Goal: Task Accomplishment & Management: Manage account settings

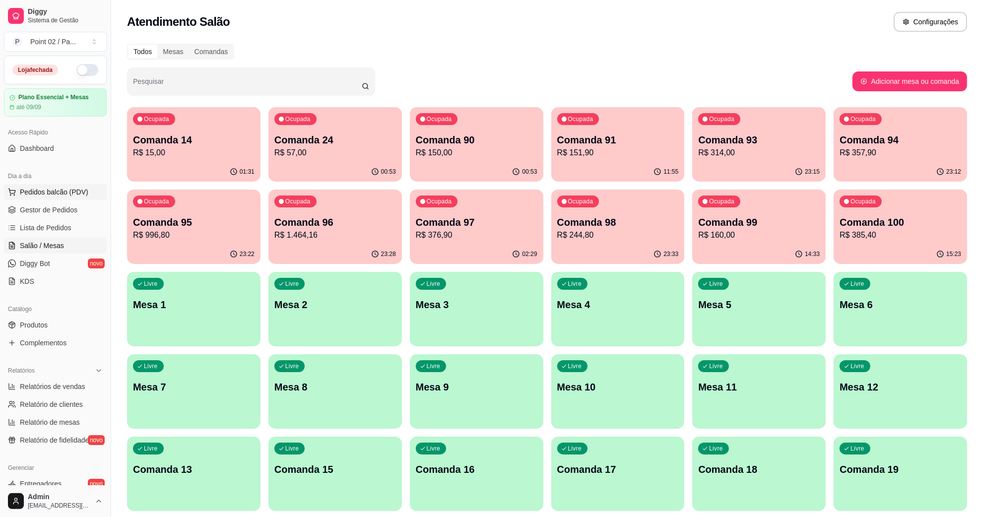
click at [57, 184] on button "Pedidos balcão (PDV)" at bounding box center [55, 192] width 103 height 16
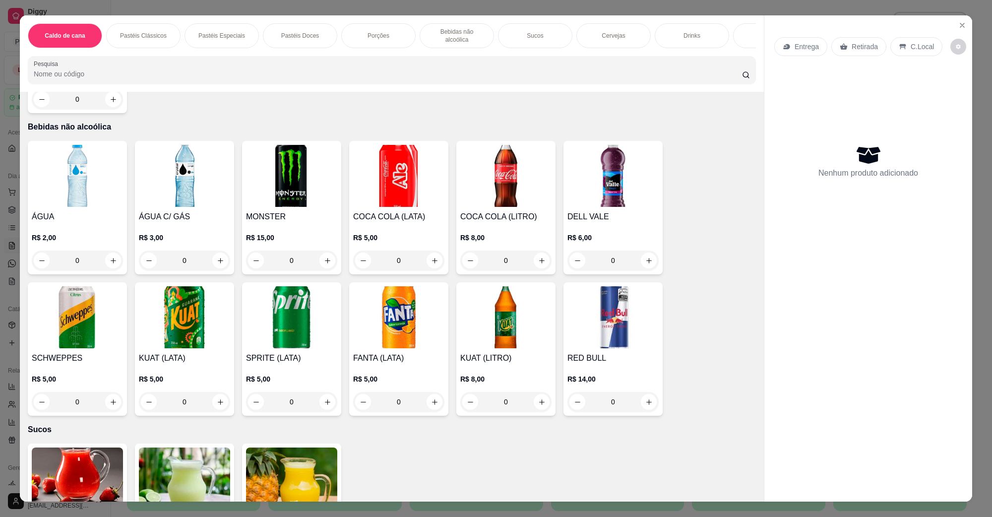
scroll to position [1427, 0]
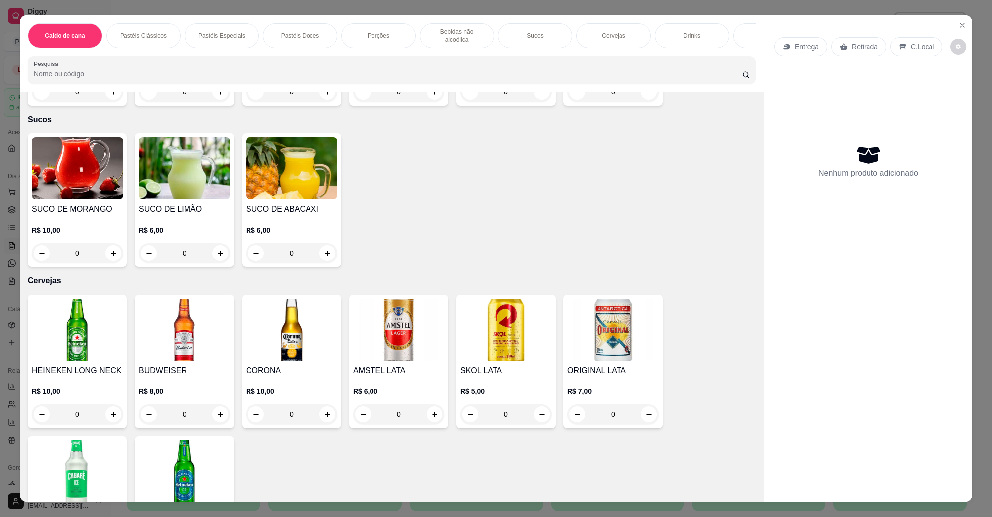
click at [74, 328] on img at bounding box center [77, 330] width 91 height 62
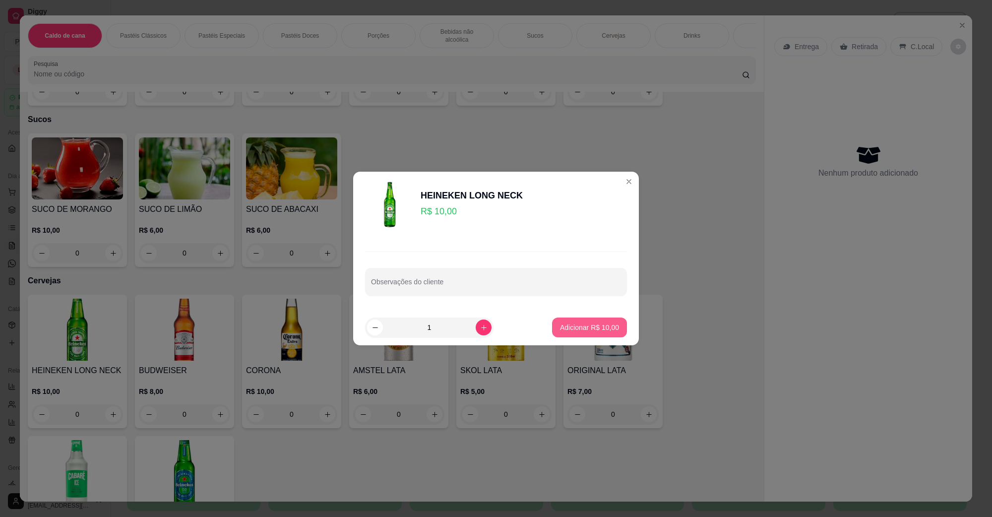
click at [587, 317] on footer "1 Adicionar R$ 10,00" at bounding box center [496, 328] width 286 height 36
click at [590, 336] on button "Adicionar R$ 10,00" at bounding box center [589, 328] width 75 height 20
type input "1"
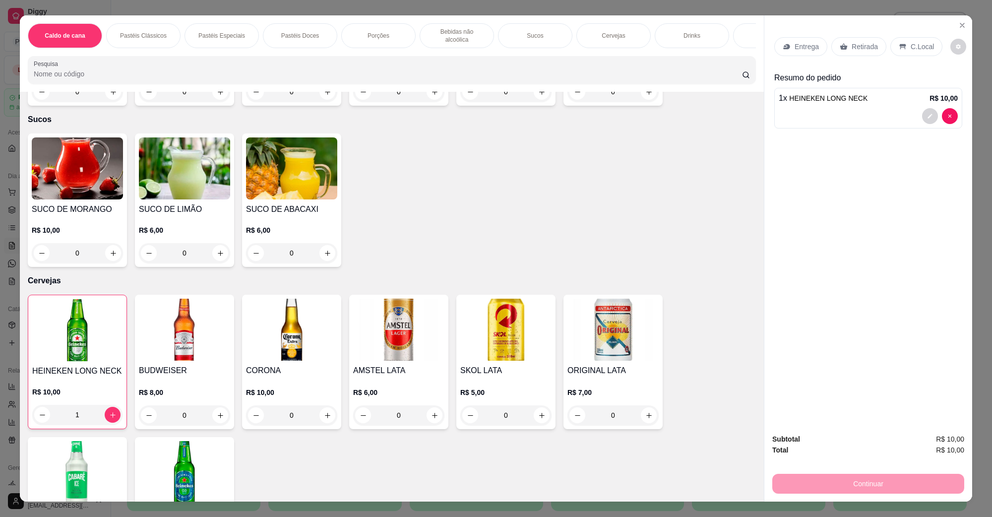
click at [913, 41] on div "C.Local" at bounding box center [917, 46] width 52 height 19
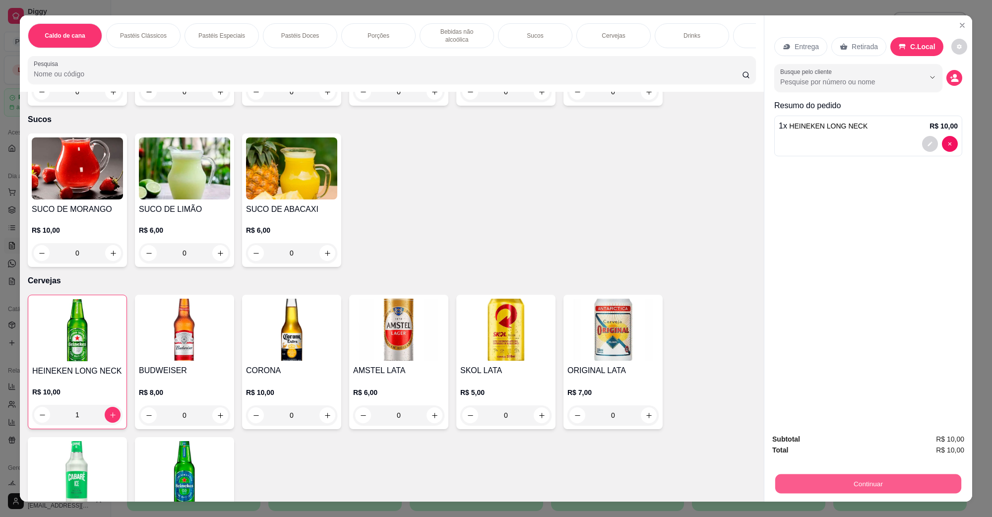
click at [903, 489] on button "Continuar" at bounding box center [869, 483] width 186 height 19
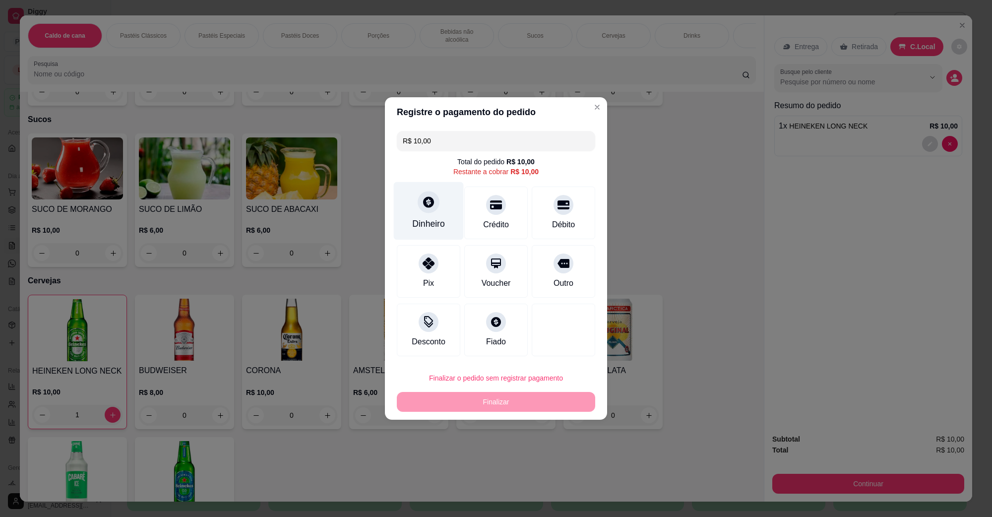
click at [418, 206] on div at bounding box center [429, 202] width 22 height 22
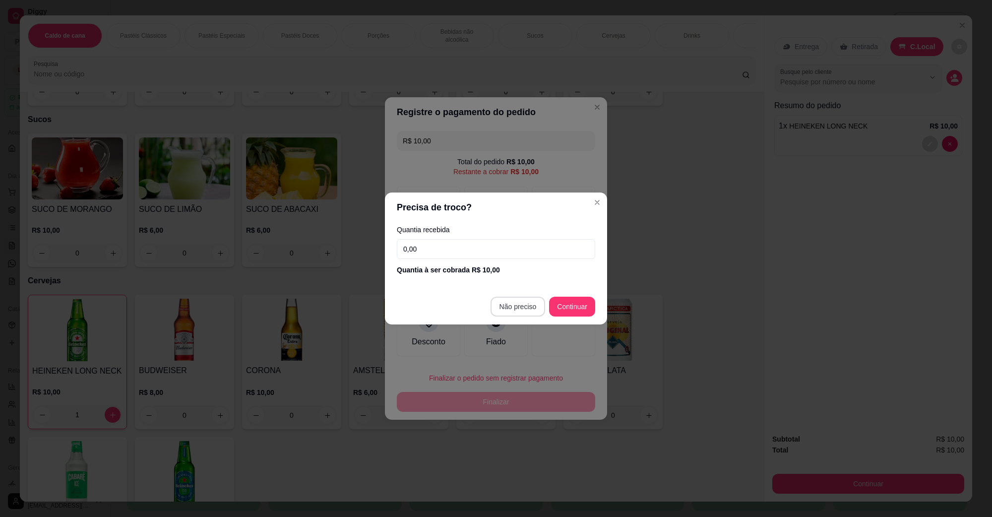
type input "R$ 0,00"
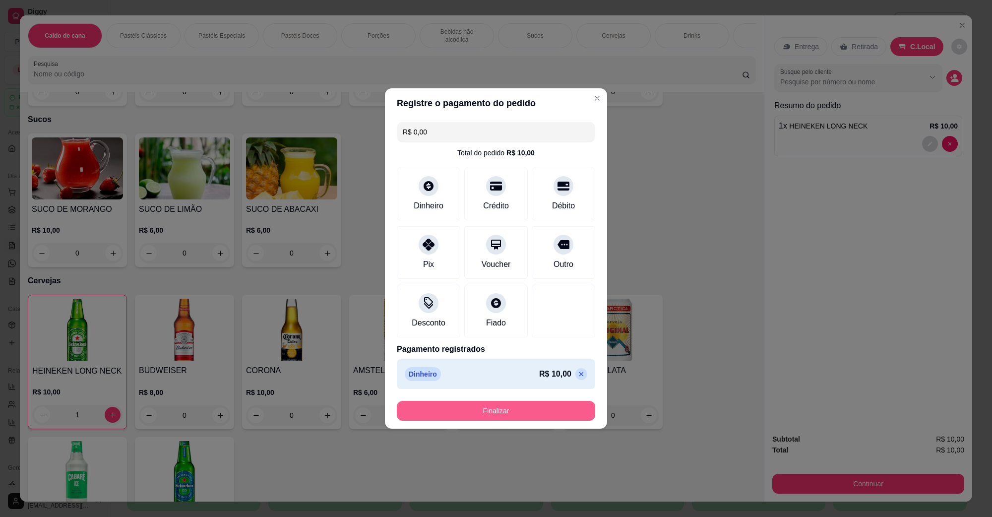
click at [517, 416] on button "Finalizar" at bounding box center [496, 411] width 198 height 20
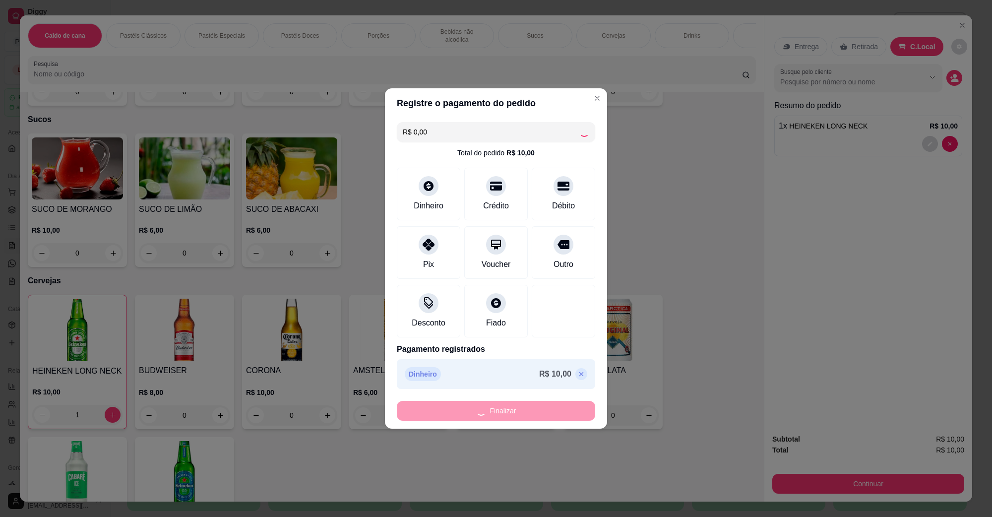
type input "0"
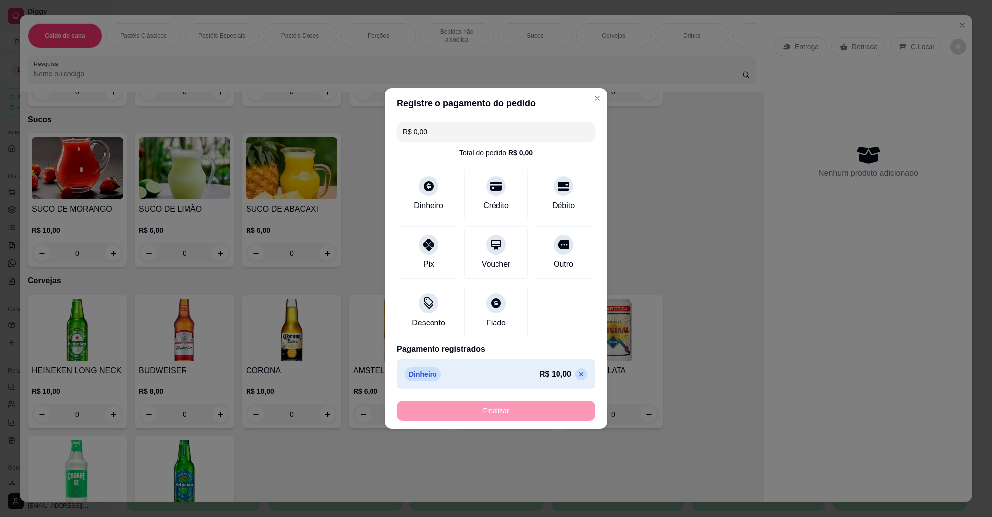
type input "-R$ 10,00"
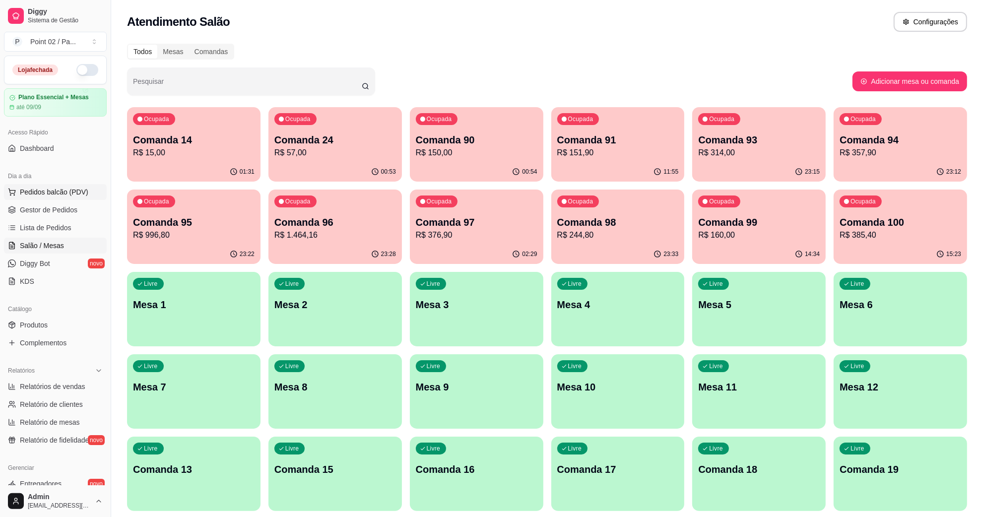
click at [54, 189] on span "Pedidos balcão (PDV)" at bounding box center [54, 192] width 68 height 10
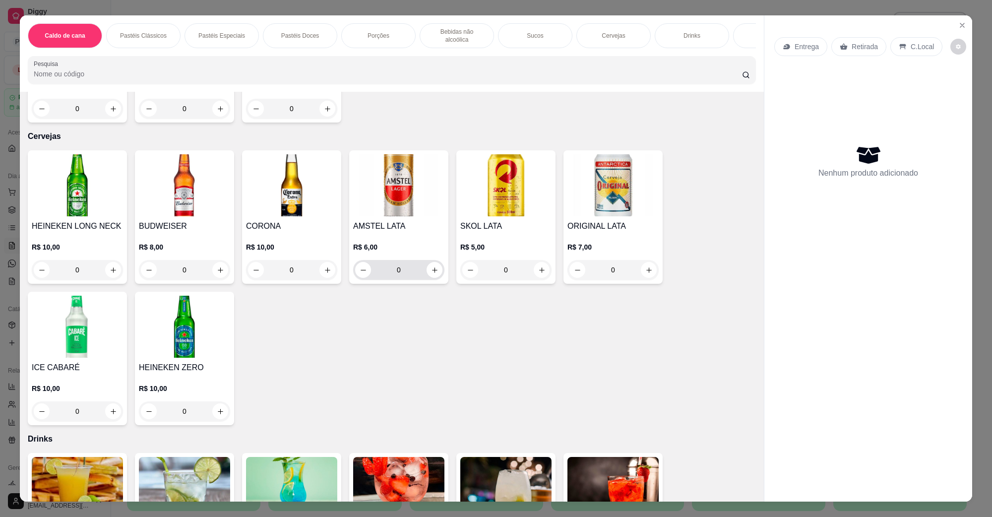
scroll to position [1533, 0]
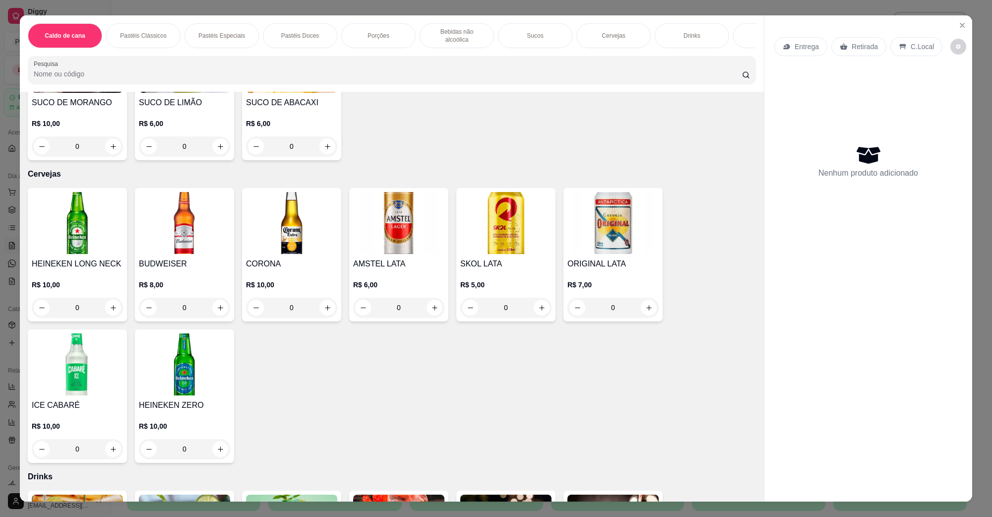
click at [73, 241] on img at bounding box center [77, 223] width 91 height 62
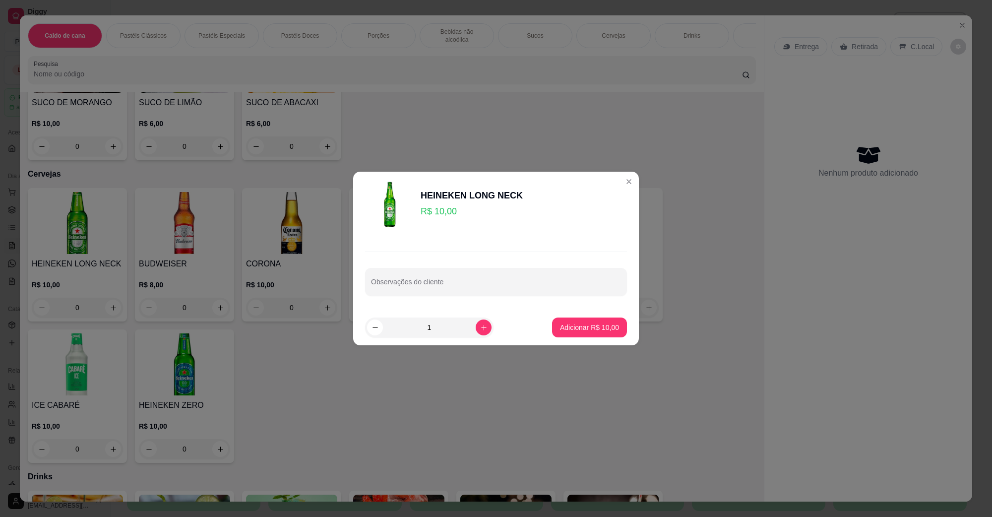
click at [573, 321] on button "Adicionar R$ 10,00" at bounding box center [589, 328] width 75 height 20
type input "1"
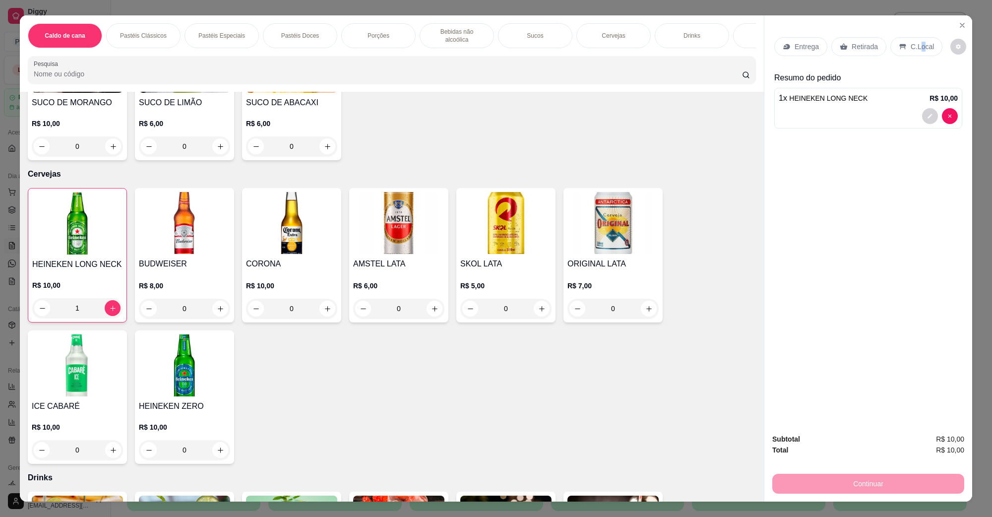
click at [917, 42] on p "C.Local" at bounding box center [922, 47] width 23 height 10
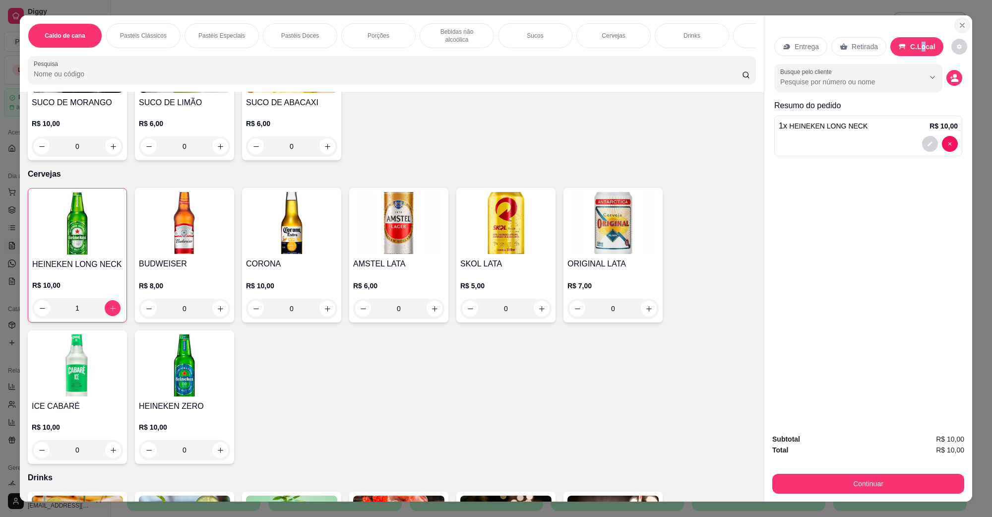
click at [959, 29] on icon "Close" at bounding box center [963, 25] width 8 height 8
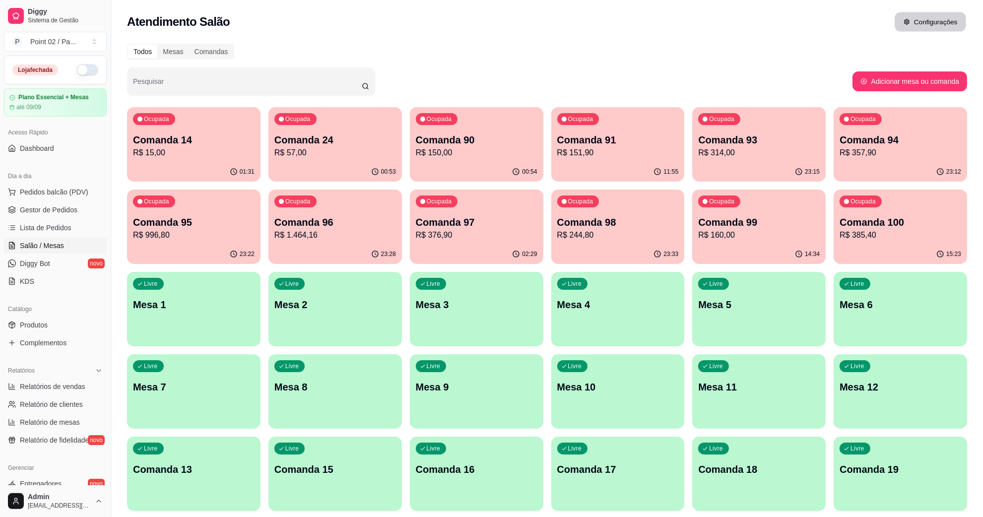
click at [957, 24] on button "Configurações" at bounding box center [930, 21] width 71 height 19
click at [187, 151] on p "R$ 15,00" at bounding box center [194, 152] width 118 height 11
click at [341, 153] on p "R$ 57,00" at bounding box center [335, 153] width 122 height 12
click at [55, 225] on span "Lista de Pedidos" at bounding box center [46, 228] width 52 height 10
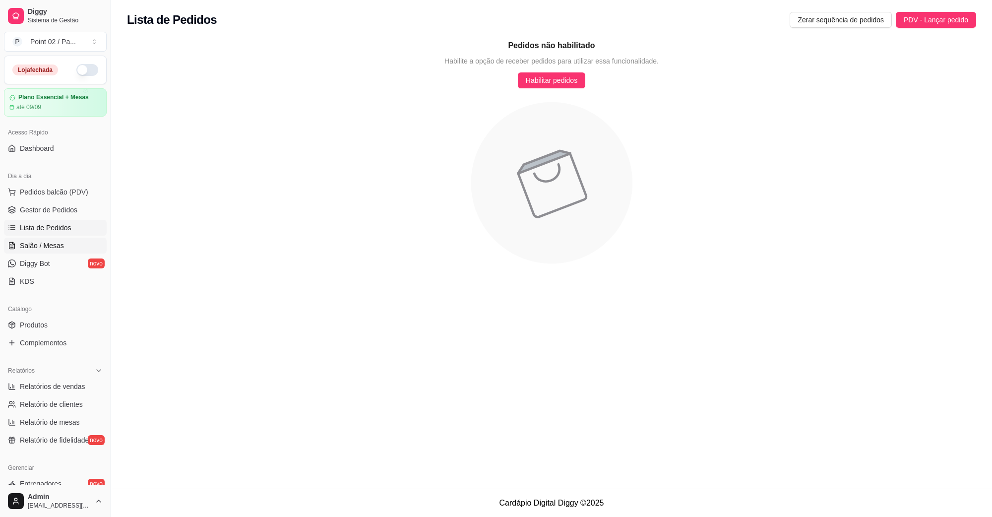
click at [47, 249] on span "Salão / Mesas" at bounding box center [42, 246] width 44 height 10
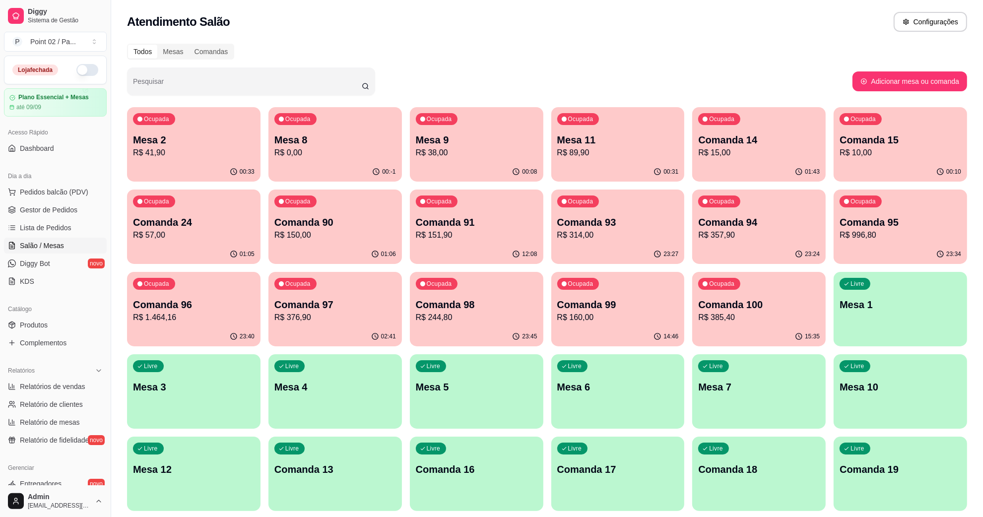
click at [872, 141] on p "Comanda 15" at bounding box center [901, 140] width 122 height 14
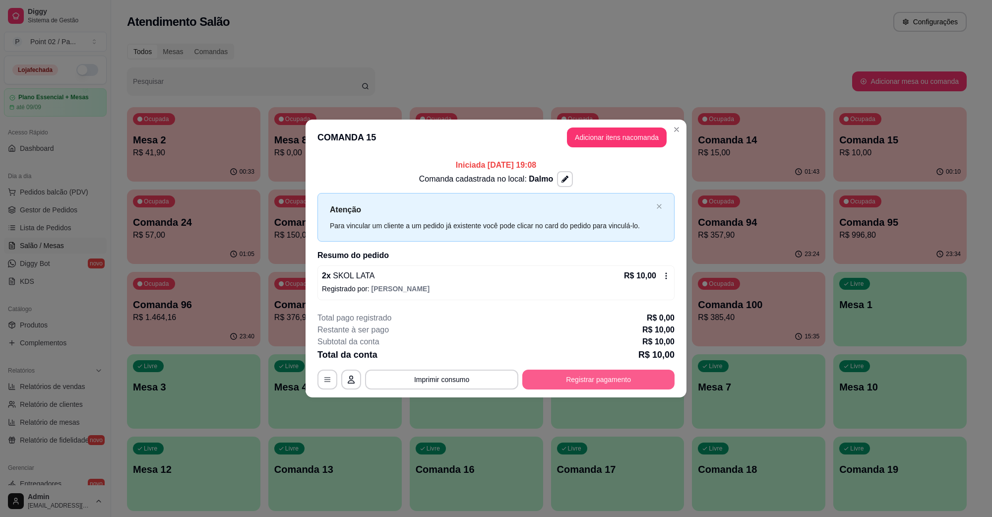
click at [633, 385] on button "Registrar pagamento" at bounding box center [599, 380] width 152 height 20
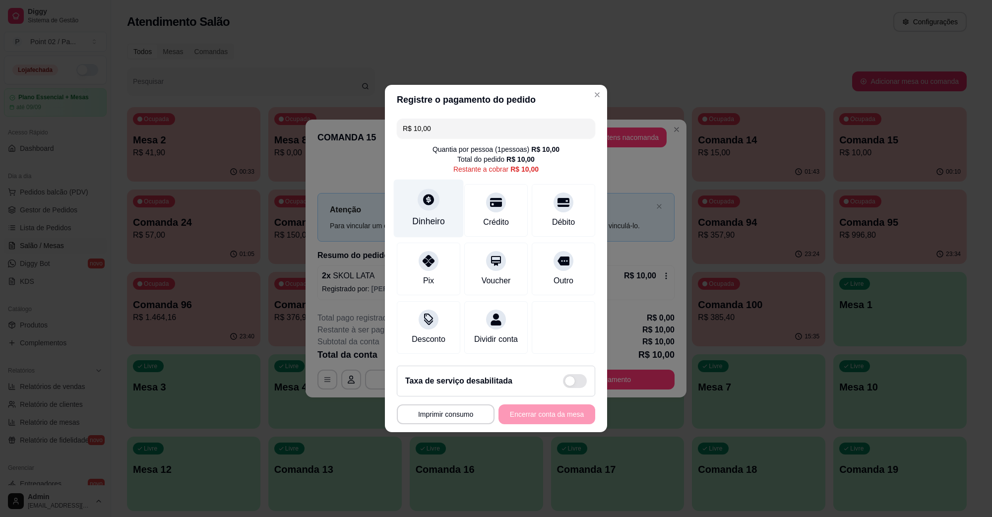
click at [425, 189] on div at bounding box center [429, 200] width 22 height 22
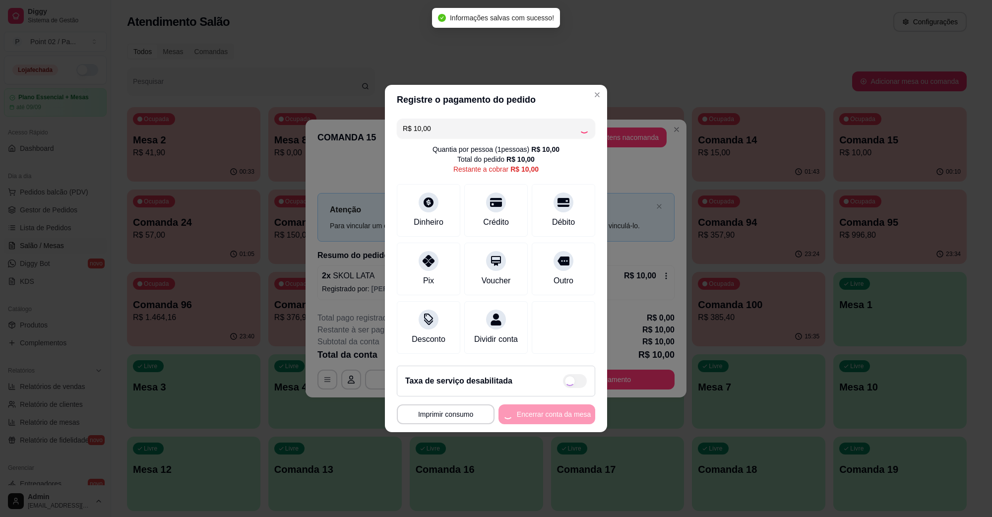
type input "R$ 0,00"
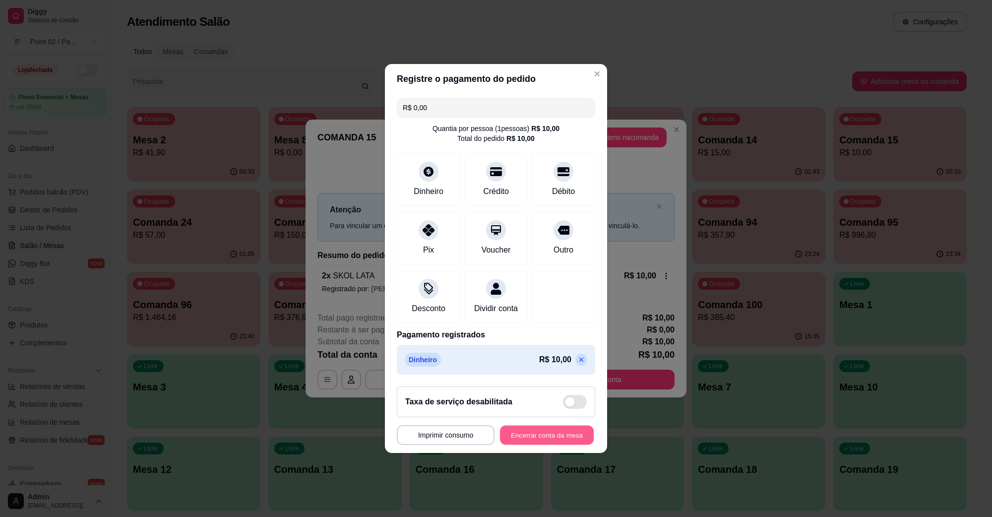
click at [541, 432] on button "Encerrar conta da mesa" at bounding box center [547, 435] width 94 height 19
click at [541, 432] on div "**********" at bounding box center [496, 435] width 198 height 20
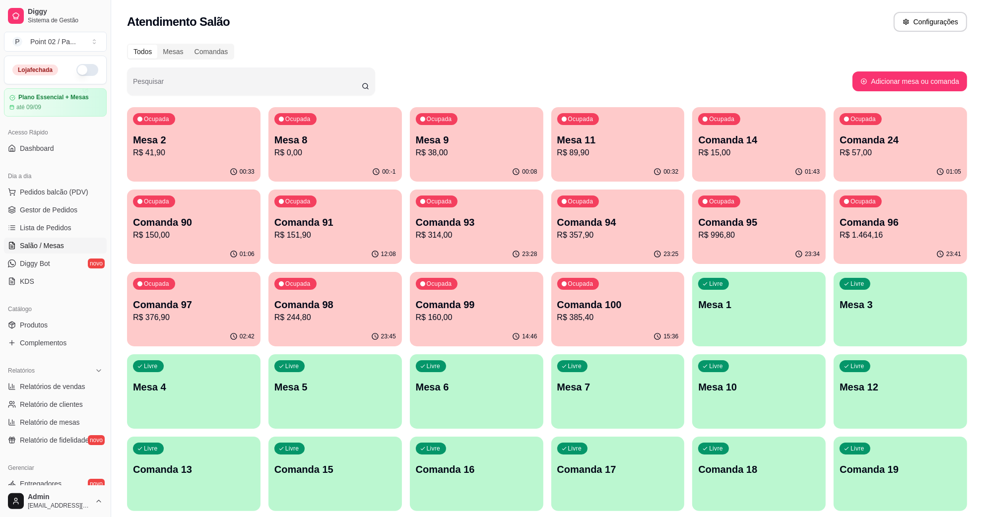
click at [204, 132] on div "Ocupada Mesa 2 R$ 41,90" at bounding box center [193, 134] width 133 height 55
click at [303, 159] on div "Ocupada Mesa 8 R$ 0,00" at bounding box center [334, 134] width 133 height 55
click at [472, 138] on p "Mesa 9" at bounding box center [476, 139] width 118 height 13
click at [595, 138] on p "Mesa 11" at bounding box center [618, 139] width 118 height 13
click at [730, 83] on div "Pesquisar" at bounding box center [489, 81] width 725 height 28
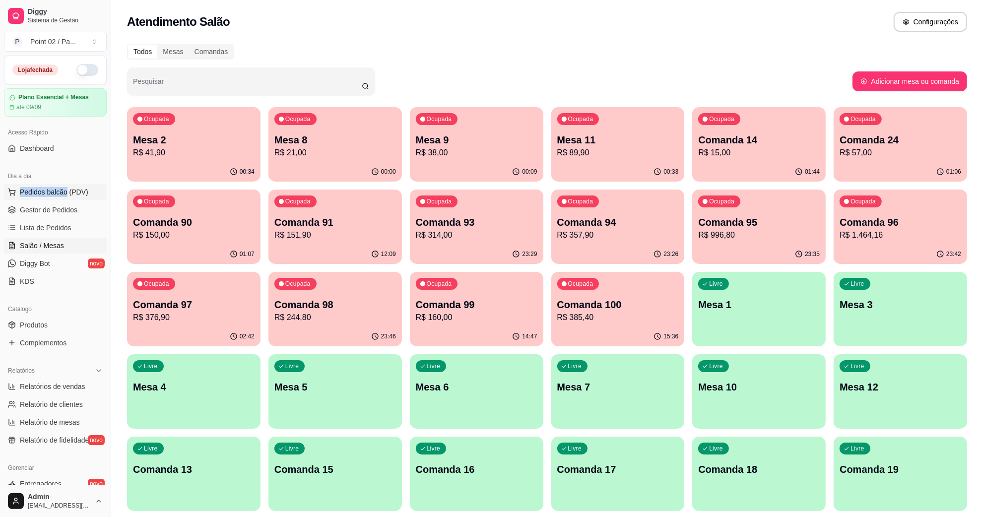
click at [66, 185] on div "Dia a dia Pedidos balcão (PDV) Gestor de Pedidos Lista de Pedidos Salão / Mesas…" at bounding box center [55, 228] width 111 height 129
click at [66, 185] on button "Pedidos balcão (PDV)" at bounding box center [55, 192] width 103 height 16
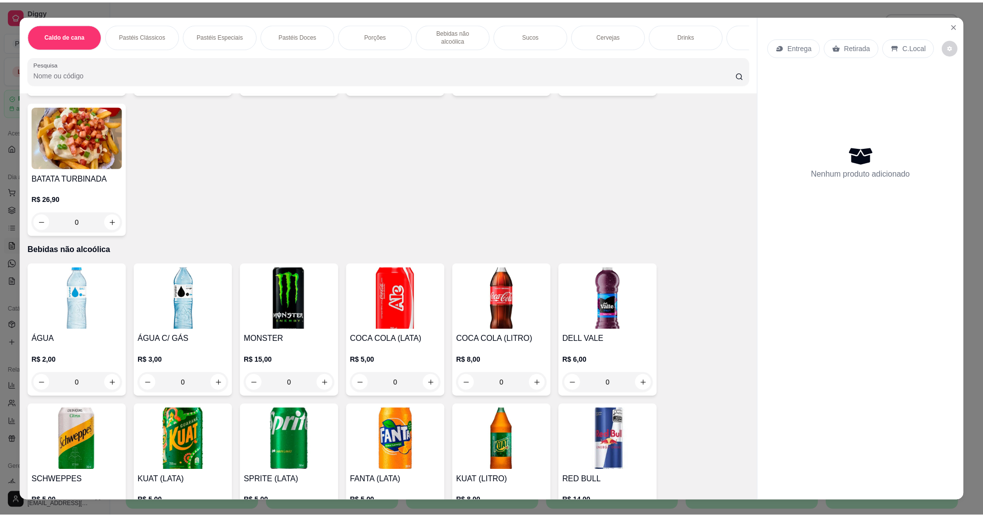
scroll to position [992, 0]
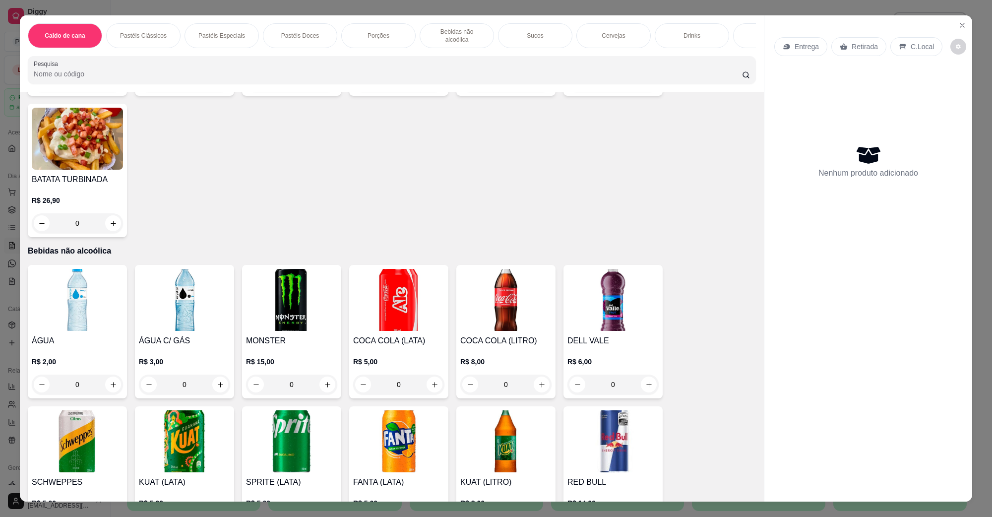
click at [283, 444] on img at bounding box center [291, 441] width 91 height 62
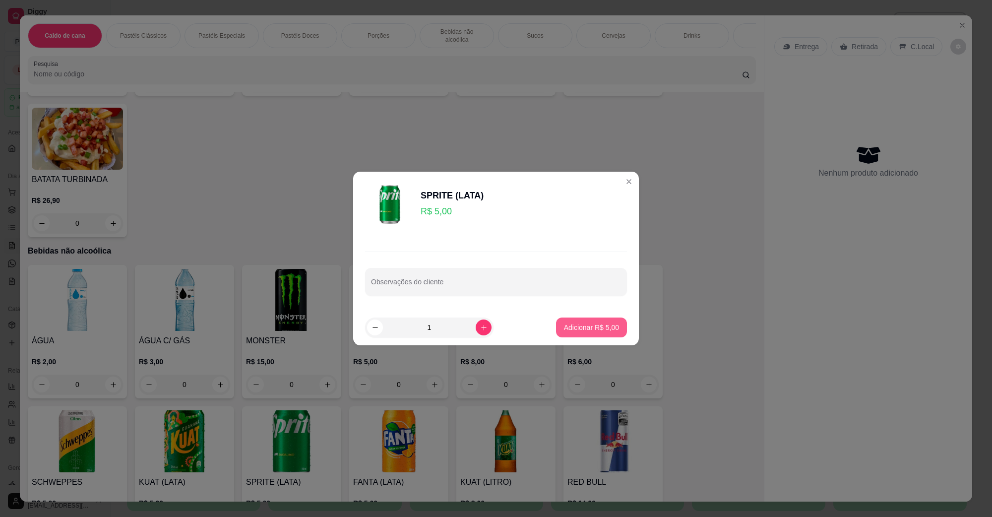
click at [595, 330] on p "Adicionar R$ 5,00" at bounding box center [591, 328] width 55 height 10
type input "1"
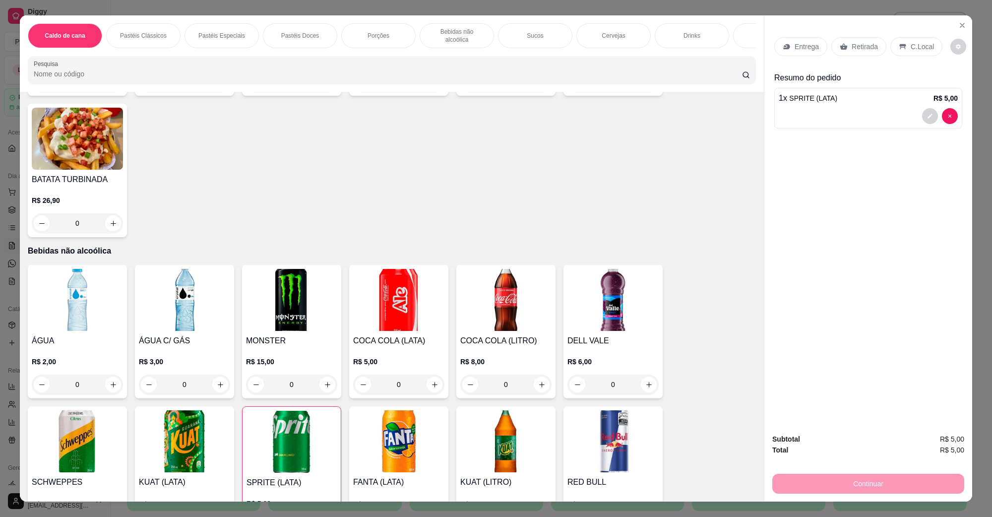
click at [912, 40] on div "C.Local" at bounding box center [917, 46] width 52 height 19
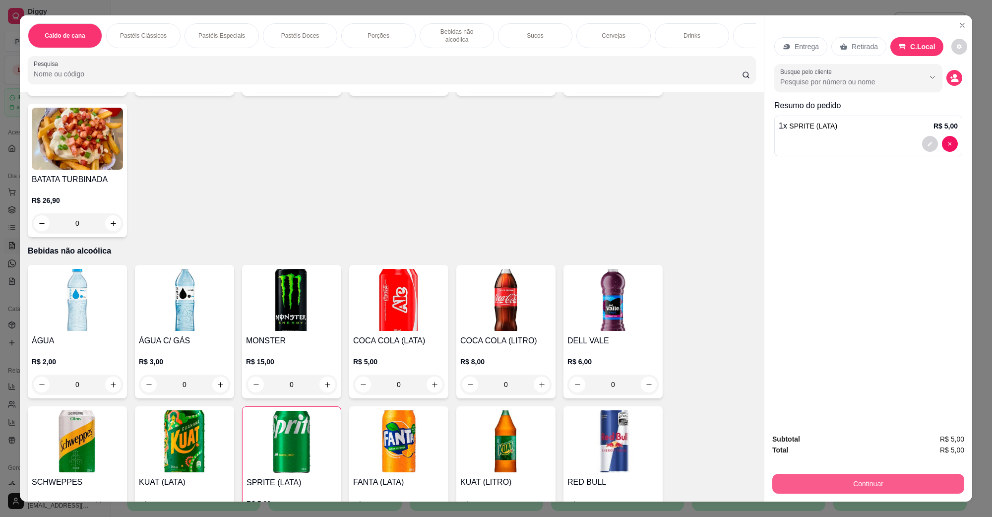
click at [864, 489] on button "Continuar" at bounding box center [869, 484] width 192 height 20
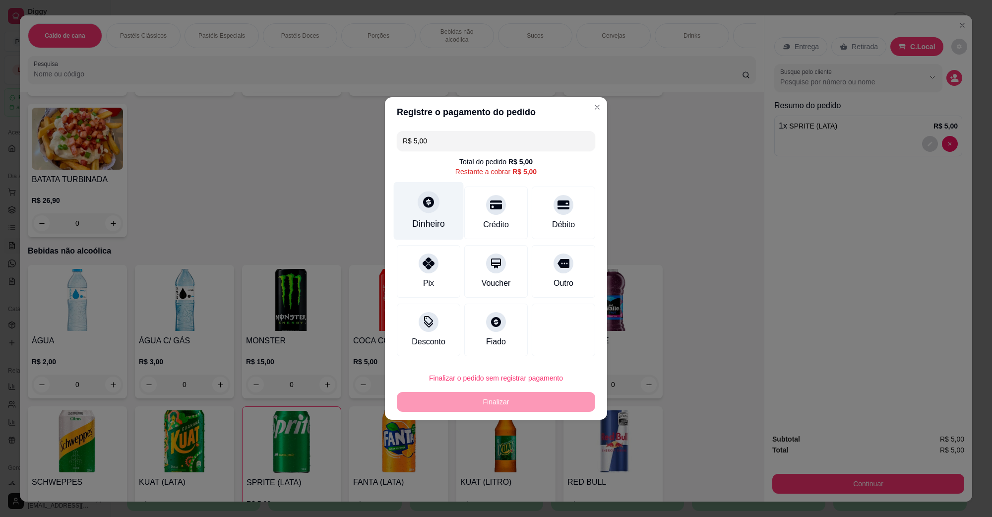
click at [437, 217] on div "Dinheiro" at bounding box center [428, 223] width 33 height 13
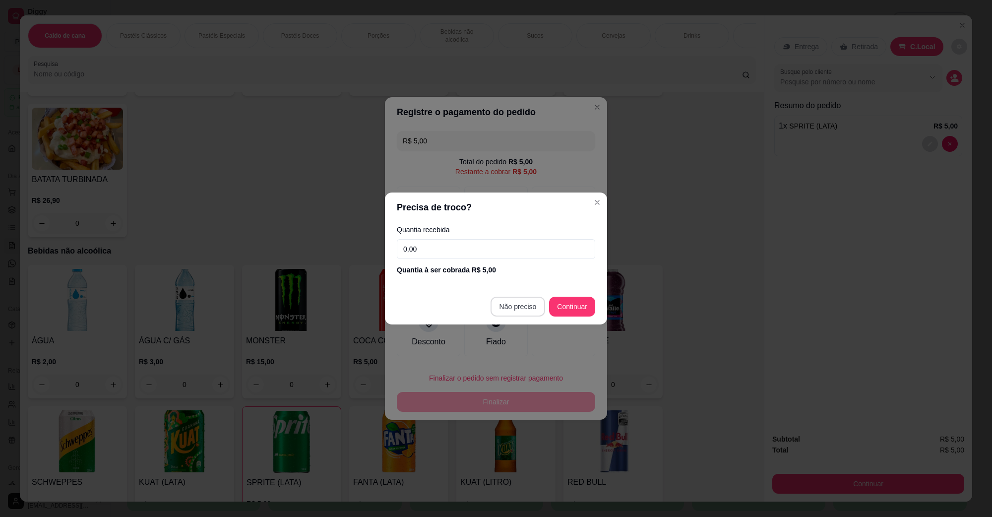
click at [520, 294] on footer "Não preciso Continuar" at bounding box center [496, 307] width 222 height 36
type input "R$ 0,00"
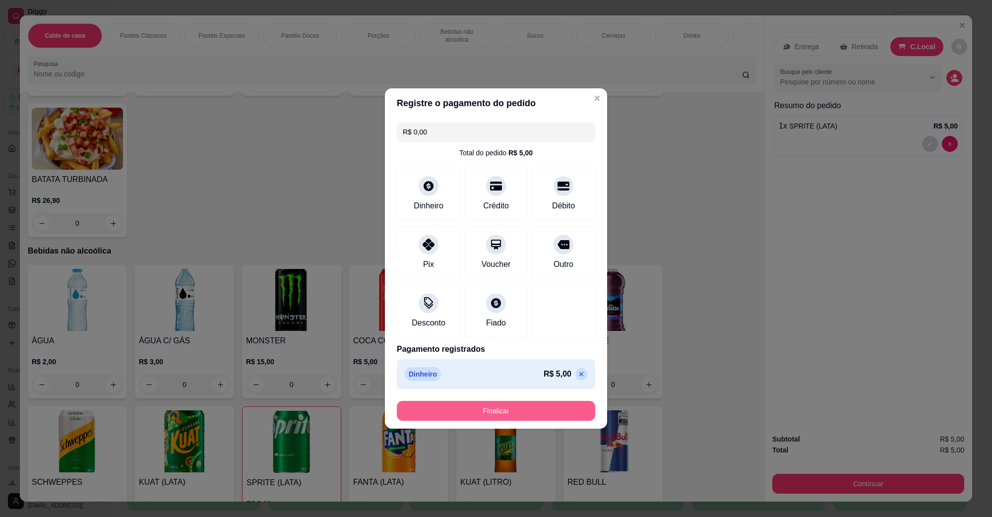
click at [505, 406] on button "Finalizar" at bounding box center [496, 411] width 198 height 20
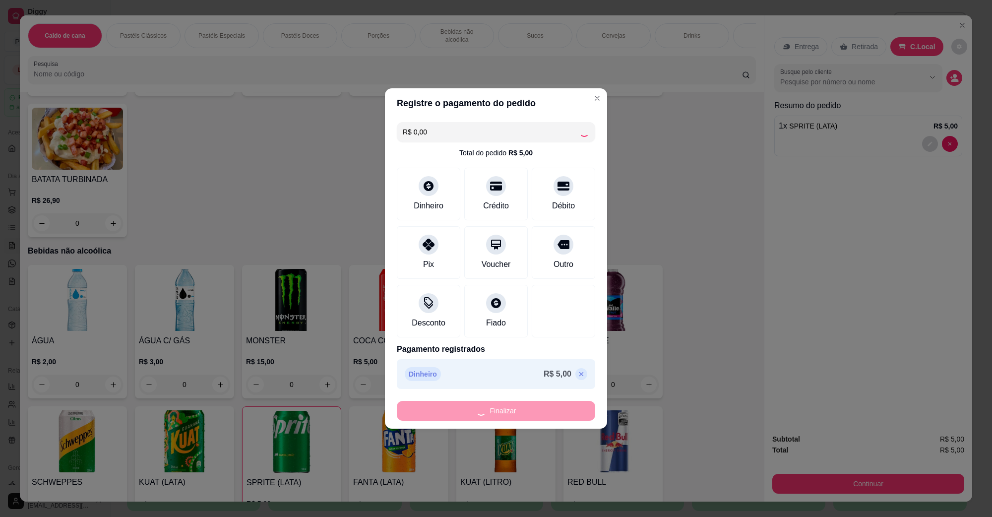
type input "0"
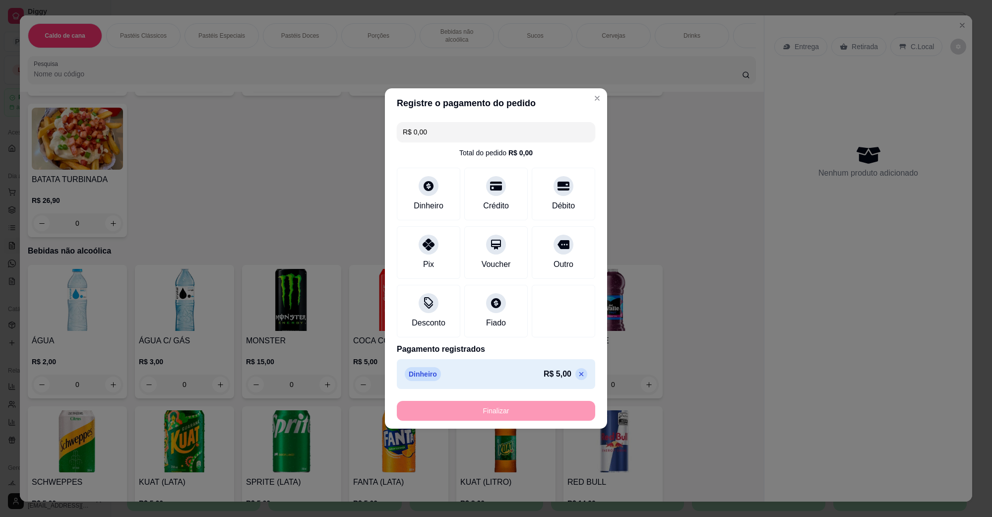
type input "-R$ 5,00"
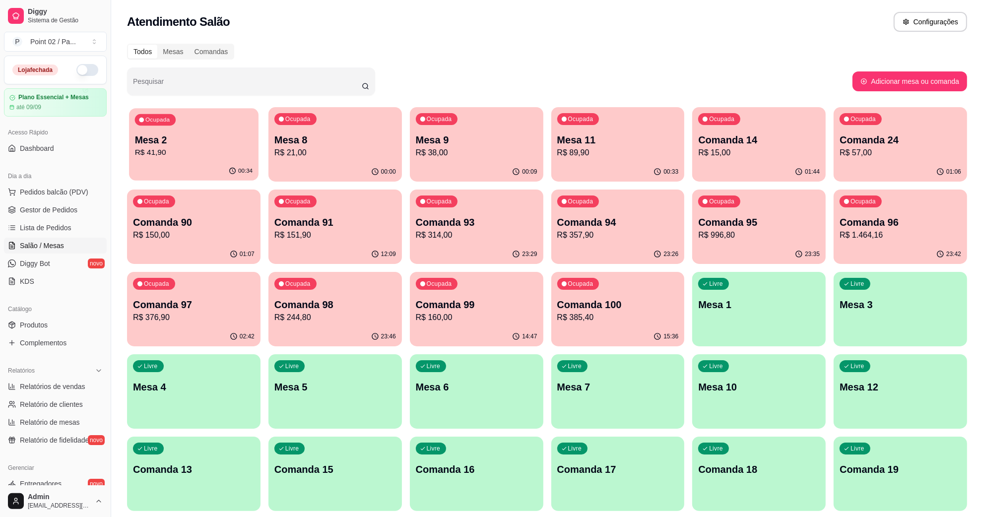
click at [179, 148] on p "R$ 41,90" at bounding box center [194, 152] width 118 height 11
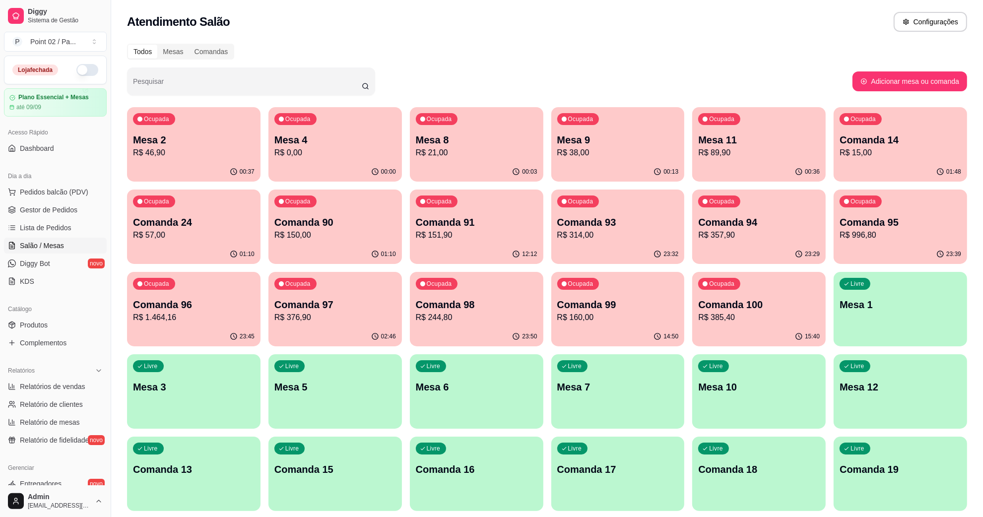
click at [359, 8] on div "Atendimento Salão Configurações" at bounding box center [547, 19] width 872 height 38
click at [311, 145] on p "Mesa 4" at bounding box center [335, 139] width 118 height 13
click at [453, 145] on p "Mesa 8" at bounding box center [476, 139] width 118 height 13
click at [269, 23] on div "Atendimento Salão Configurações" at bounding box center [547, 22] width 840 height 20
click at [559, 147] on p "R$ 38,00" at bounding box center [618, 153] width 122 height 12
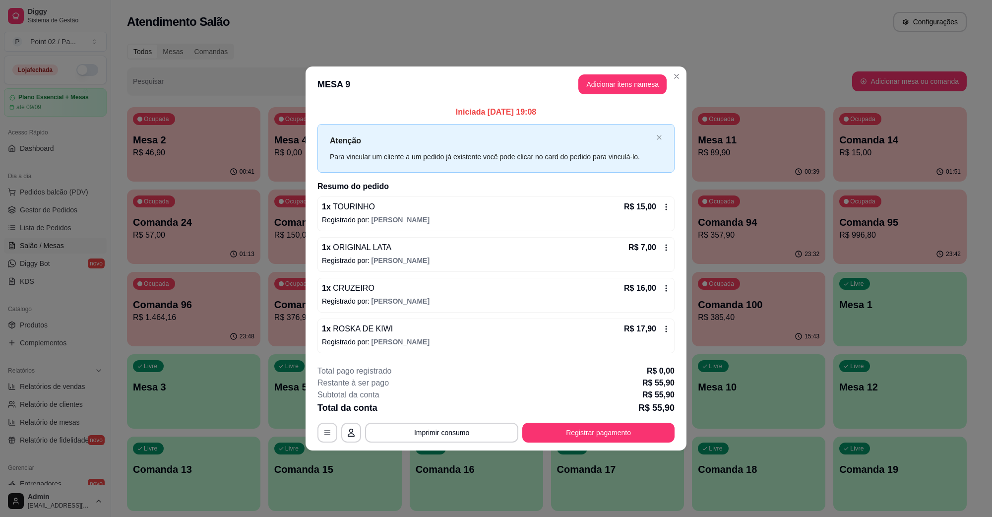
click at [384, 216] on span "[PERSON_NAME]" at bounding box center [401, 220] width 58 height 8
click at [365, 216] on p "Registrado por: Luciene" at bounding box center [496, 220] width 348 height 10
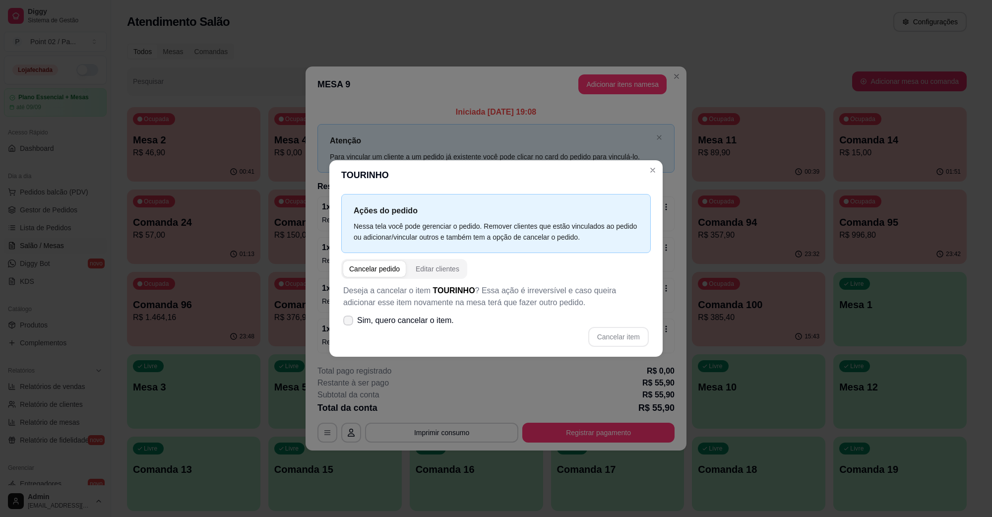
click at [433, 326] on span "Sim, quero cancelar o item." at bounding box center [405, 321] width 97 height 12
click at [349, 326] on input "Sim, quero cancelar o item." at bounding box center [346, 326] width 6 height 6
checkbox input "true"
drag, startPoint x: 587, startPoint y: 343, endPoint x: 596, endPoint y: 340, distance: 9.7
click at [587, 343] on div "Cancelar item" at bounding box center [496, 337] width 306 height 20
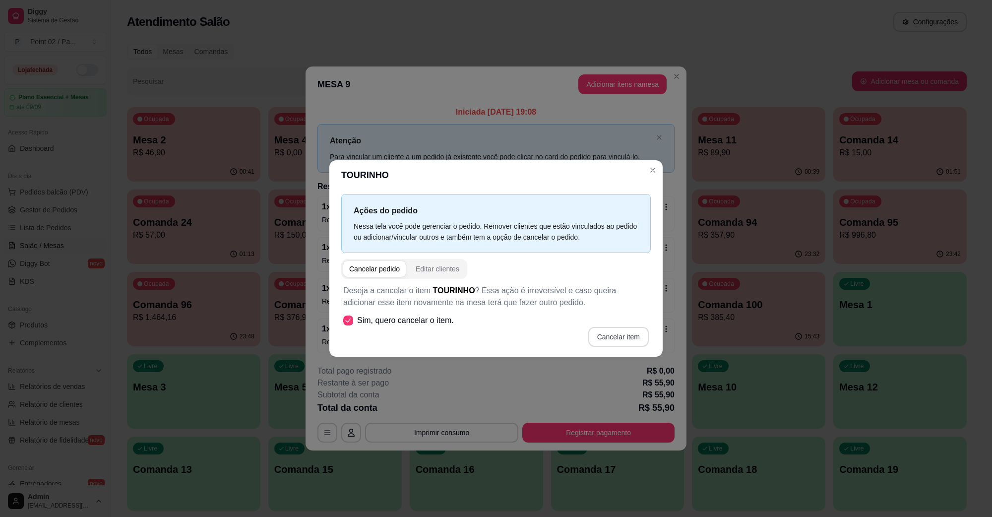
click at [599, 340] on button "Cancelar item" at bounding box center [619, 337] width 61 height 20
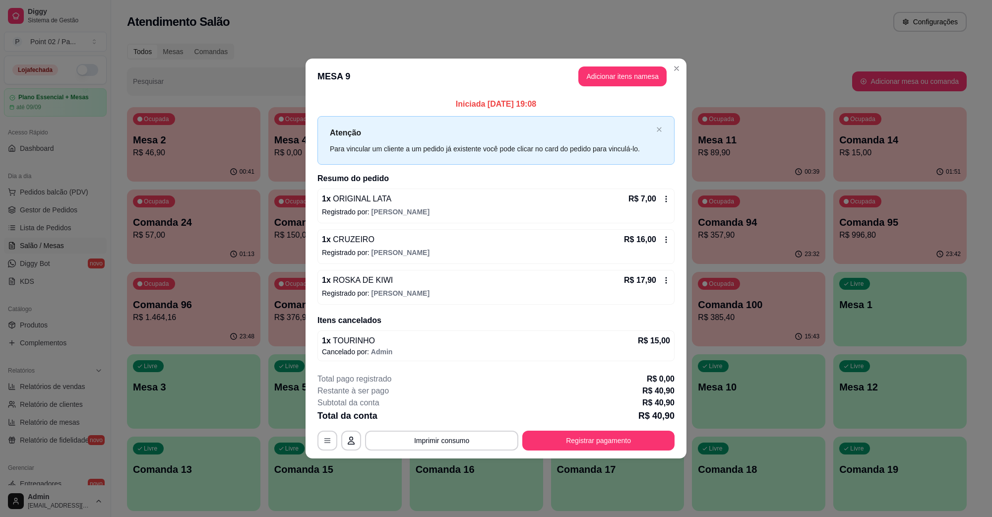
click at [307, 303] on div "Iniciada 16/08/2025 às 19:08 Atenção Para vincular um cliente a um pedido já ex…" at bounding box center [496, 229] width 381 height 270
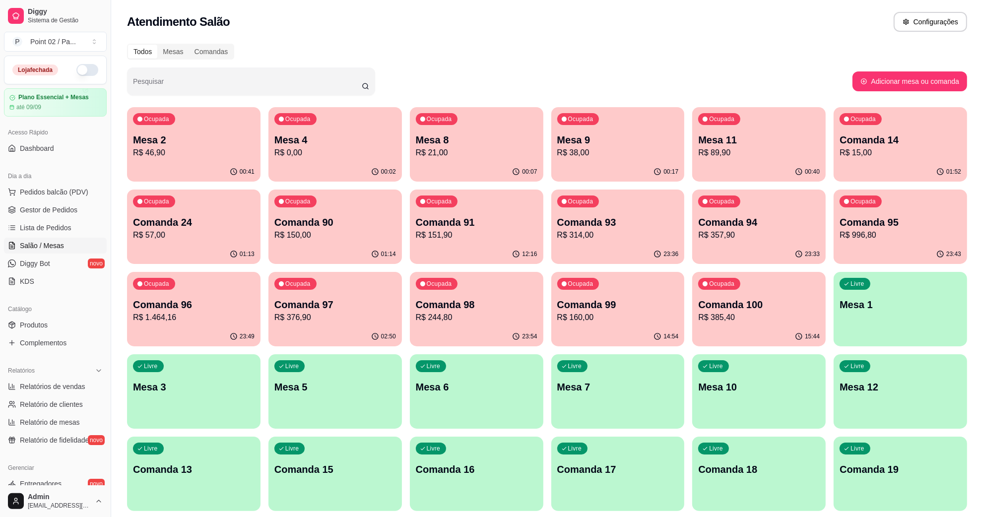
click at [214, 153] on p "R$ 46,90" at bounding box center [194, 153] width 122 height 12
click at [638, 137] on p "Mesa 9" at bounding box center [618, 140] width 122 height 14
click at [227, 159] on div "Ocupada Mesa 2 R$ 46,90" at bounding box center [193, 134] width 133 height 55
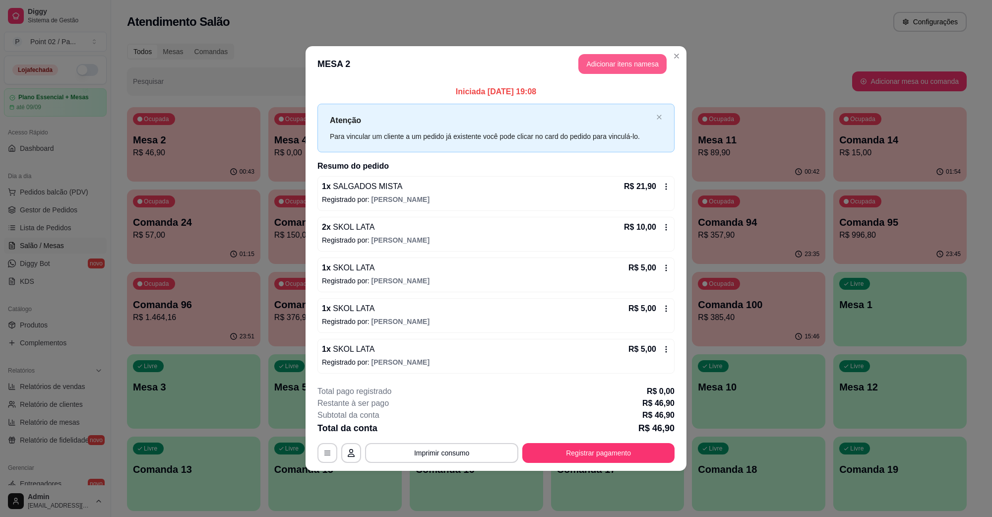
click at [634, 68] on button "Adicionar itens na mesa" at bounding box center [623, 64] width 88 height 20
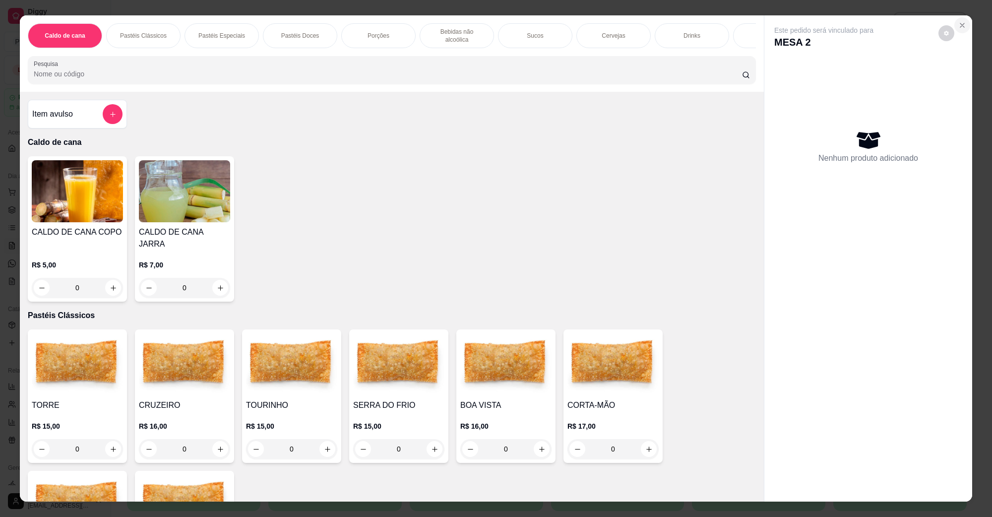
click at [955, 30] on button "Close" at bounding box center [963, 25] width 16 height 16
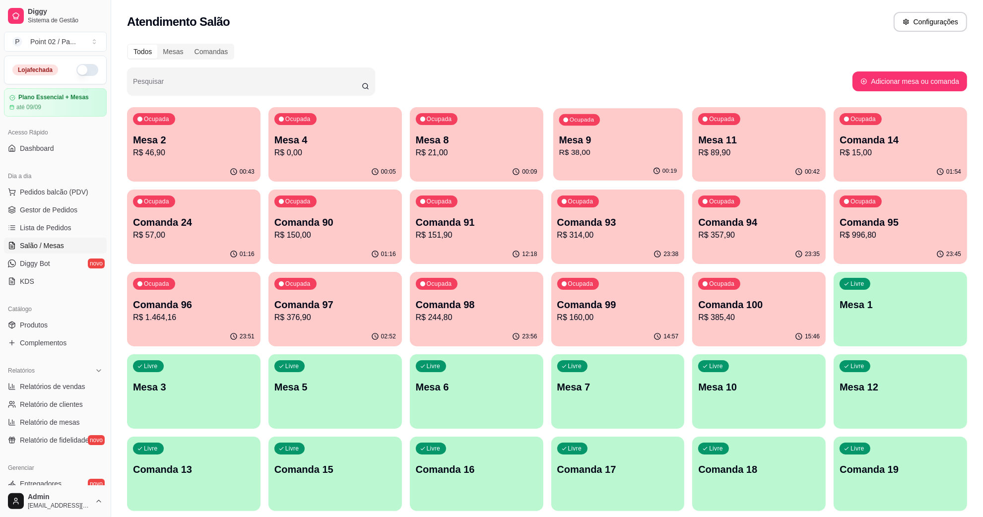
click at [628, 136] on p "Mesa 9" at bounding box center [618, 139] width 118 height 13
click at [486, 134] on p "Mesa 8" at bounding box center [477, 140] width 122 height 14
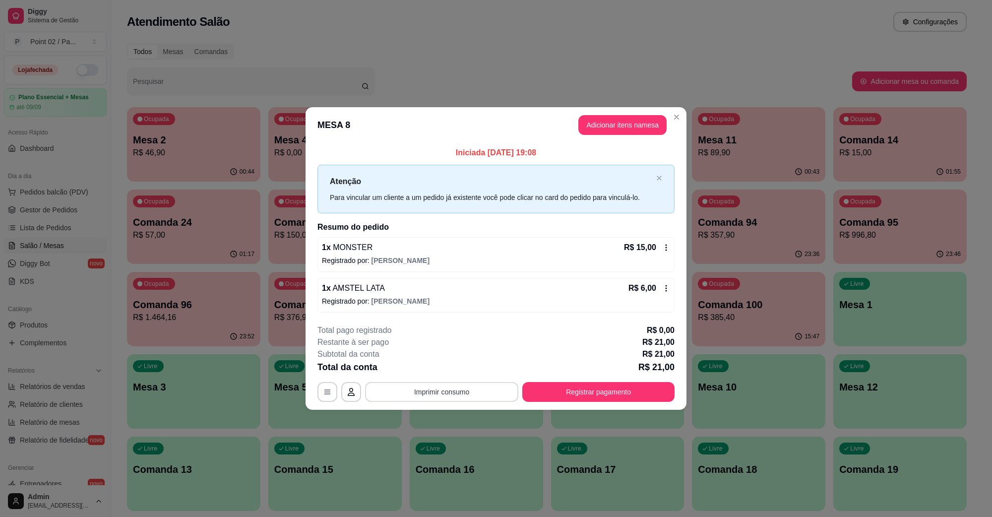
click at [486, 391] on button "Imprimir consumo" at bounding box center [441, 392] width 153 height 20
click at [457, 373] on button "IMPRESSORA" at bounding box center [445, 369] width 72 height 16
click at [582, 379] on div "**********" at bounding box center [496, 363] width 357 height 77
click at [580, 384] on button "Registrar pagamento" at bounding box center [599, 392] width 152 height 20
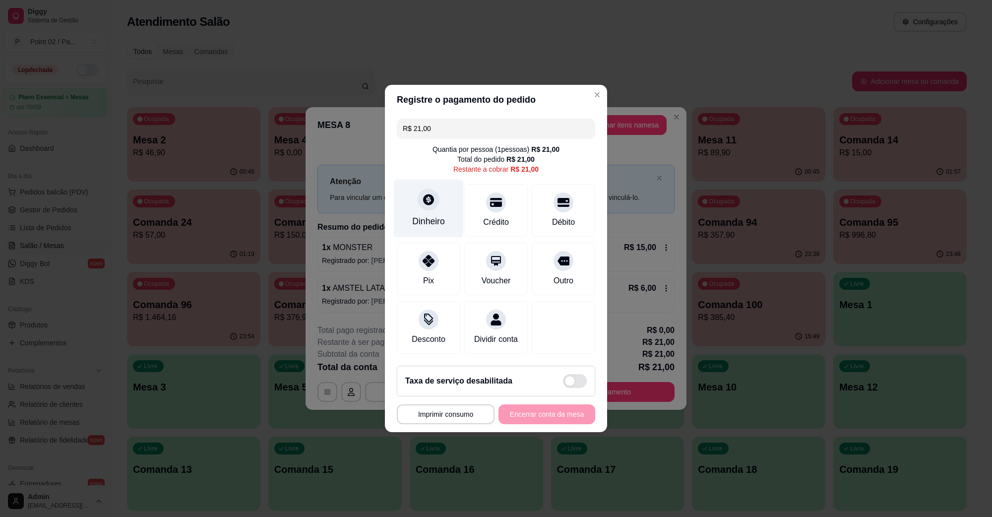
click at [425, 199] on icon at bounding box center [428, 199] width 13 height 13
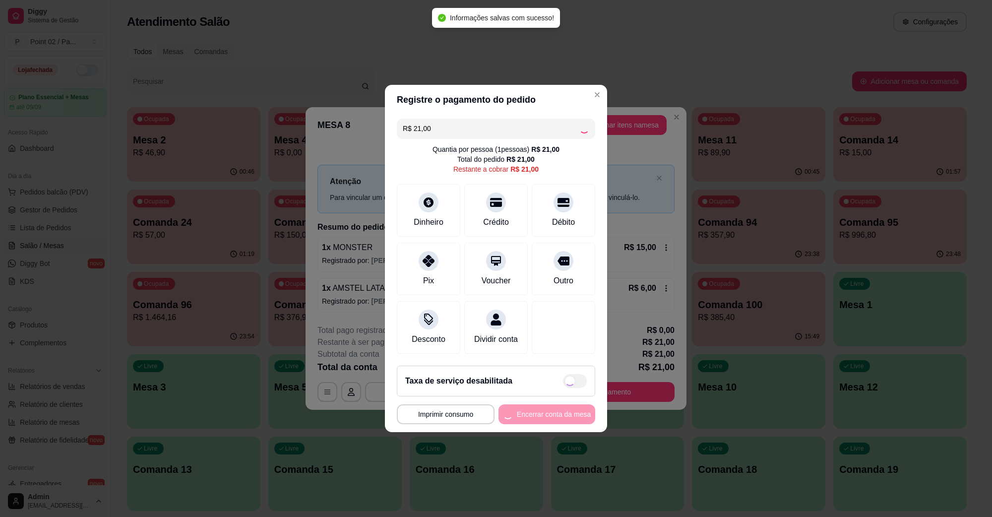
type input "R$ 0,00"
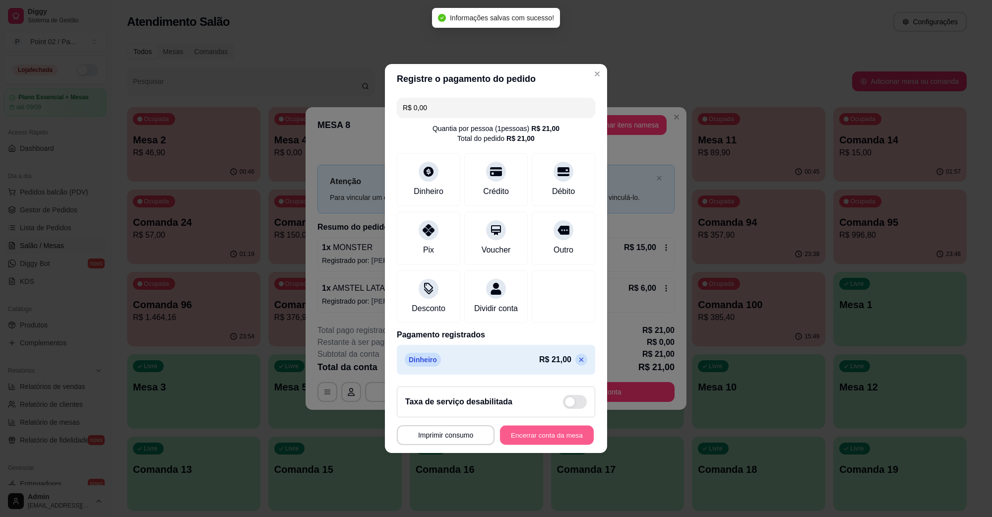
click at [537, 437] on button "Encerrar conta da mesa" at bounding box center [547, 435] width 94 height 19
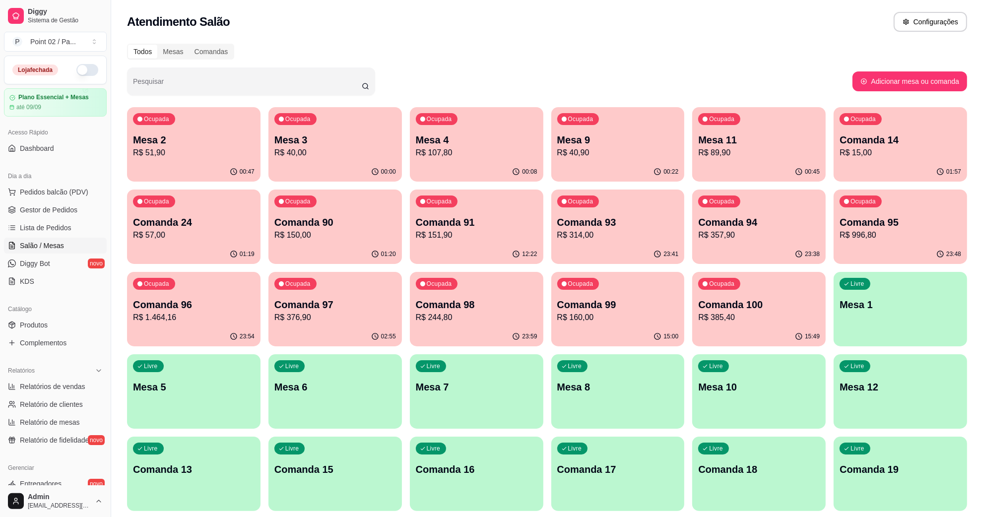
click at [331, 145] on p "Mesa 3" at bounding box center [335, 140] width 122 height 14
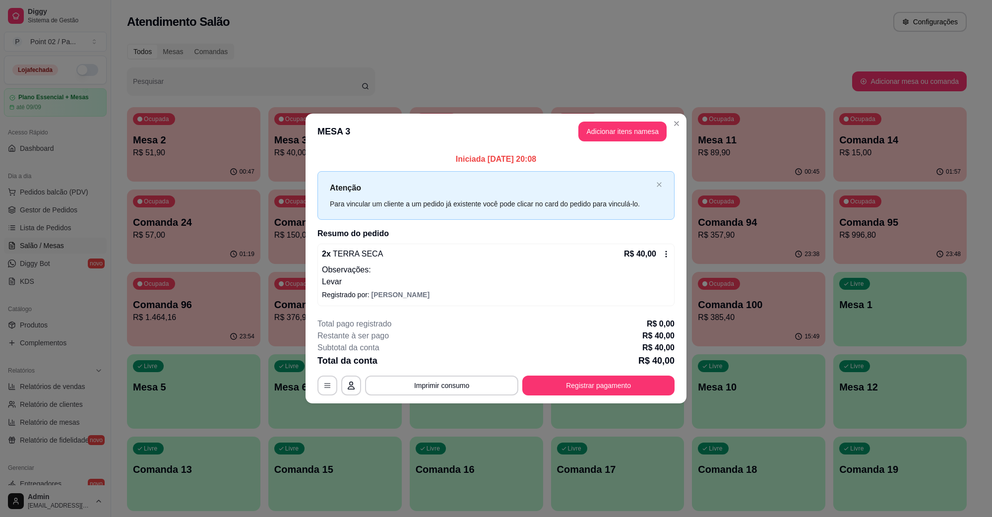
click at [393, 274] on p "Observações:" at bounding box center [496, 270] width 348 height 12
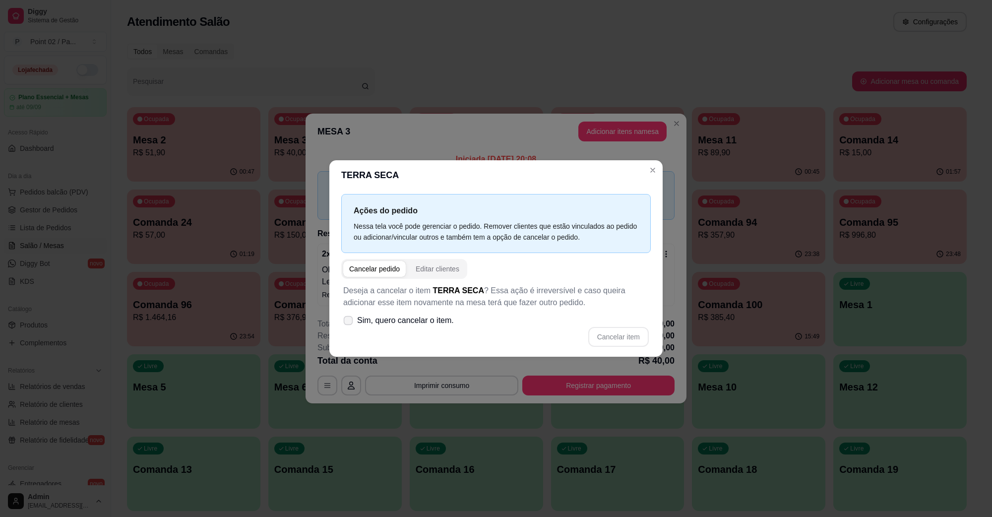
click at [356, 323] on label "Sim, quero cancelar o item." at bounding box center [398, 321] width 119 height 20
click at [349, 323] on input "Sim, quero cancelar o item." at bounding box center [346, 326] width 6 height 6
checkbox input "true"
click at [596, 342] on button "Cancelar item" at bounding box center [618, 337] width 59 height 19
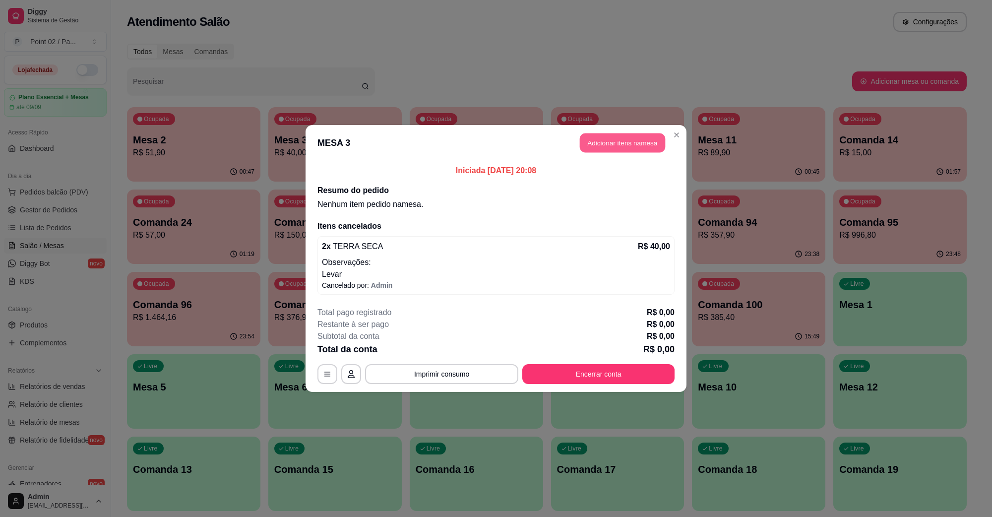
click at [606, 144] on button "Adicionar itens na mesa" at bounding box center [622, 142] width 85 height 19
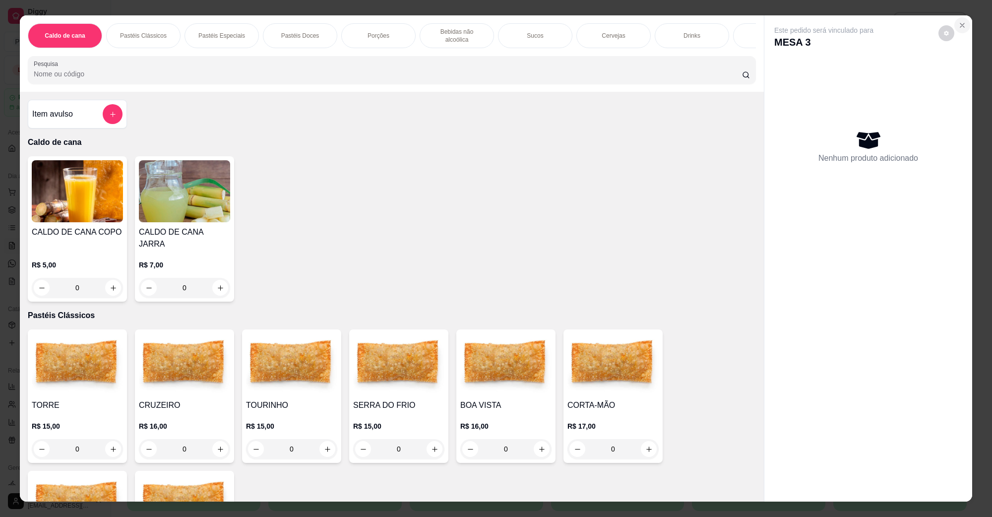
click at [958, 18] on button "Close" at bounding box center [963, 25] width 16 height 16
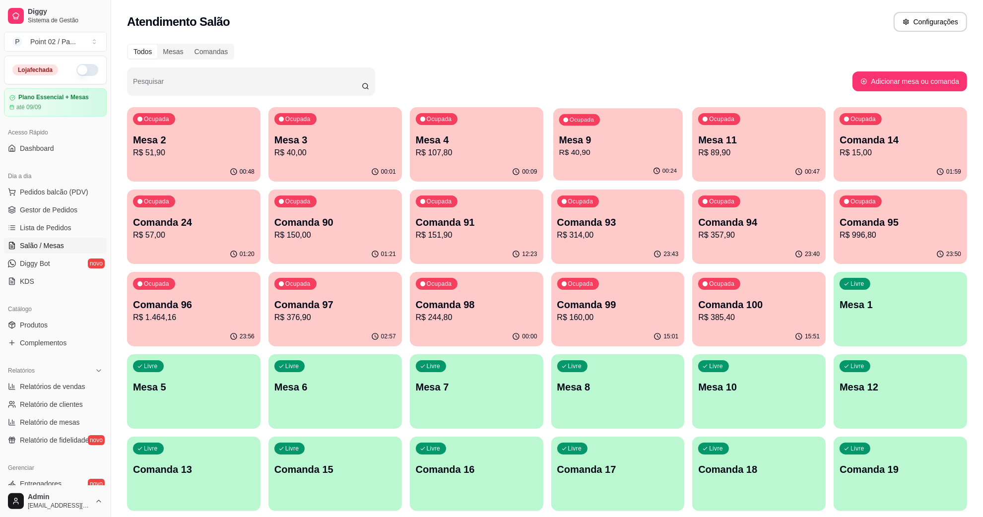
click at [596, 138] on p "Mesa 9" at bounding box center [618, 139] width 118 height 13
click at [607, 130] on div "Ocupada Mesa 9 R$ 40,90" at bounding box center [617, 134] width 133 height 55
click at [626, 140] on p "Mesa 9" at bounding box center [618, 140] width 122 height 14
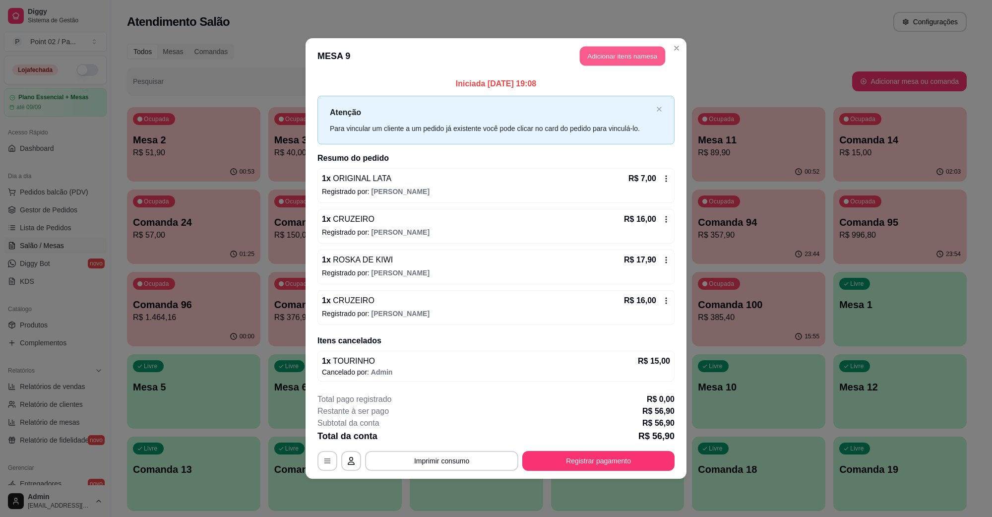
click at [623, 59] on button "Adicionar itens na mesa" at bounding box center [622, 56] width 85 height 19
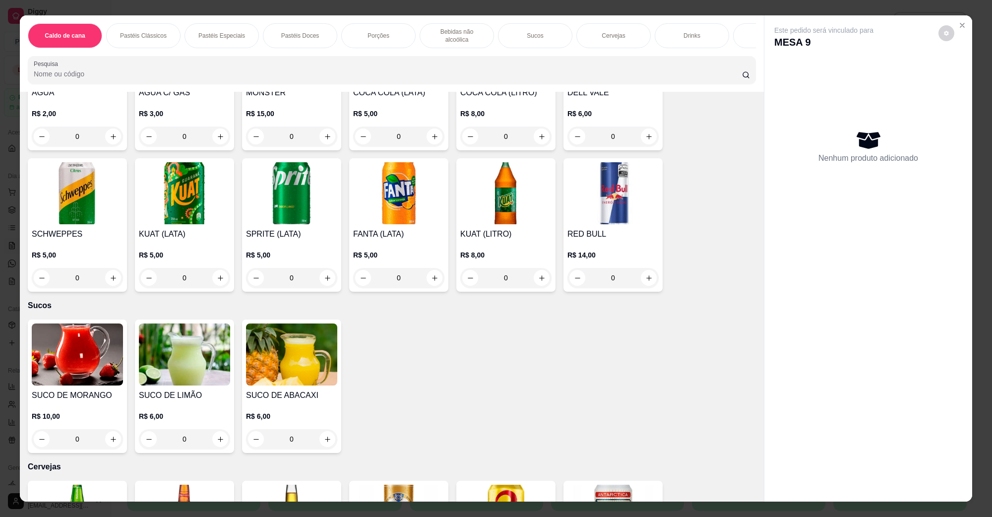
scroll to position [1613, 0]
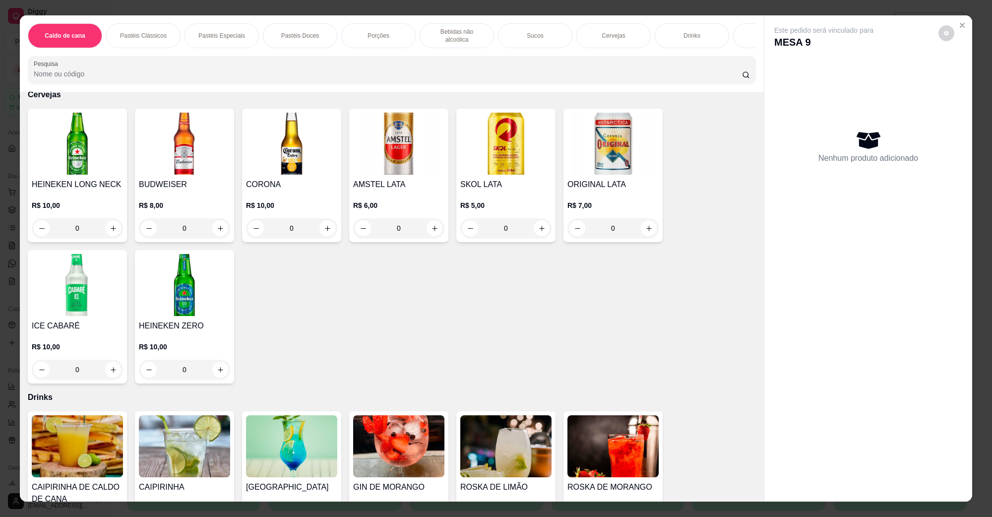
click at [612, 179] on h4 "ORIGINAL LATA" at bounding box center [613, 185] width 91 height 12
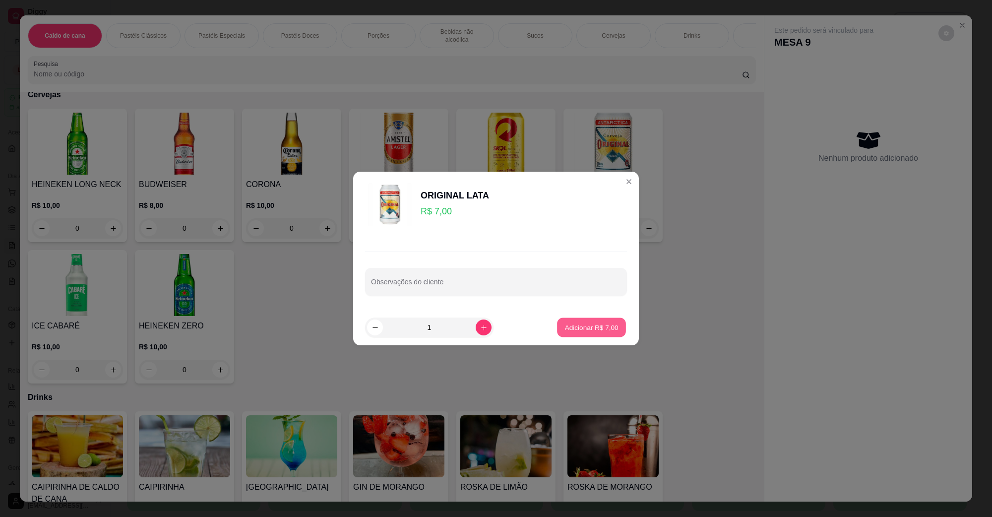
click at [581, 323] on p "Adicionar R$ 7,00" at bounding box center [592, 327] width 54 height 9
type input "1"
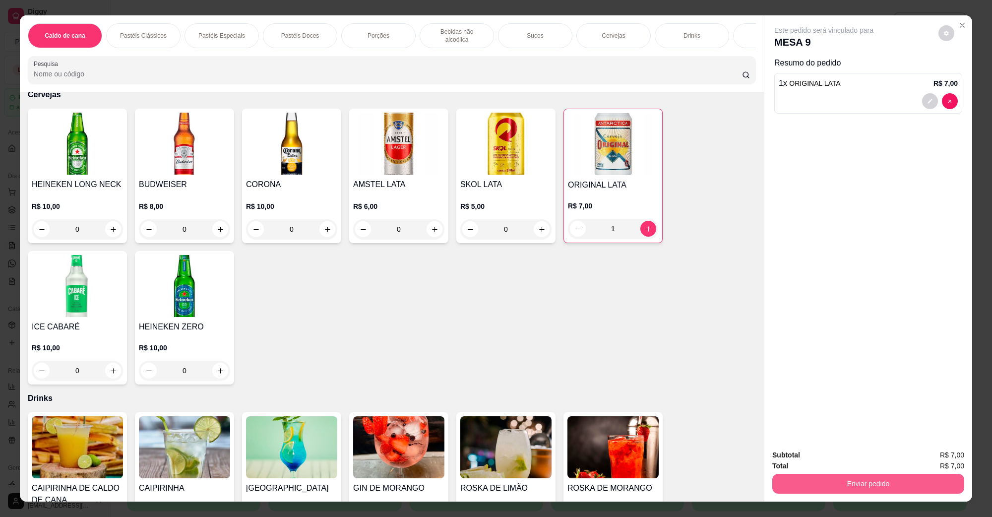
click at [867, 477] on button "Enviar pedido" at bounding box center [869, 484] width 192 height 20
click at [830, 465] on button "Não registrar e enviar pedido" at bounding box center [835, 459] width 100 height 18
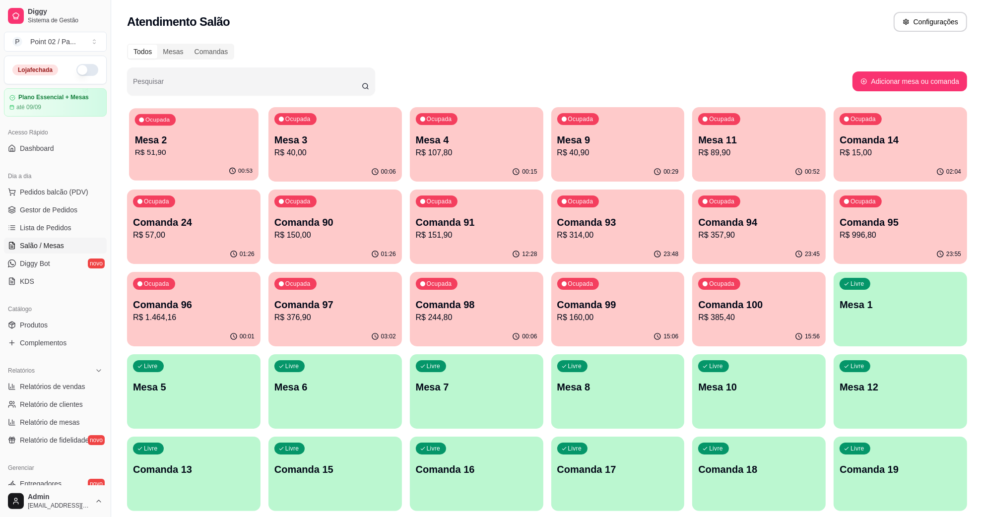
click at [184, 168] on div "00:53" at bounding box center [194, 171] width 130 height 19
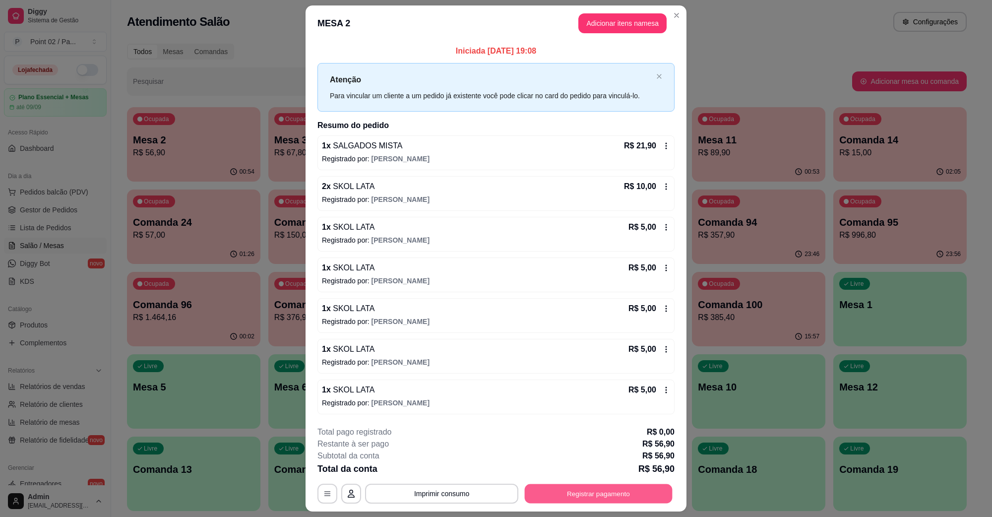
click at [554, 491] on button "Registrar pagamento" at bounding box center [599, 493] width 148 height 19
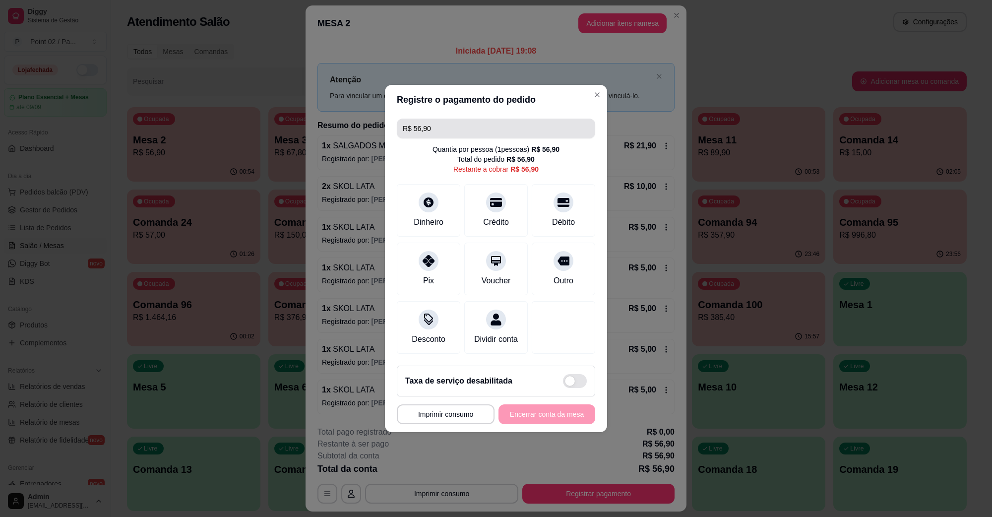
click at [467, 130] on input "R$ 56,90" at bounding box center [496, 129] width 187 height 20
click at [433, 199] on icon at bounding box center [428, 199] width 13 height 13
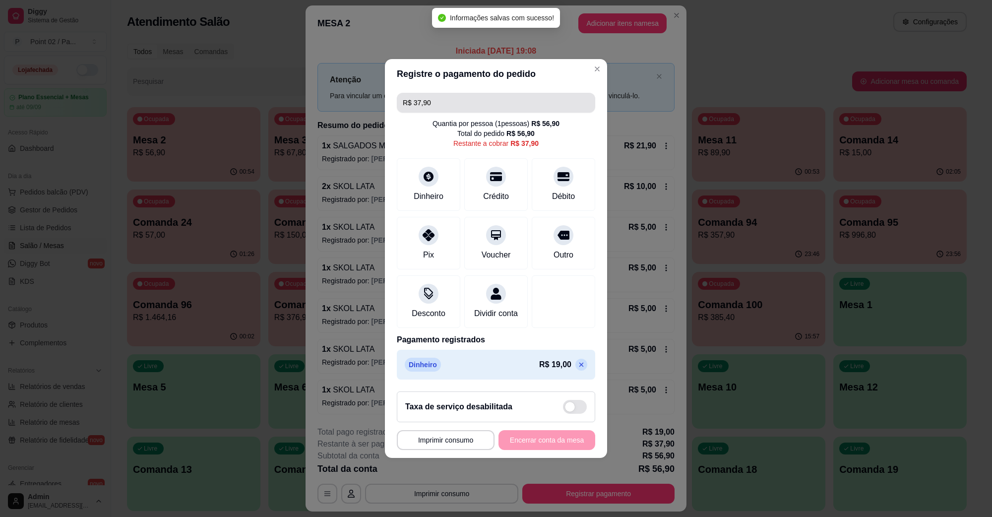
click at [488, 104] on input "R$ 37,90" at bounding box center [496, 103] width 187 height 20
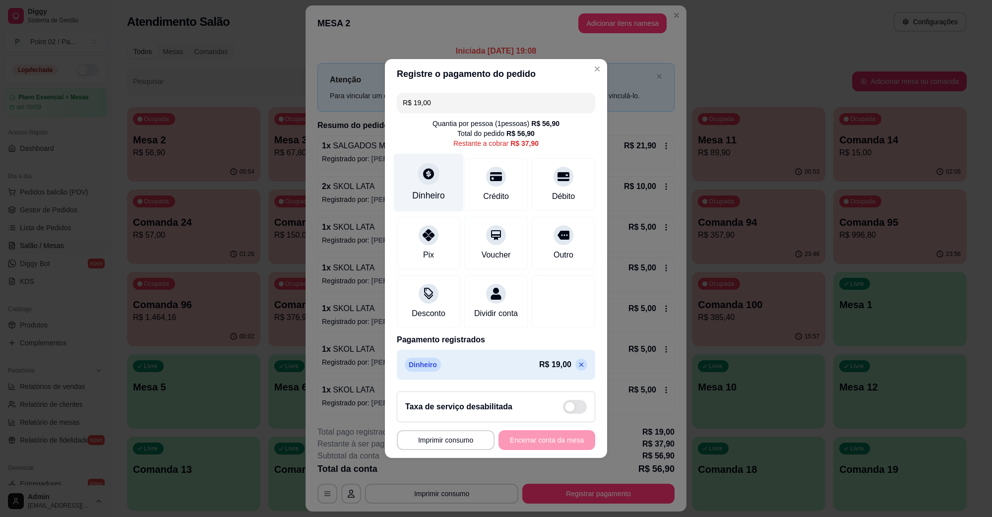
click at [415, 174] on div "Dinheiro" at bounding box center [429, 183] width 70 height 58
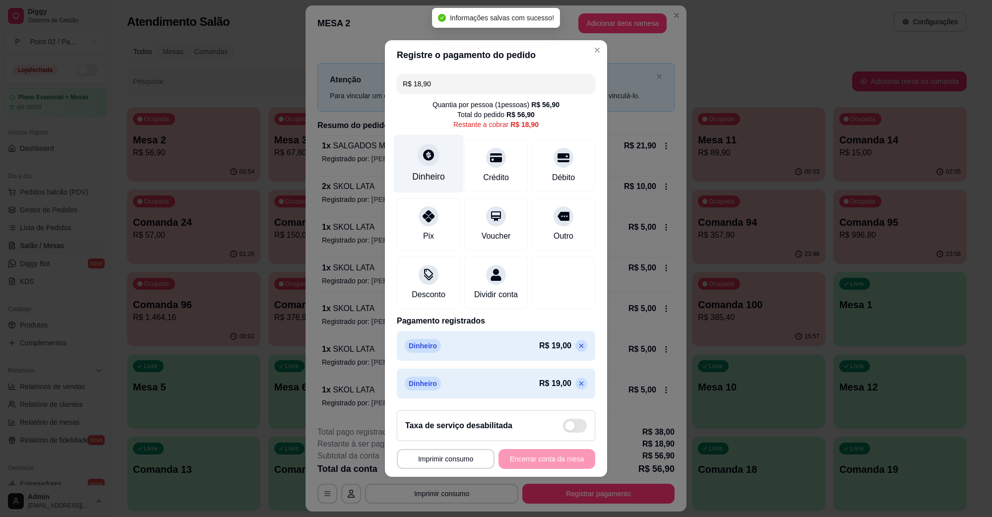
click at [430, 155] on div at bounding box center [429, 155] width 22 height 22
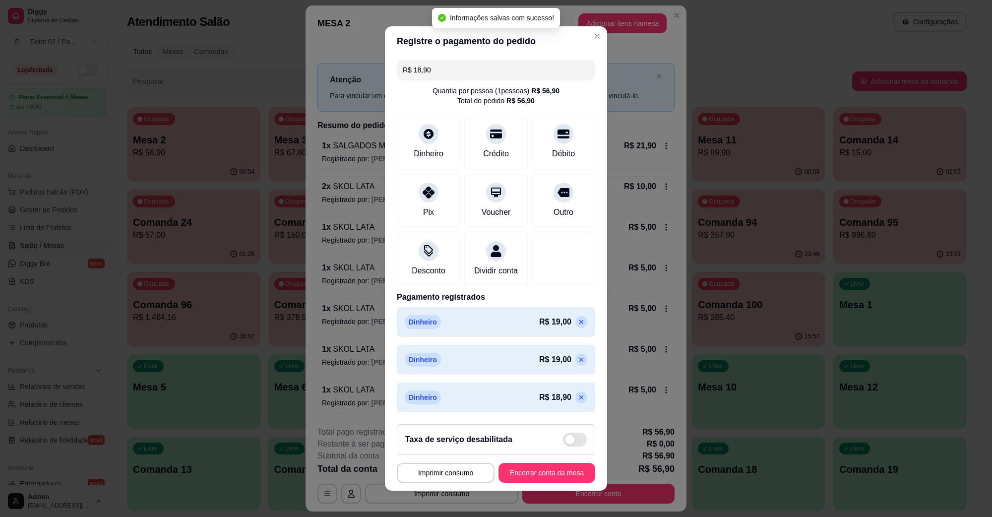
type input "R$ 0,00"
click at [550, 472] on button "Encerrar conta da mesa" at bounding box center [547, 473] width 97 height 20
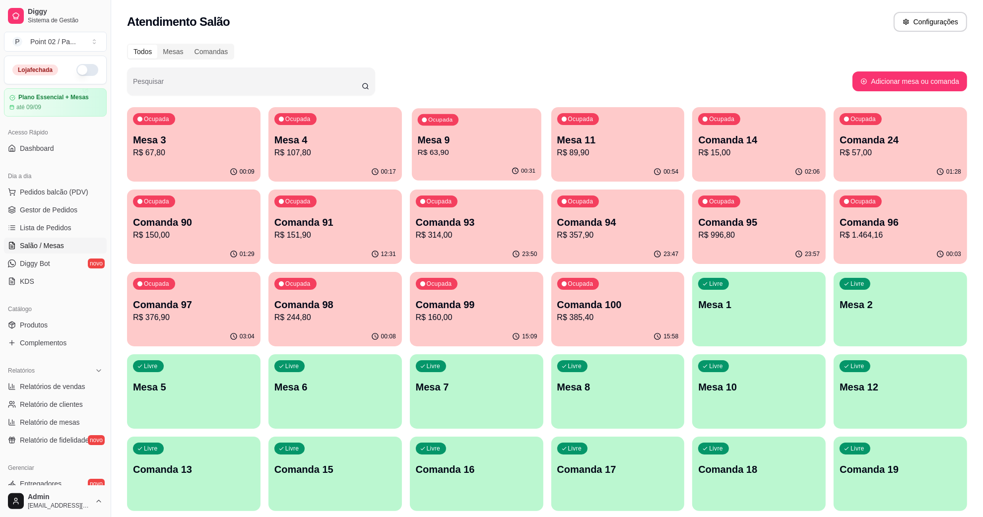
click at [518, 127] on div "Ocupada Mesa 9 R$ 63,90" at bounding box center [477, 135] width 130 height 54
click at [152, 170] on div "00:23" at bounding box center [194, 171] width 130 height 19
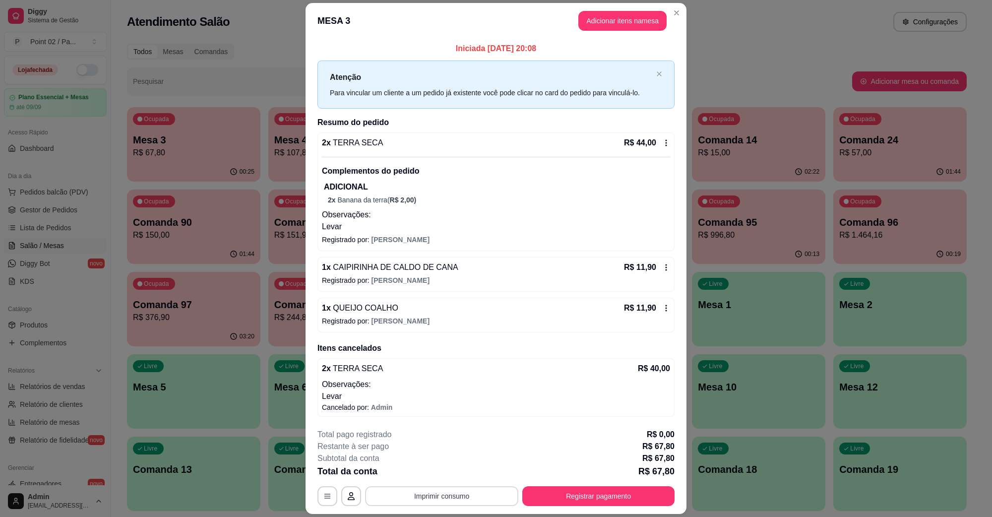
click at [438, 503] on button "Imprimir consumo" at bounding box center [441, 496] width 153 height 20
click at [444, 472] on button "IMPRESSORA" at bounding box center [440, 474] width 72 height 16
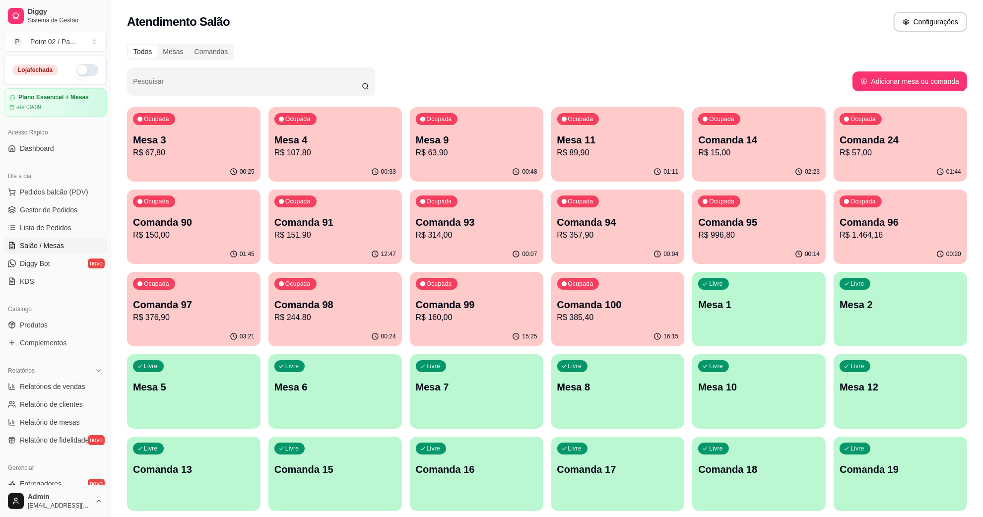
click at [369, 148] on p "R$ 107,80" at bounding box center [335, 153] width 122 height 12
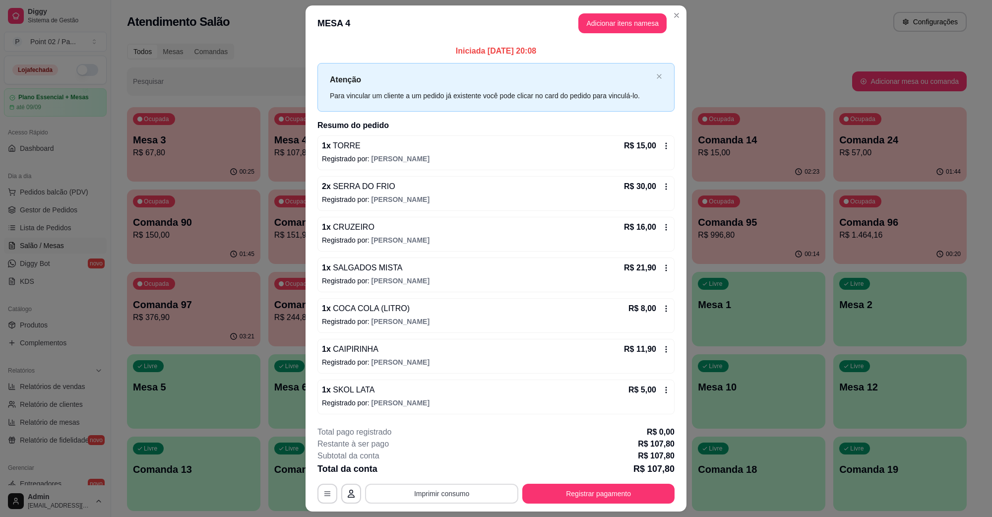
click at [403, 500] on button "Imprimir consumo" at bounding box center [441, 494] width 153 height 20
click at [422, 477] on button "IMPRESSORA" at bounding box center [439, 470] width 69 height 15
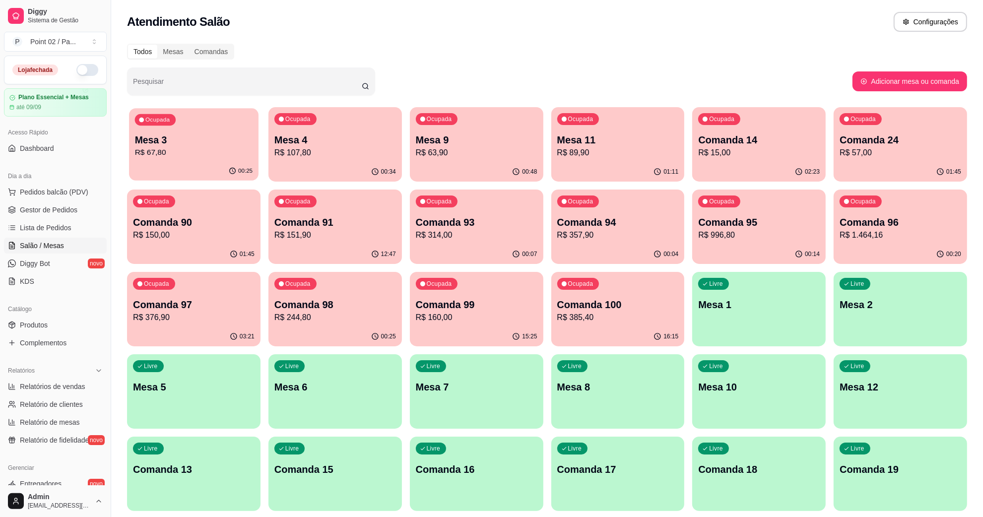
click at [220, 151] on p "R$ 67,80" at bounding box center [194, 153] width 122 height 12
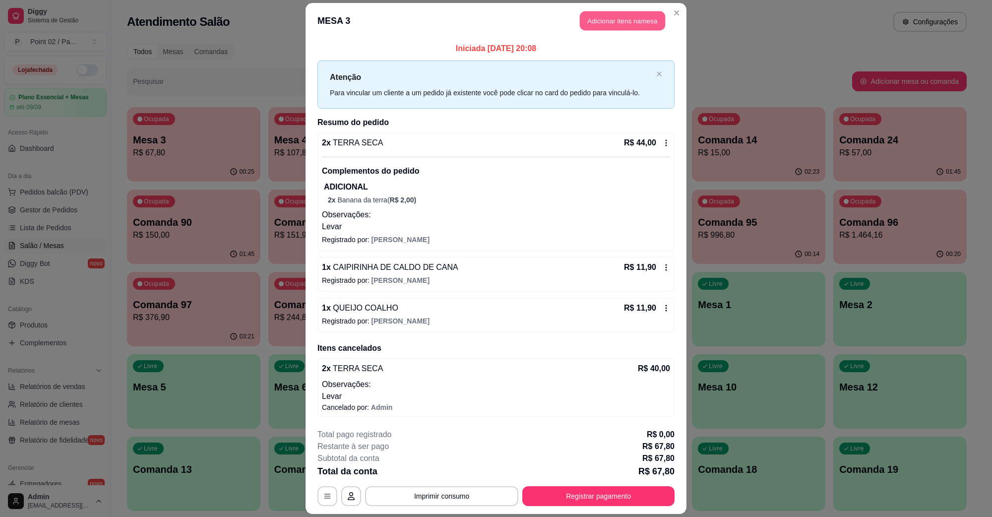
click at [599, 26] on button "Adicionar itens na mesa" at bounding box center [622, 20] width 85 height 19
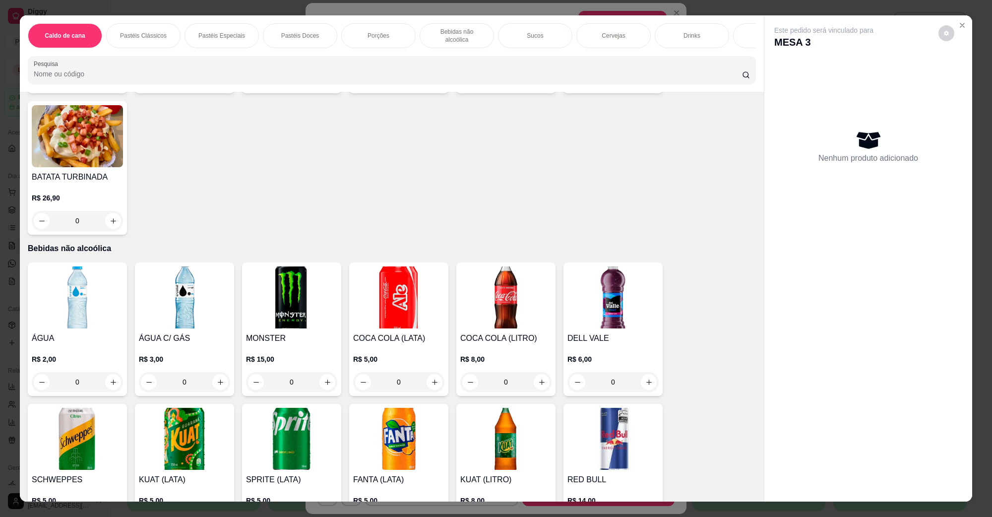
scroll to position [1054, 0]
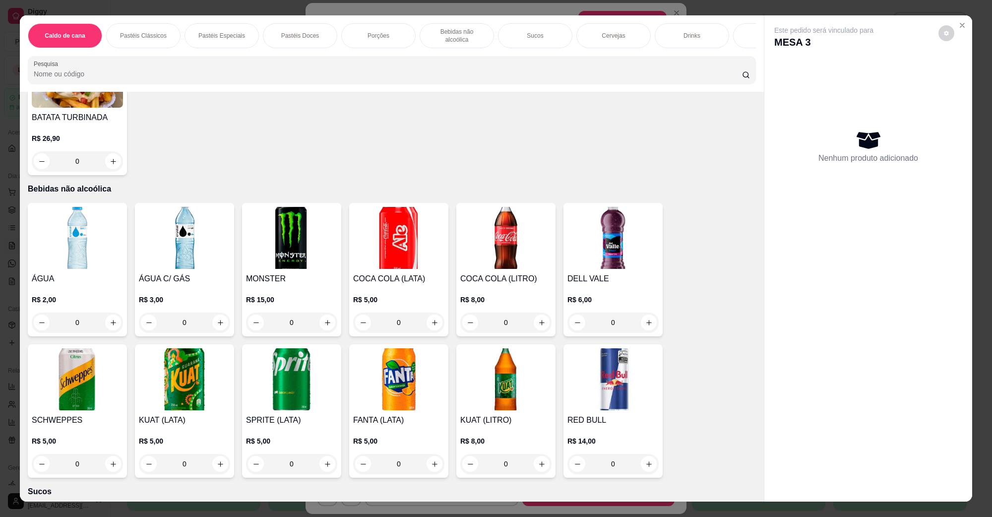
click at [404, 248] on img at bounding box center [398, 238] width 91 height 62
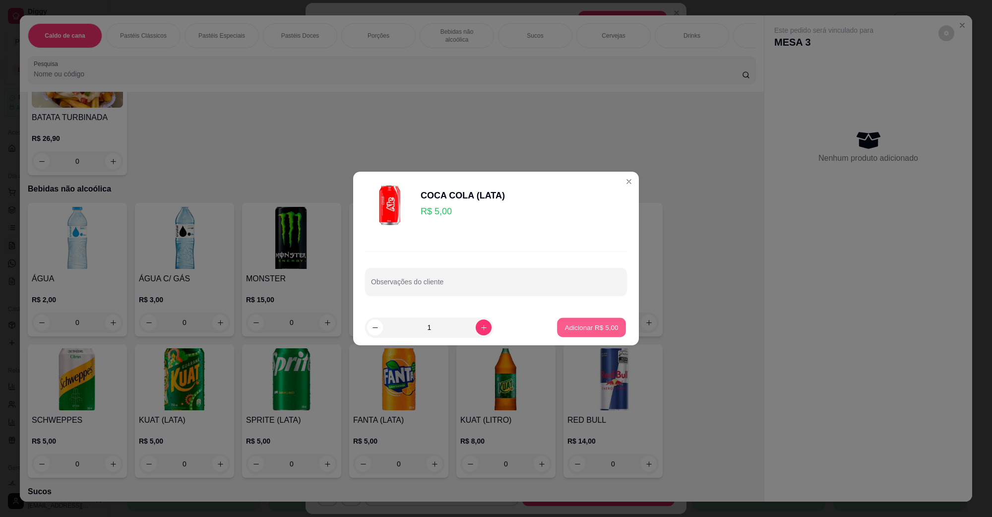
click at [601, 333] on button "Adicionar R$ 5,00" at bounding box center [591, 327] width 69 height 19
type input "1"
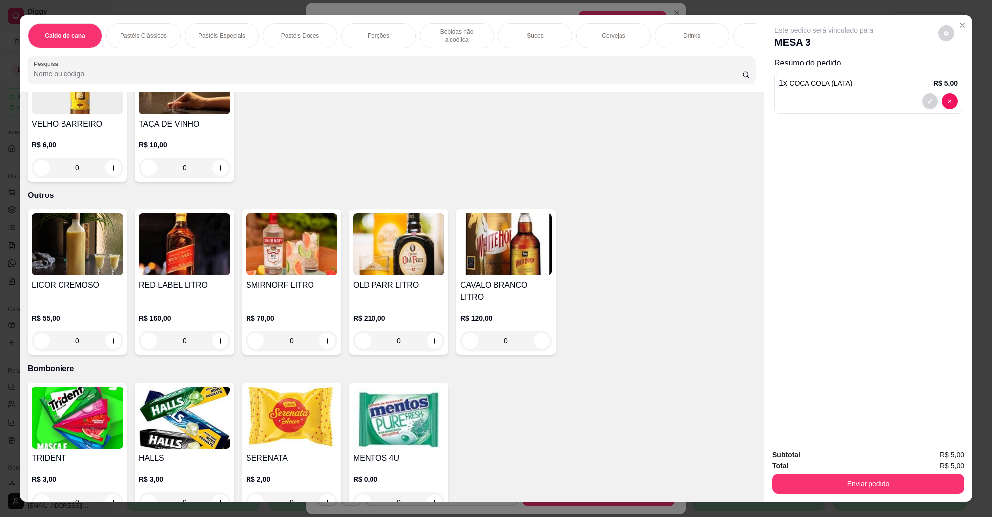
scroll to position [16, 0]
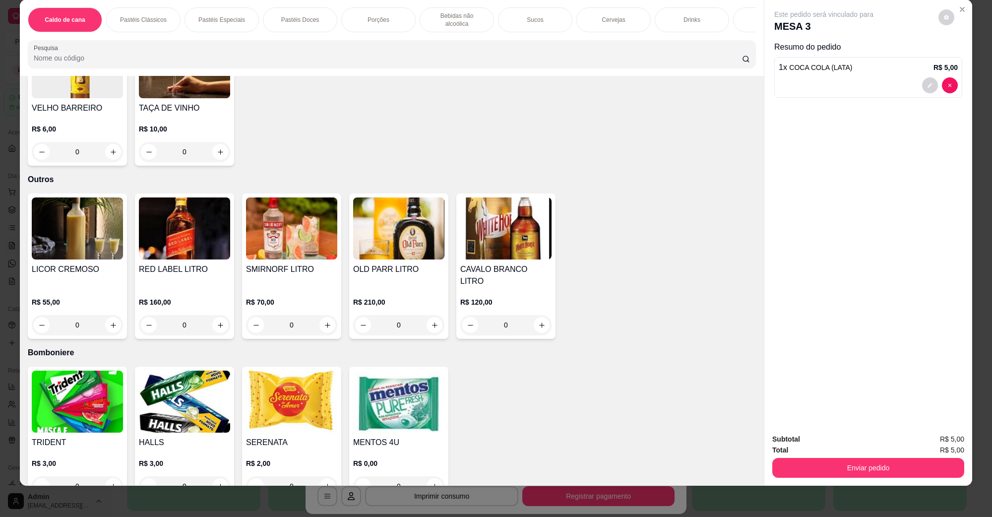
click at [361, 396] on img at bounding box center [398, 402] width 91 height 62
click at [812, 483] on div "Subtotal R$ 5,00 Total R$ 5,00 Enviar pedido" at bounding box center [869, 456] width 208 height 60
click at [812, 470] on button "Enviar pedido" at bounding box center [869, 467] width 186 height 19
click at [809, 448] on button "Não registrar e enviar pedido" at bounding box center [835, 443] width 100 height 18
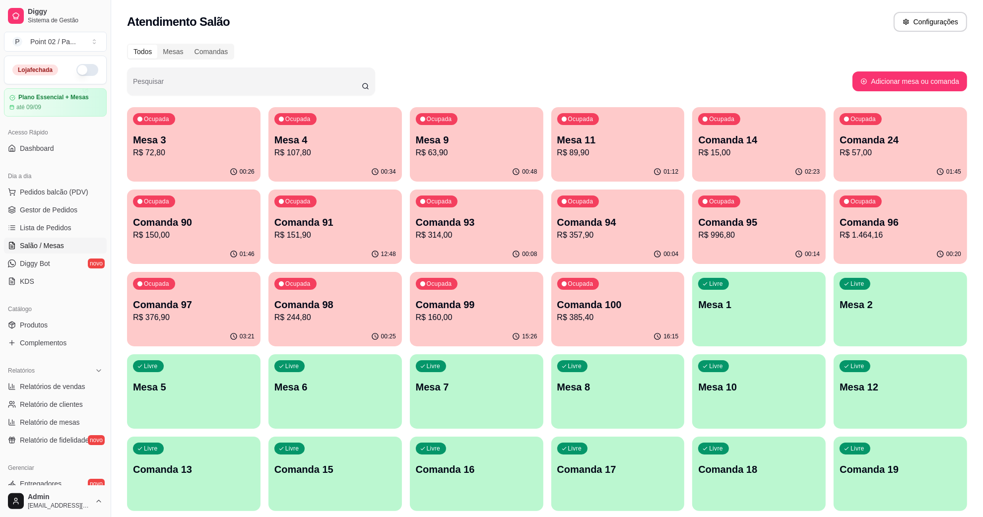
click at [236, 123] on div "Ocupada Mesa 3 R$ 72,80" at bounding box center [193, 134] width 133 height 55
click at [472, 141] on p "Mesa 9" at bounding box center [477, 140] width 122 height 14
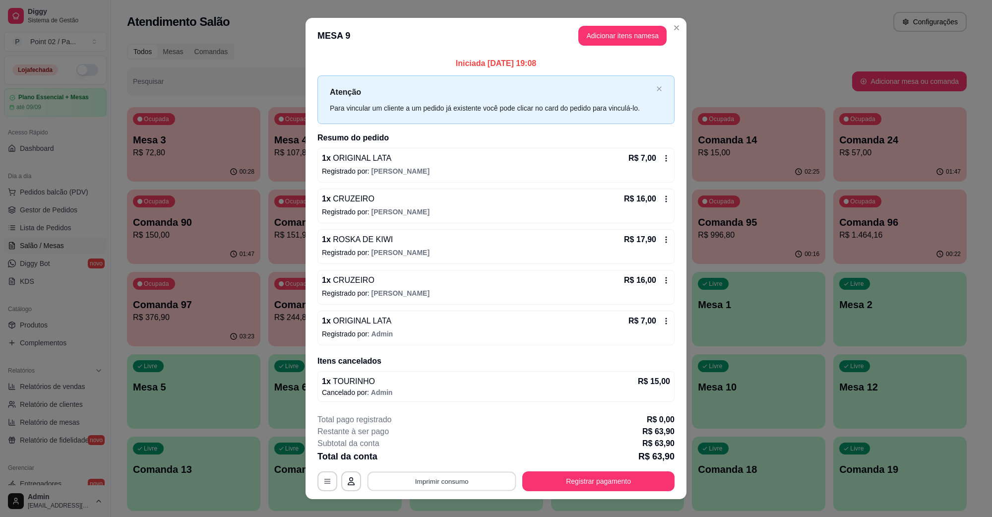
click at [412, 490] on button "Imprimir consumo" at bounding box center [442, 480] width 149 height 19
click at [434, 459] on button "IMPRESSORA" at bounding box center [440, 459] width 72 height 16
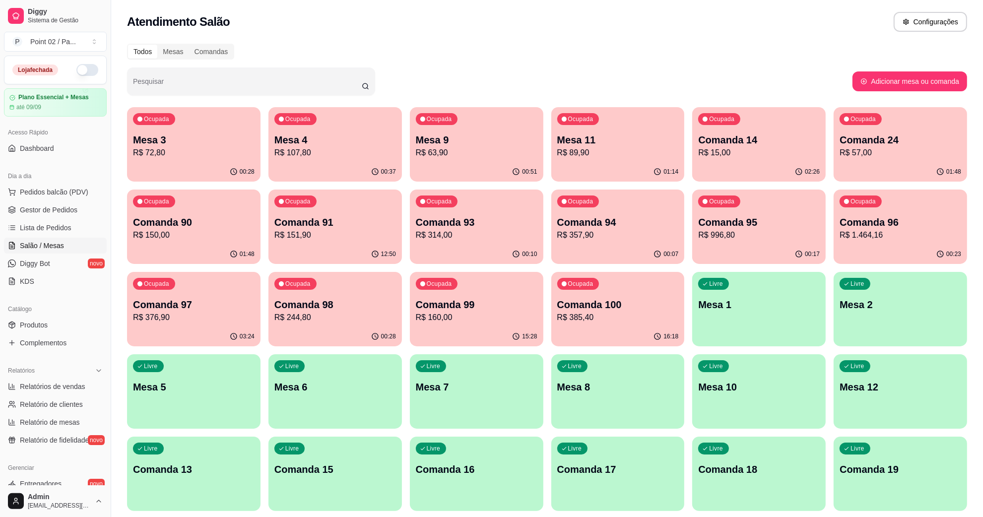
click at [328, 134] on p "Mesa 4" at bounding box center [335, 140] width 122 height 14
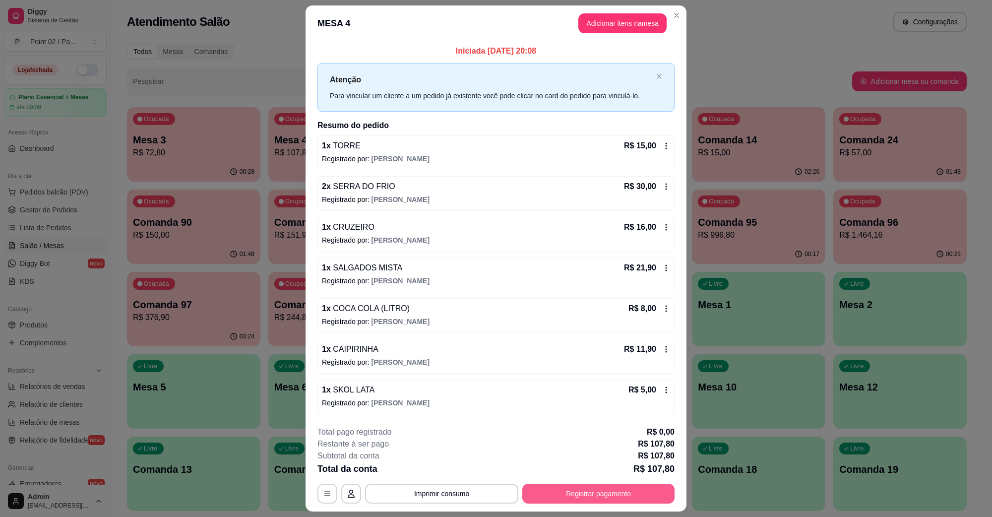
click at [559, 491] on button "Registrar pagamento" at bounding box center [599, 494] width 152 height 20
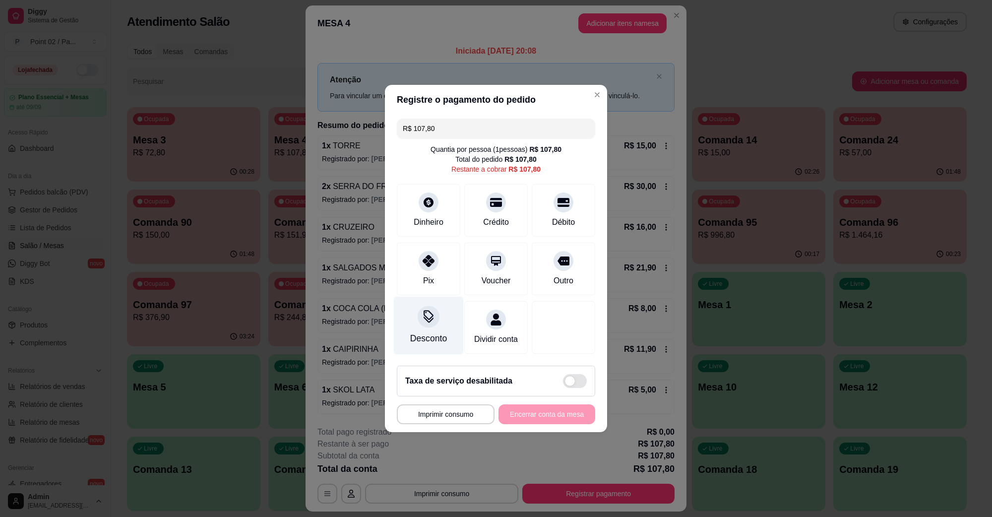
click at [435, 310] on div at bounding box center [429, 317] width 22 height 22
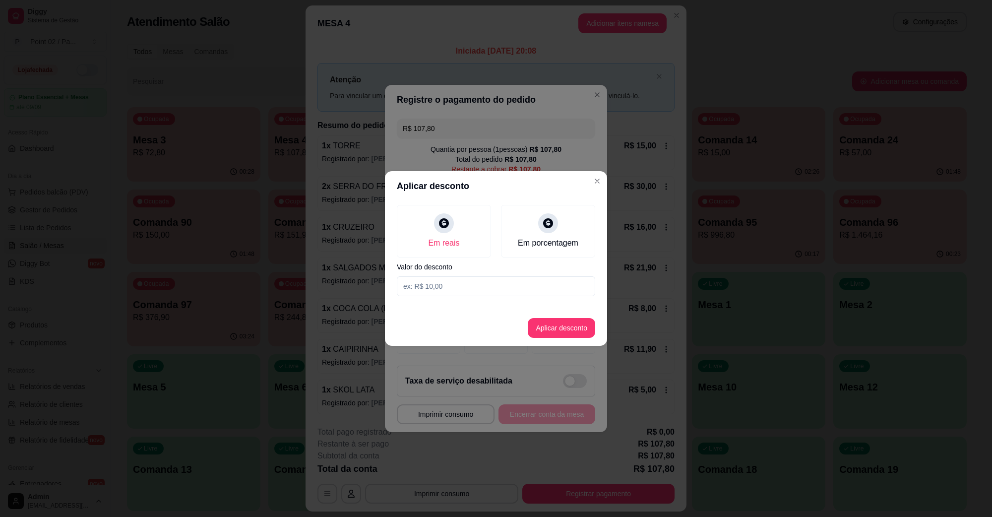
click at [473, 294] on input at bounding box center [496, 286] width 198 height 20
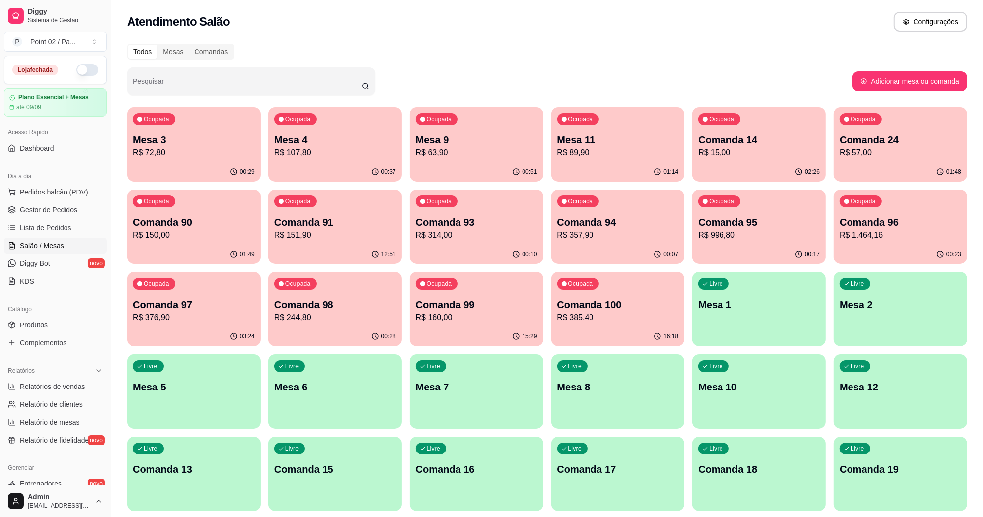
click at [329, 138] on p "Mesa 4" at bounding box center [335, 140] width 122 height 14
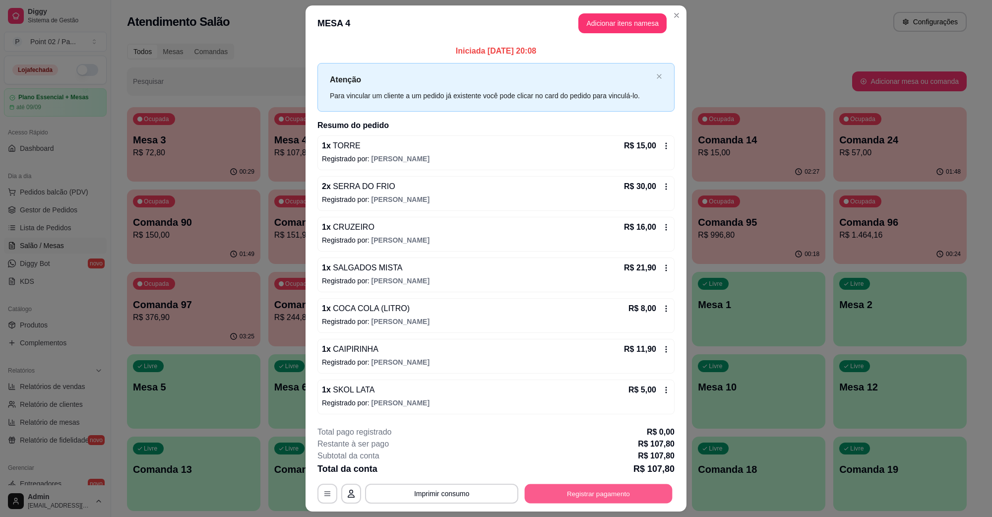
click at [544, 490] on button "Registrar pagamento" at bounding box center [599, 493] width 148 height 19
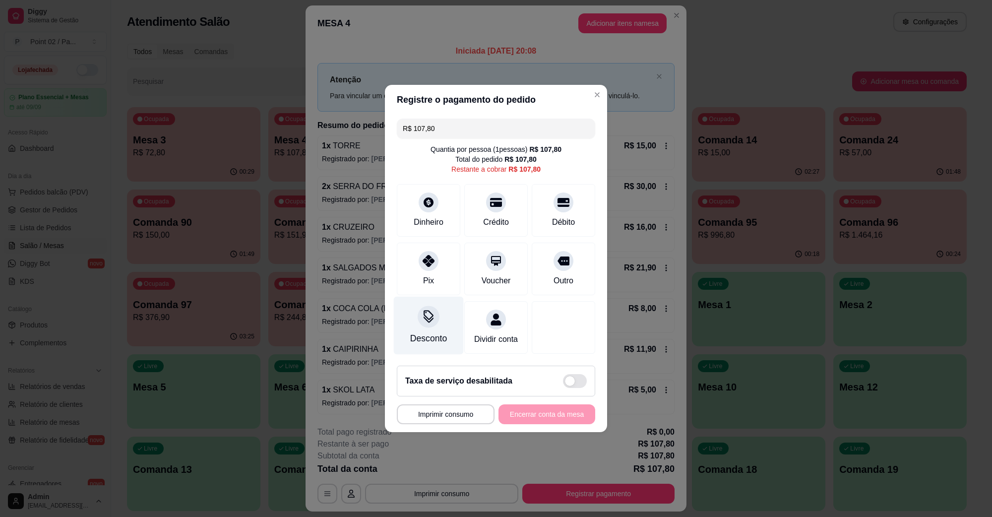
click at [428, 323] on div "Desconto" at bounding box center [429, 326] width 70 height 58
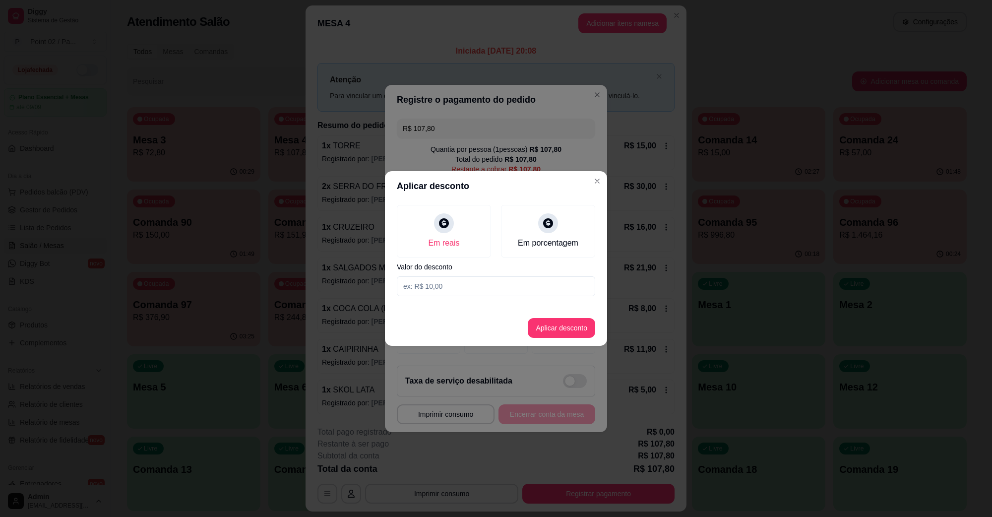
click at [468, 283] on input at bounding box center [496, 286] width 198 height 20
type input "0,80"
click at [542, 327] on button "Aplicar desconto" at bounding box center [561, 328] width 65 height 19
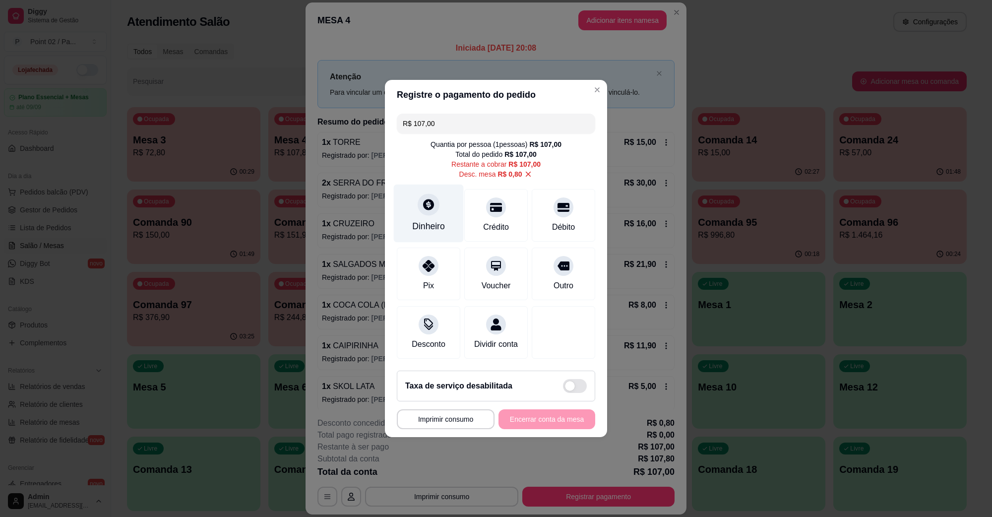
click at [429, 220] on div "Dinheiro" at bounding box center [428, 226] width 33 height 13
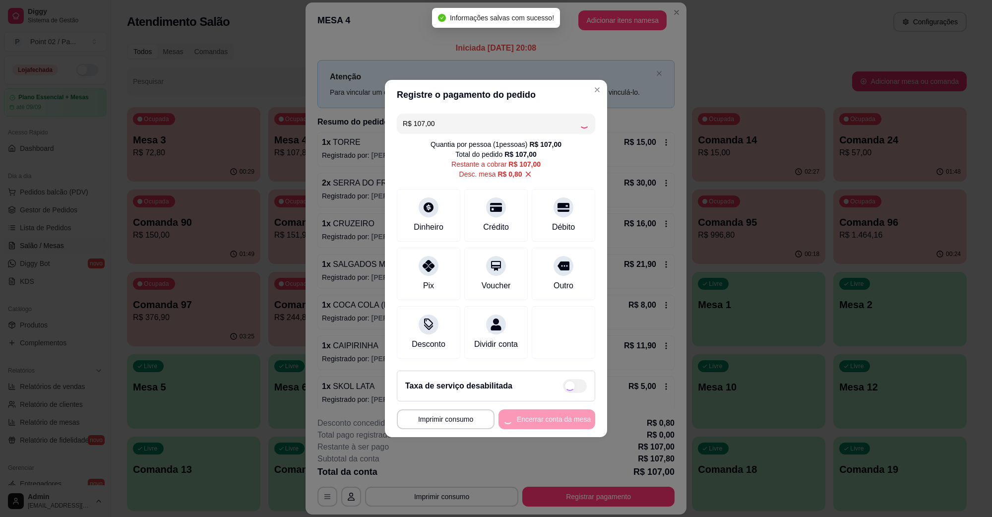
type input "R$ 0,00"
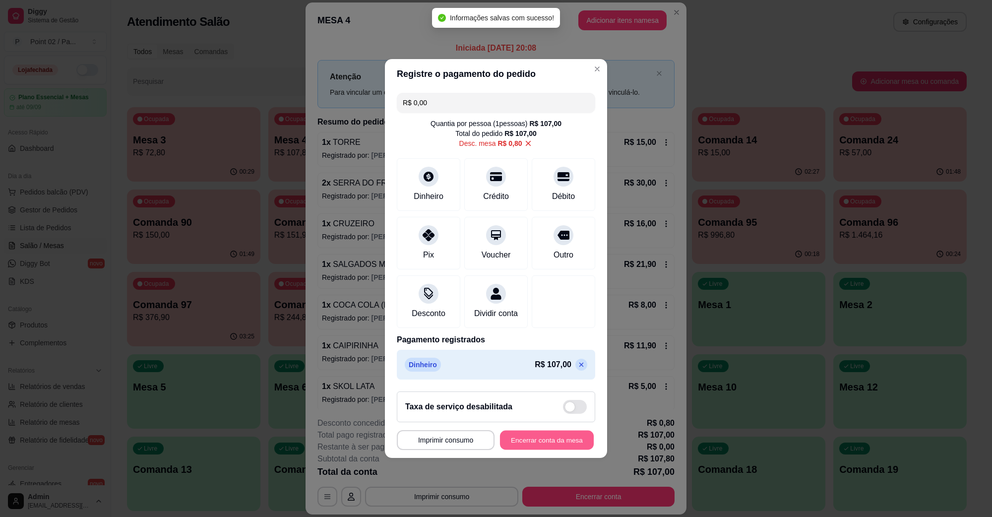
click at [550, 450] on button "Encerrar conta da mesa" at bounding box center [547, 440] width 94 height 19
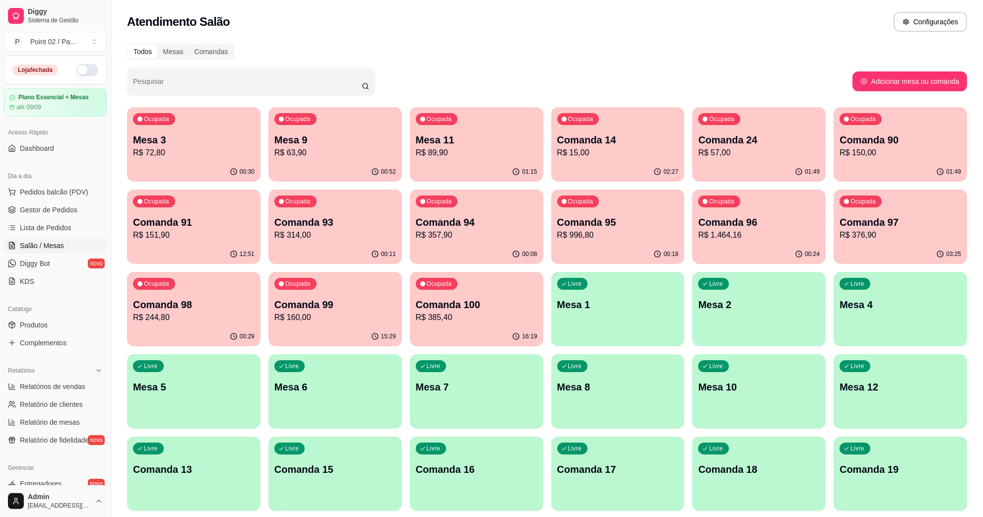
click at [322, 157] on p "R$ 63,90" at bounding box center [335, 153] width 122 height 12
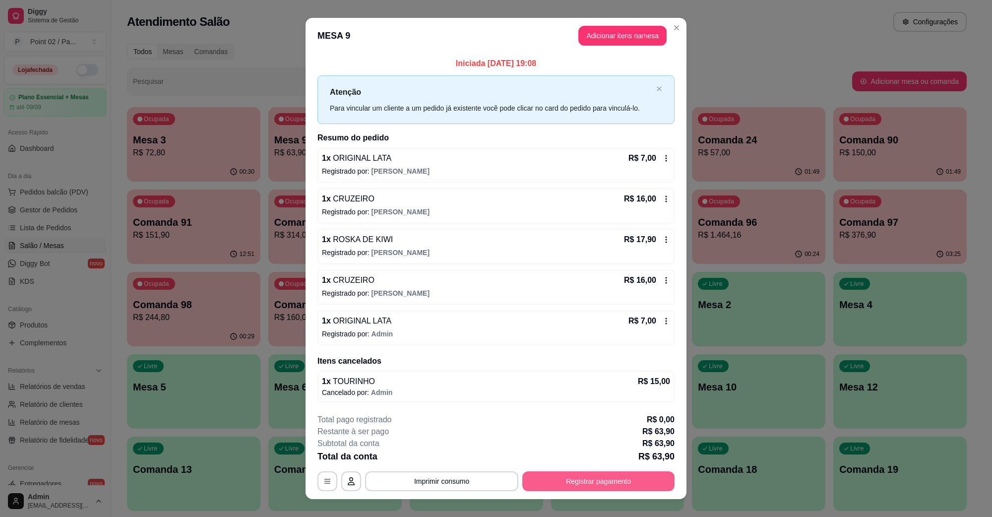
click at [582, 479] on button "Registrar pagamento" at bounding box center [599, 481] width 152 height 20
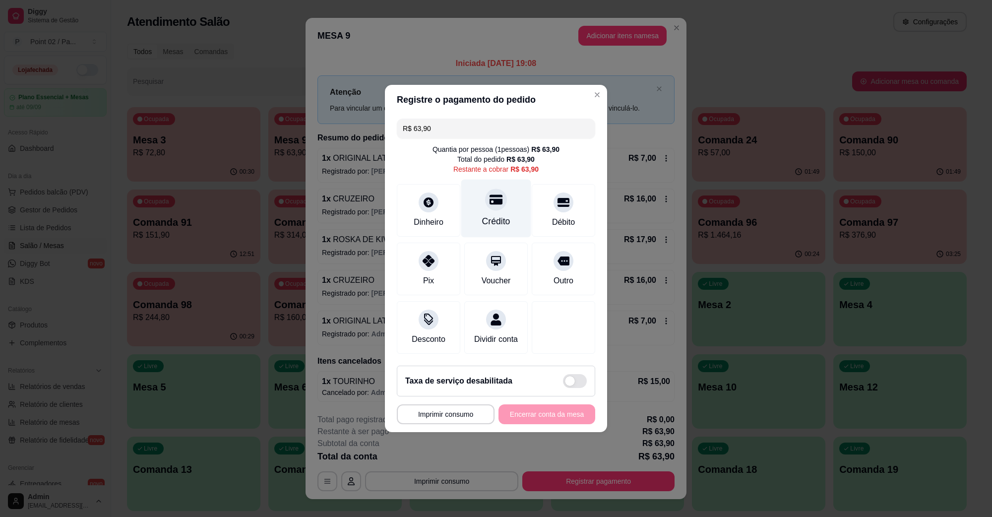
click at [488, 215] on div "Crédito" at bounding box center [496, 221] width 28 height 13
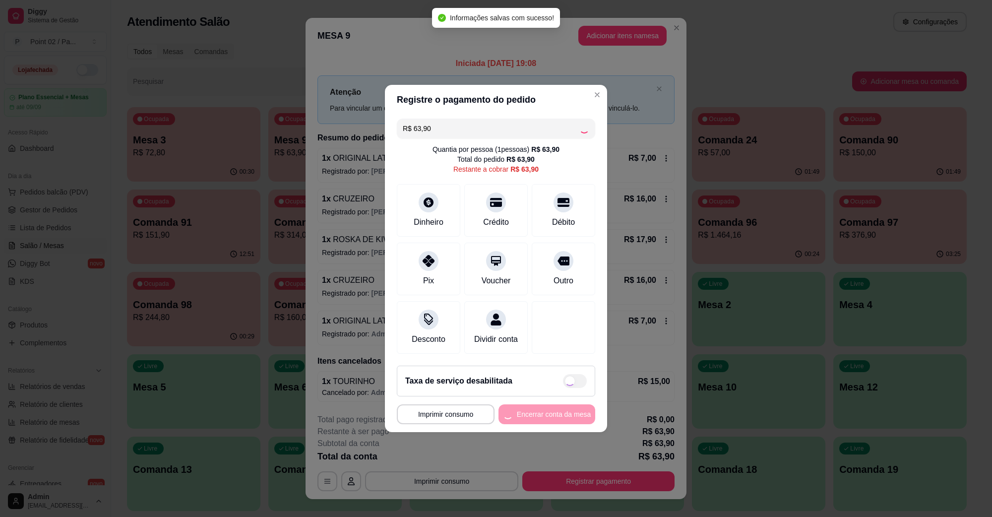
type input "R$ 0,00"
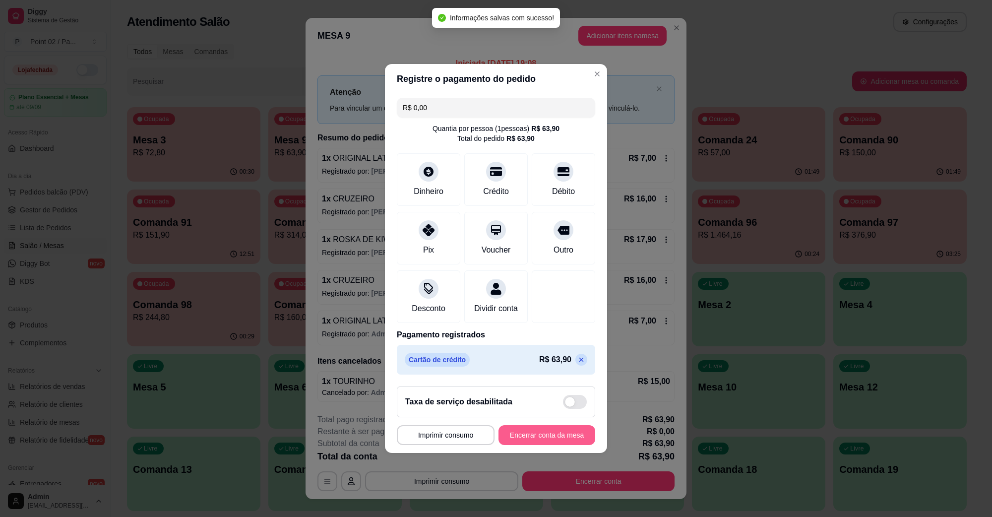
click at [551, 437] on button "Encerrar conta da mesa" at bounding box center [547, 435] width 97 height 20
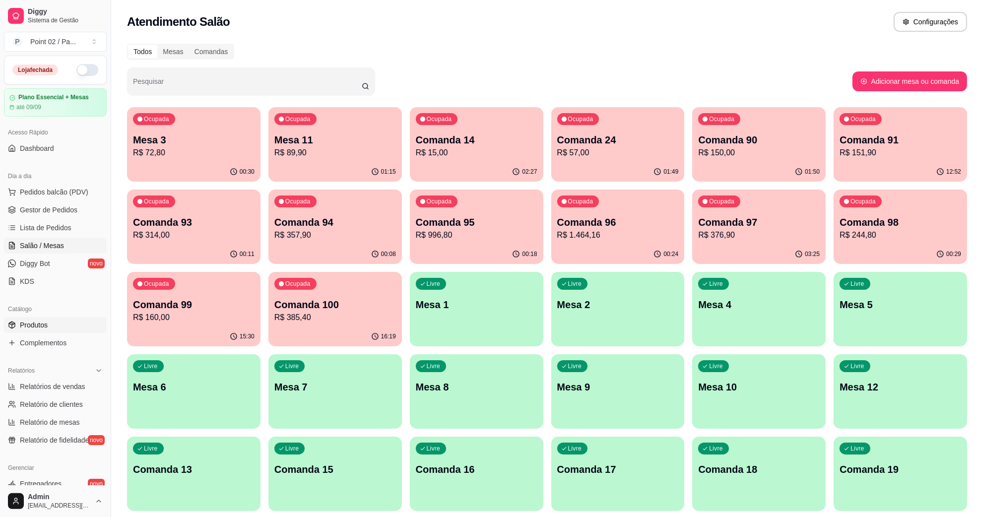
click at [40, 322] on span "Produtos" at bounding box center [34, 325] width 28 height 10
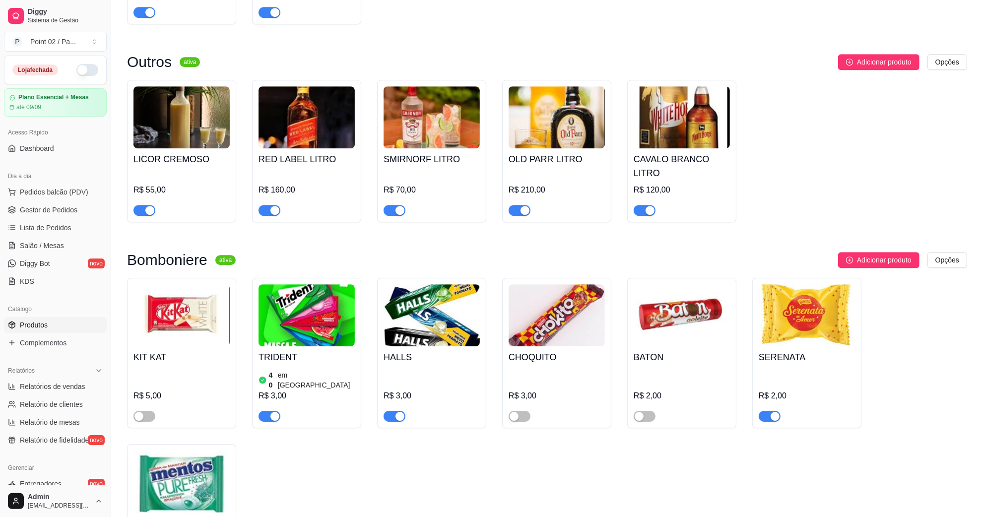
scroll to position [3177, 0]
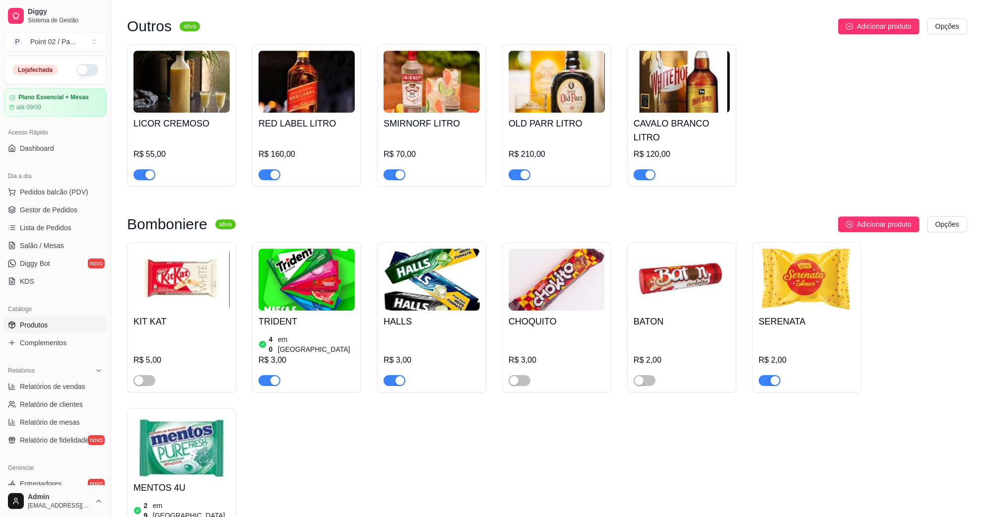
click at [195, 415] on img at bounding box center [181, 446] width 96 height 62
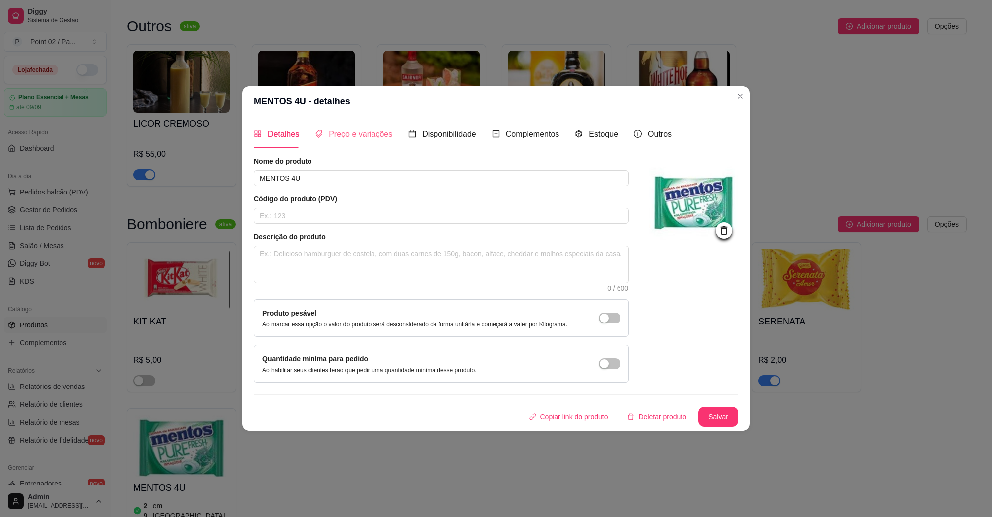
click at [370, 141] on div "Preço e variações" at bounding box center [353, 134] width 77 height 28
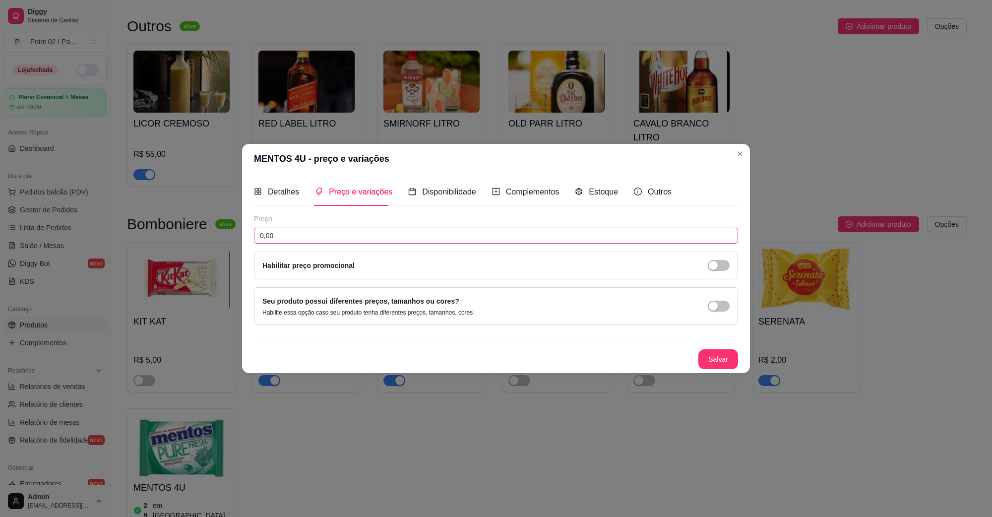
click at [353, 241] on input "0,00" at bounding box center [496, 236] width 484 height 16
type input "2,00"
click at [706, 360] on button "Salvar" at bounding box center [719, 359] width 40 height 20
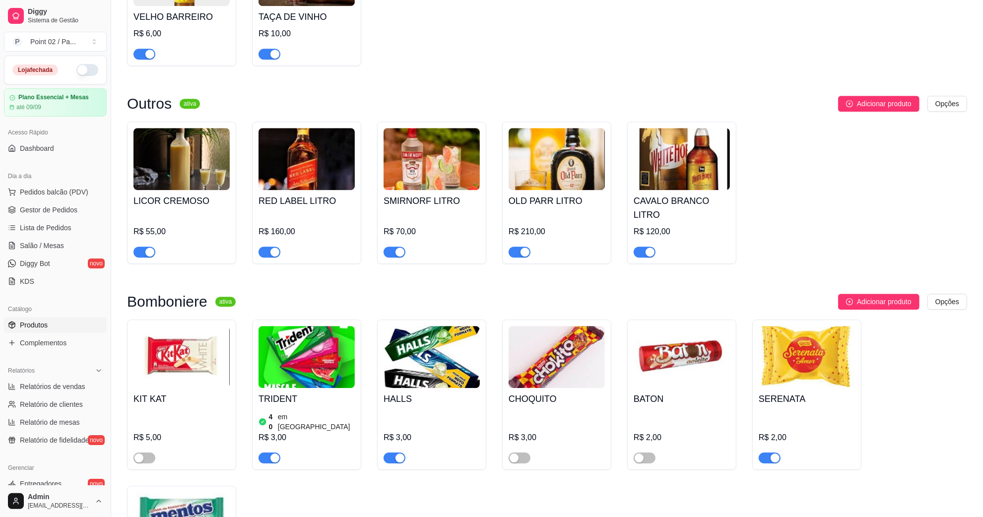
scroll to position [2991, 0]
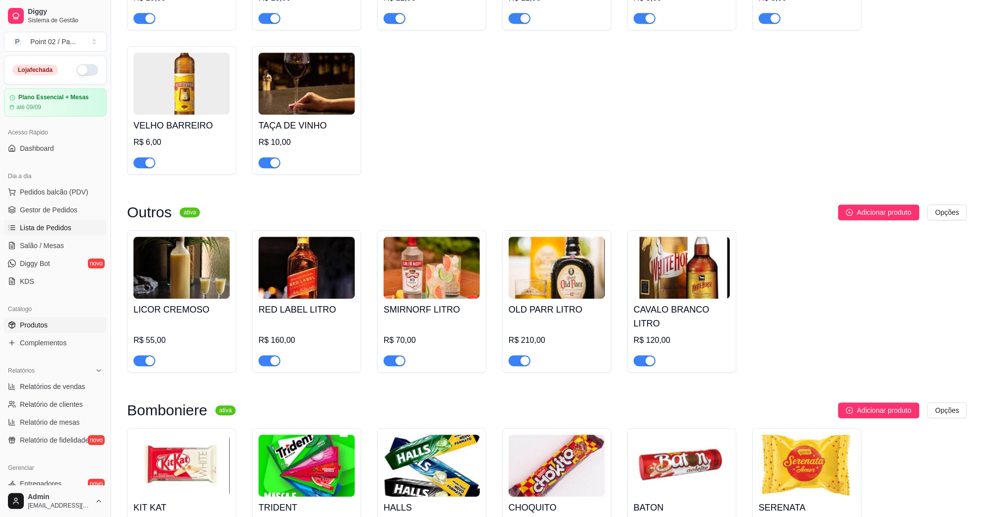
click at [58, 224] on span "Lista de Pedidos" at bounding box center [46, 228] width 52 height 10
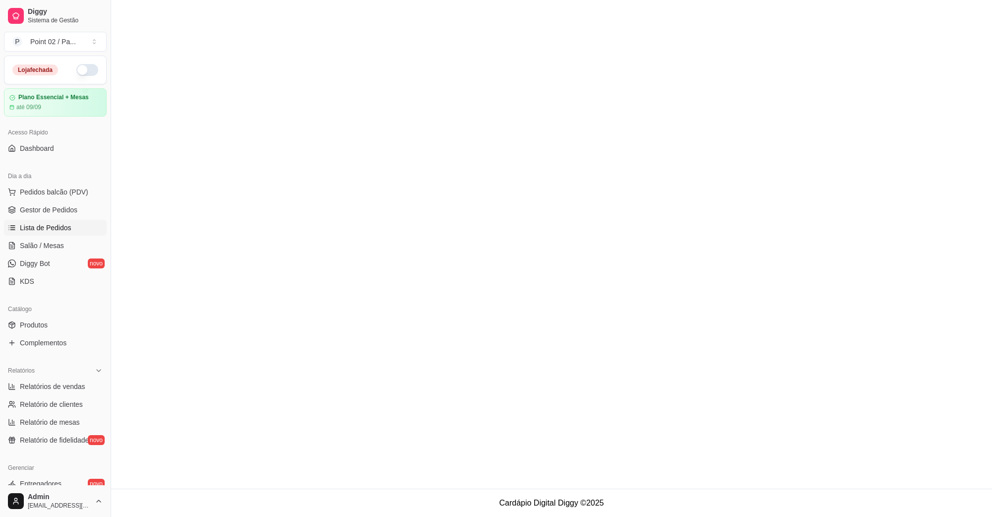
click at [55, 235] on link "Lista de Pedidos" at bounding box center [55, 228] width 103 height 16
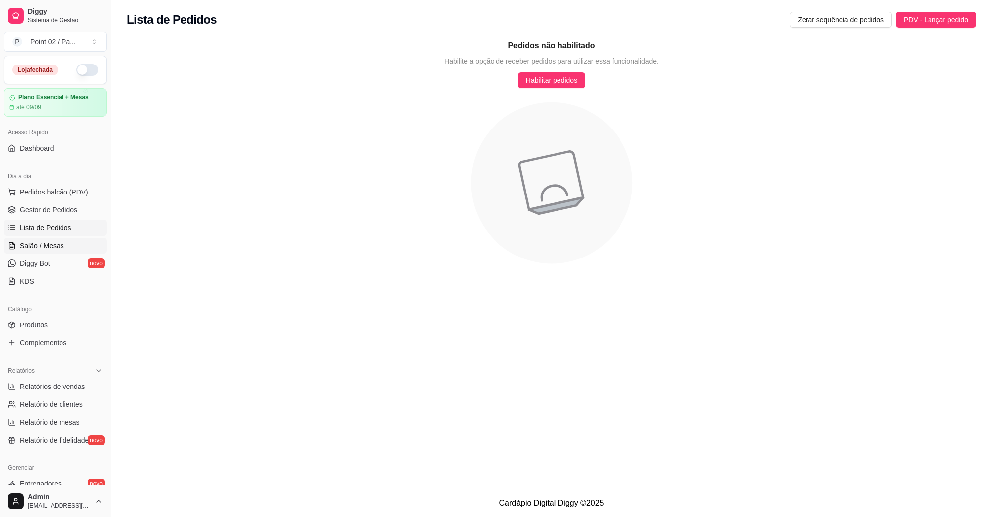
click at [55, 241] on span "Salão / Mesas" at bounding box center [42, 246] width 44 height 10
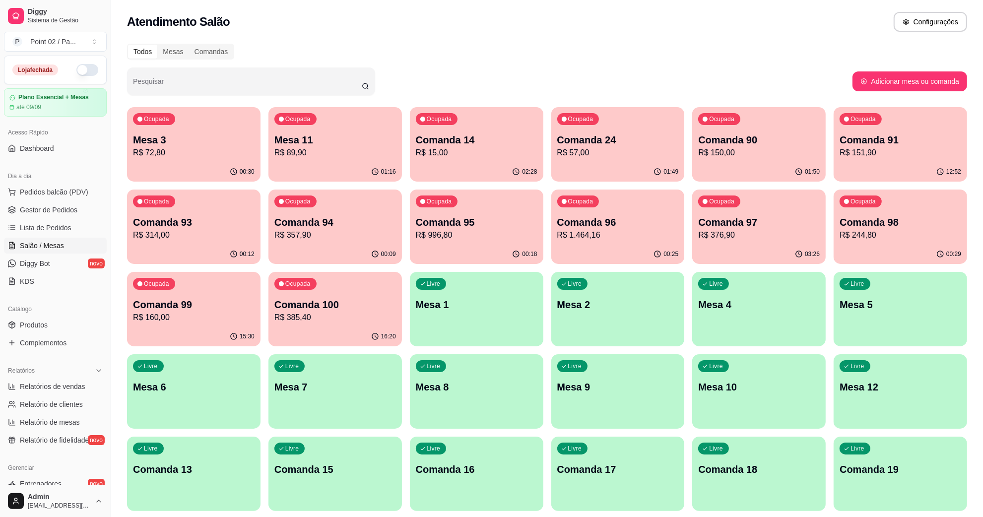
click at [244, 149] on p "R$ 72,80" at bounding box center [194, 153] width 122 height 12
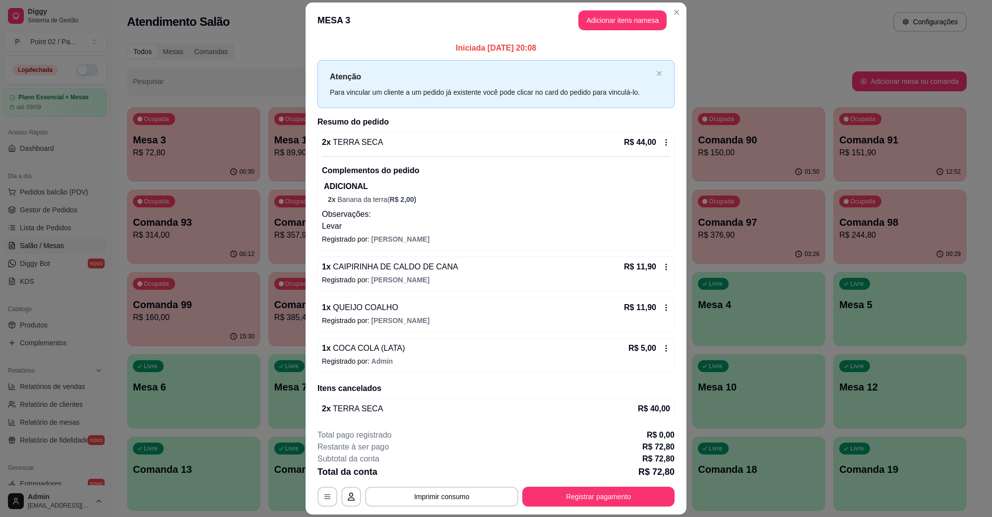
scroll to position [41, 0]
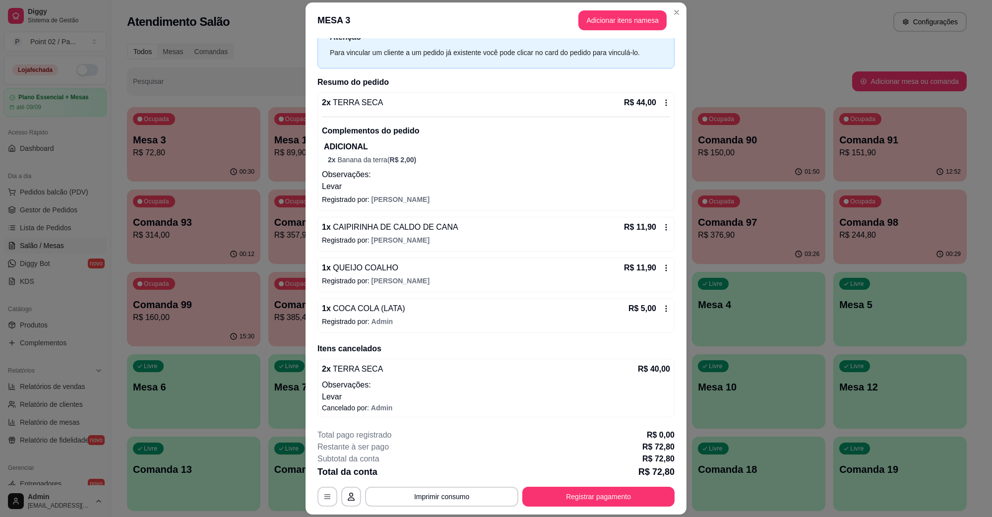
click at [389, 309] on span "COCA COLA (LATA)" at bounding box center [368, 308] width 74 height 8
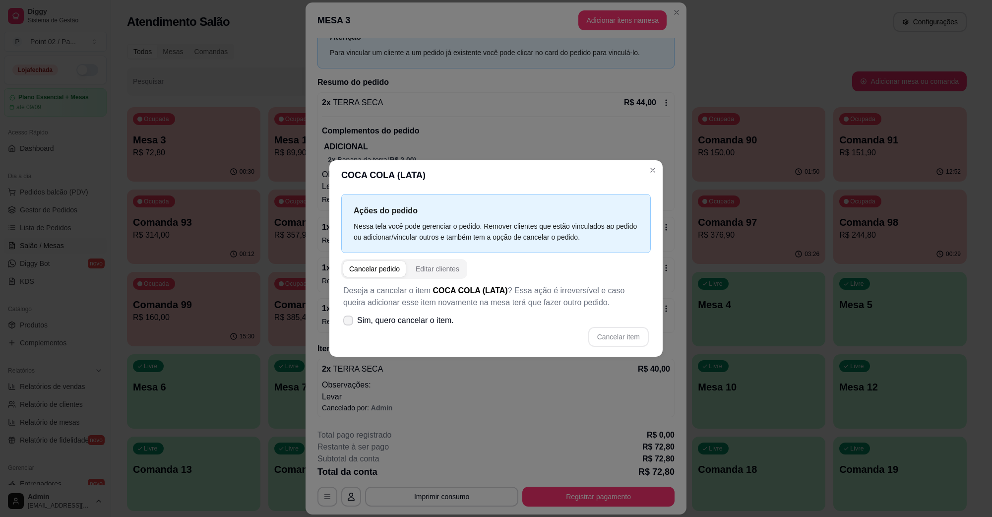
click at [413, 316] on span "Sim, quero cancelar o item." at bounding box center [405, 321] width 97 height 12
click at [349, 323] on input "Sim, quero cancelar o item." at bounding box center [346, 326] width 6 height 6
checkbox input "true"
click at [603, 335] on button "Cancelar item" at bounding box center [619, 337] width 61 height 20
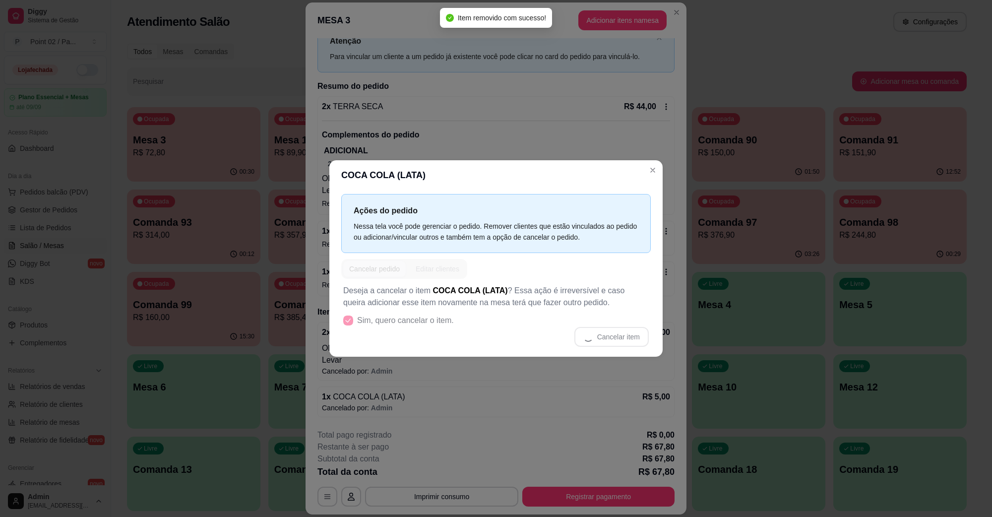
scroll to position [36, 0]
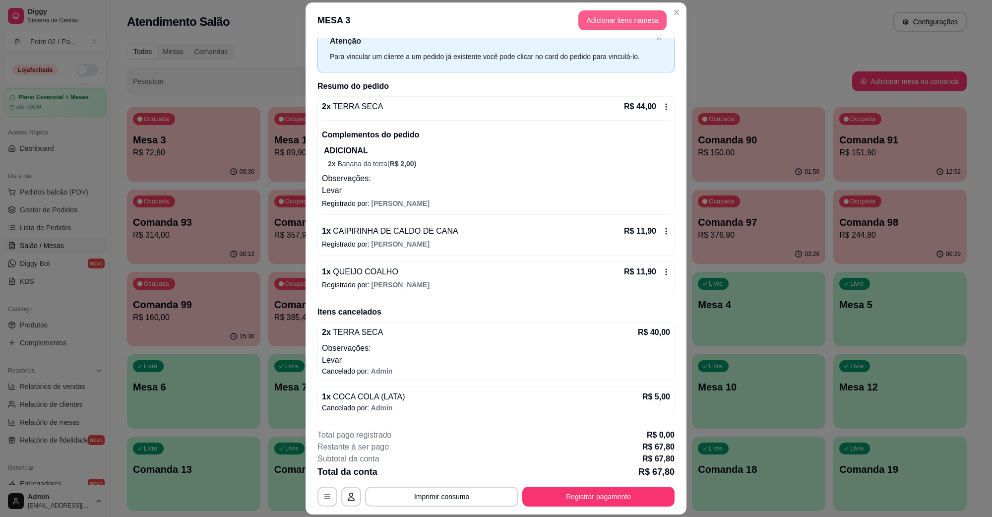
click at [621, 15] on button "Adicionar itens na mesa" at bounding box center [623, 20] width 88 height 20
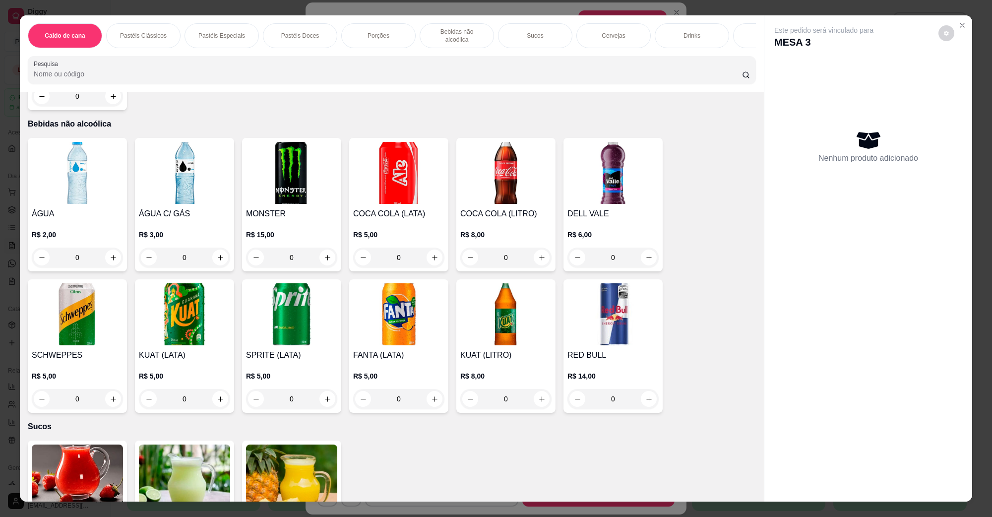
scroll to position [1116, 0]
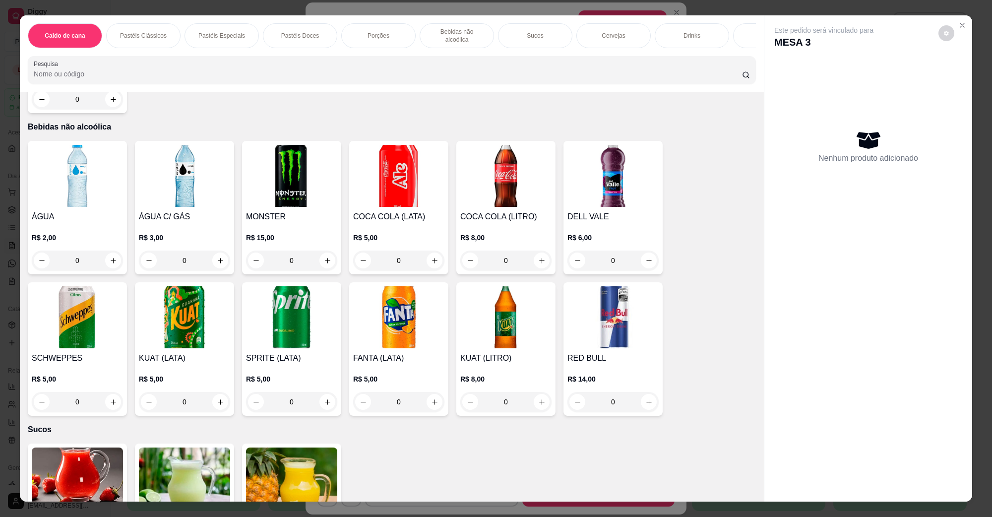
click at [518, 172] on img at bounding box center [505, 176] width 91 height 62
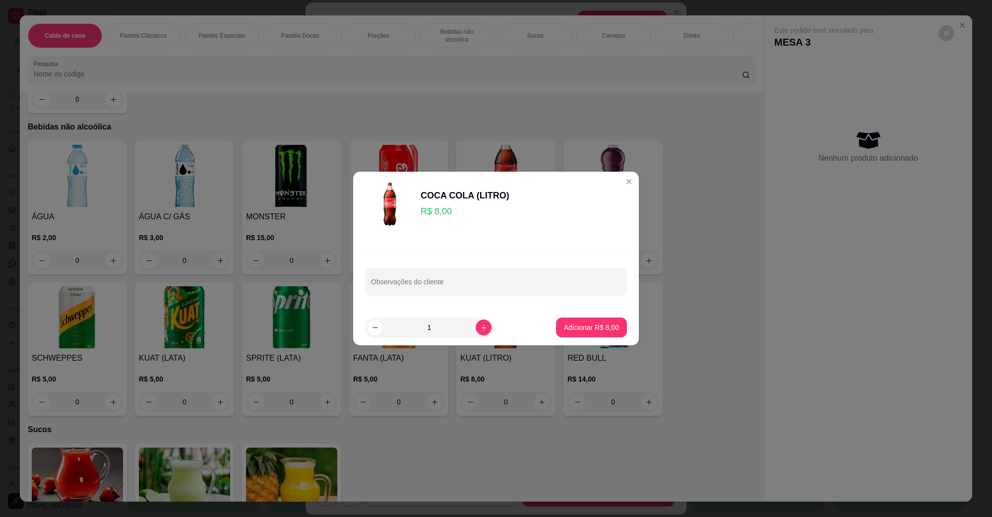
click at [567, 325] on p "Adicionar R$ 8,00" at bounding box center [591, 328] width 55 height 10
type input "1"
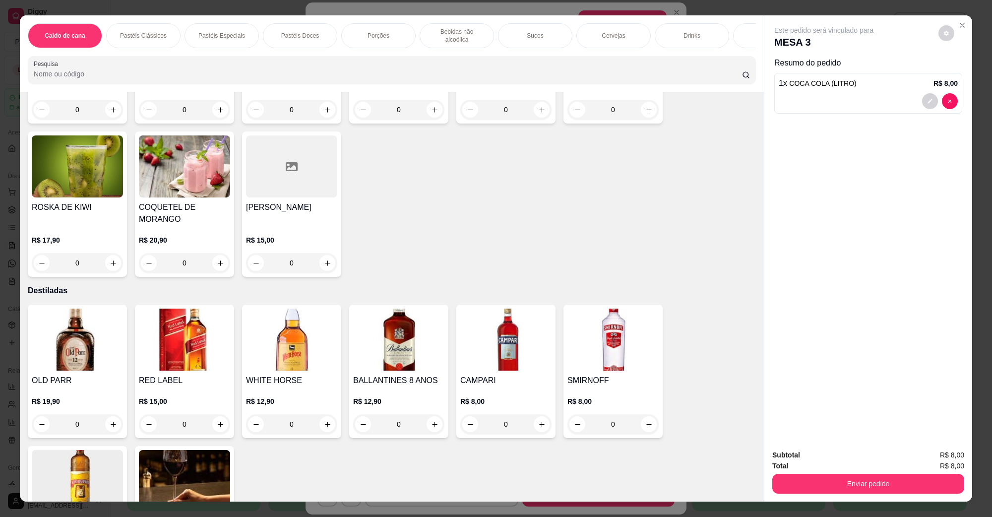
scroll to position [2445, 0]
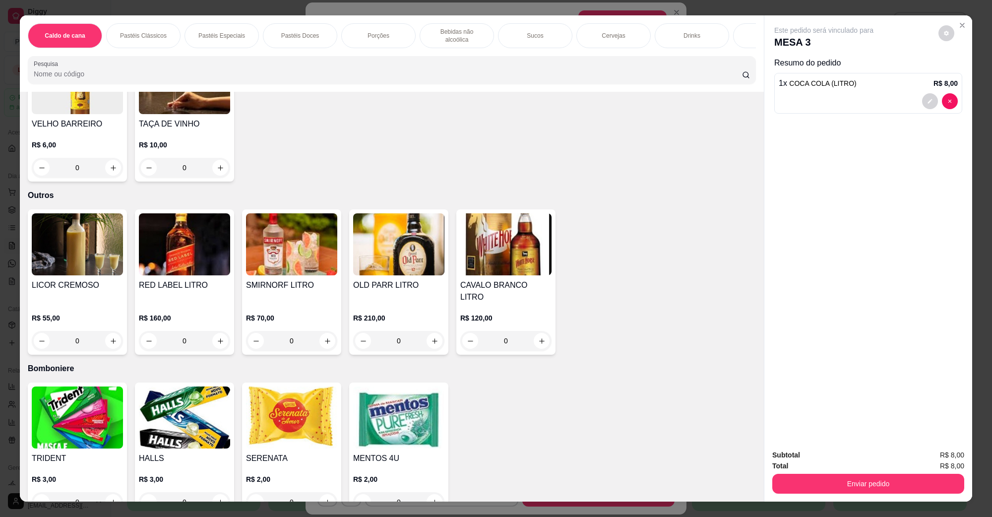
click at [407, 387] on img at bounding box center [398, 418] width 91 height 62
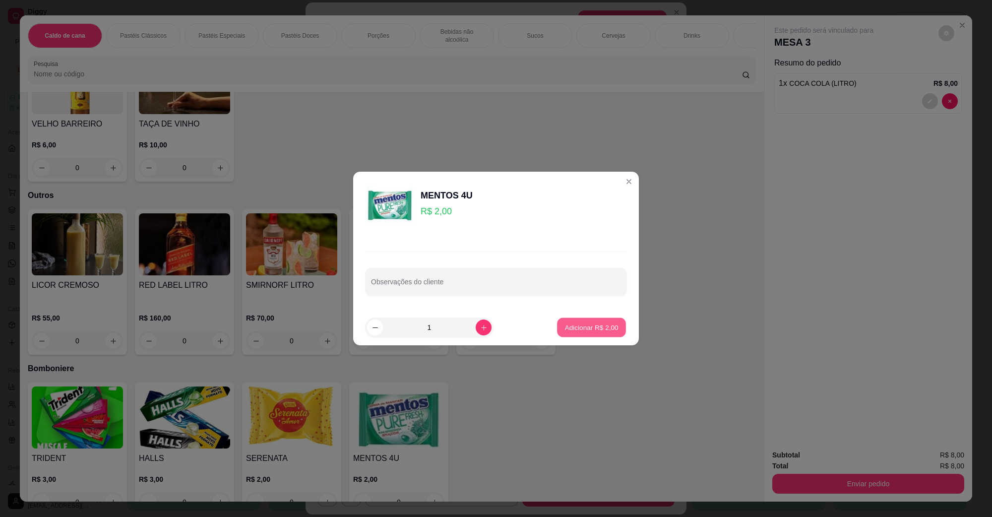
click at [588, 326] on p "Adicionar R$ 2,00" at bounding box center [592, 327] width 54 height 9
type input "1"
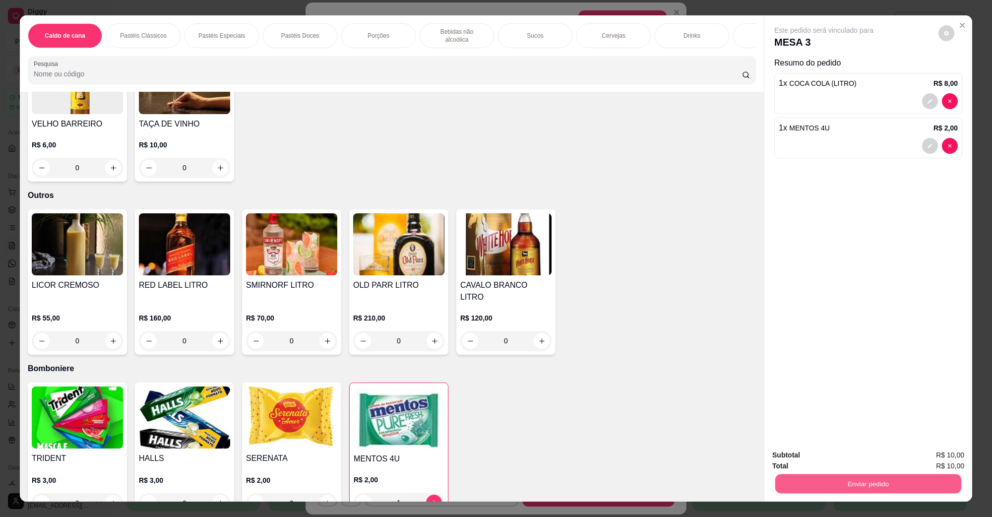
click at [859, 478] on button "Enviar pedido" at bounding box center [869, 483] width 186 height 19
click at [839, 454] on button "Não registrar e enviar pedido" at bounding box center [835, 459] width 100 height 18
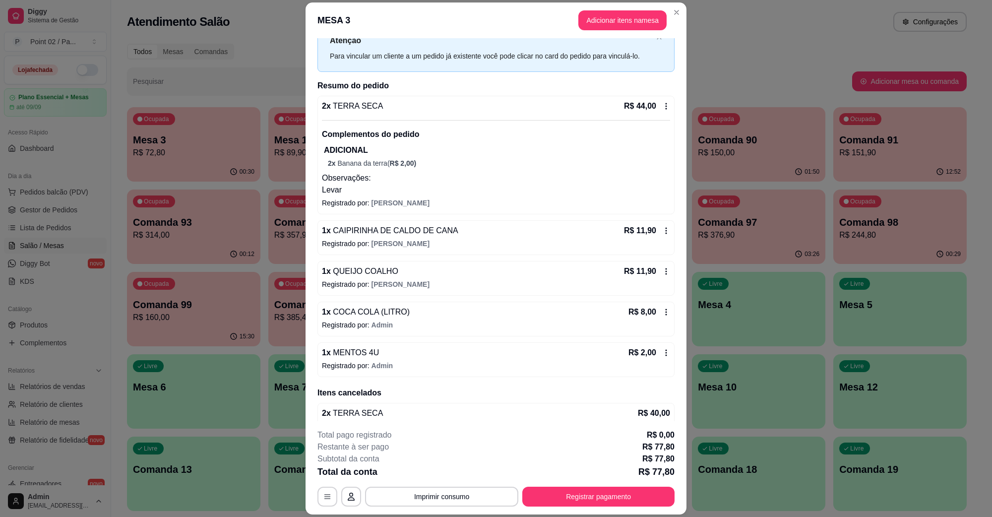
scroll to position [41, 0]
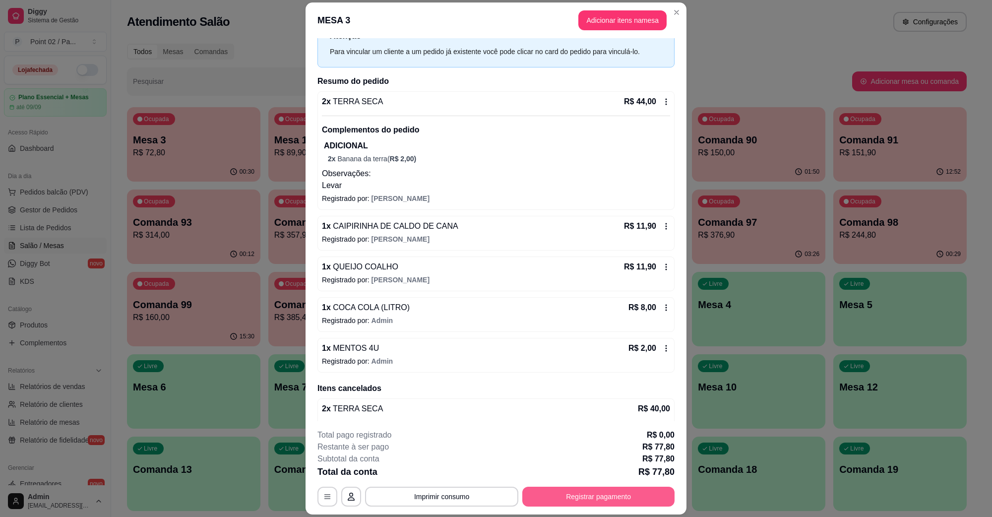
click at [533, 497] on button "Registrar pagamento" at bounding box center [599, 497] width 152 height 20
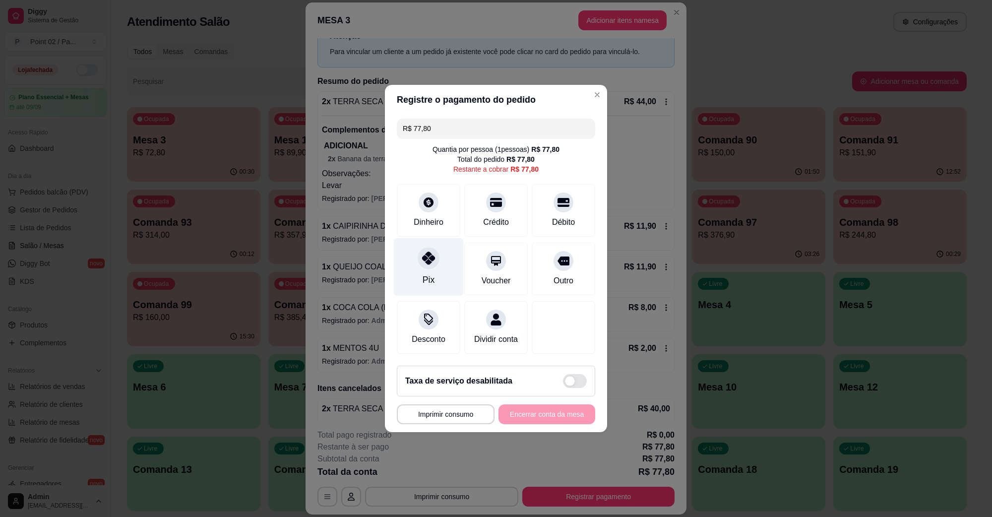
click at [440, 254] on div "Pix" at bounding box center [429, 267] width 70 height 58
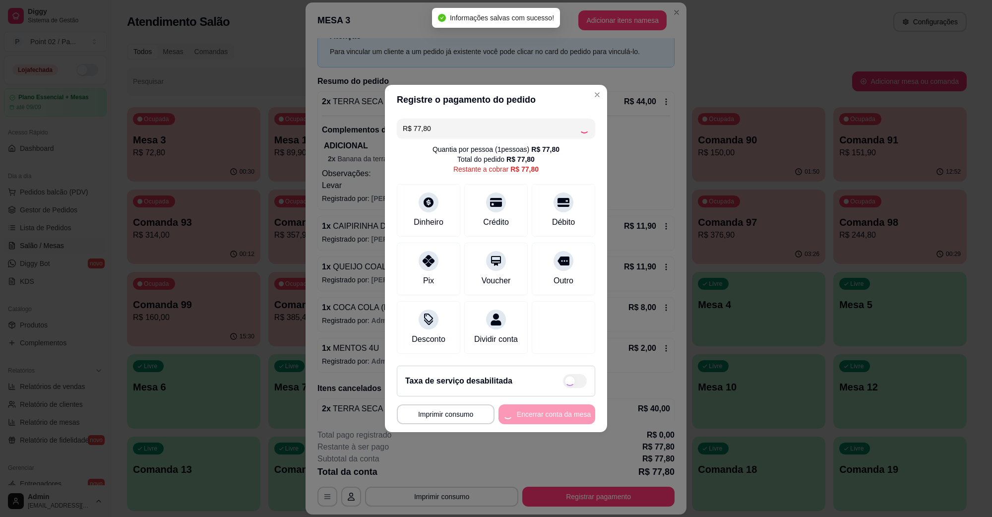
type input "R$ 0,00"
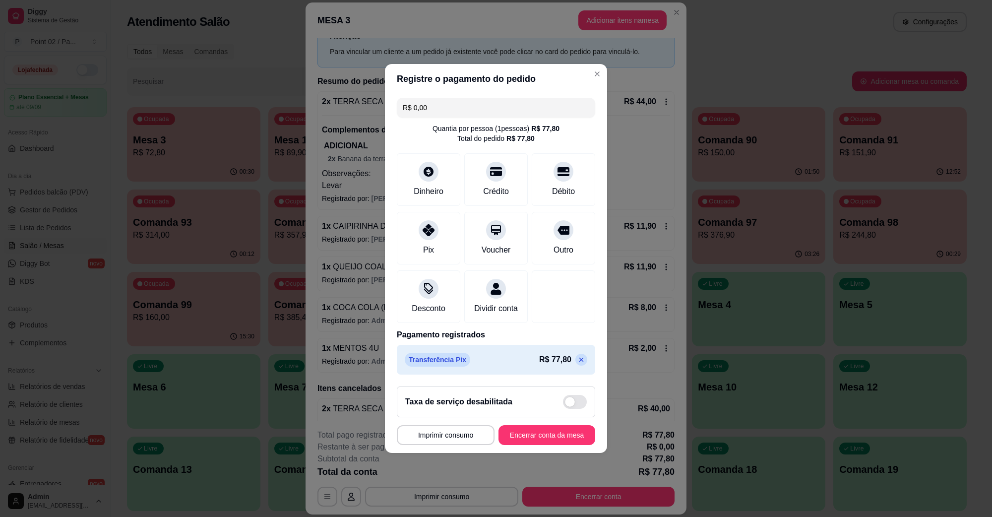
click at [561, 445] on button "Encerrar conta da mesa" at bounding box center [547, 435] width 97 height 20
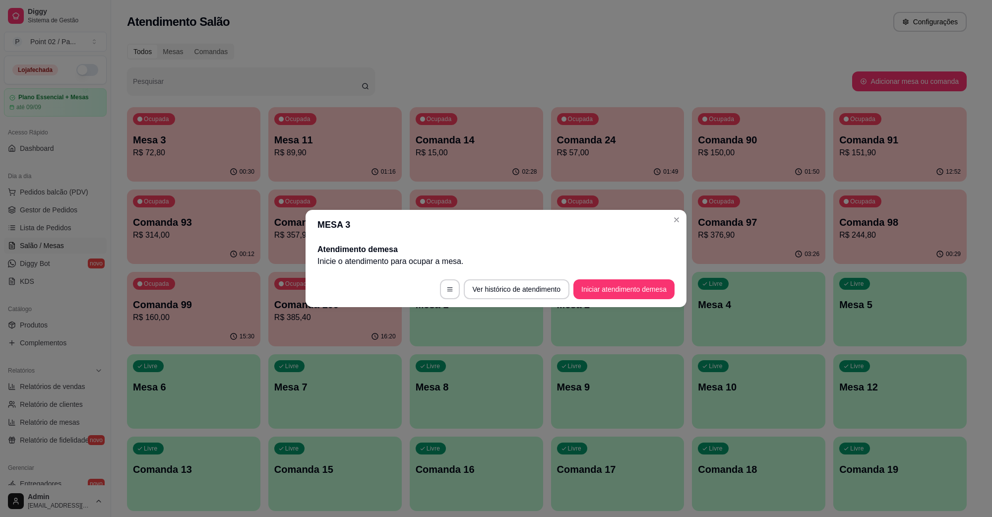
scroll to position [0, 0]
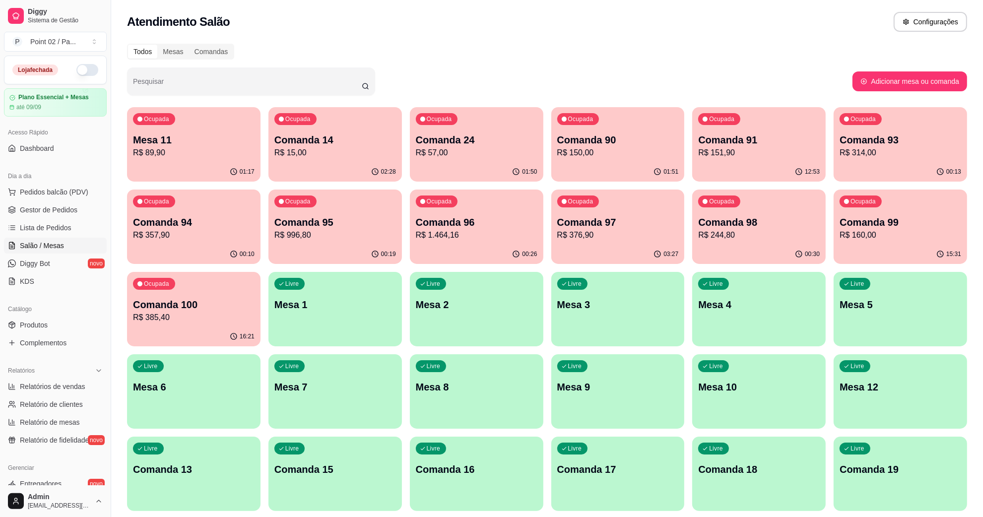
click at [149, 166] on div "01:17" at bounding box center [193, 171] width 133 height 19
click at [171, 151] on p "R$ 89,90" at bounding box center [194, 152] width 118 height 11
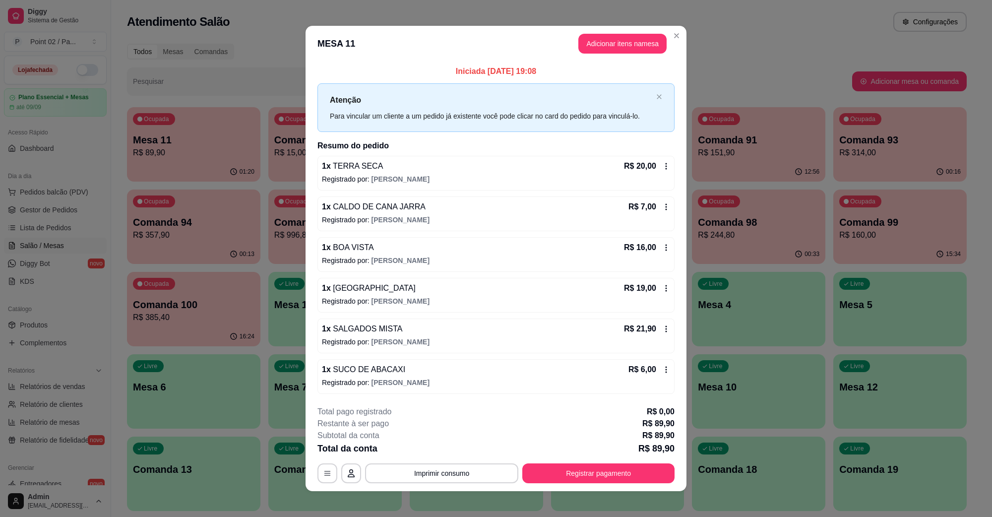
click at [679, 26] on header "MESA 11 Adicionar itens na mesa" at bounding box center [496, 44] width 381 height 36
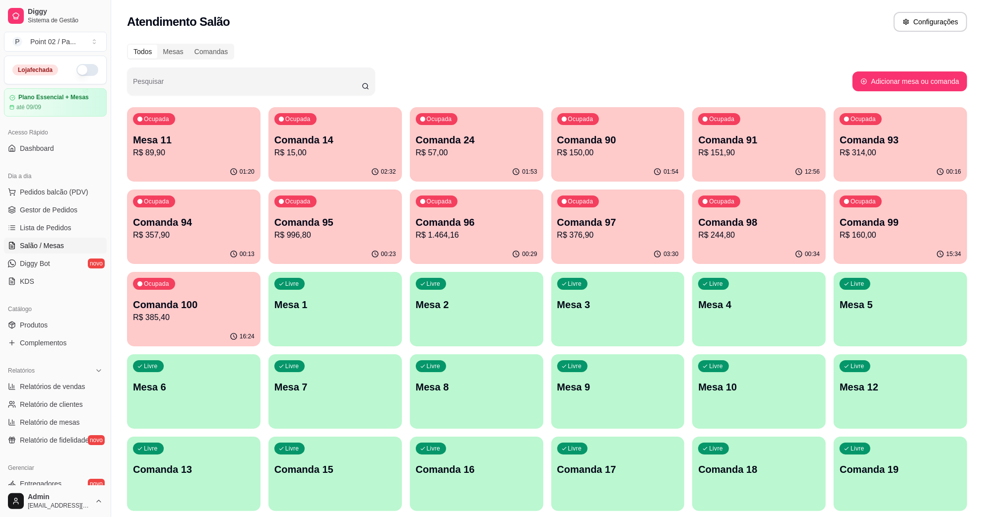
click at [574, 342] on div "button" at bounding box center [617, 340] width 133 height 12
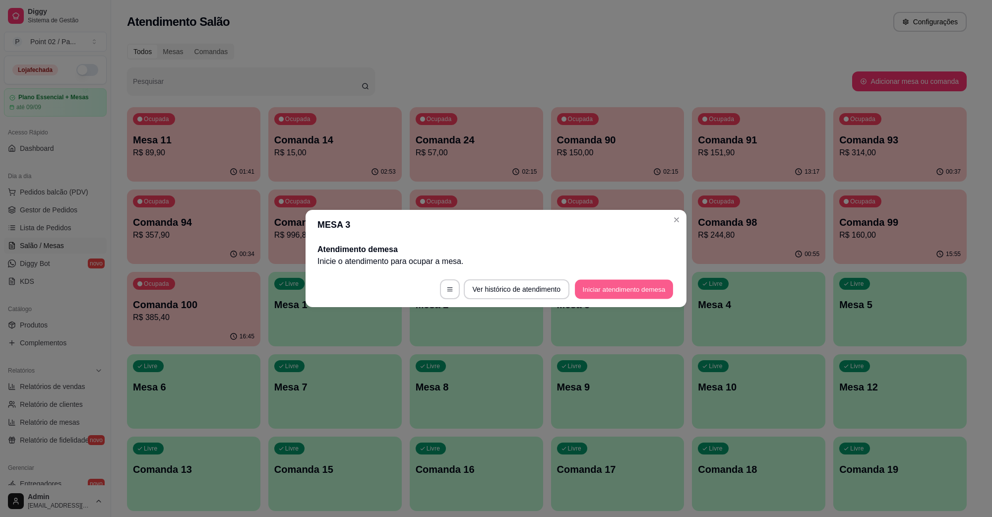
click at [609, 280] on button "Iniciar atendimento de mesa" at bounding box center [624, 289] width 98 height 19
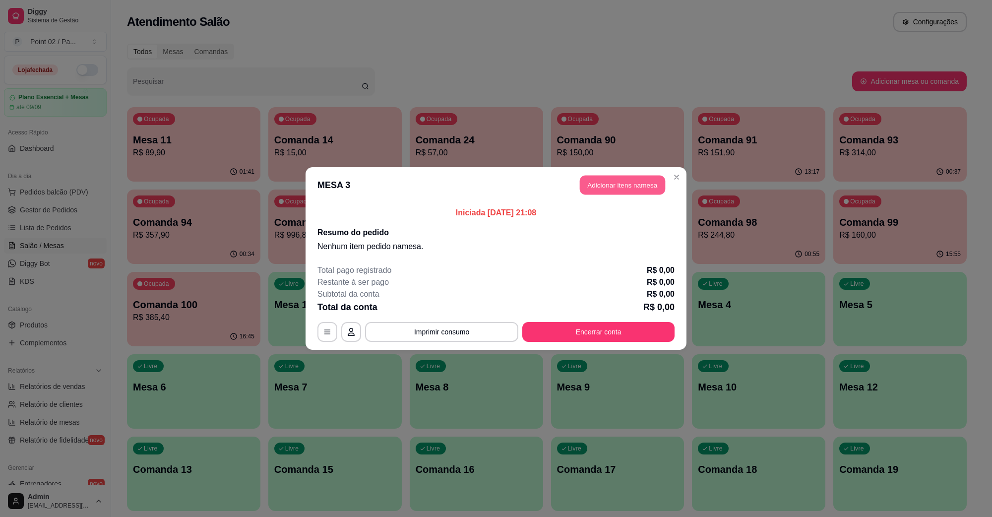
click at [609, 180] on button "Adicionar itens na mesa" at bounding box center [622, 185] width 85 height 19
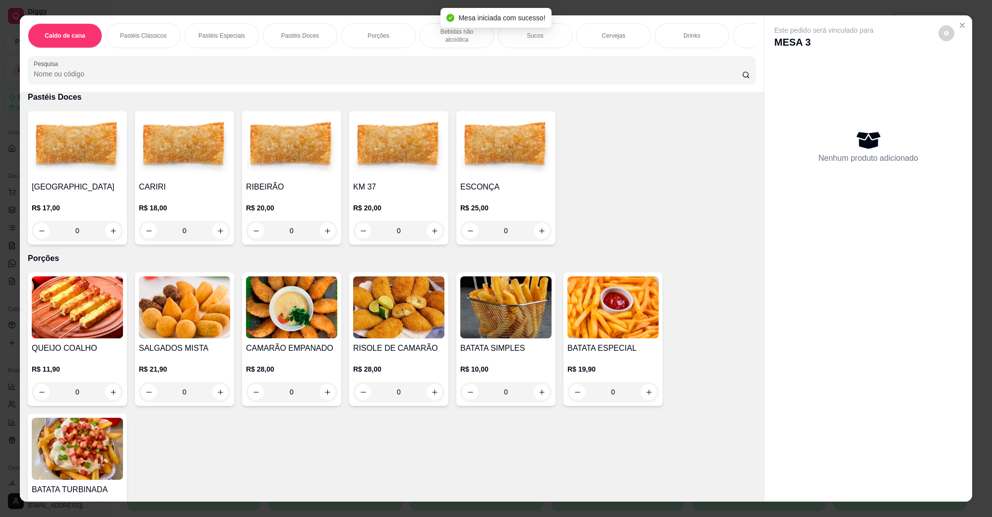
scroll to position [1054, 0]
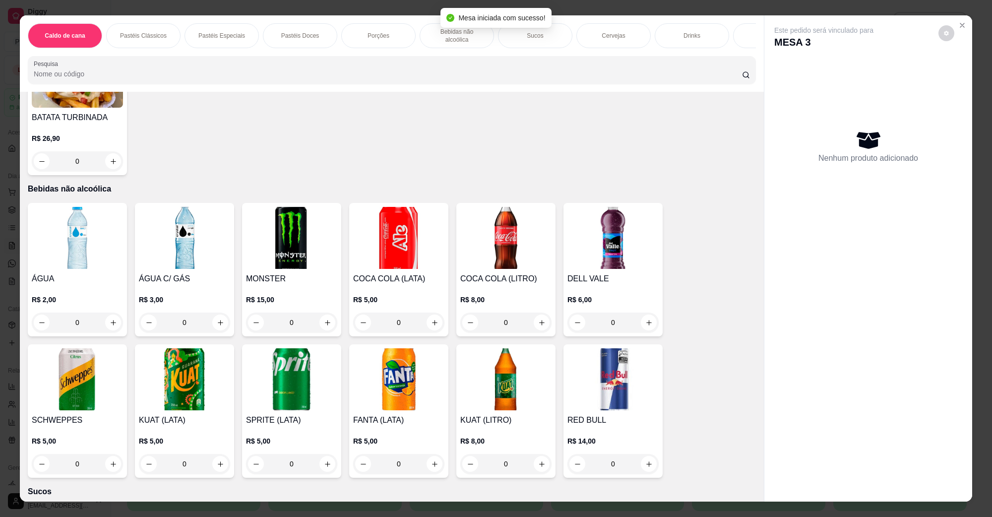
click at [85, 215] on img at bounding box center [77, 238] width 91 height 62
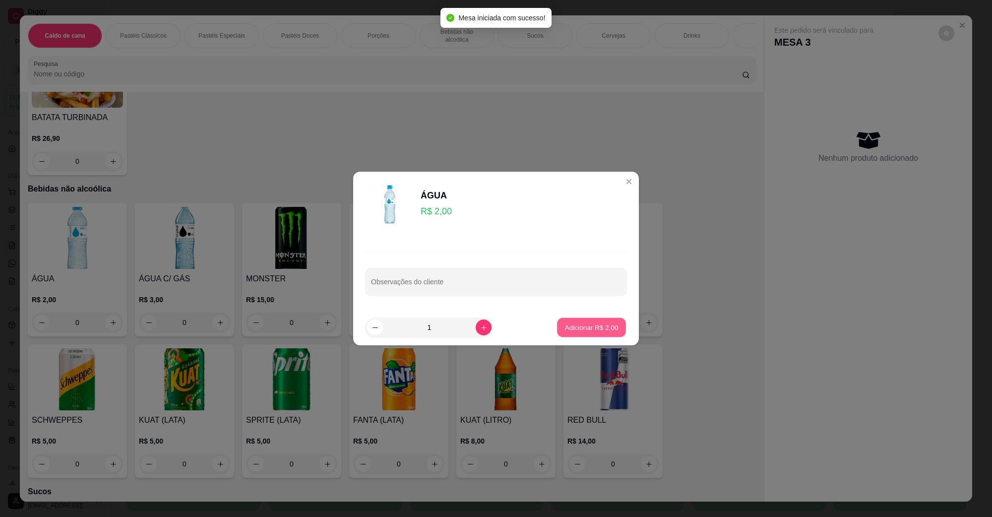
click at [610, 327] on button "Adicionar R$ 2,00" at bounding box center [591, 327] width 69 height 19
type input "1"
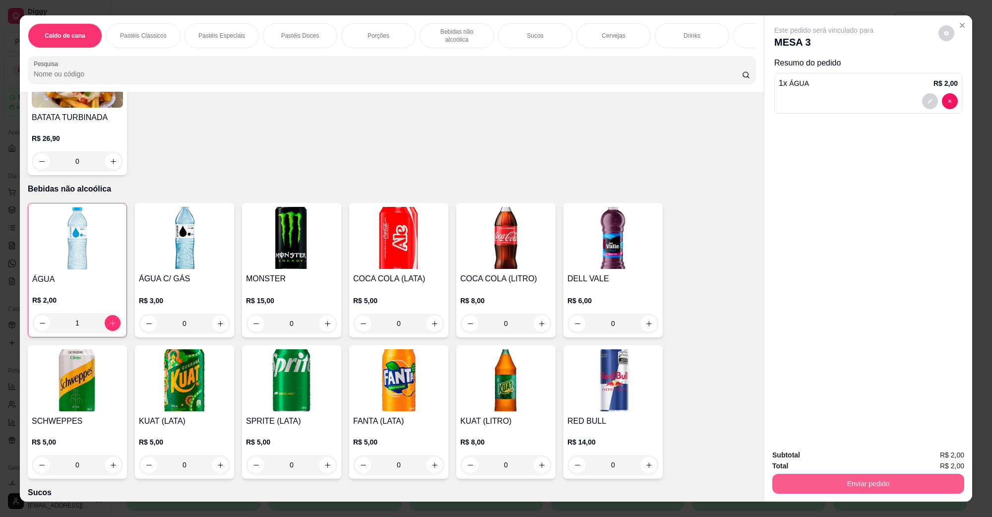
click at [872, 475] on button "Enviar pedido" at bounding box center [869, 484] width 192 height 20
click at [843, 455] on button "Não registrar e enviar pedido" at bounding box center [835, 459] width 100 height 18
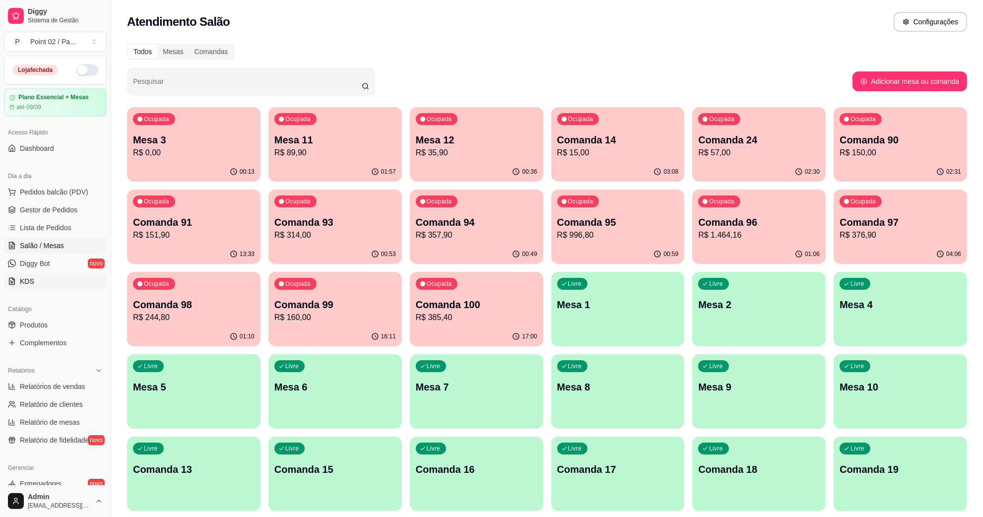
click at [45, 276] on link "KDS" at bounding box center [55, 281] width 103 height 16
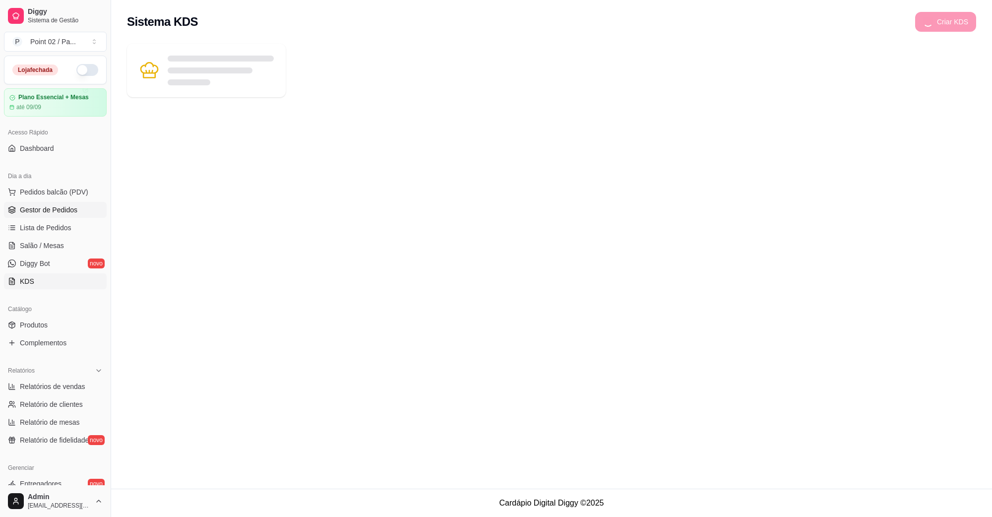
click at [70, 206] on span "Gestor de Pedidos" at bounding box center [49, 210] width 58 height 10
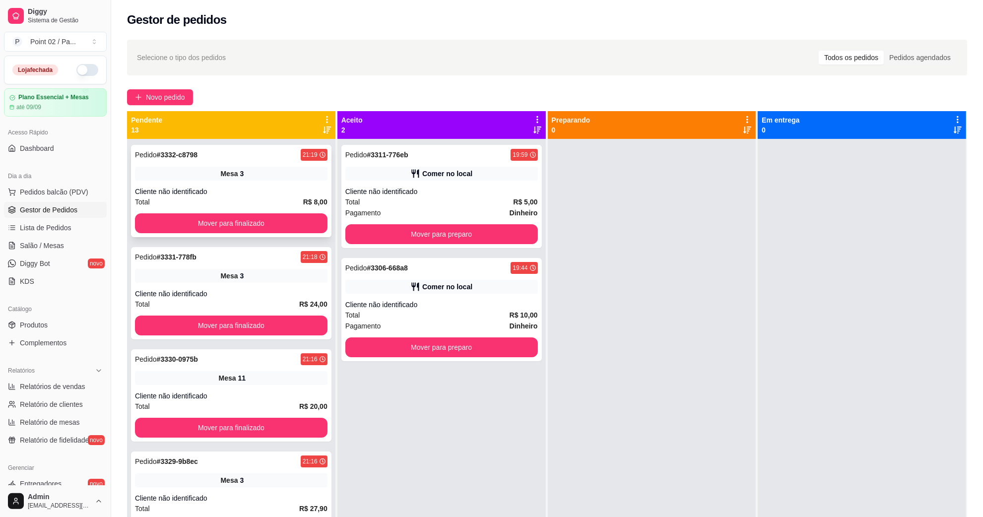
click at [252, 211] on div "Pedido # 3332-c8798 21:19 Mesa 3 Cliente não identificado Total R$ 8,00 Mover p…" at bounding box center [231, 191] width 200 height 92
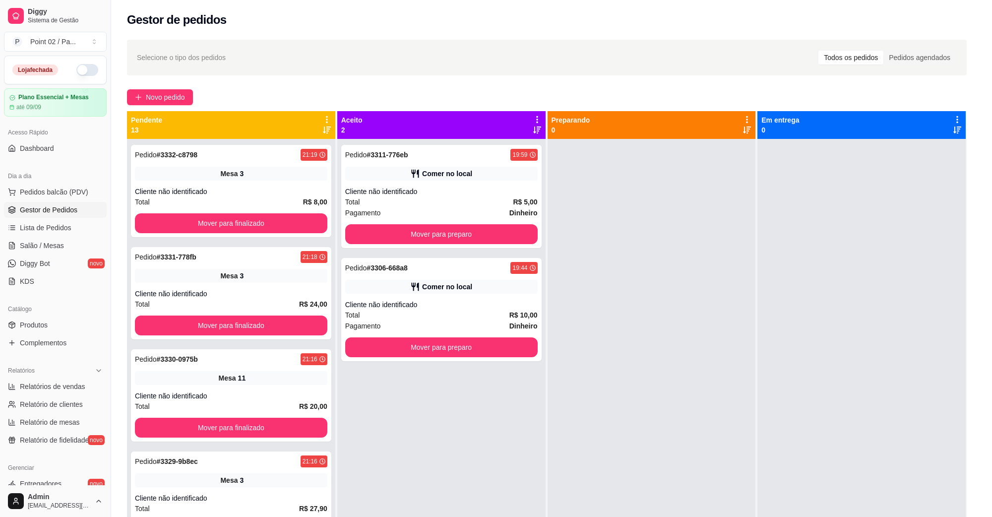
click at [361, 234] on div "feito há 0 minutos Número da Mesa 3 Tipo Mesa Horário do pedido [DATE] 21:19 St…" at bounding box center [496, 256] width 286 height 211
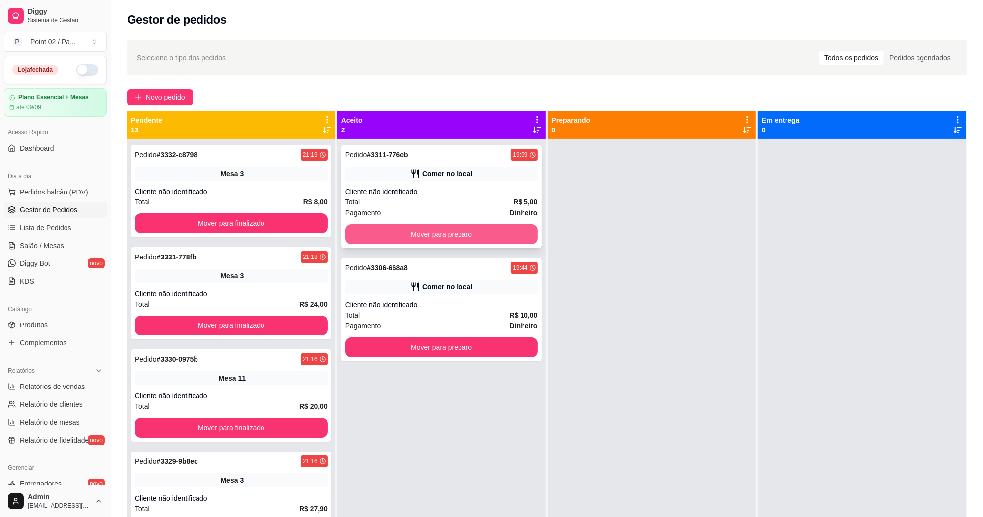
click at [348, 239] on button "Mover para preparo" at bounding box center [441, 234] width 193 height 20
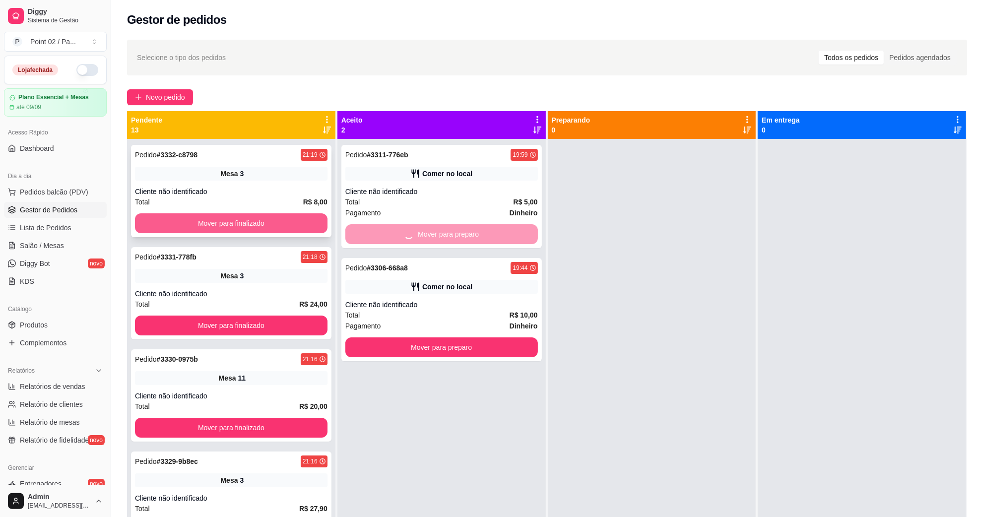
click at [287, 231] on button "Mover para finalizado" at bounding box center [231, 223] width 193 height 20
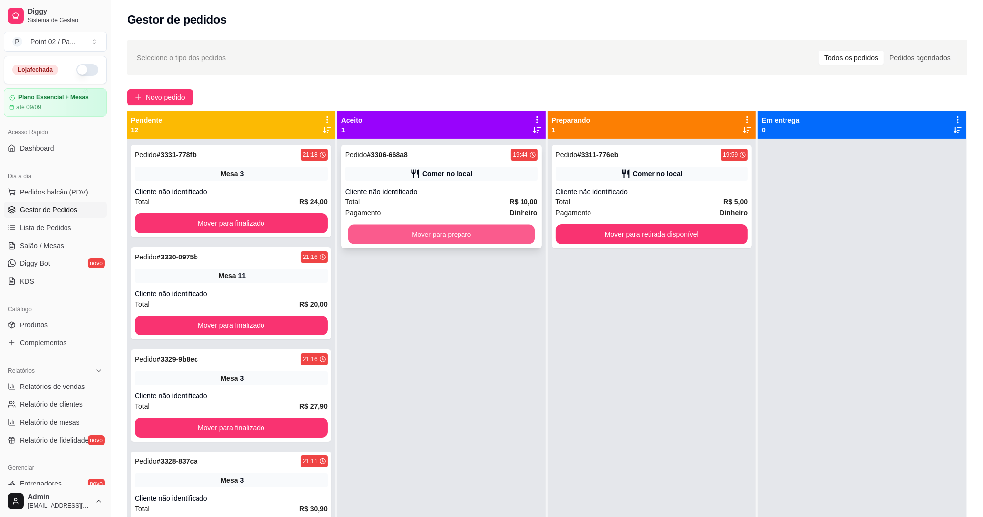
click at [367, 237] on button "Mover para preparo" at bounding box center [441, 234] width 187 height 19
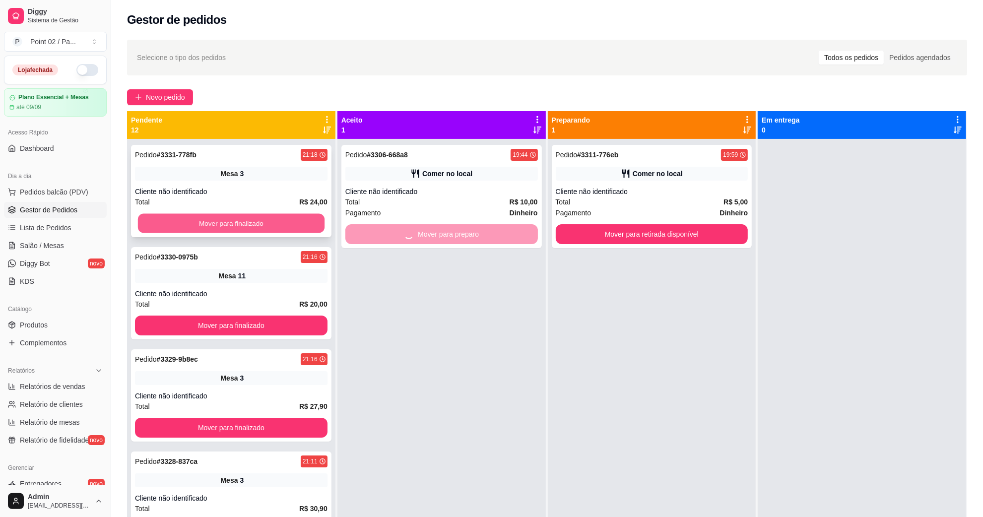
click at [257, 216] on button "Mover para finalizado" at bounding box center [231, 223] width 187 height 19
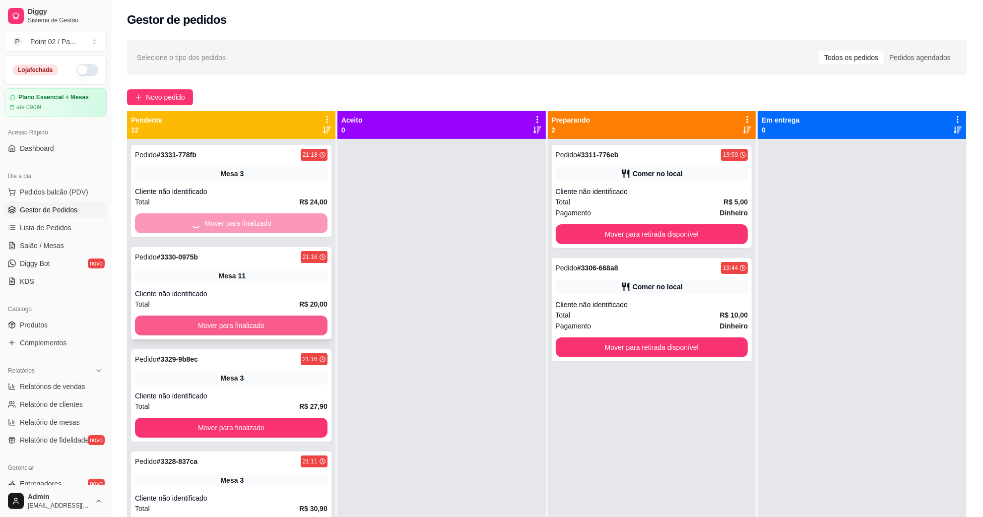
click at [251, 418] on button "Mover para finalizado" at bounding box center [231, 428] width 193 height 20
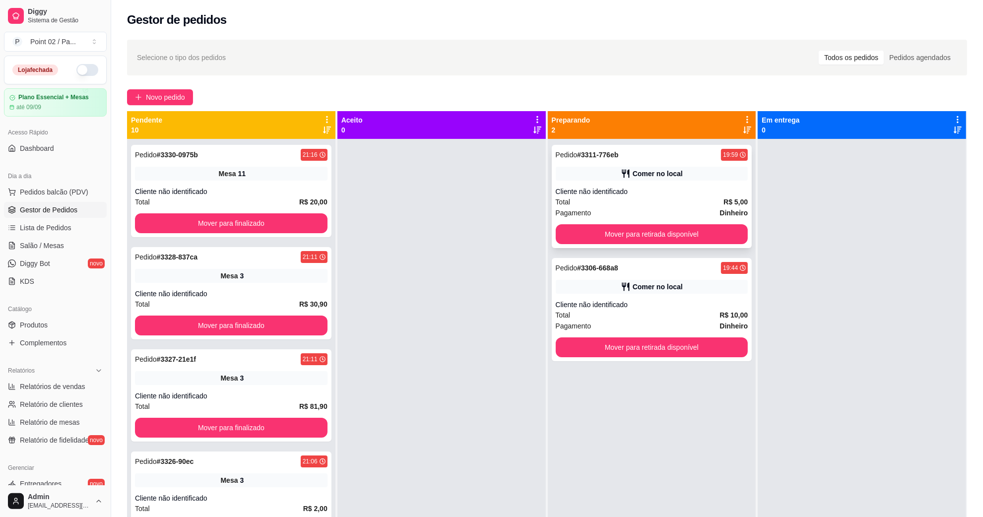
click at [621, 244] on div "Pedido # 3311-776eb 19:59 Comer no local Cliente não identificado Total R$ 5,00…" at bounding box center [652, 196] width 200 height 103
click at [293, 222] on button "Mover para finalizado" at bounding box center [231, 223] width 187 height 19
click at [275, 326] on button "Mover para finalizado" at bounding box center [231, 325] width 187 height 19
click at [683, 231] on button "Mover para retirada disponível" at bounding box center [651, 234] width 187 height 19
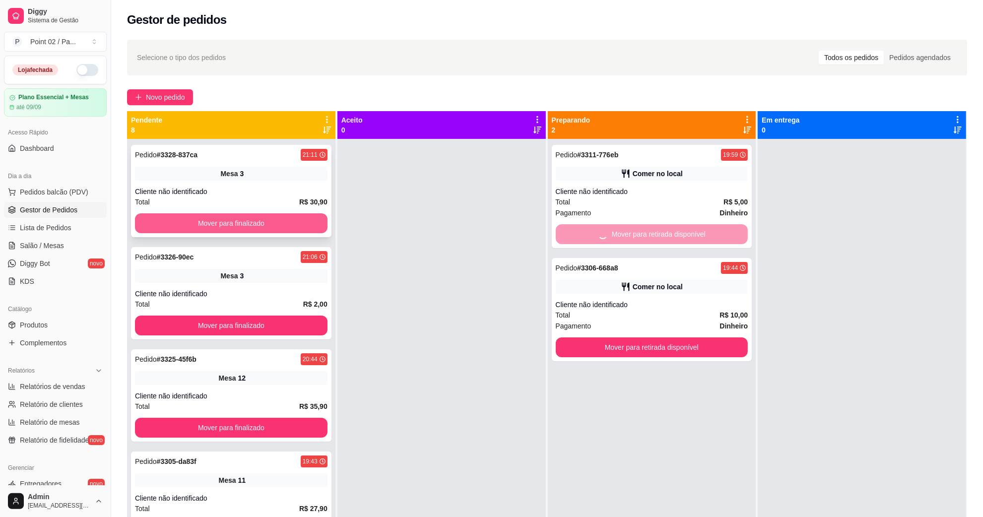
click at [297, 227] on button "Mover para finalizado" at bounding box center [231, 223] width 193 height 20
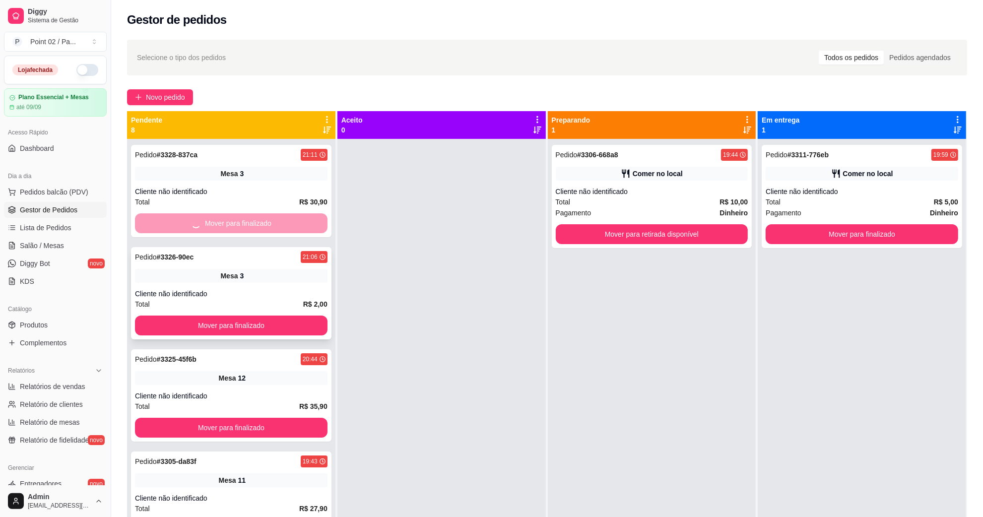
click at [294, 315] on div "Pedido # 3326-90ec 21:06 Mesa 3 Cliente não identificado Total R$ 2,00 Mover pa…" at bounding box center [231, 293] width 200 height 92
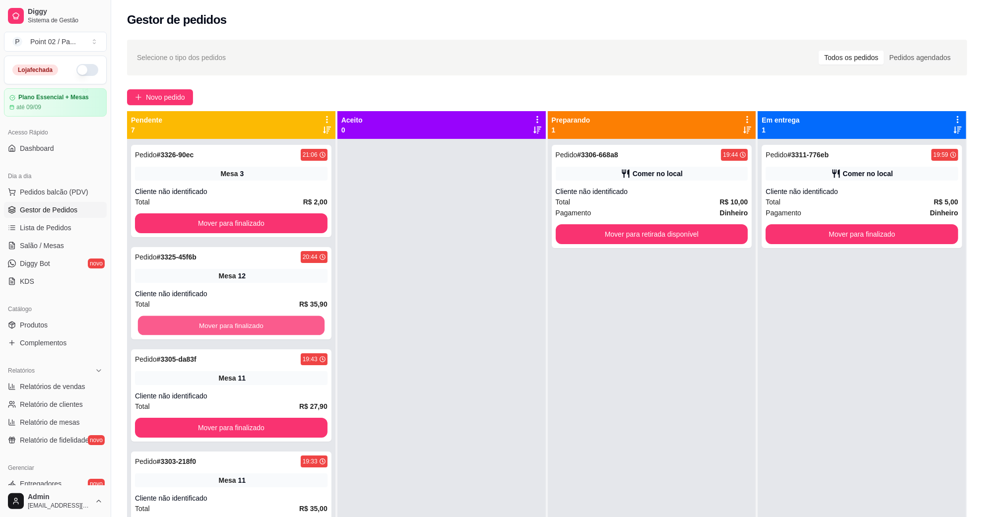
click at [293, 320] on button "Mover para finalizado" at bounding box center [231, 325] width 187 height 19
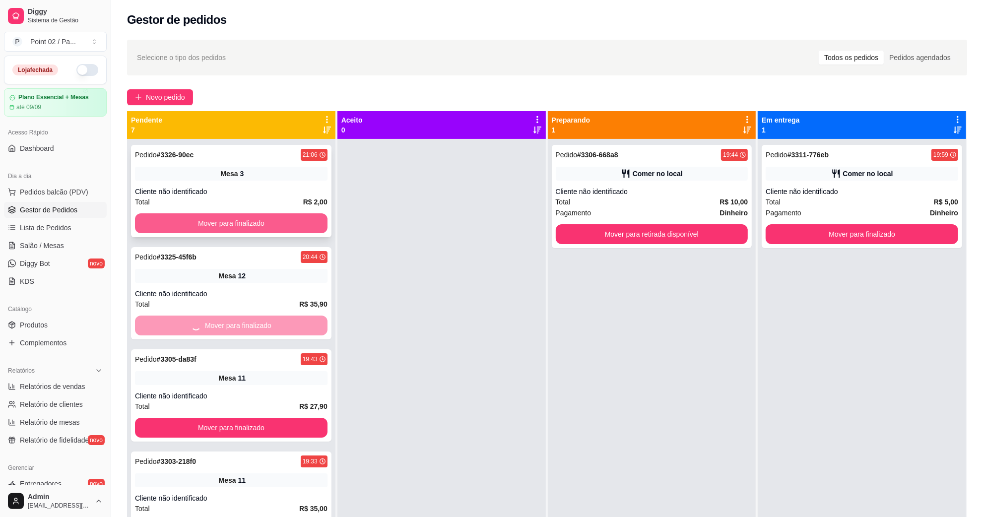
click at [274, 226] on button "Mover para finalizado" at bounding box center [231, 223] width 193 height 20
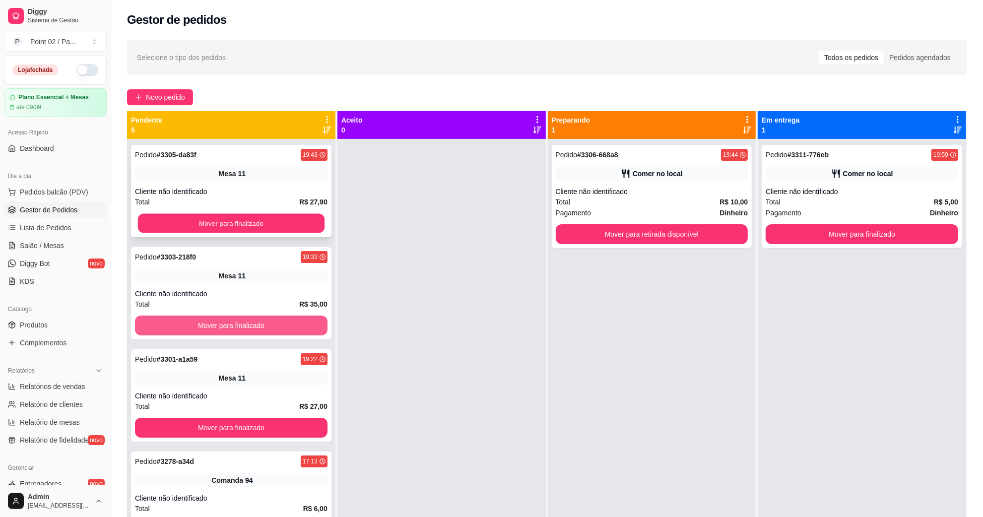
click at [308, 328] on div "Pedido # 3305-da83f 19:43 Mesa 11 Cliente não identificado Total R$ 27,90 Mover…" at bounding box center [231, 397] width 208 height 517
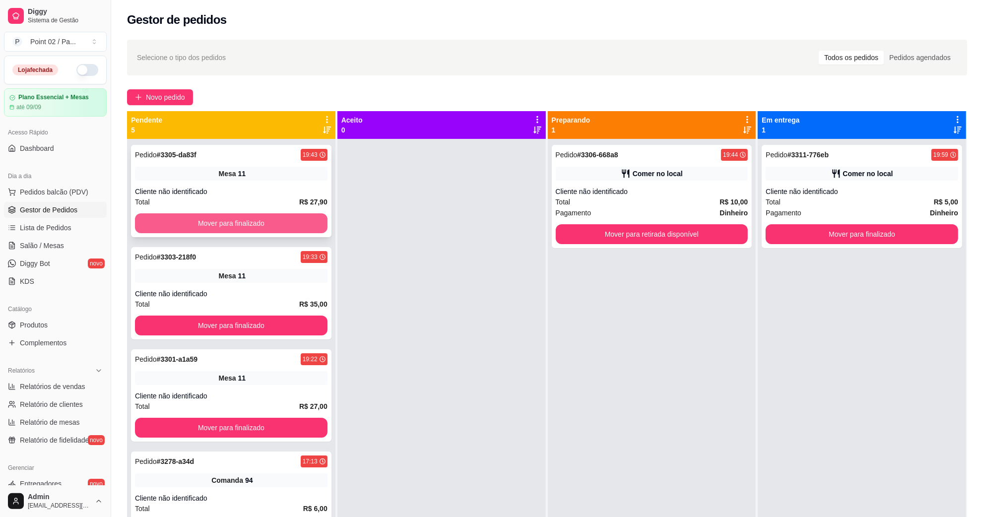
click at [279, 223] on button "Mover para finalizado" at bounding box center [231, 223] width 193 height 20
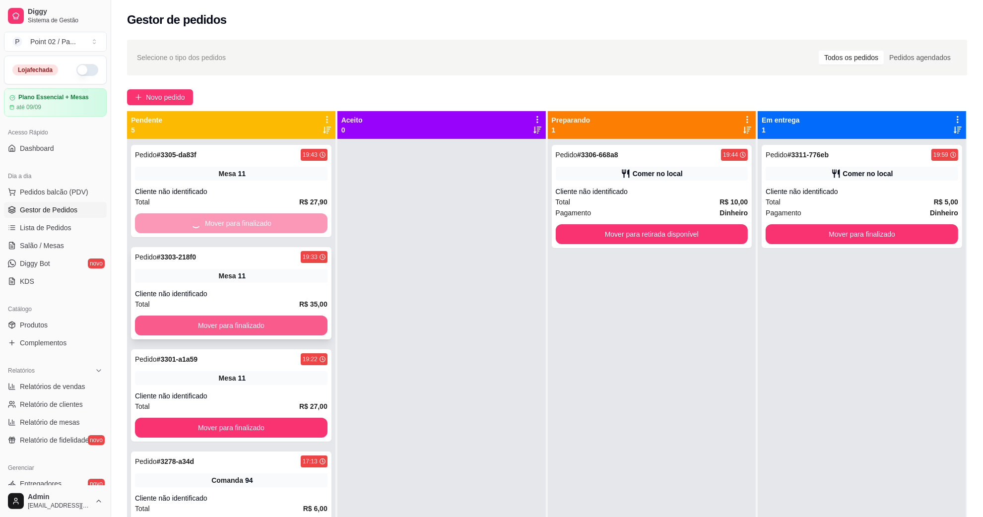
click at [292, 328] on div "Pedido # 3305-da83f 19:43 Mesa 11 Cliente não identificado Total R$ 27,90 Mover…" at bounding box center [231, 397] width 208 height 517
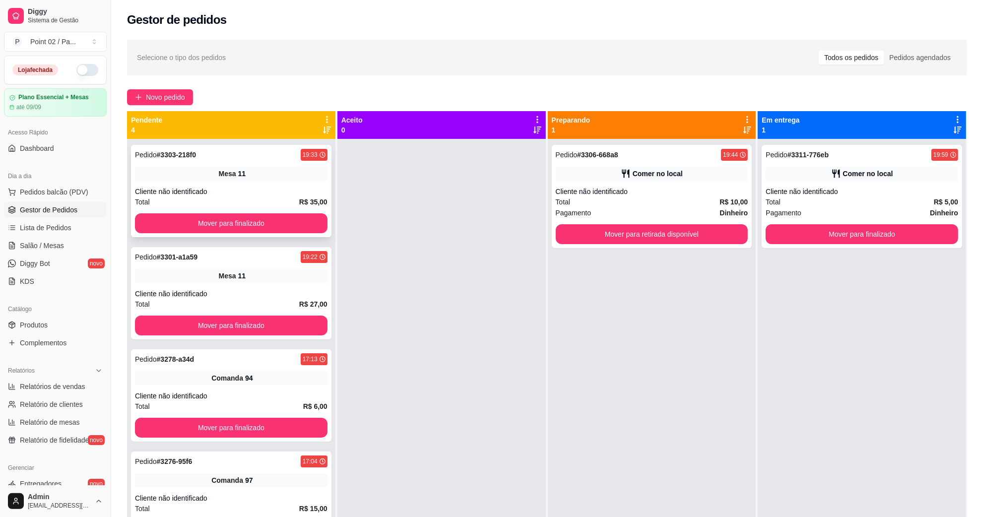
click at [293, 219] on button "Mover para finalizado" at bounding box center [231, 223] width 193 height 20
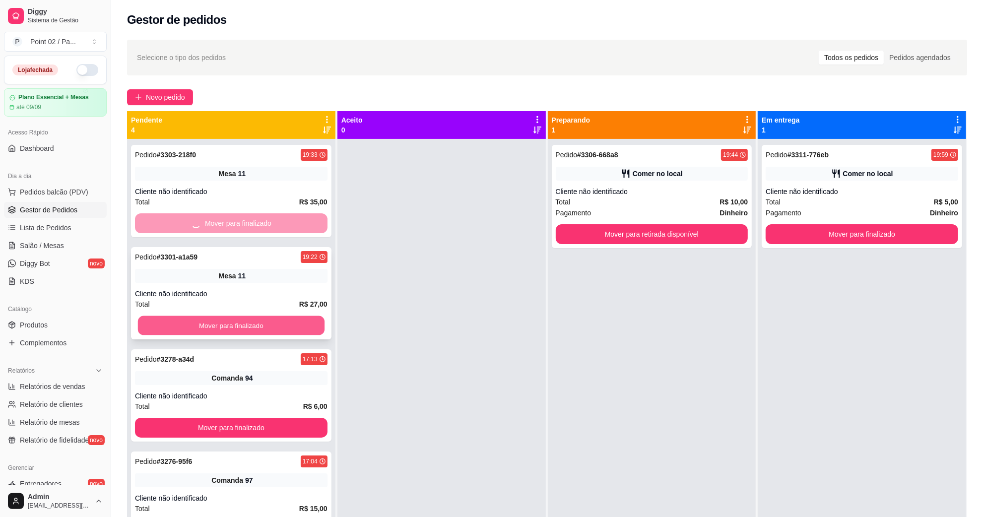
click at [296, 326] on button "Mover para finalizado" at bounding box center [231, 325] width 187 height 19
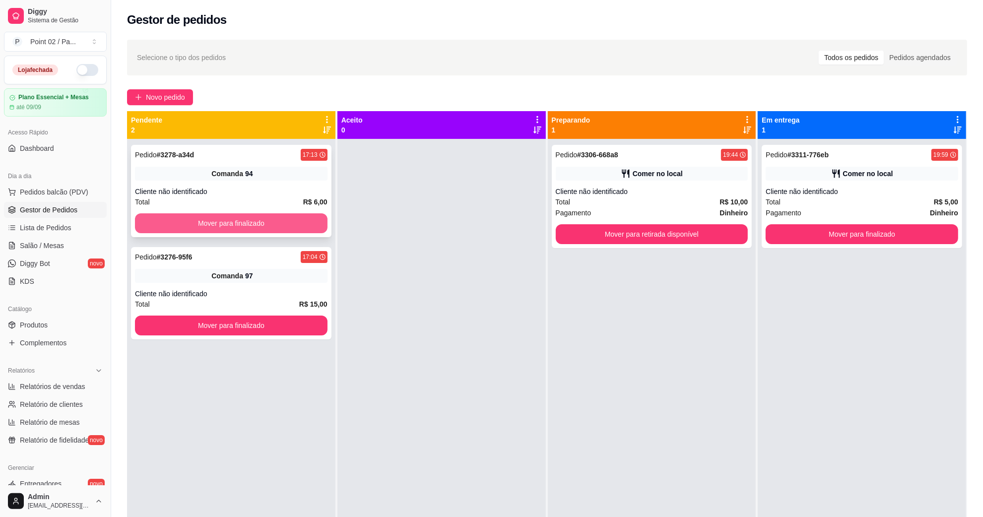
click at [304, 232] on button "Mover para finalizado" at bounding box center [231, 223] width 193 height 20
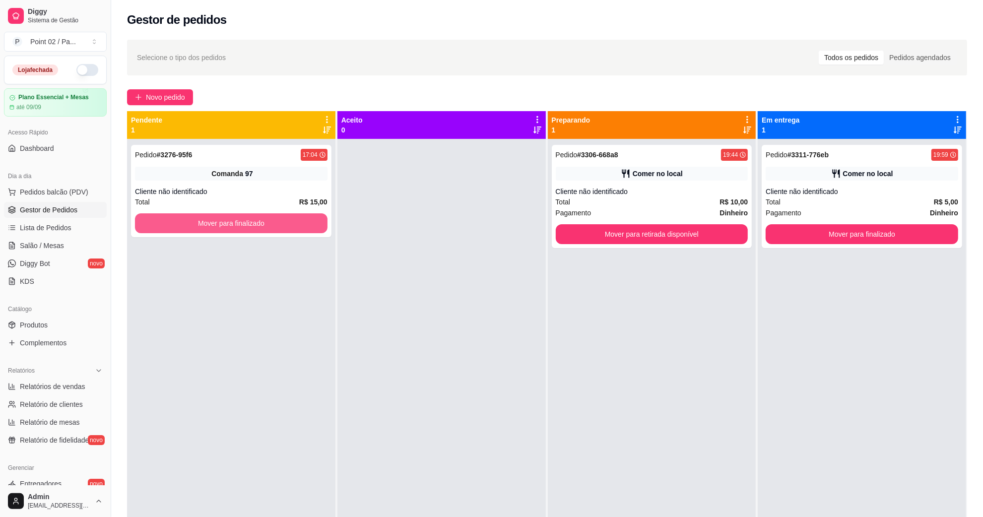
click at [306, 226] on button "Mover para finalizado" at bounding box center [231, 223] width 193 height 20
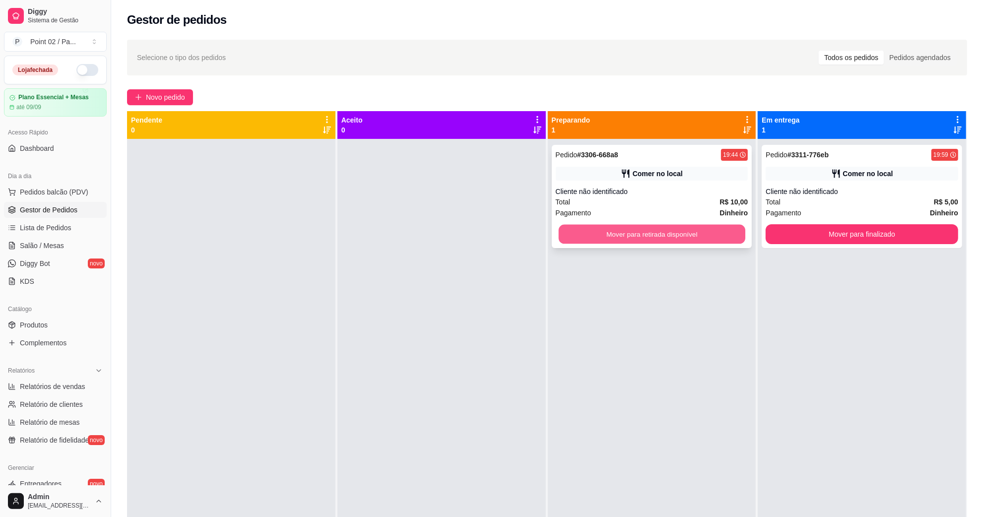
click at [638, 224] on div "Mover para retirada disponível" at bounding box center [652, 234] width 193 height 20
click at [706, 234] on button "Mover para retirada disponível" at bounding box center [652, 234] width 193 height 20
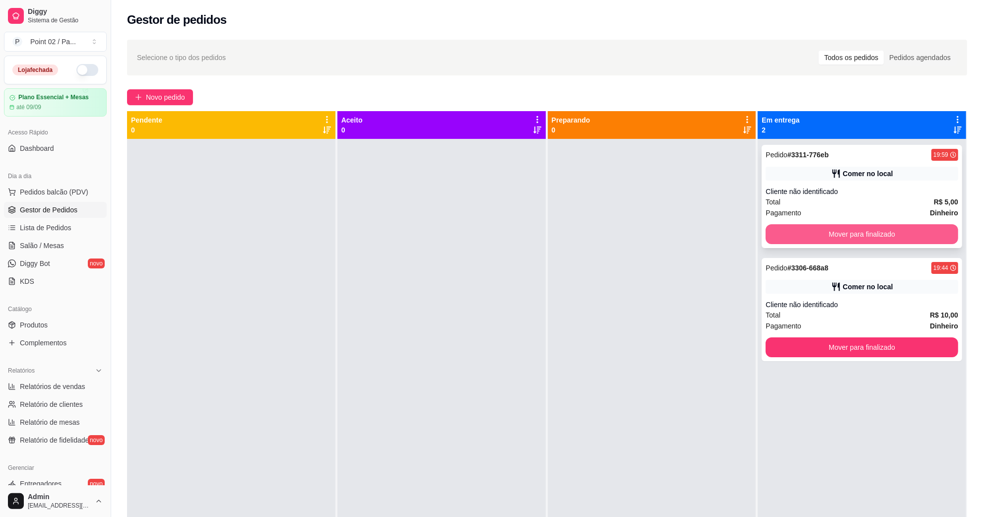
click at [772, 231] on button "Mover para finalizado" at bounding box center [862, 234] width 193 height 20
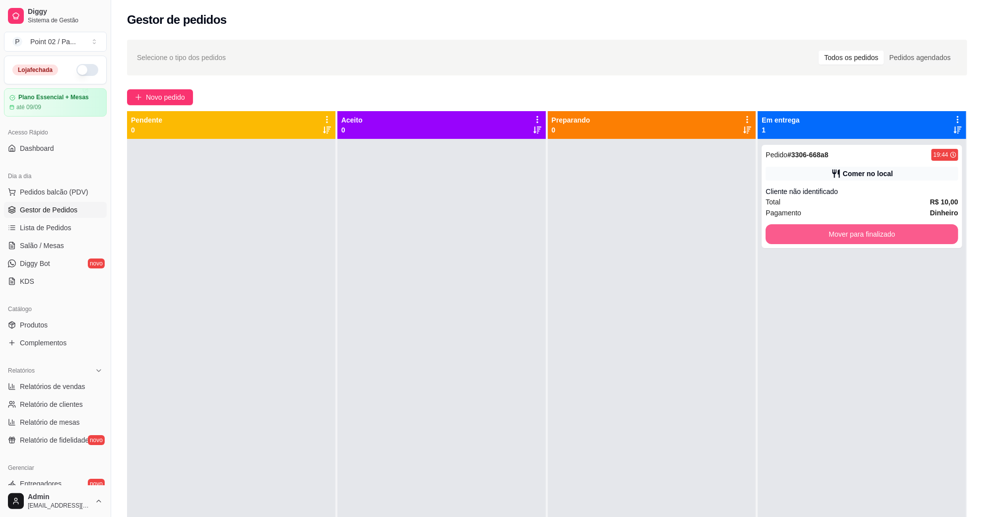
click at [775, 231] on button "Mover para finalizado" at bounding box center [862, 234] width 193 height 20
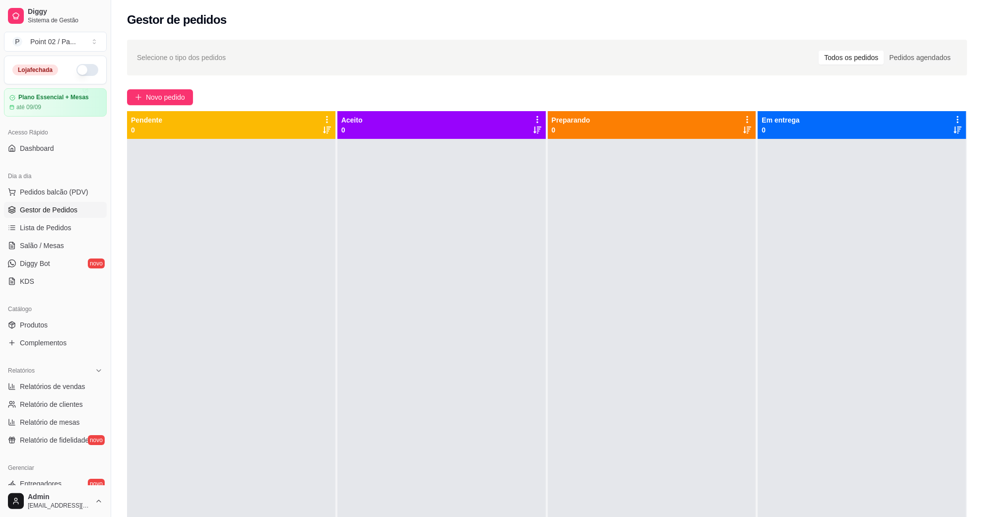
click at [599, 58] on div "Selecione o tipo dos pedidos Todos os pedidos Pedidos agendados" at bounding box center [547, 58] width 820 height 16
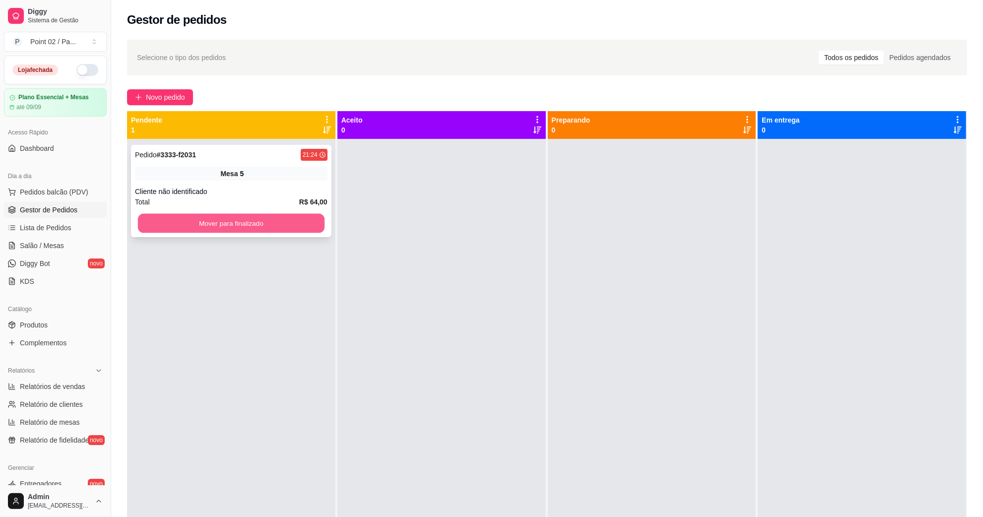
click at [214, 216] on button "Mover para finalizado" at bounding box center [231, 223] width 187 height 19
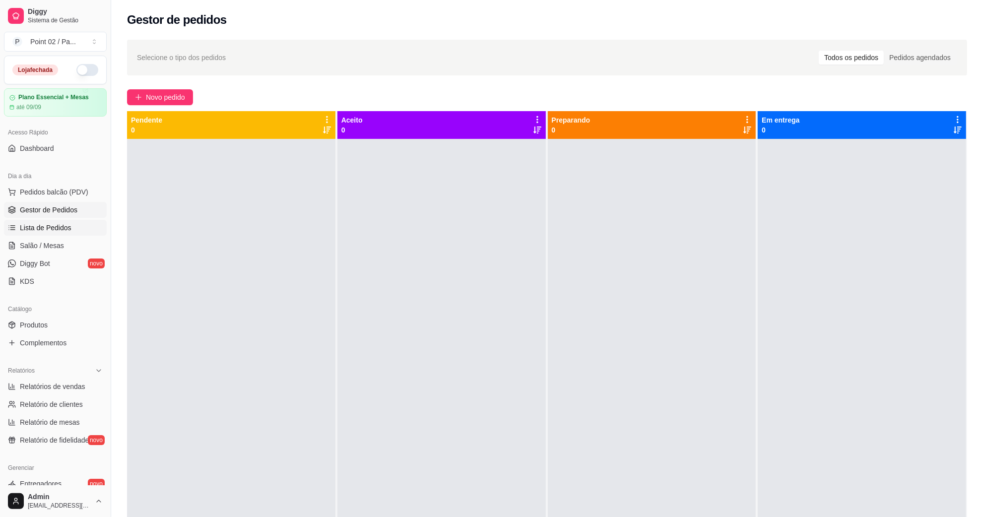
click at [76, 227] on link "Lista de Pedidos" at bounding box center [55, 228] width 103 height 16
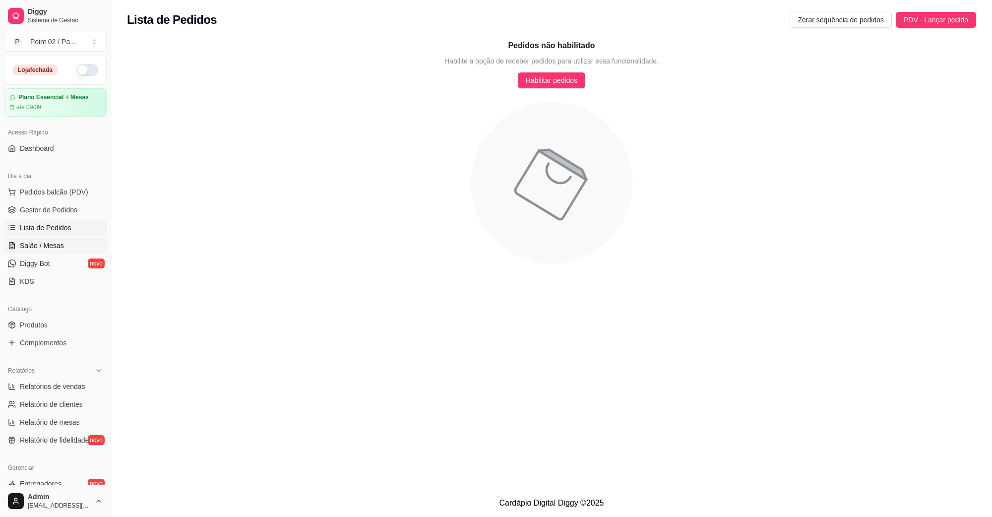
click at [70, 243] on link "Salão / Mesas" at bounding box center [55, 246] width 103 height 16
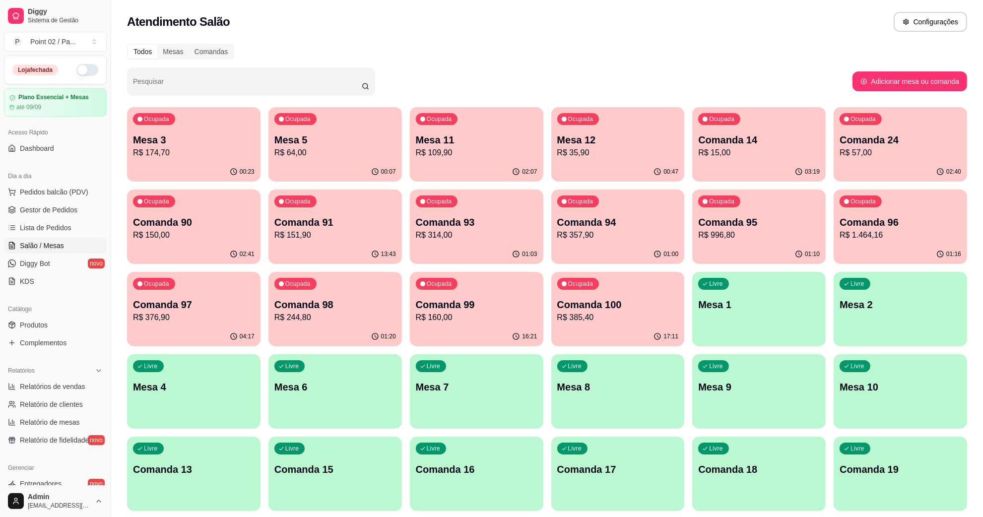
click at [413, 169] on div "02:07" at bounding box center [476, 171] width 133 height 19
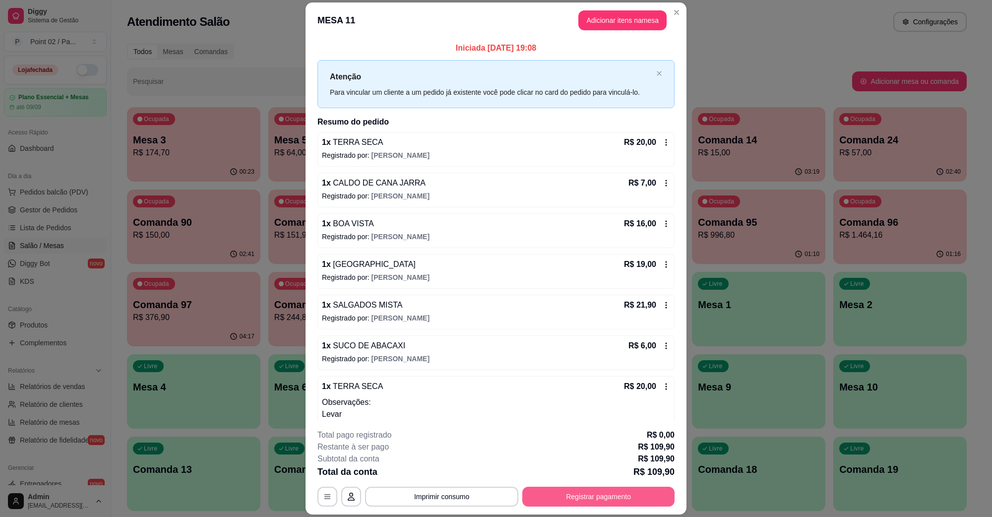
click at [586, 504] on button "Registrar pagamento" at bounding box center [599, 497] width 152 height 20
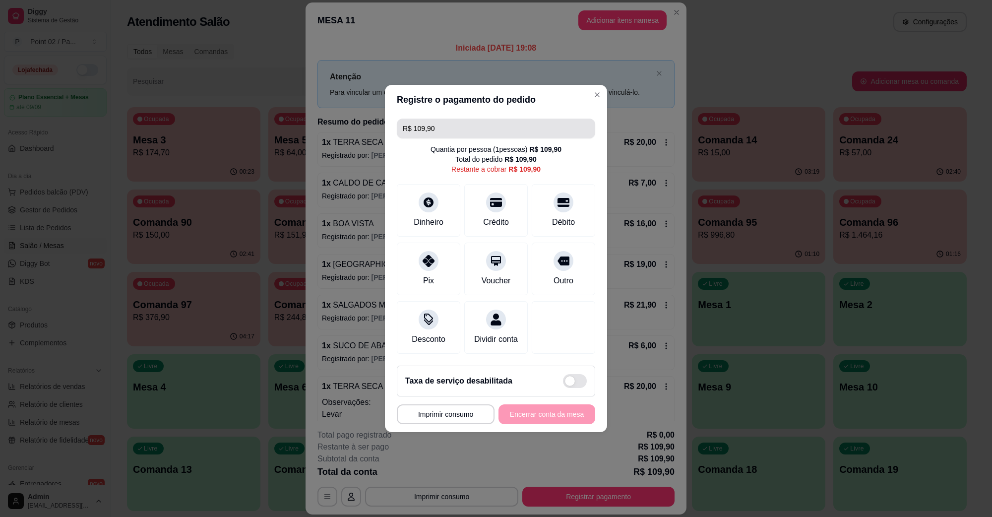
click at [475, 123] on input "R$ 109,90" at bounding box center [496, 129] width 187 height 20
click at [504, 189] on div "Crédito" at bounding box center [496, 209] width 70 height 58
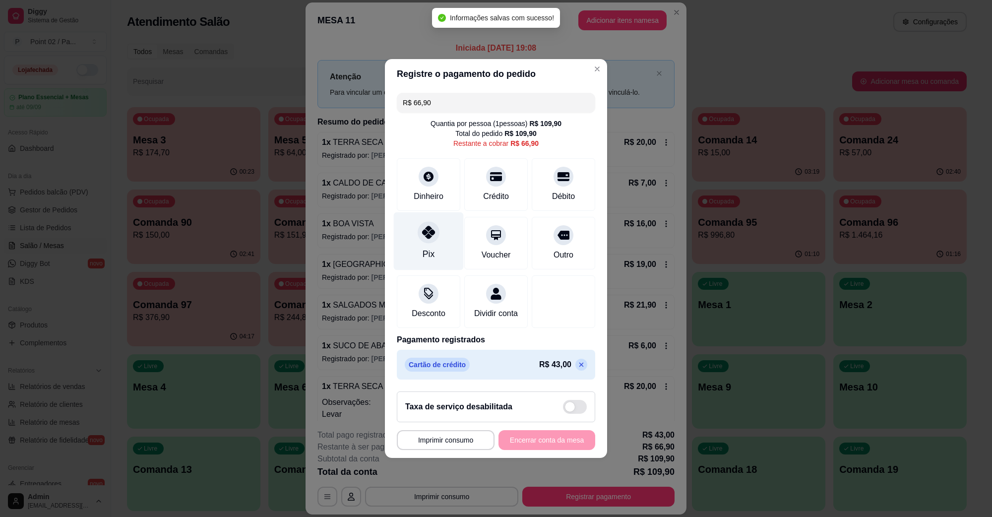
click at [443, 236] on div "Pix" at bounding box center [429, 241] width 70 height 58
type input "R$ 0,00"
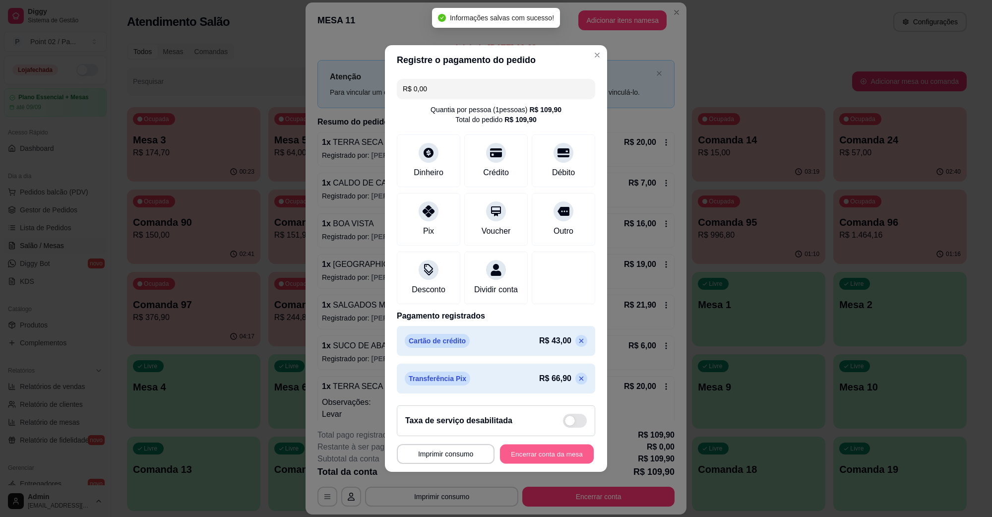
click at [541, 453] on button "Encerrar conta da mesa" at bounding box center [547, 454] width 94 height 19
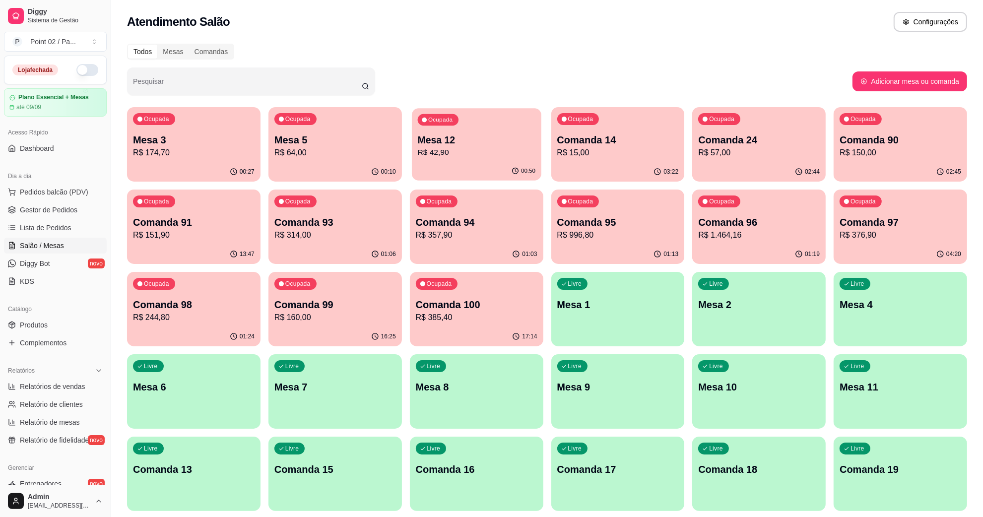
click at [429, 150] on p "R$ 42,90" at bounding box center [476, 152] width 118 height 11
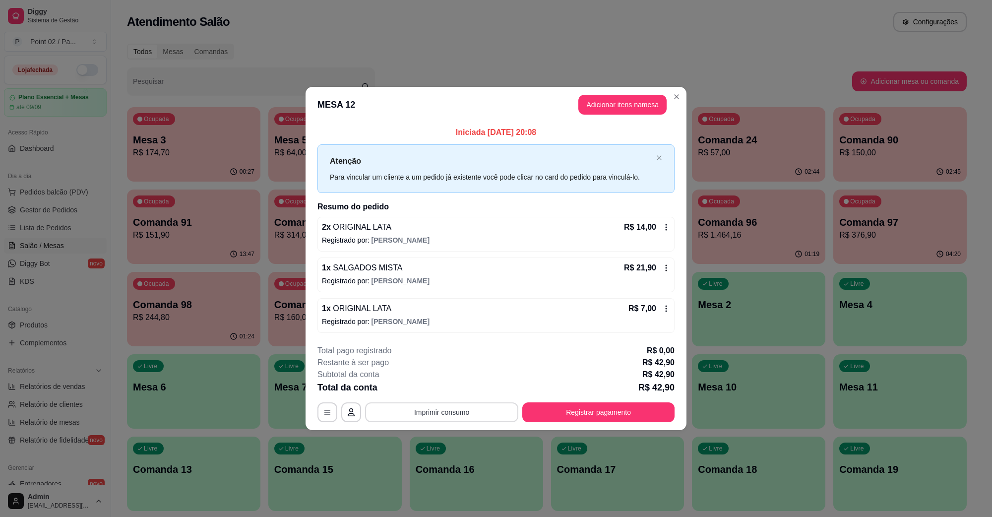
click at [444, 420] on button "Imprimir consumo" at bounding box center [441, 412] width 153 height 20
click at [457, 388] on button "IMPRESSORA" at bounding box center [444, 389] width 69 height 15
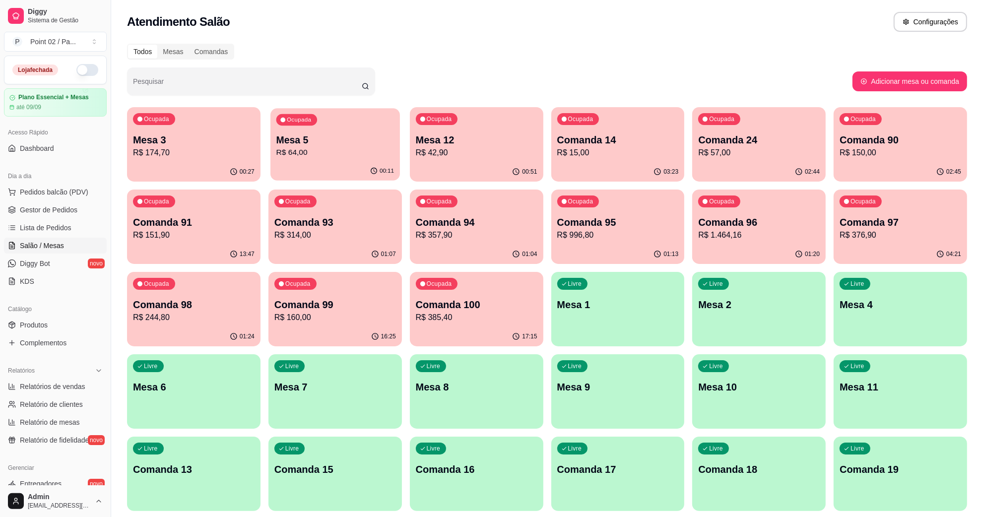
click at [371, 163] on div "00:11" at bounding box center [335, 171] width 130 height 19
click at [466, 150] on p "R$ 42,90" at bounding box center [476, 152] width 118 height 11
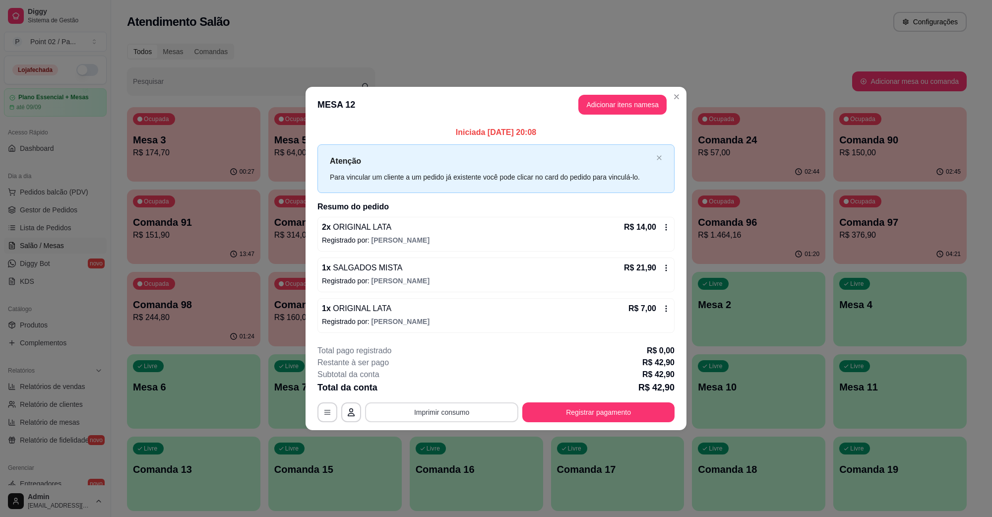
click at [450, 411] on button "Imprimir consumo" at bounding box center [441, 412] width 153 height 20
click at [458, 390] on button "IMPRESSORA" at bounding box center [445, 390] width 72 height 16
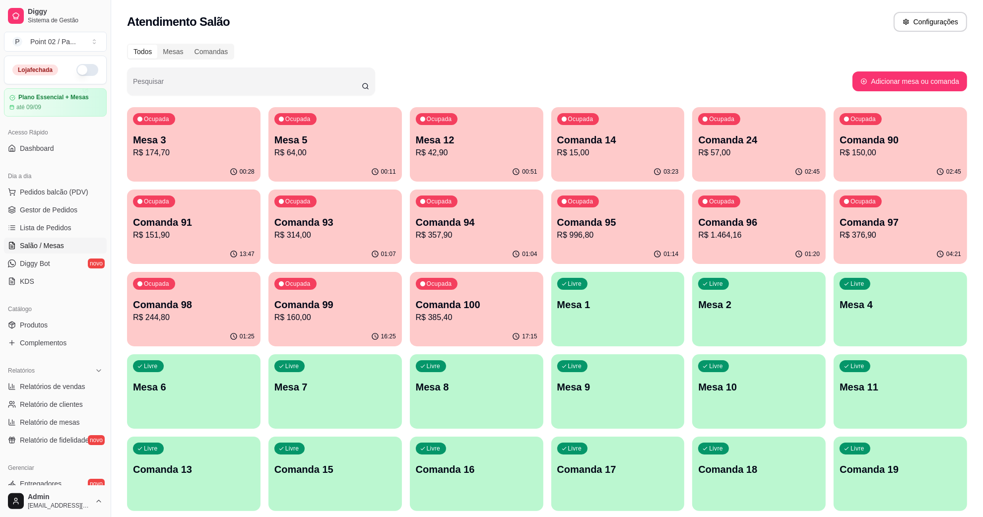
click at [500, 421] on div "button" at bounding box center [476, 423] width 133 height 12
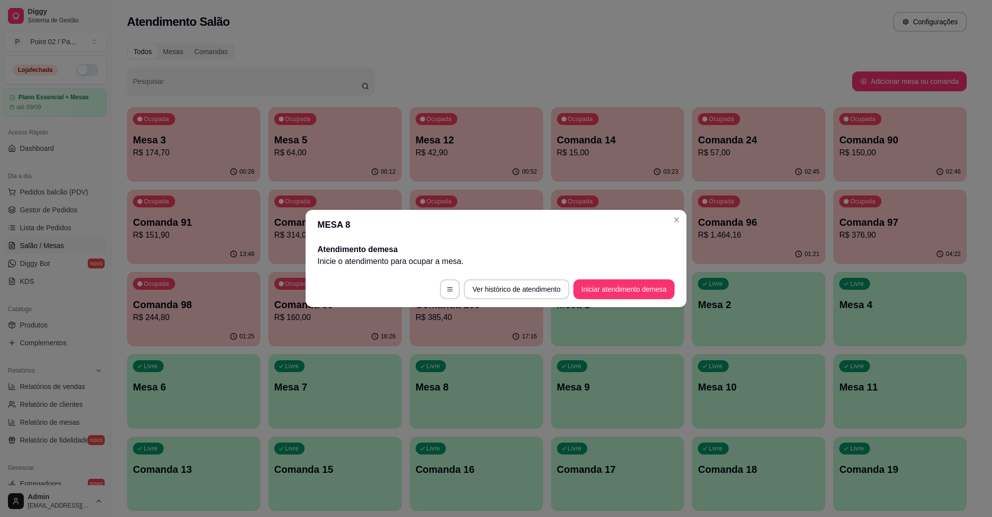
click at [611, 279] on button "Iniciar atendimento de mesa" at bounding box center [624, 289] width 101 height 20
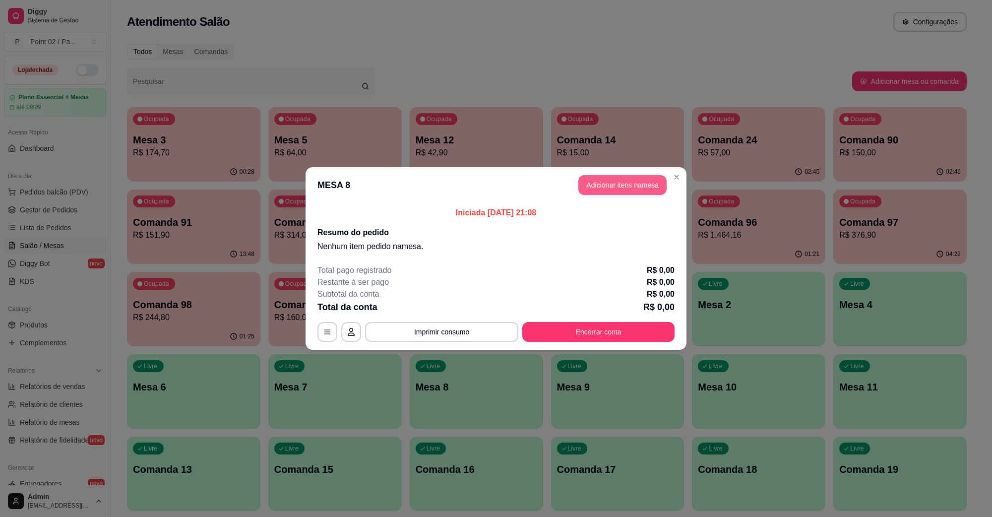
click at [599, 192] on button "Adicionar itens na mesa" at bounding box center [623, 185] width 88 height 20
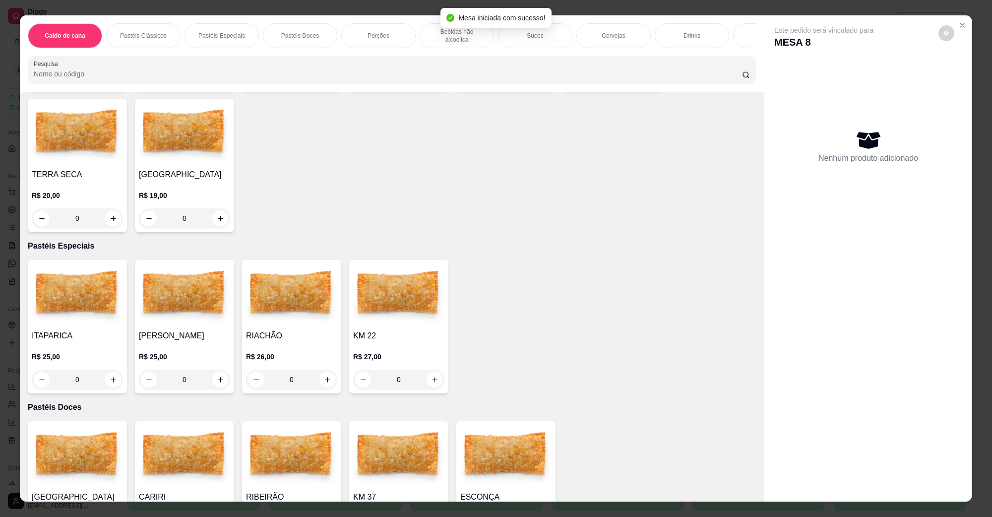
scroll to position [124, 0]
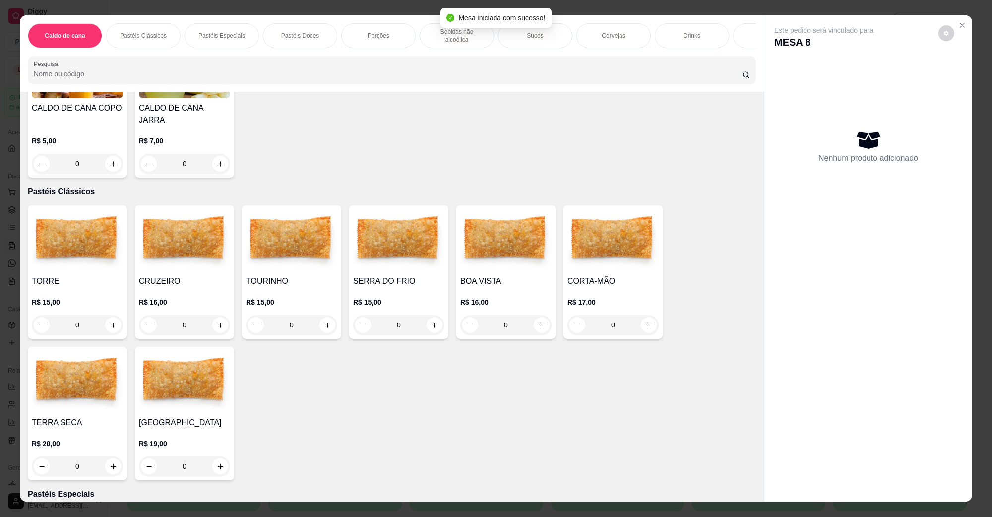
click at [386, 255] on img at bounding box center [398, 240] width 91 height 62
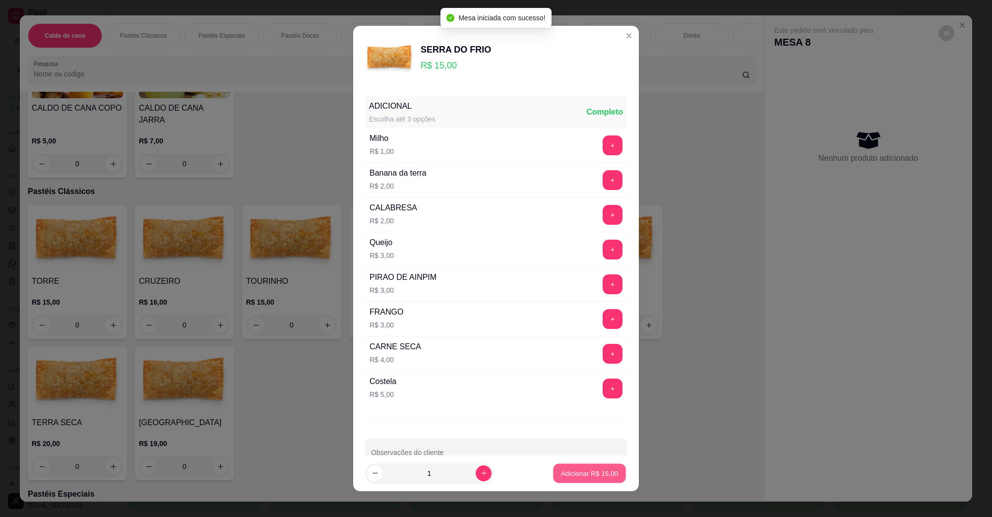
click at [568, 477] on p "Adicionar R$ 15,00" at bounding box center [590, 472] width 58 height 9
type input "1"
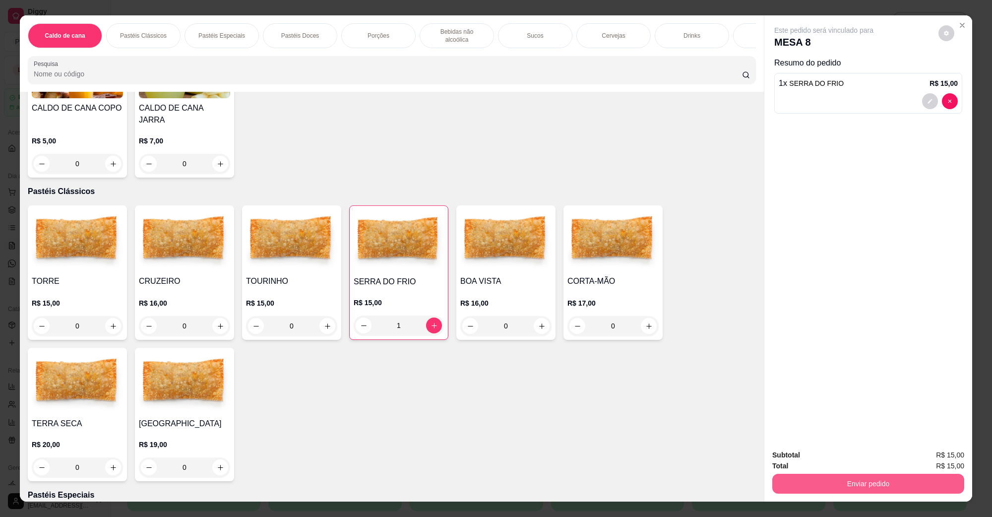
click at [909, 479] on button "Enviar pedido" at bounding box center [869, 484] width 192 height 20
click at [849, 468] on button "Não registrar e enviar pedido" at bounding box center [835, 459] width 100 height 18
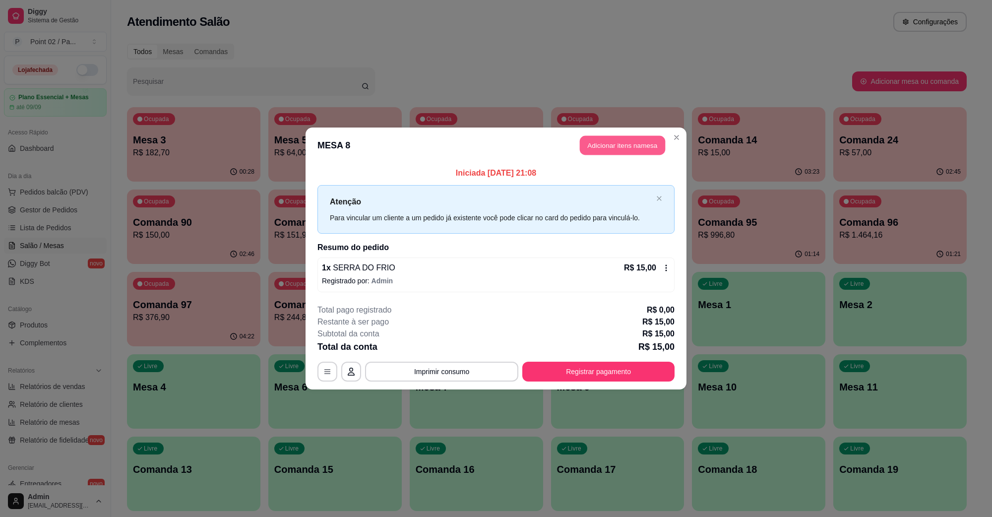
click at [582, 140] on button "Adicionar itens na mesa" at bounding box center [622, 145] width 85 height 19
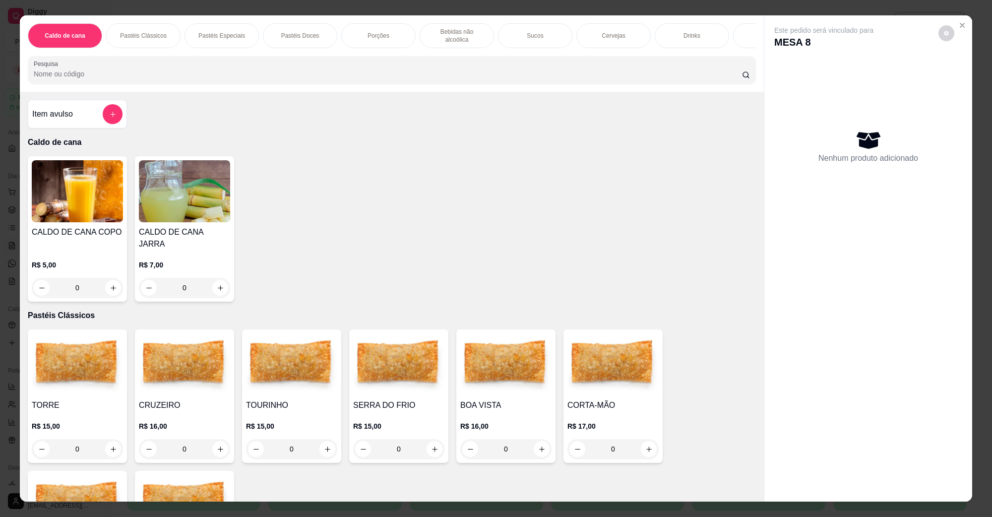
click at [478, 388] on div "BOA VISTA R$ 16,00 0" at bounding box center [506, 395] width 99 height 133
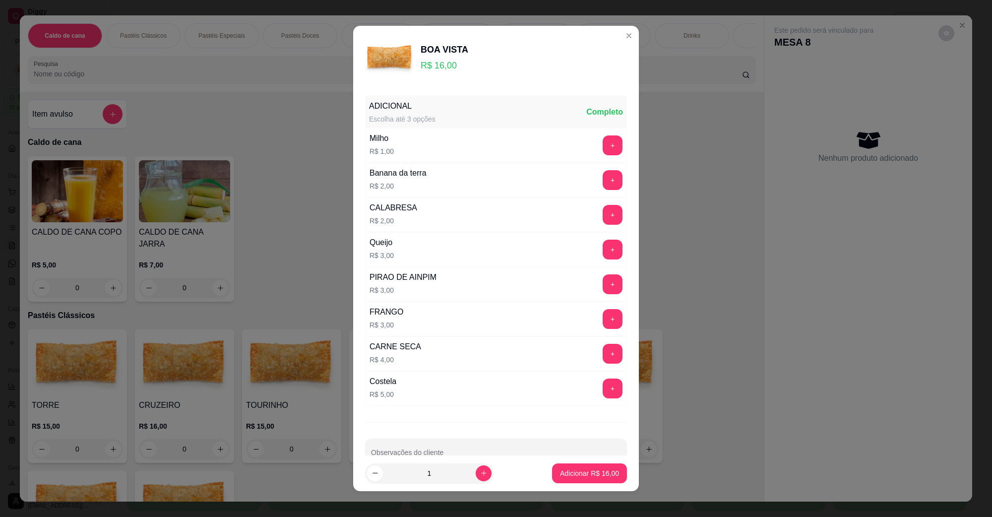
click at [563, 485] on footer "1 Adicionar R$ 16,00" at bounding box center [496, 474] width 286 height 36
click at [571, 470] on p "Adicionar R$ 16,00" at bounding box center [589, 473] width 59 height 10
type input "1"
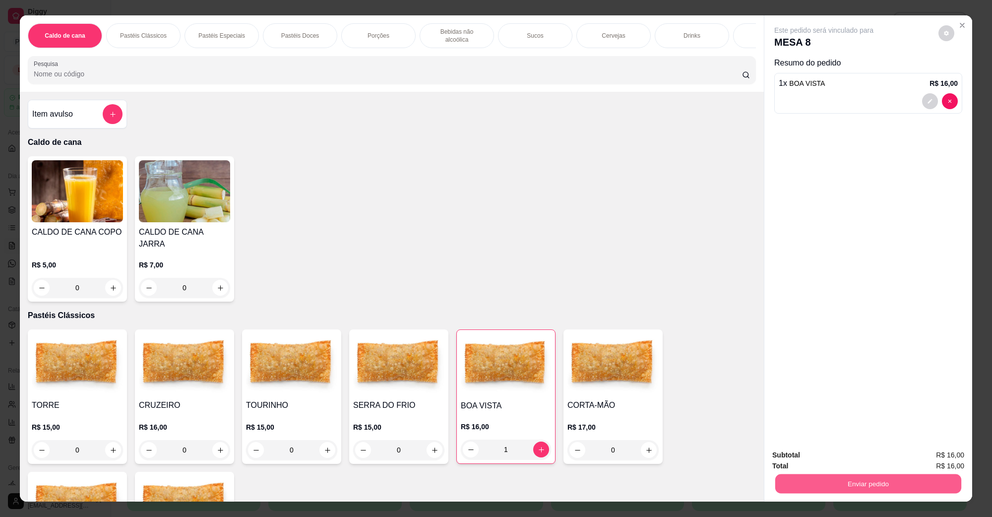
click at [911, 478] on button "Enviar pedido" at bounding box center [869, 483] width 186 height 19
click at [836, 458] on button "Não registrar e enviar pedido" at bounding box center [835, 459] width 103 height 19
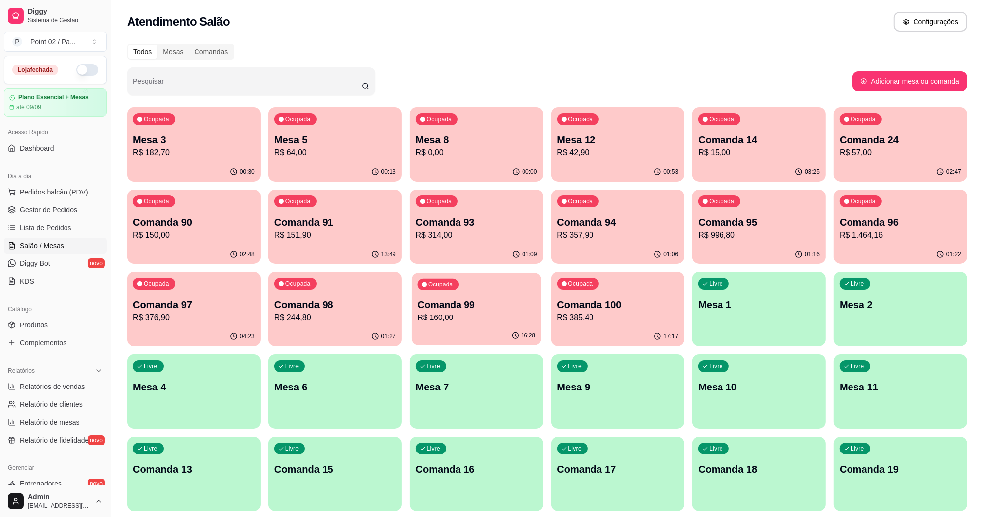
click at [493, 333] on div "16:28" at bounding box center [477, 336] width 130 height 19
click at [360, 317] on p "R$ 244,80" at bounding box center [335, 318] width 122 height 12
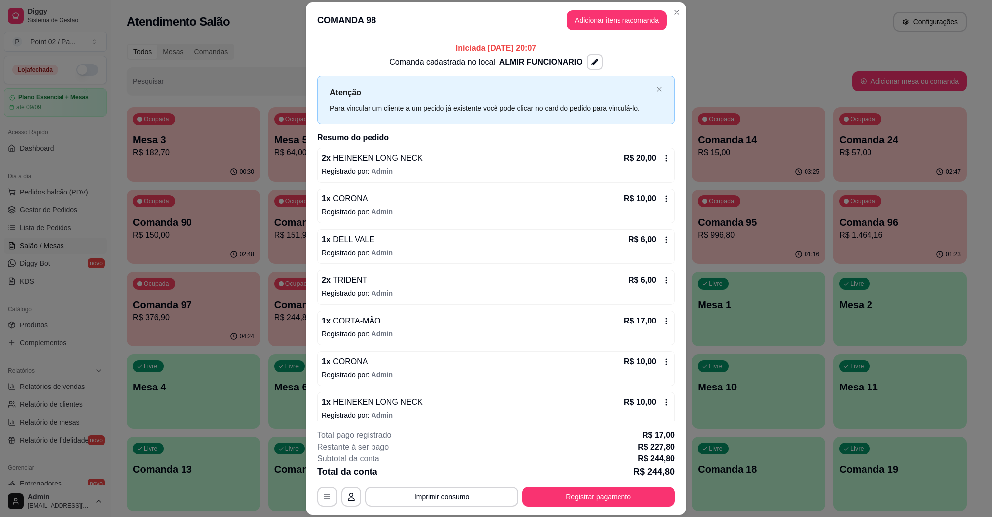
click at [448, 163] on div "2 x HEINEKEN LONG NECK R$ 20,00" at bounding box center [496, 158] width 348 height 12
click at [541, 495] on button "Registrar pagamento" at bounding box center [599, 496] width 148 height 19
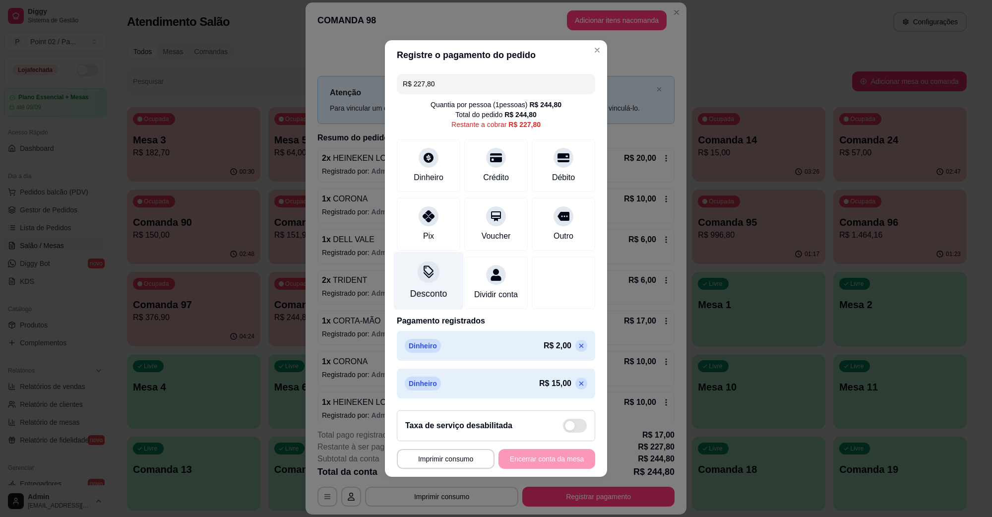
click at [438, 265] on div "Desconto" at bounding box center [429, 281] width 70 height 58
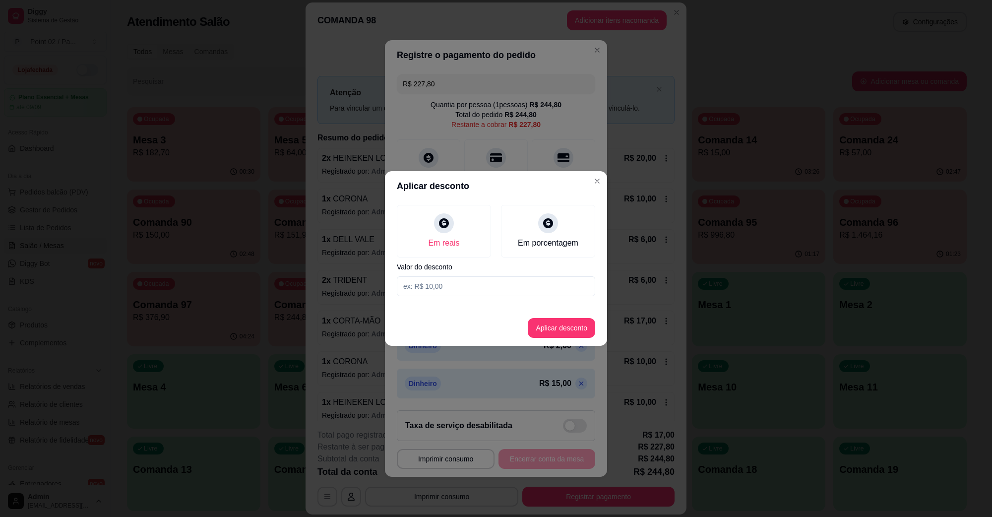
click at [483, 288] on input at bounding box center [496, 286] width 198 height 20
type input "227,80"
click at [562, 321] on button "Aplicar desconto" at bounding box center [561, 328] width 67 height 20
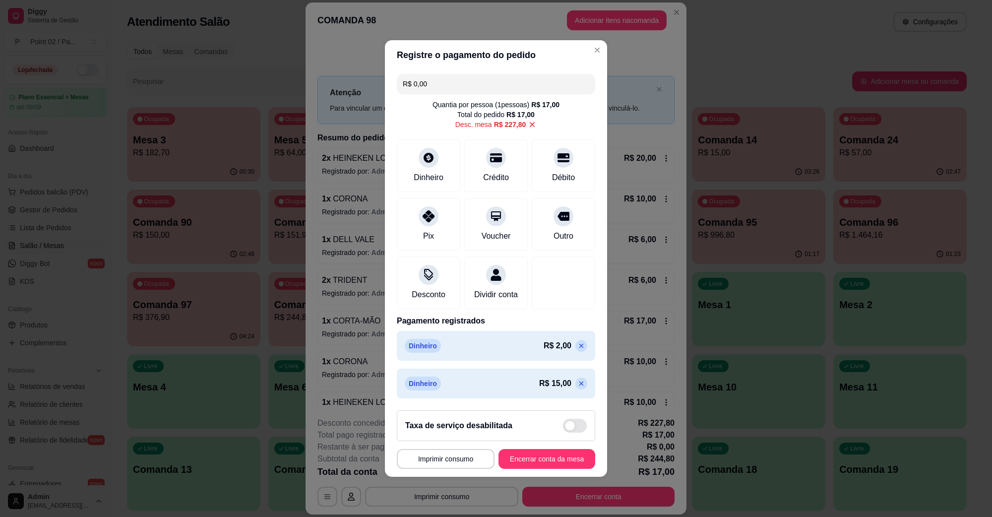
click at [578, 350] on icon at bounding box center [582, 346] width 8 height 8
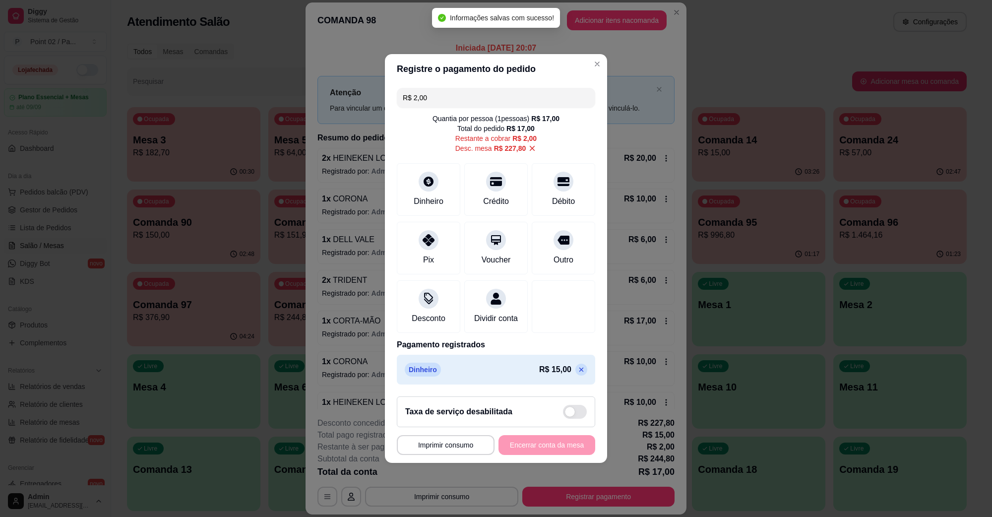
click at [574, 351] on p "Pagamento registrados" at bounding box center [496, 345] width 198 height 12
click at [567, 385] on div "Dinheiro R$ 15,00" at bounding box center [496, 370] width 198 height 30
click at [576, 376] on p at bounding box center [582, 370] width 12 height 12
type input "R$ 17,00"
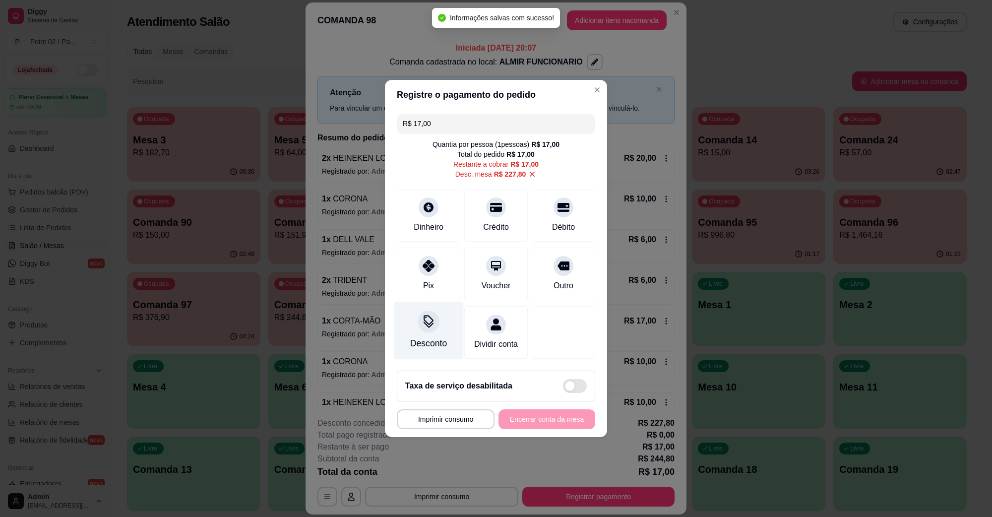
click at [433, 337] on div "Desconto" at bounding box center [428, 343] width 37 height 13
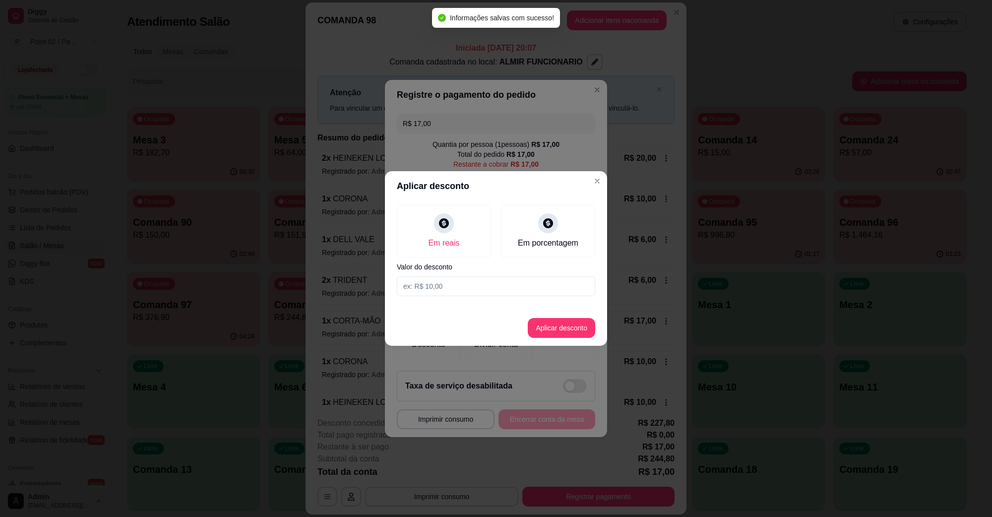
click at [453, 296] on div "Em reais Em porcentagem Valor do desconto" at bounding box center [496, 250] width 222 height 99
click at [454, 294] on input at bounding box center [496, 286] width 198 height 20
type input "17,00"
click at [546, 319] on button "Aplicar desconto" at bounding box center [561, 328] width 67 height 20
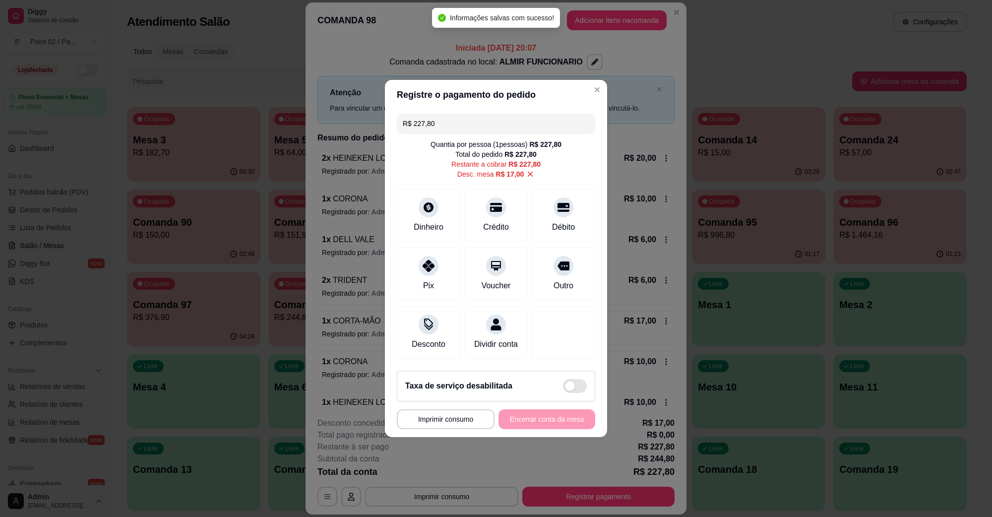
click at [532, 415] on footer "**********" at bounding box center [496, 400] width 222 height 74
click at [532, 421] on div "**********" at bounding box center [496, 419] width 198 height 20
click at [528, 172] on icon at bounding box center [530, 174] width 5 height 5
type input "R$ 244,80"
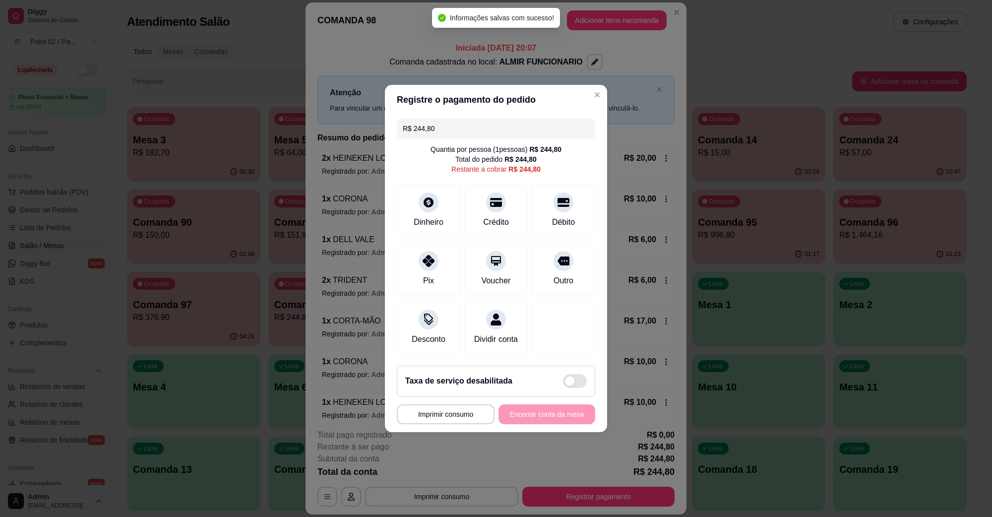
click at [509, 119] on input "R$ 244,80" at bounding box center [496, 129] width 187 height 20
click at [434, 321] on div "Desconto" at bounding box center [429, 326] width 70 height 58
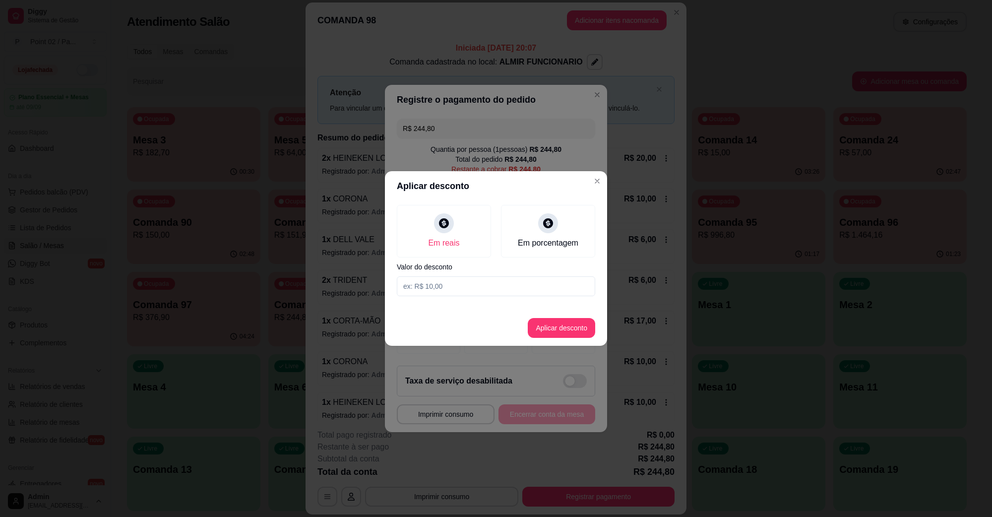
click at [473, 274] on div "Em reais Em porcentagem Valor do desconto" at bounding box center [496, 250] width 222 height 99
click at [479, 290] on input at bounding box center [496, 286] width 198 height 20
type input "244,80"
click at [568, 325] on button "Aplicar desconto" at bounding box center [561, 328] width 65 height 19
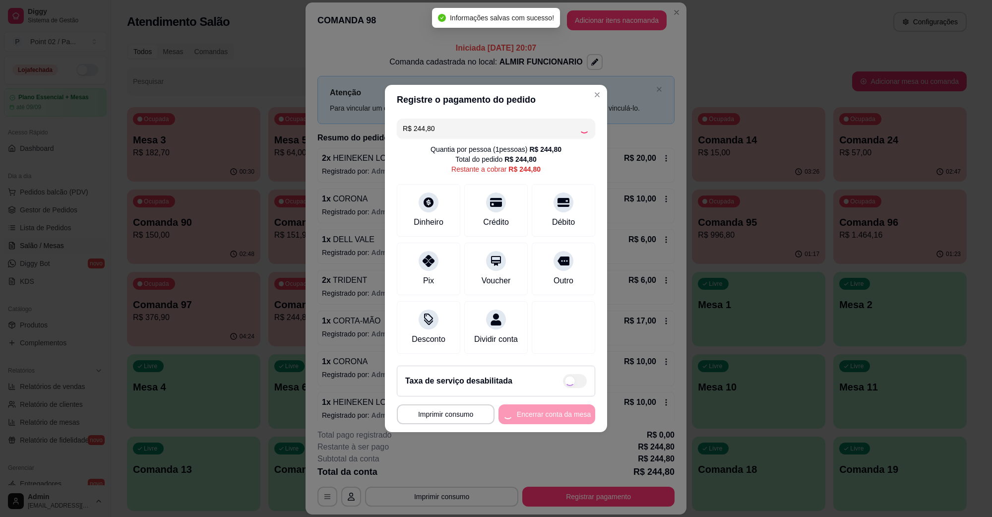
type input "R$ 0,00"
click at [543, 422] on button "Encerrar conta da mesa" at bounding box center [547, 414] width 97 height 20
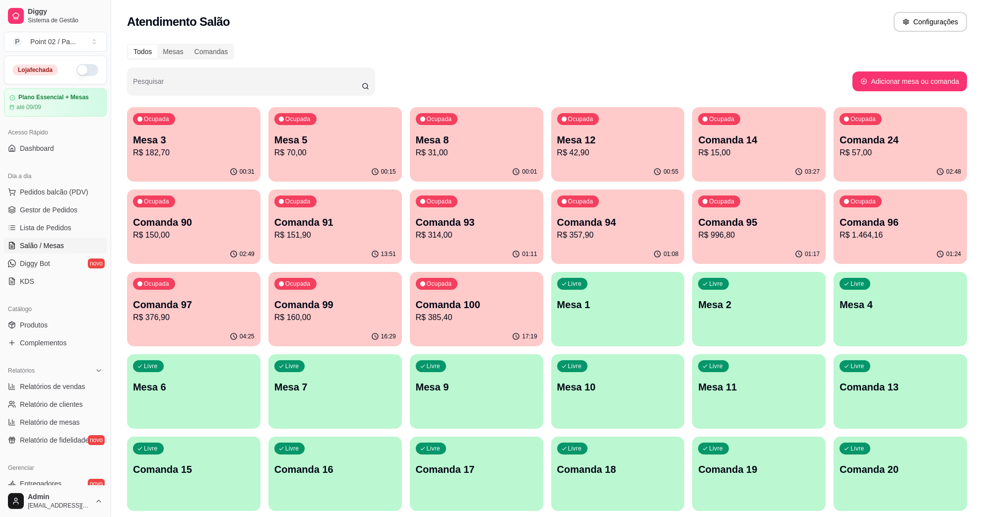
click at [390, 287] on div "Ocupada Comanda 99 R$ 160,00" at bounding box center [334, 299] width 133 height 55
click at [147, 309] on p "Comanda 97" at bounding box center [194, 305] width 122 height 14
click at [866, 242] on div "Ocupada Comanda 96 R$ 1.464,16" at bounding box center [900, 217] width 133 height 55
click at [810, 231] on p "R$ 996,80" at bounding box center [759, 235] width 122 height 12
click at [664, 225] on p "Comanda 94" at bounding box center [618, 222] width 122 height 14
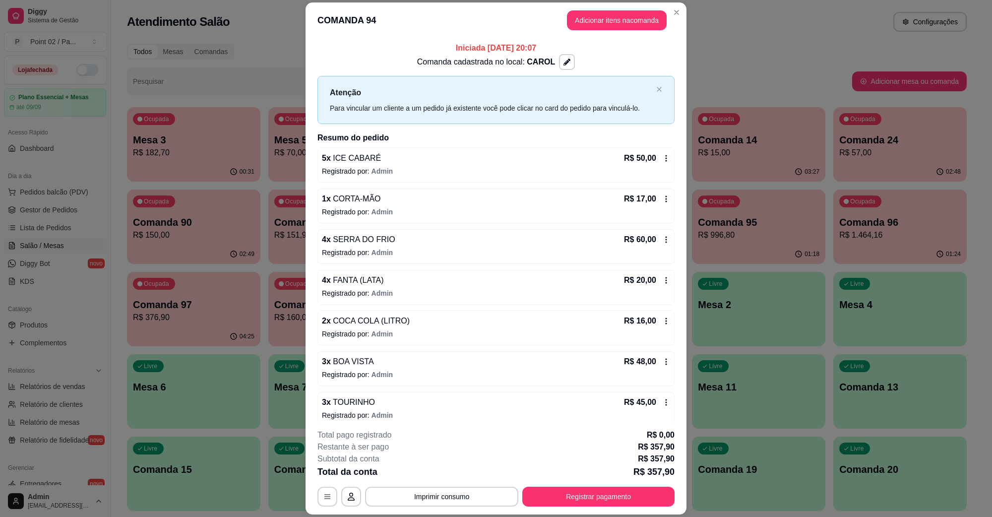
scroll to position [335, 0]
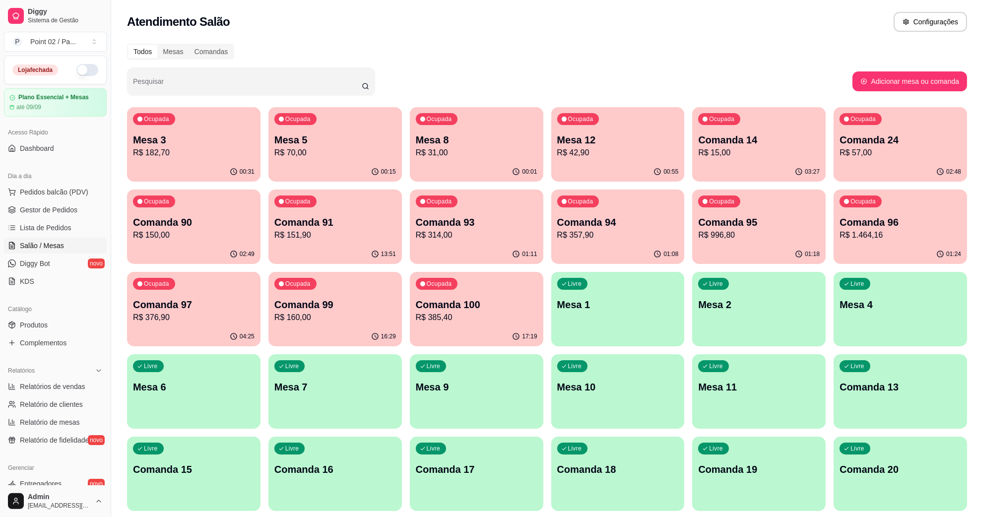
click at [478, 83] on div "Pesquisar" at bounding box center [489, 81] width 725 height 28
click at [446, 131] on div "Ocupada Mesa 8 R$ 31,00" at bounding box center [476, 134] width 133 height 55
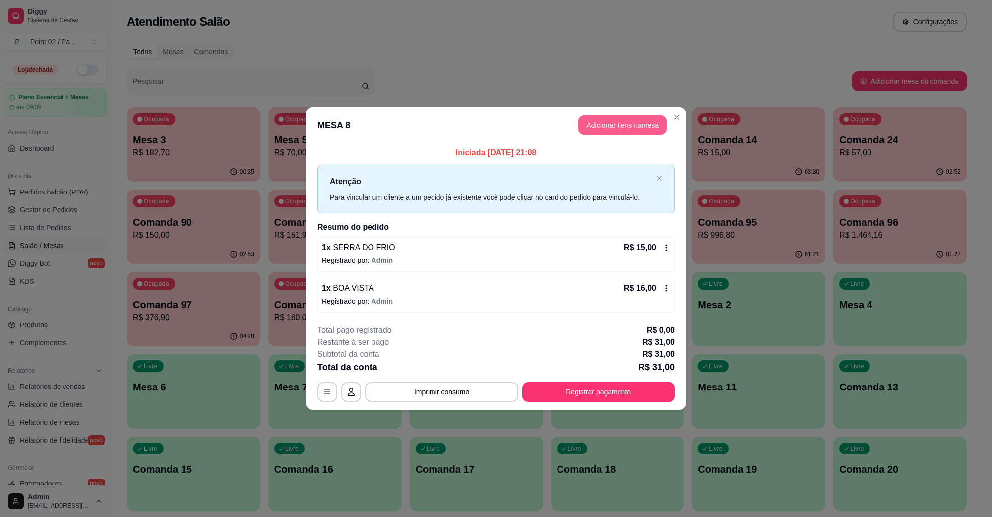
click at [608, 133] on button "Adicionar itens na mesa" at bounding box center [623, 125] width 88 height 20
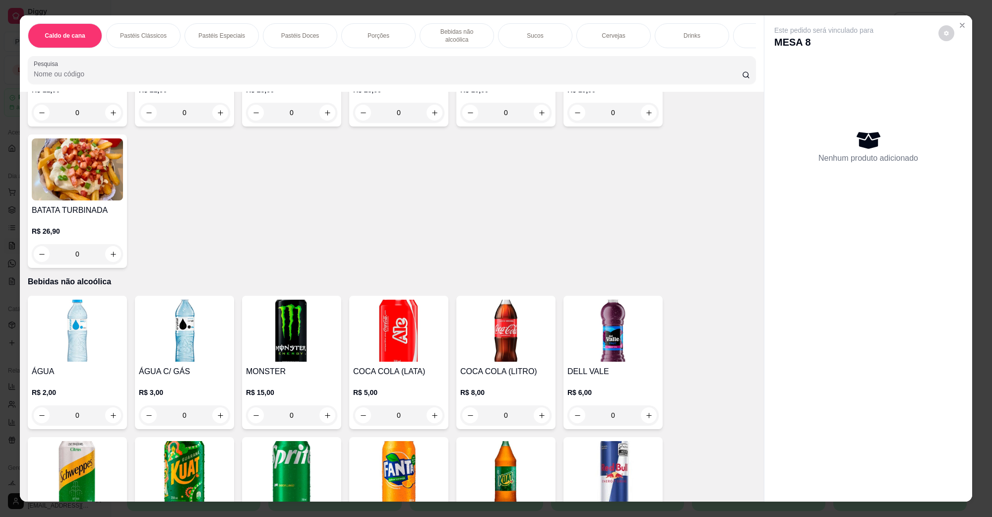
scroll to position [1179, 0]
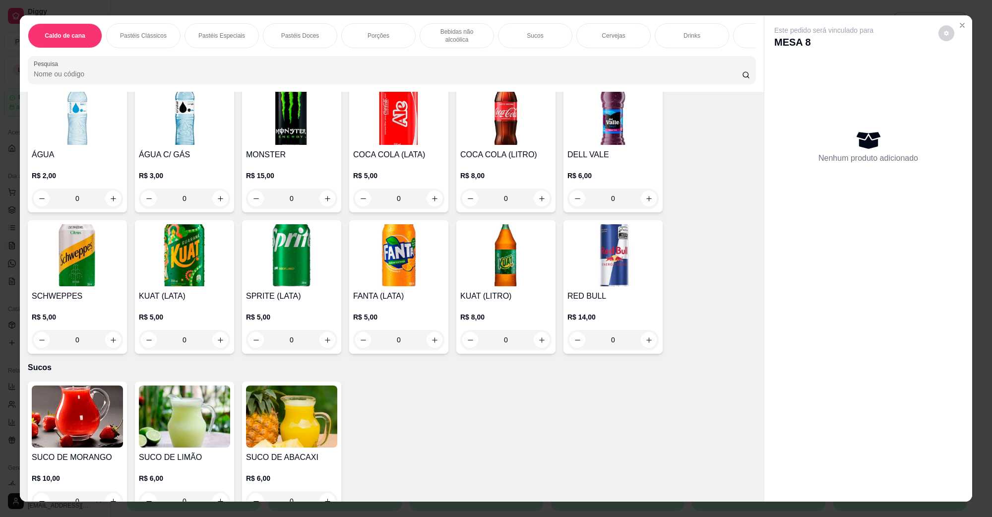
click at [430, 134] on img at bounding box center [398, 114] width 91 height 62
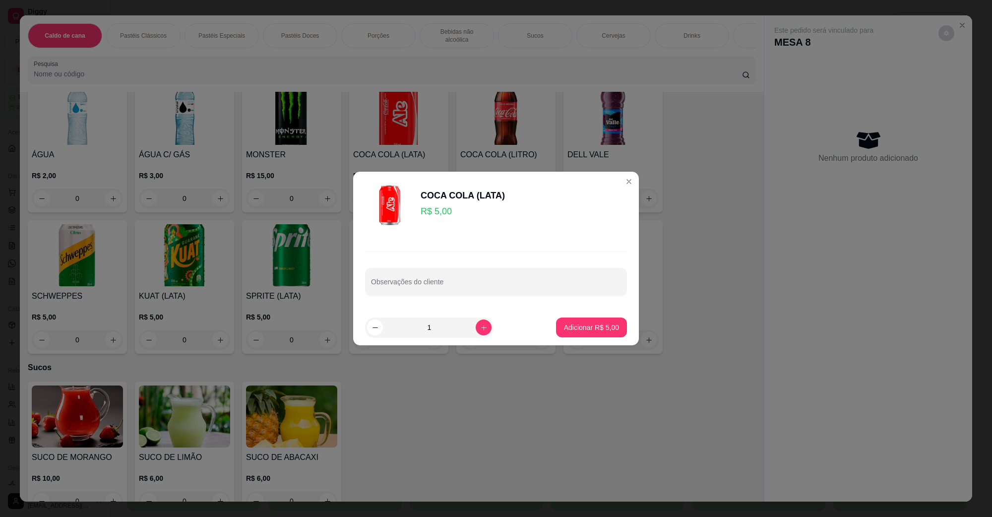
click at [593, 319] on button "Adicionar R$ 5,00" at bounding box center [591, 328] width 71 height 20
type input "1"
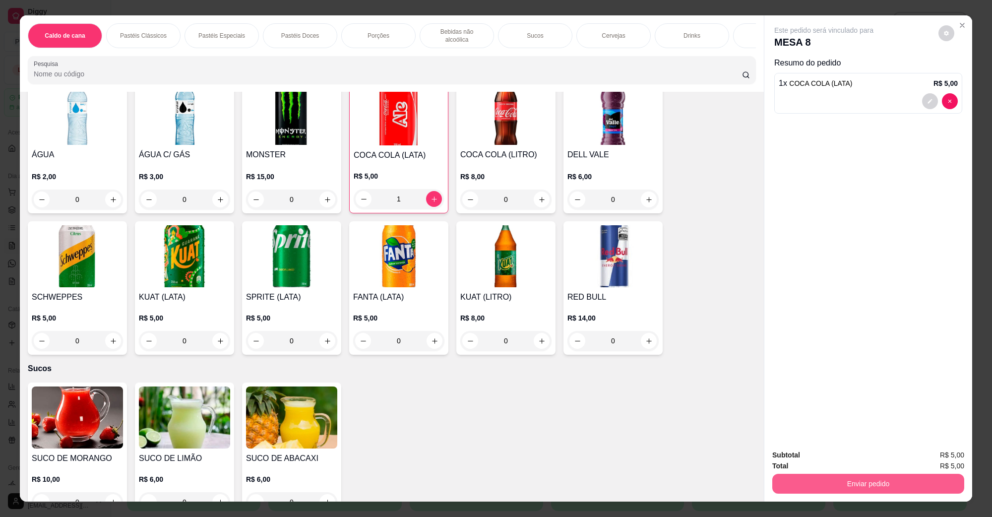
click at [845, 482] on button "Enviar pedido" at bounding box center [869, 484] width 192 height 20
click at [835, 450] on button "Não registrar e enviar pedido" at bounding box center [835, 459] width 103 height 19
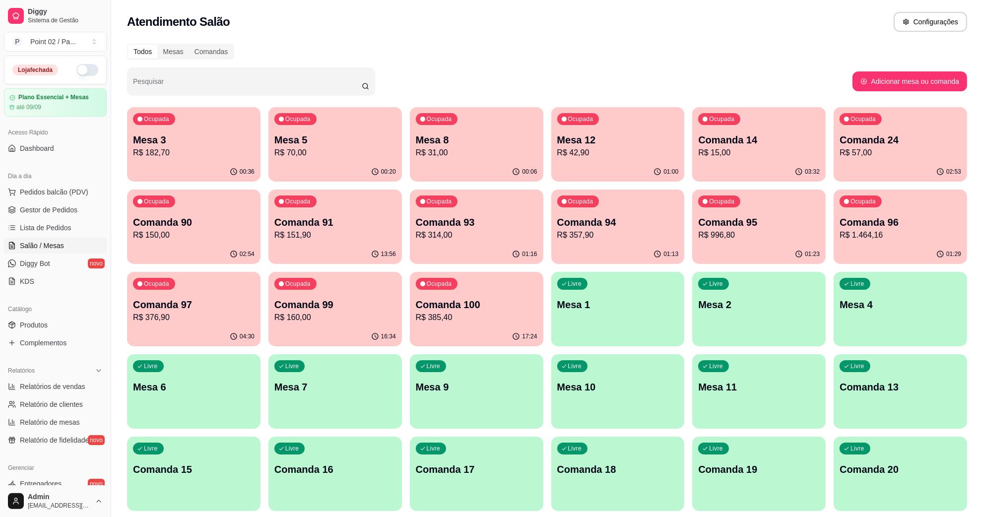
click at [512, 140] on p "Mesa 8" at bounding box center [477, 140] width 122 height 14
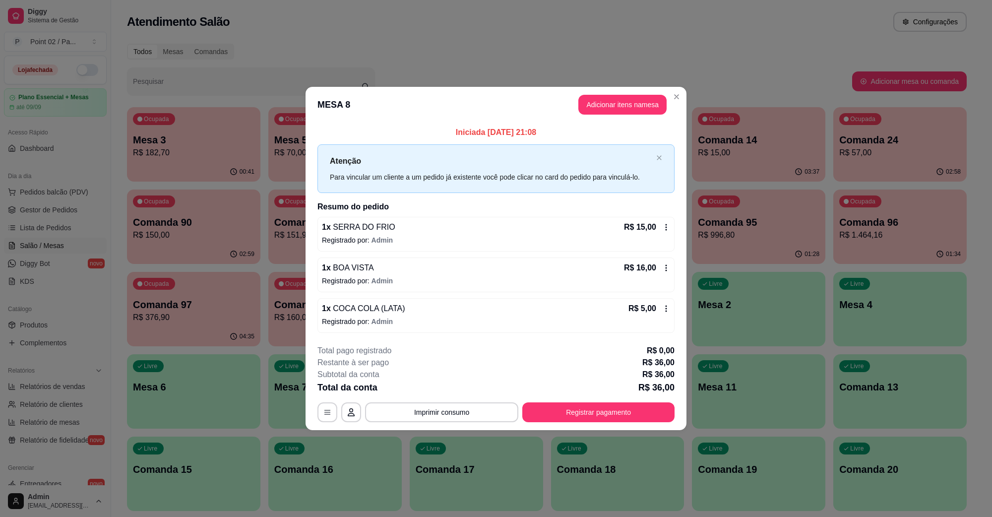
click at [587, 393] on div "Total da conta R$ 36,00" at bounding box center [496, 388] width 357 height 14
click at [587, 412] on button "Registrar pagamento" at bounding box center [599, 412] width 152 height 20
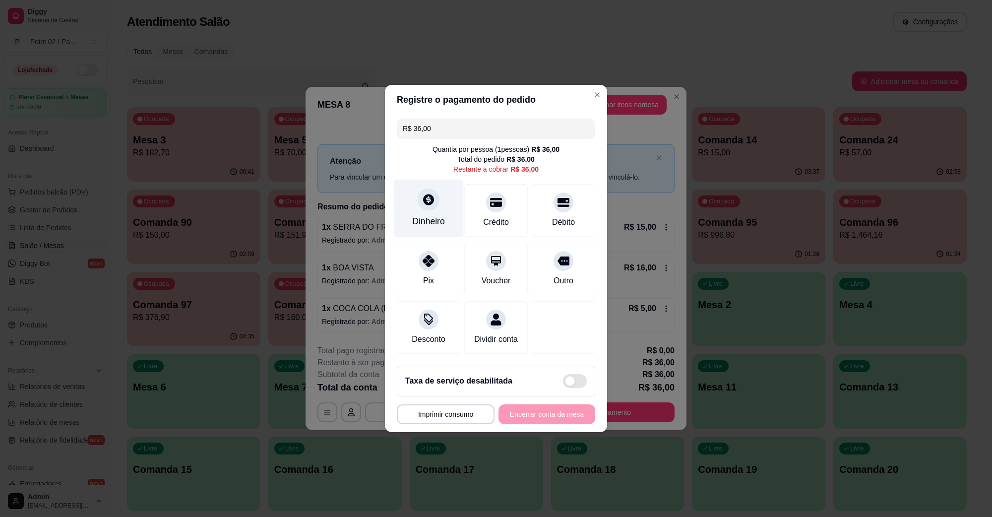
click at [428, 194] on icon at bounding box center [428, 199] width 11 height 11
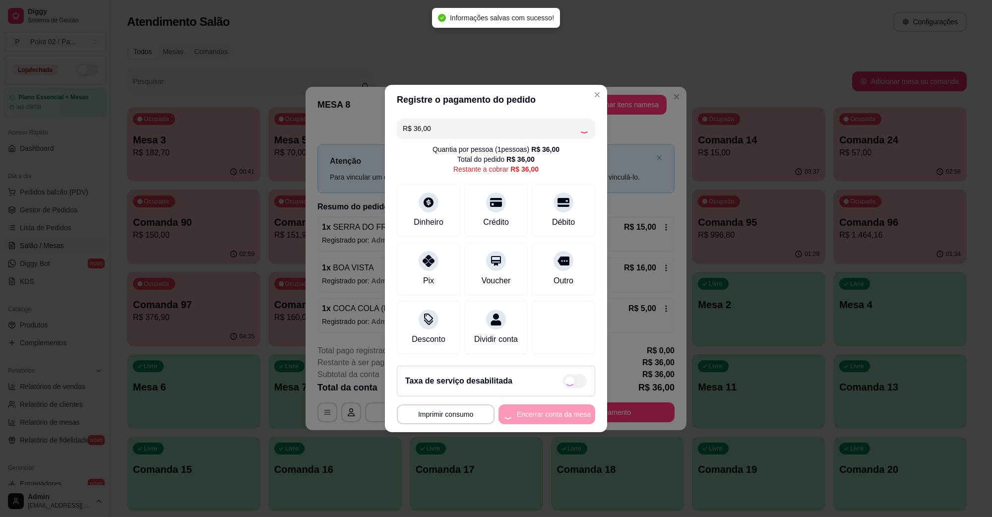
type input "R$ 0,00"
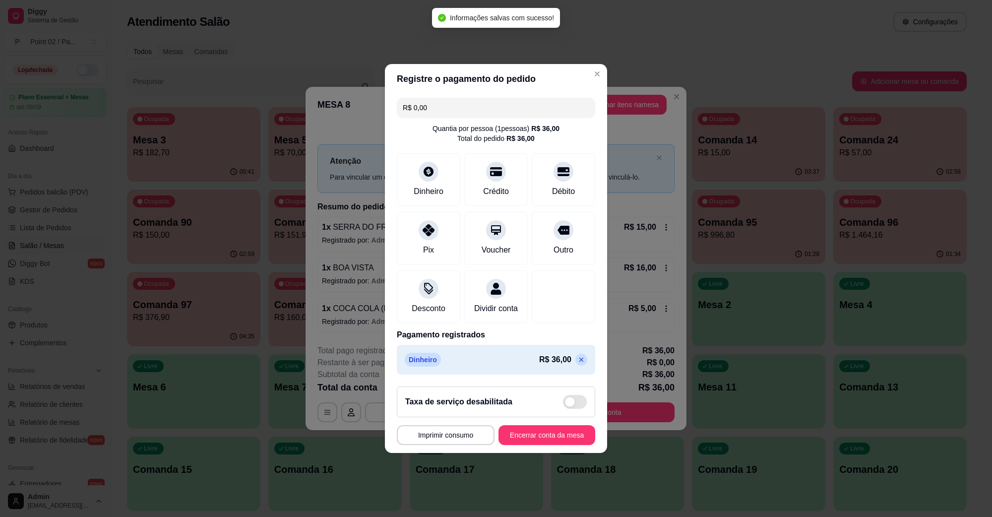
click at [532, 430] on footer "**********" at bounding box center [496, 416] width 222 height 74
click at [532, 435] on button "Encerrar conta da mesa" at bounding box center [547, 435] width 97 height 20
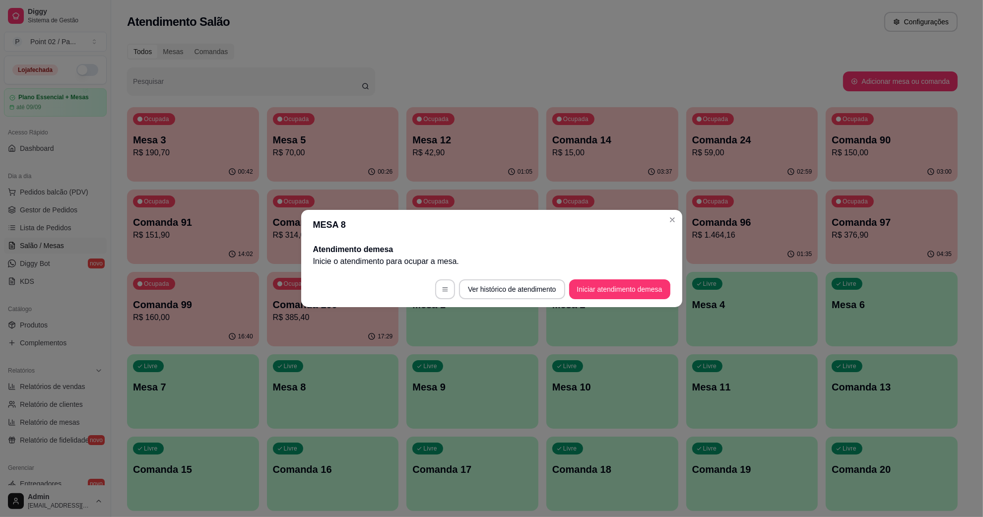
click at [67, 197] on span "Pedidos balcão (PDV)" at bounding box center [54, 192] width 68 height 10
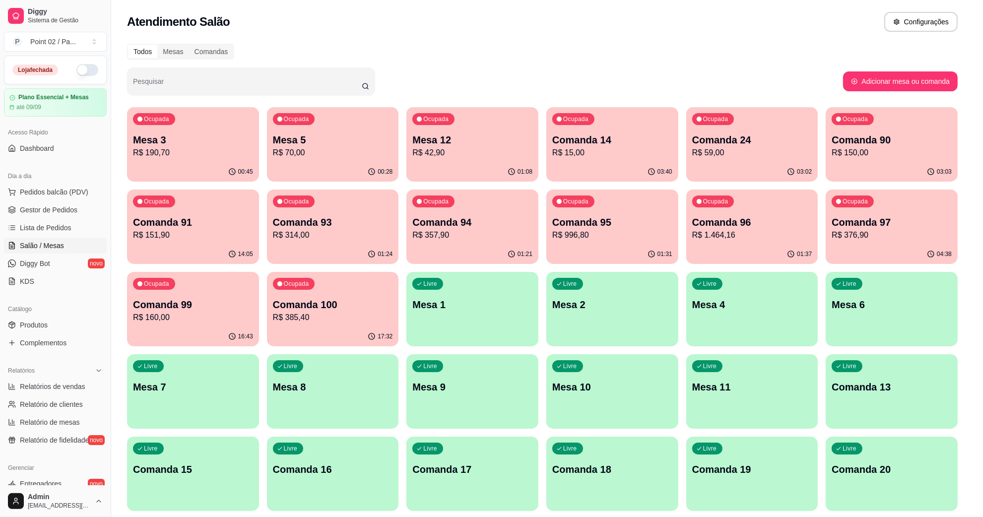
click at [67, 197] on img at bounding box center [73, 190] width 92 height 63
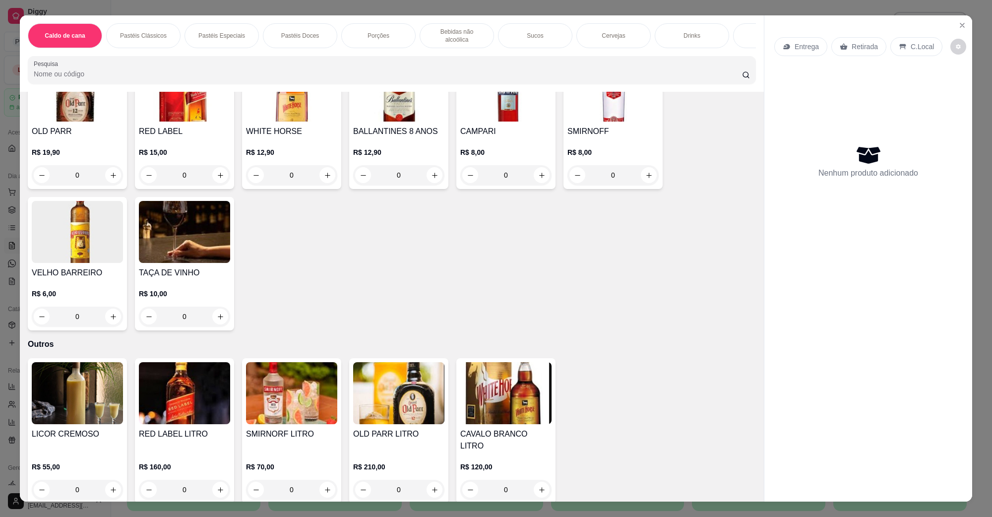
scroll to position [2444, 0]
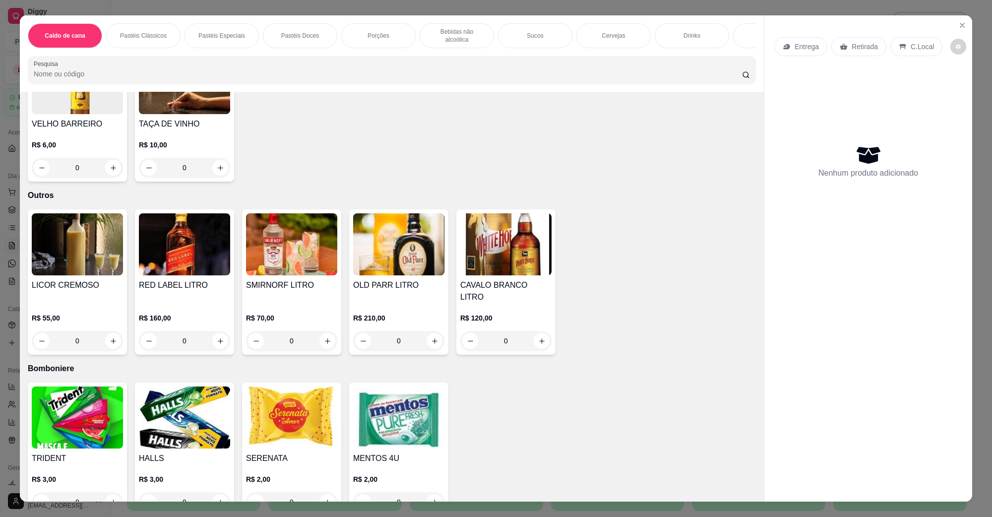
click at [96, 387] on img at bounding box center [77, 418] width 91 height 62
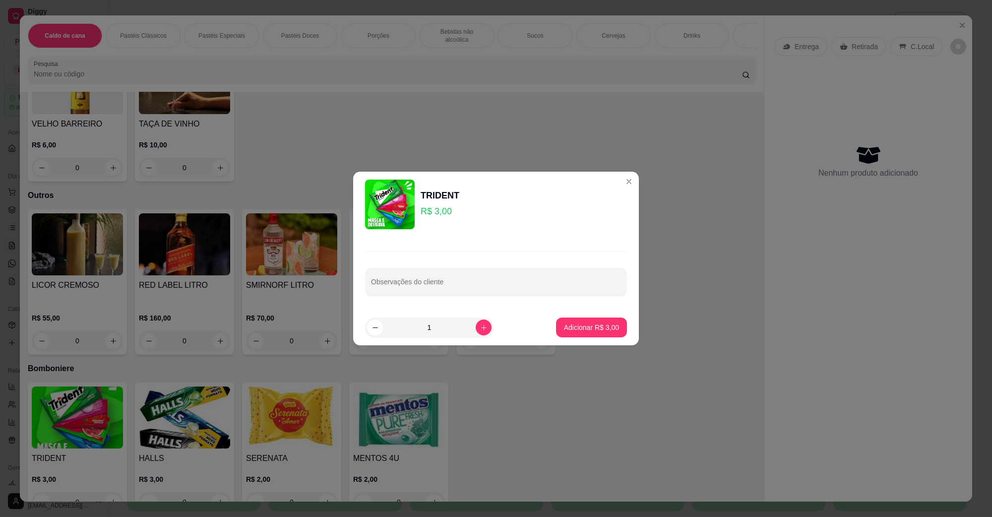
click at [596, 338] on footer "1 Adicionar R$ 3,00" at bounding box center [496, 328] width 286 height 36
click at [596, 336] on button "Adicionar R$ 3,00" at bounding box center [591, 328] width 71 height 20
type input "1"
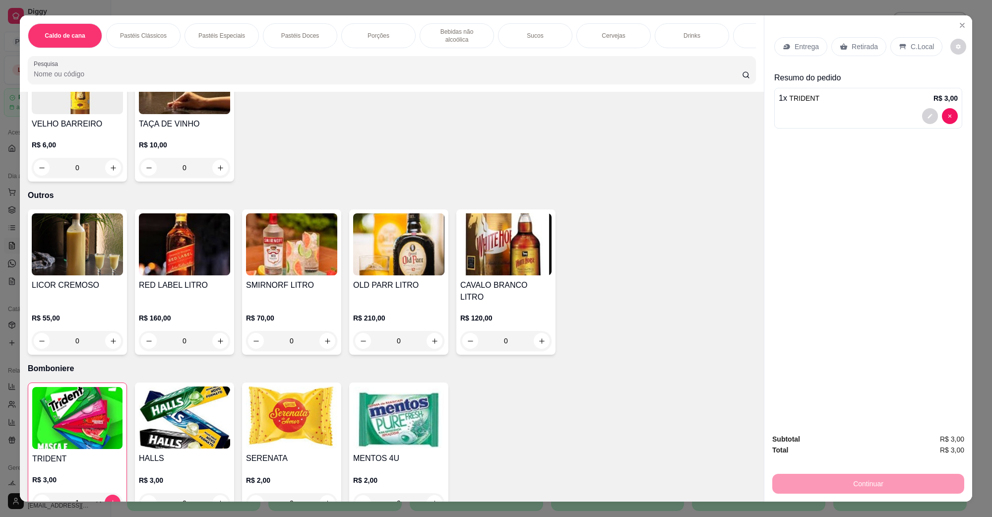
click at [918, 56] on div "C.Local" at bounding box center [917, 46] width 52 height 19
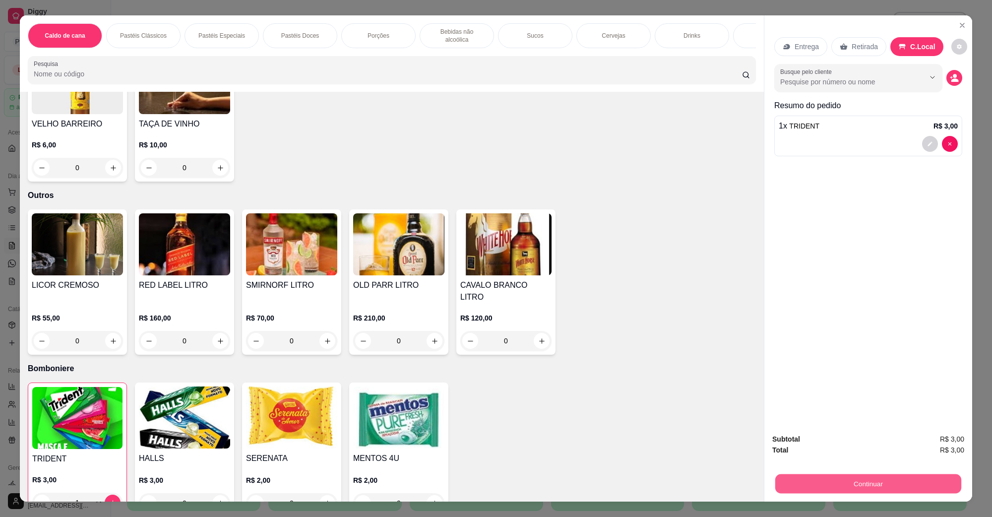
click at [862, 485] on button "Continuar" at bounding box center [869, 483] width 186 height 19
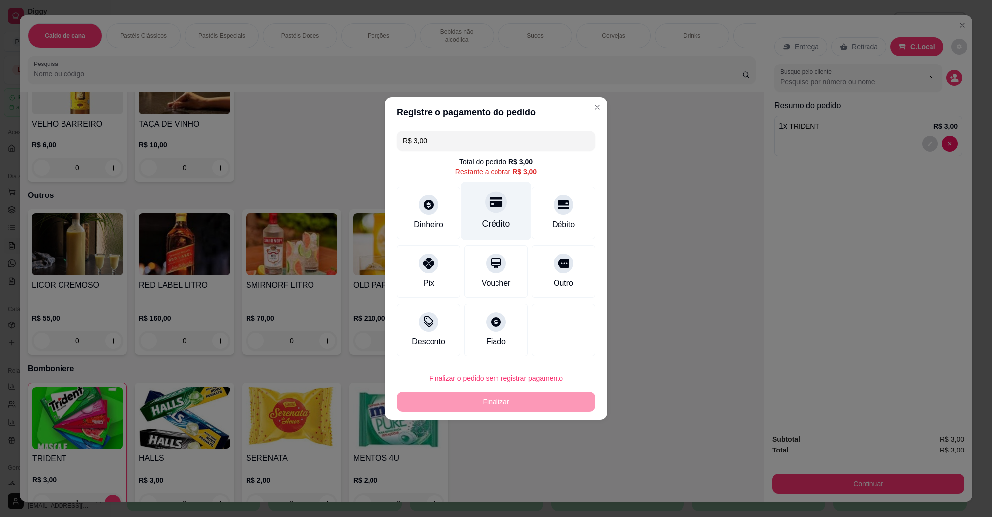
click at [504, 219] on div "Crédito" at bounding box center [496, 223] width 28 height 13
type input "R$ 0,00"
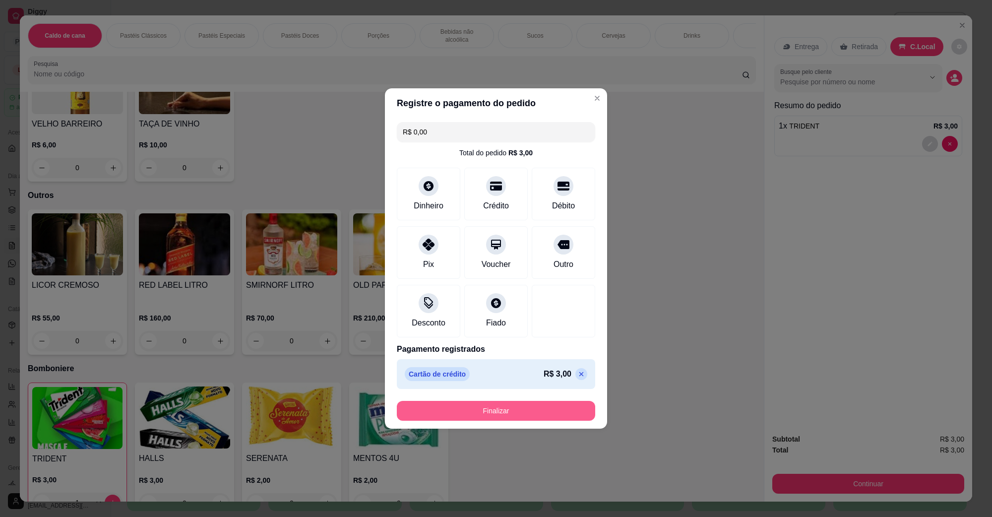
click at [450, 410] on button "Finalizar" at bounding box center [496, 411] width 198 height 20
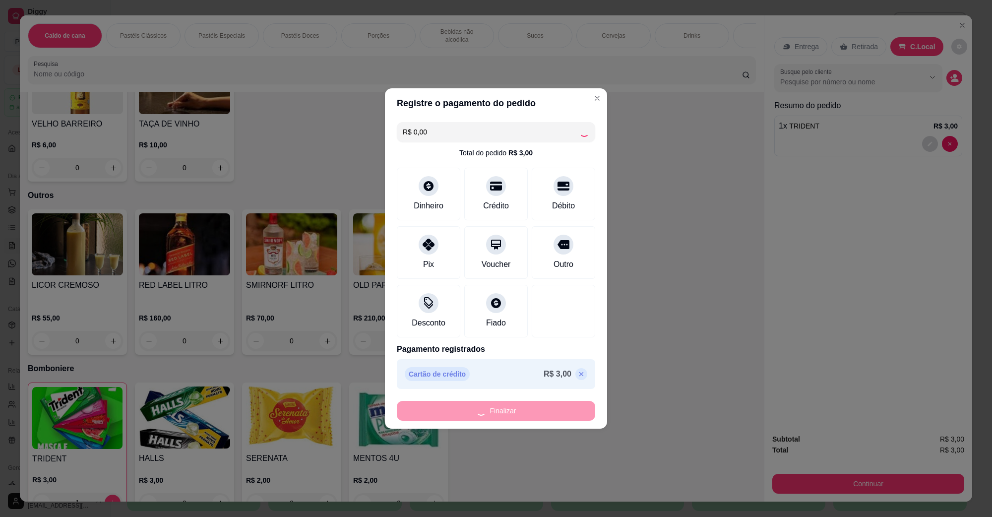
type input "0"
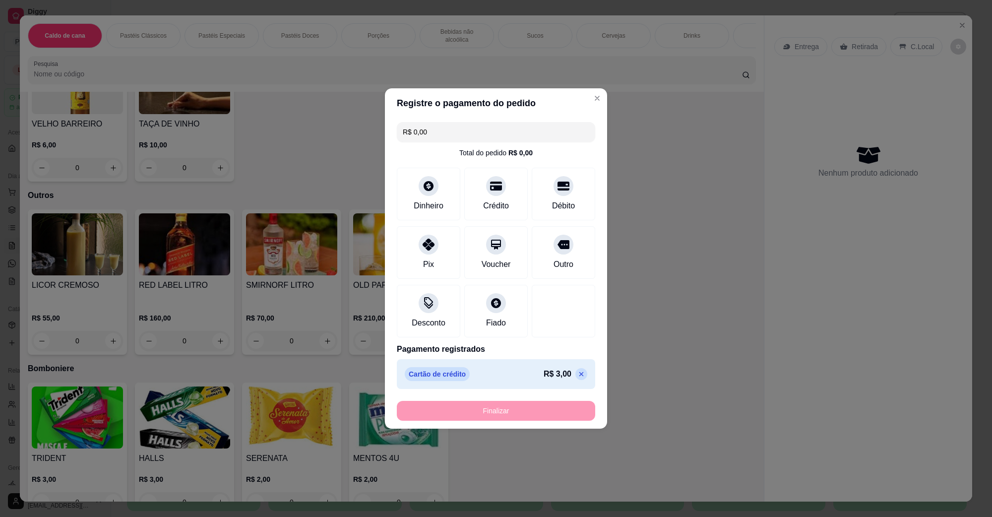
type input "-R$ 3,00"
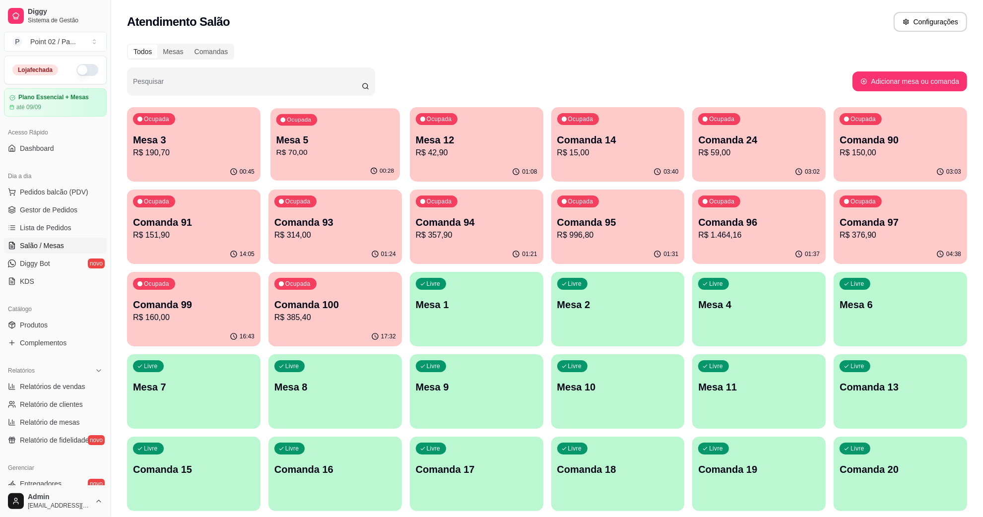
click at [361, 165] on div "00:28" at bounding box center [335, 171] width 130 height 19
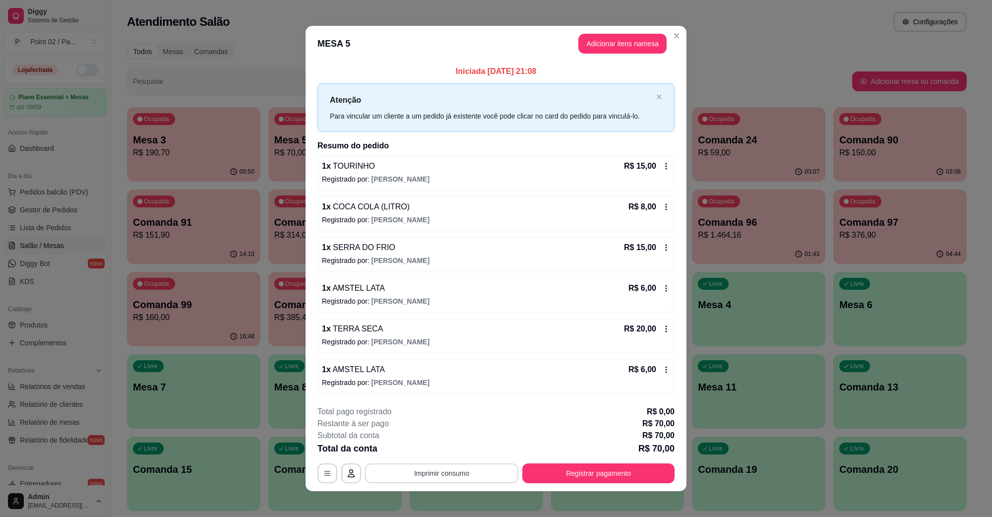
click at [413, 468] on button "Imprimir consumo" at bounding box center [441, 473] width 153 height 20
click at [447, 450] on button "IMPRESSORA" at bounding box center [439, 450] width 69 height 15
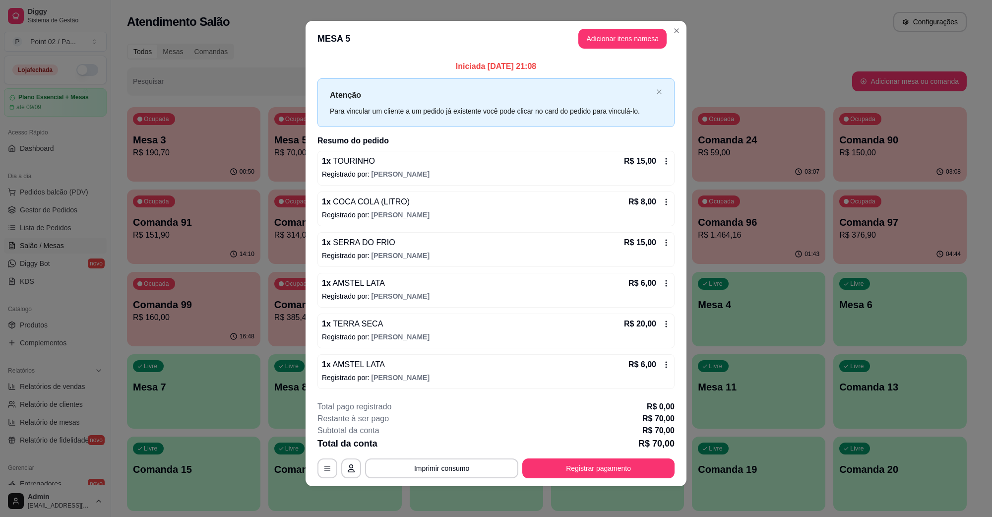
scroll to position [6, 0]
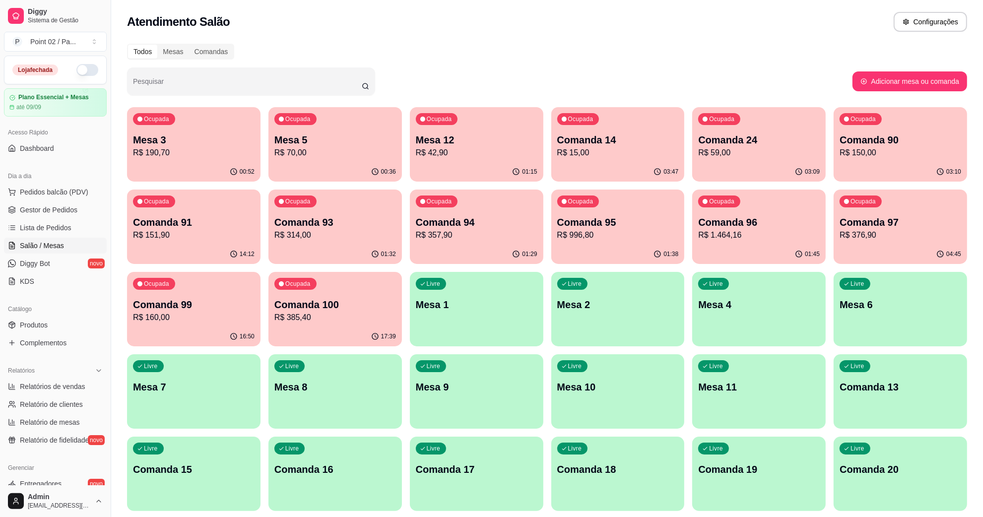
drag, startPoint x: 231, startPoint y: 103, endPoint x: 224, endPoint y: 122, distance: 20.1
click at [223, 122] on div "Ocupada Mesa 3 R$ 190,70" at bounding box center [193, 134] width 133 height 55
click at [356, 142] on p "Mesa 5" at bounding box center [335, 140] width 122 height 14
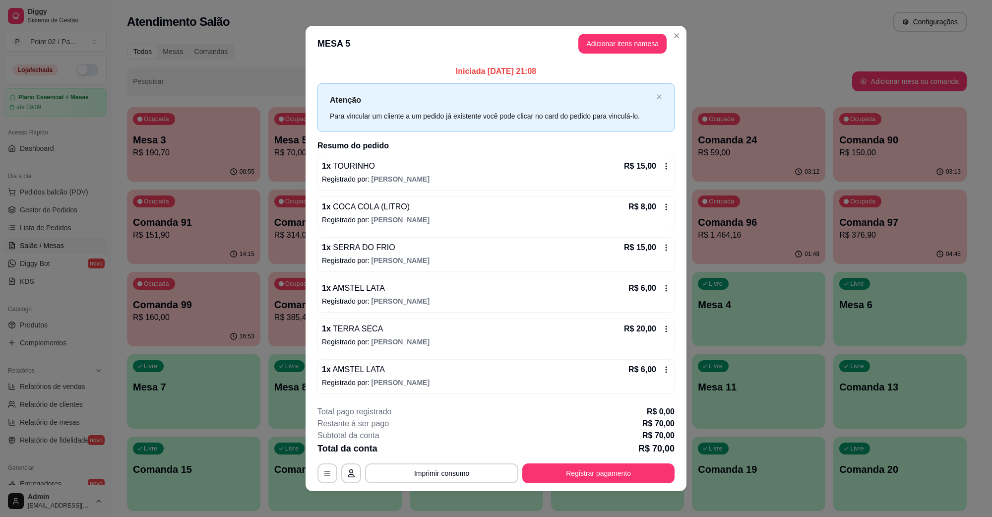
click at [609, 488] on footer "**********" at bounding box center [496, 444] width 381 height 93
click at [616, 480] on button "Registrar pagamento" at bounding box center [599, 472] width 148 height 19
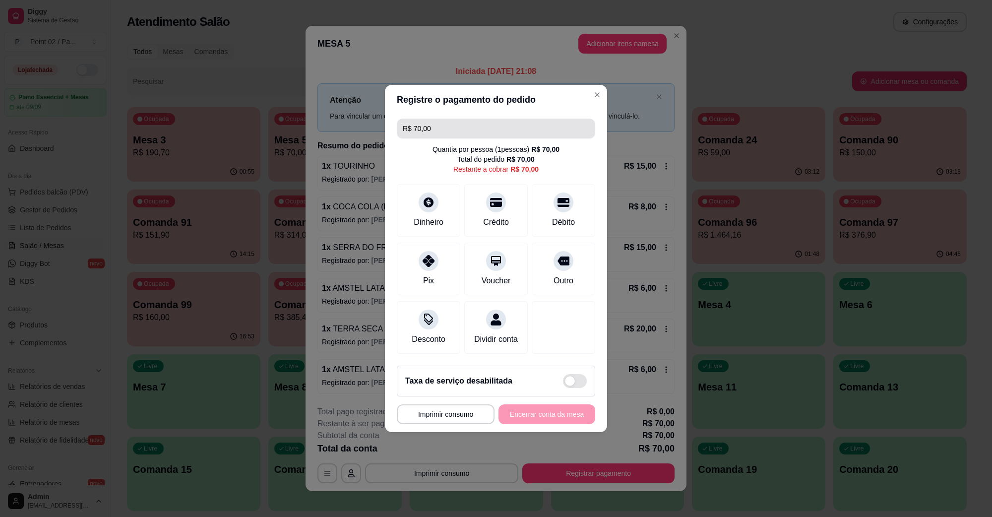
click at [479, 131] on input "R$ 70,00" at bounding box center [496, 129] width 187 height 20
click at [428, 215] on div "Dinheiro" at bounding box center [428, 221] width 33 height 13
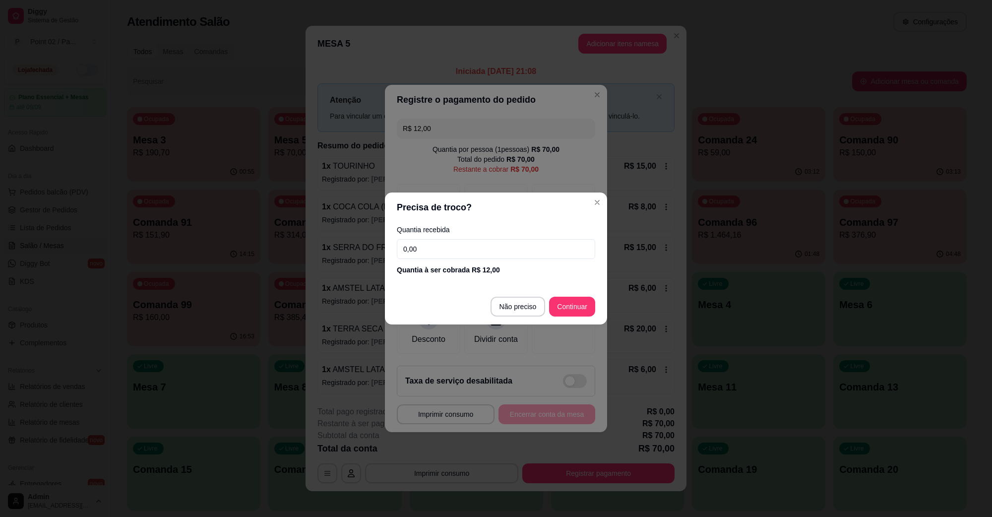
click at [502, 294] on footer "Não preciso Continuar" at bounding box center [496, 307] width 222 height 36
click at [503, 296] on footer "Não preciso Continuar" at bounding box center [496, 307] width 222 height 36
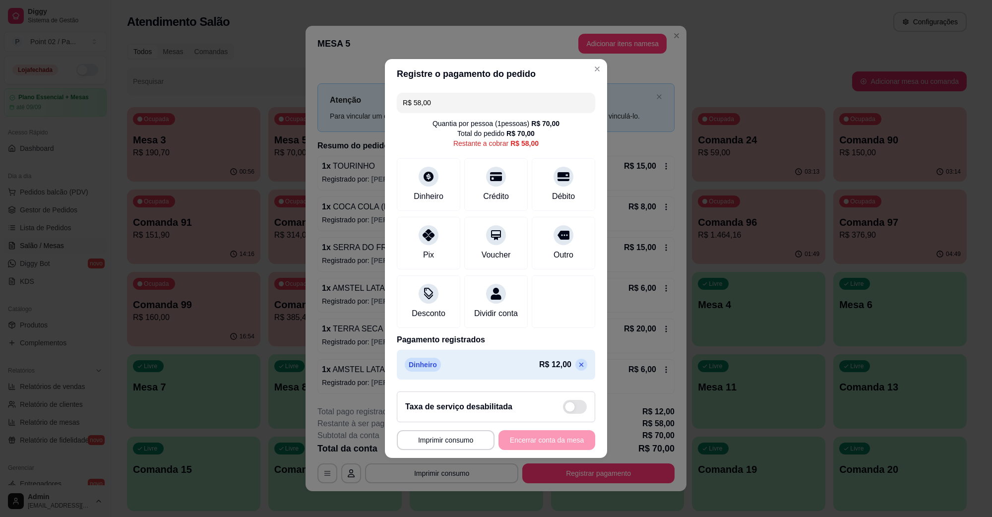
click at [487, 93] on input "R$ 58,00" at bounding box center [496, 103] width 187 height 20
click at [435, 226] on div at bounding box center [429, 232] width 22 height 22
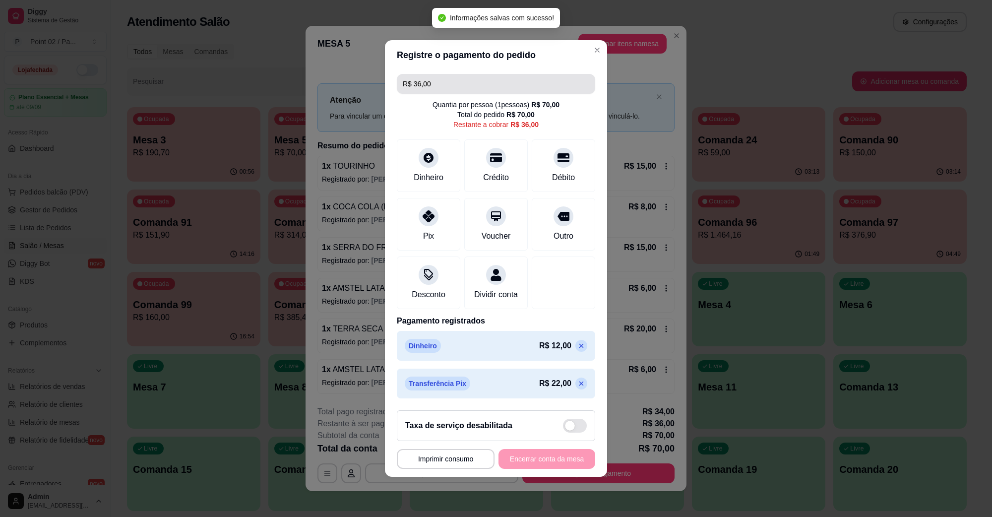
click at [552, 74] on input "R$ 36,00" at bounding box center [496, 84] width 187 height 20
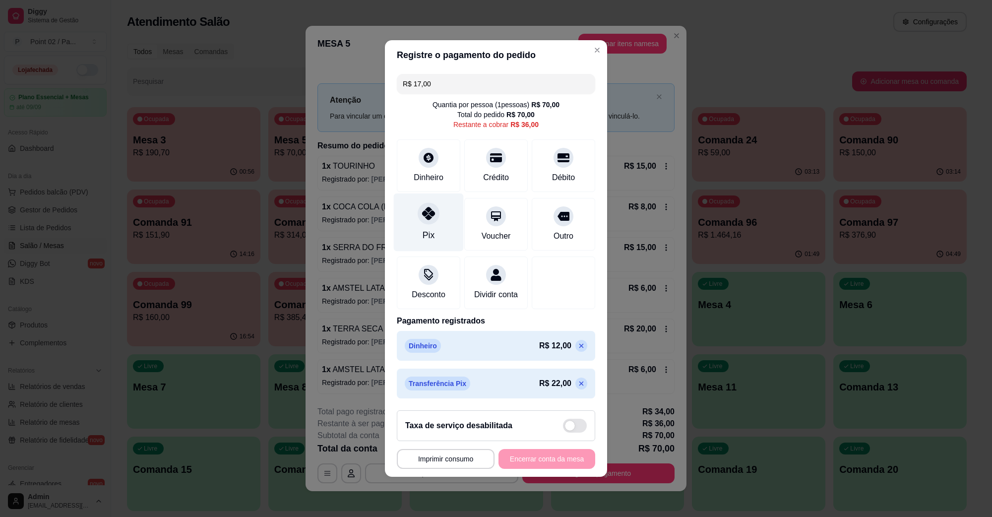
click at [442, 209] on div "Pix" at bounding box center [429, 223] width 70 height 58
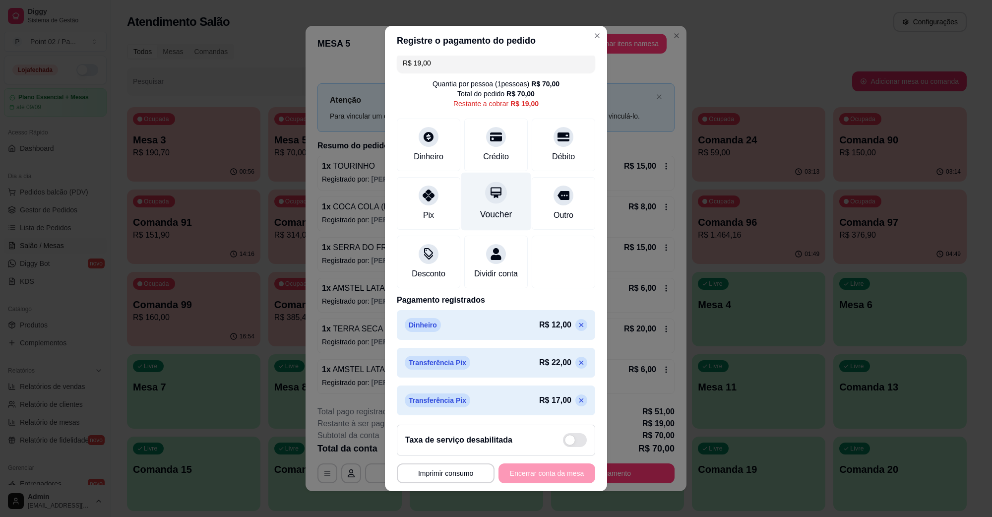
scroll to position [0, 0]
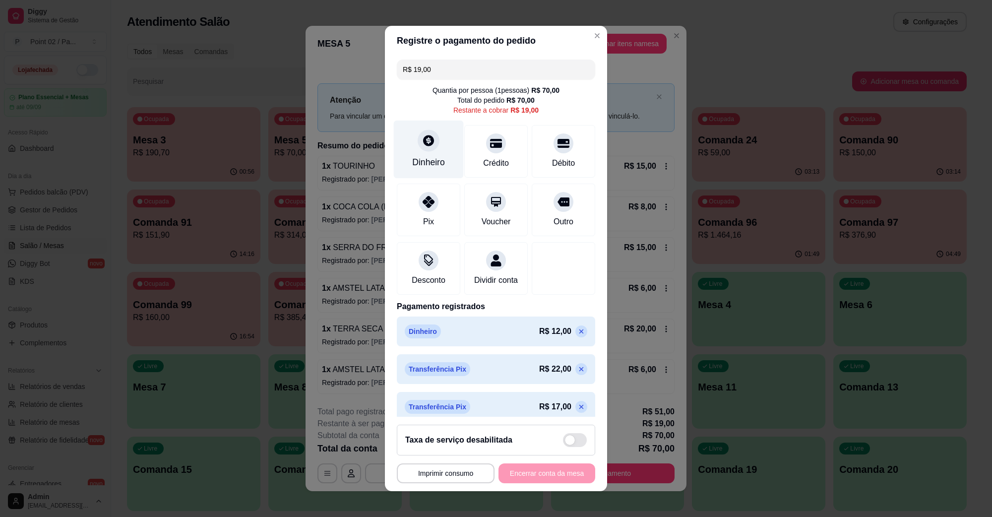
click at [437, 152] on div "Dinheiro" at bounding box center [429, 150] width 70 height 58
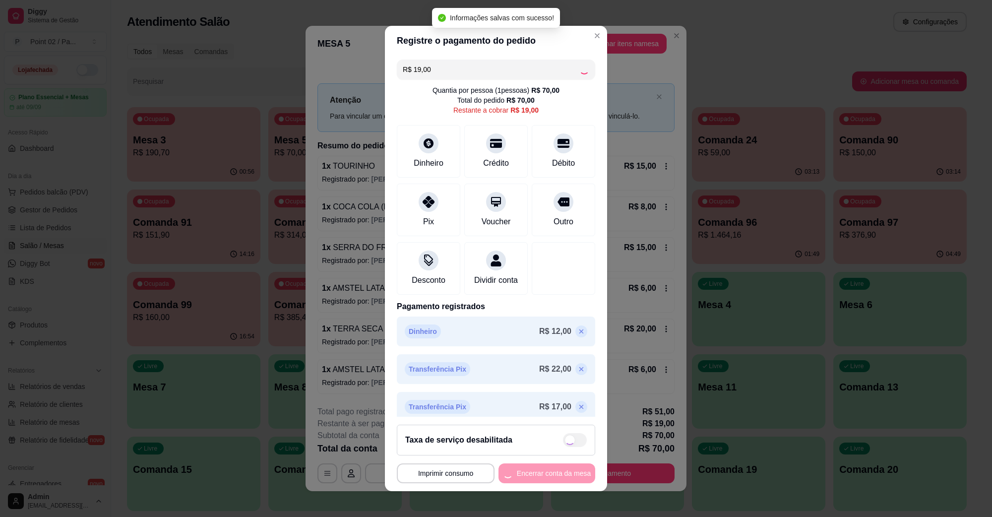
type input "R$ 0,00"
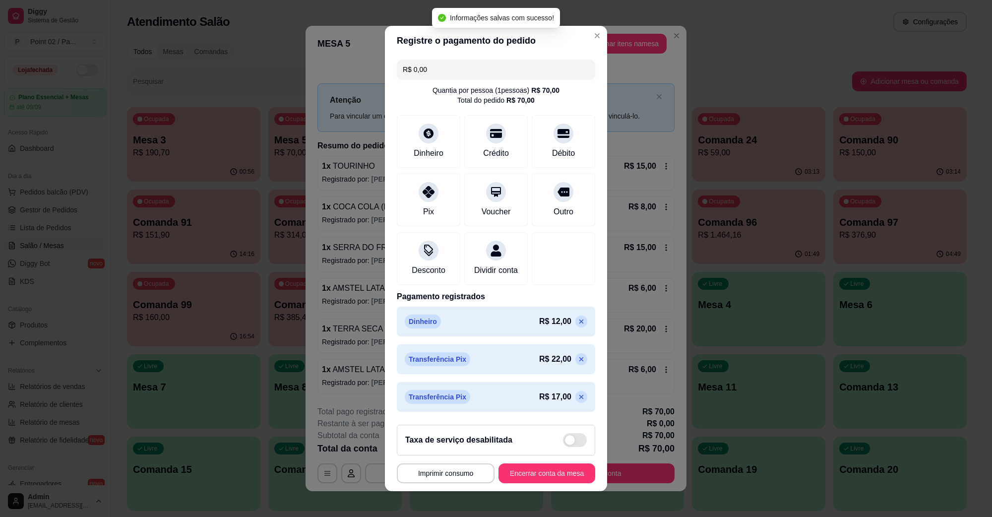
scroll to position [49, 0]
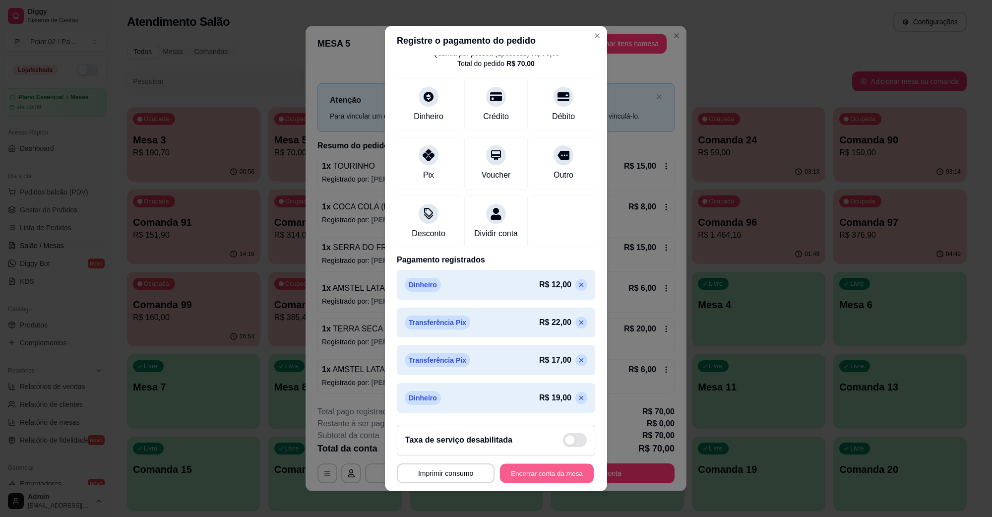
click at [520, 474] on button "Encerrar conta da mesa" at bounding box center [547, 473] width 94 height 19
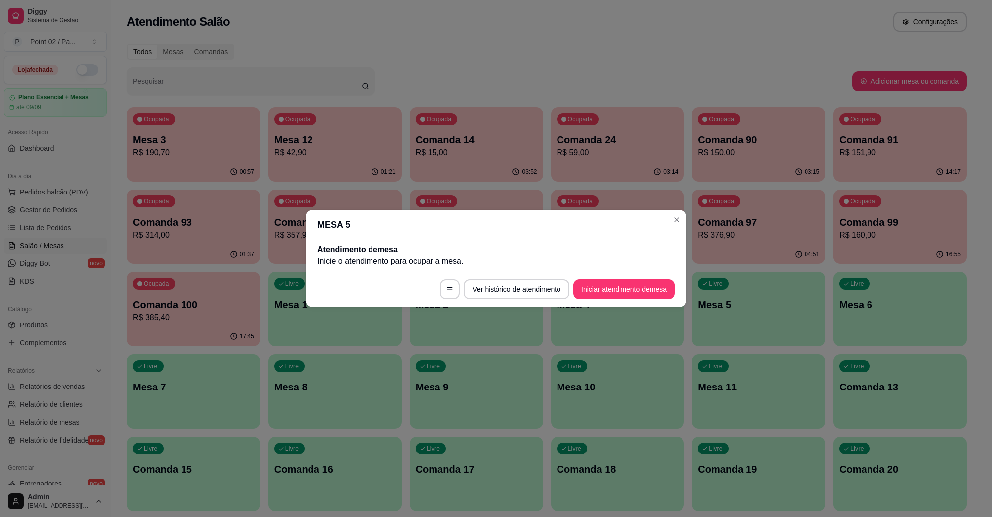
click at [433, 217] on header "MESA 5" at bounding box center [496, 225] width 381 height 30
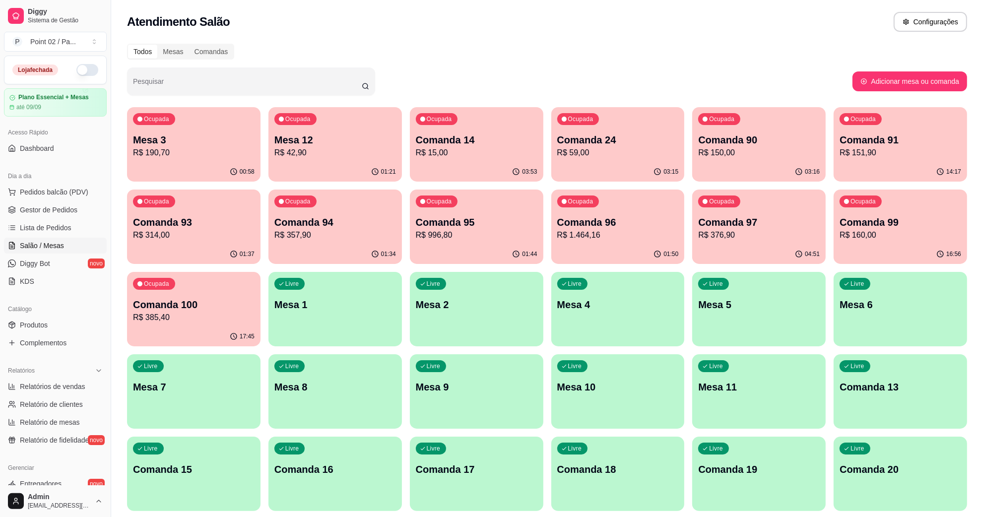
click at [251, 139] on p "Mesa 3" at bounding box center [194, 140] width 122 height 14
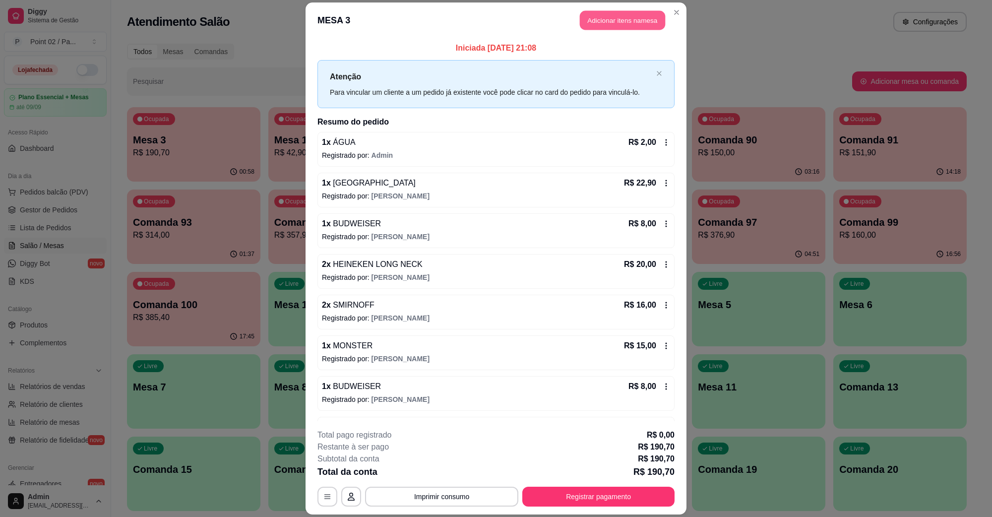
click at [624, 27] on button "Adicionar itens na mesa" at bounding box center [622, 20] width 85 height 19
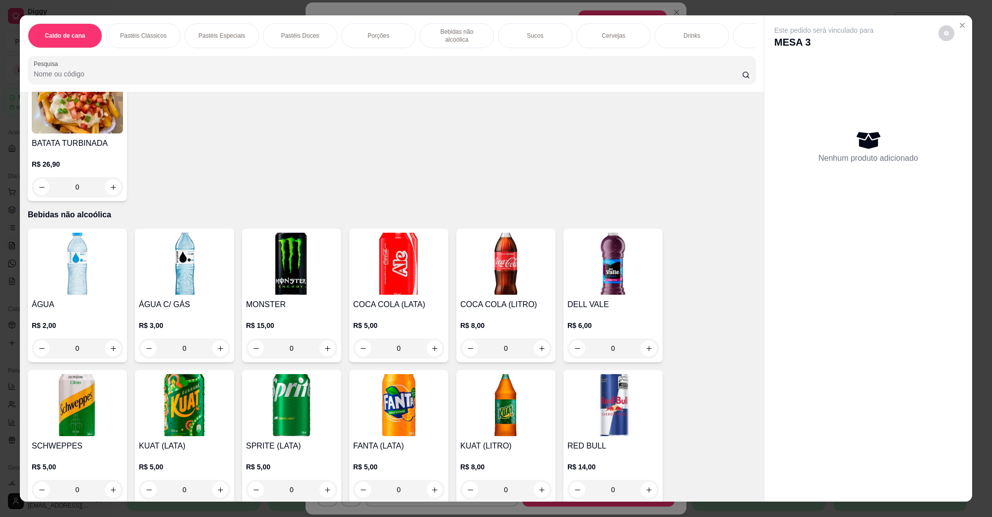
scroll to position [1054, 0]
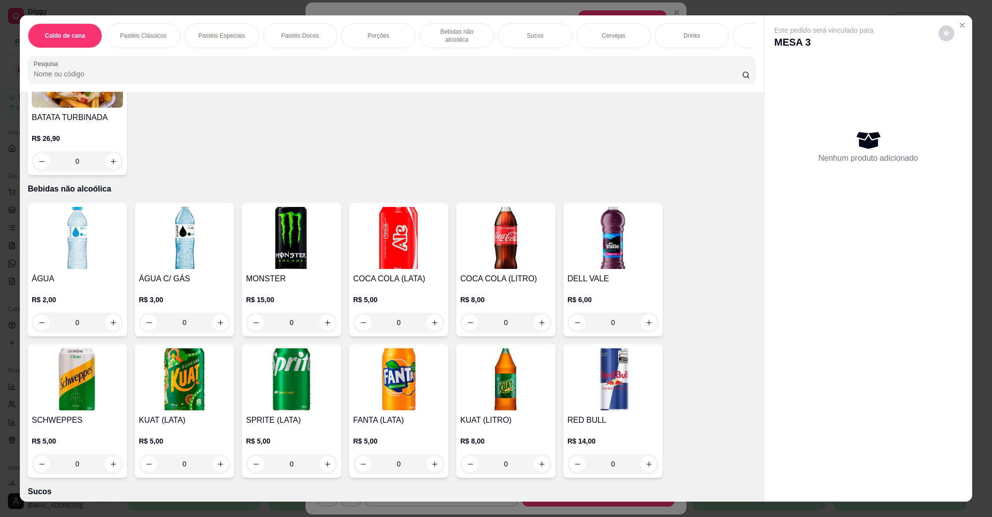
click at [97, 256] on img at bounding box center [77, 238] width 91 height 62
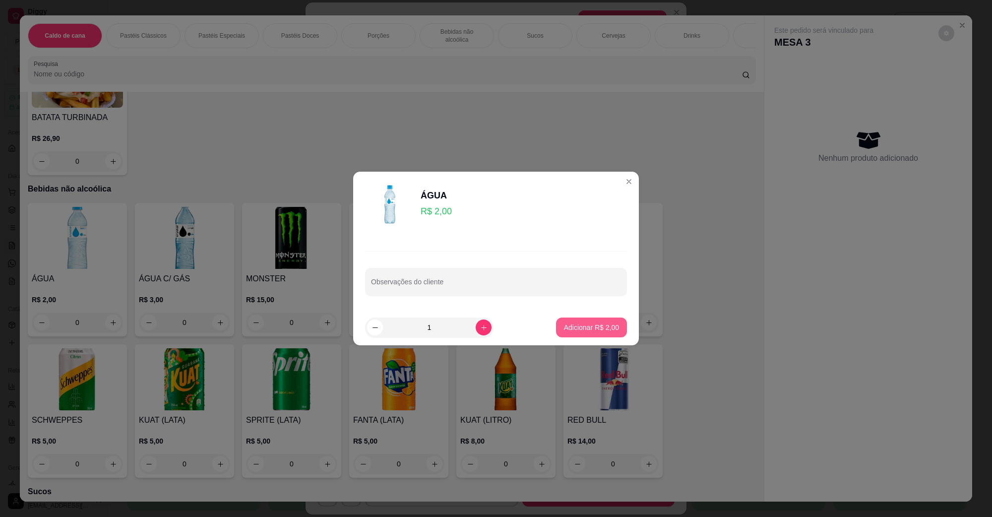
click at [568, 332] on button "Adicionar R$ 2,00" at bounding box center [591, 328] width 71 height 20
type input "1"
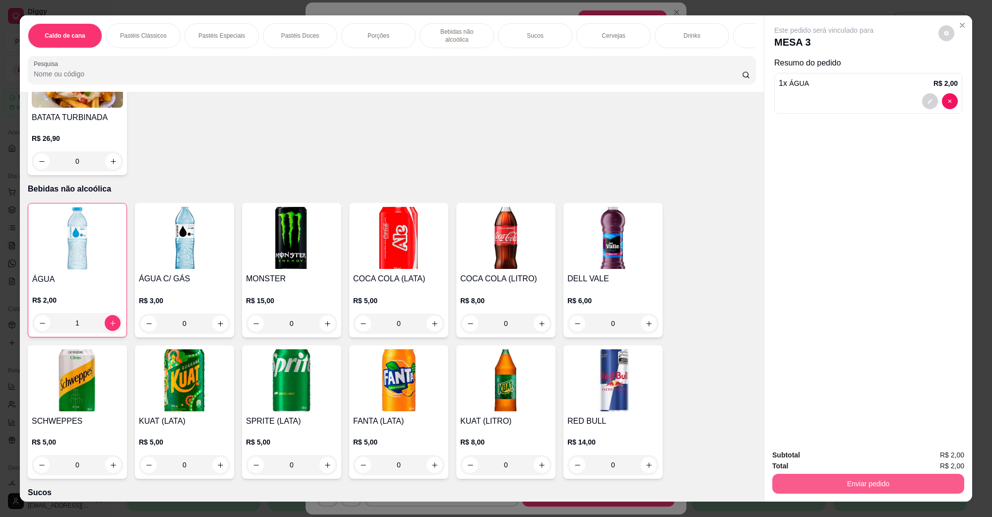
click at [795, 483] on button "Enviar pedido" at bounding box center [869, 484] width 192 height 20
click at [817, 459] on button "Não registrar e enviar pedido" at bounding box center [835, 459] width 100 height 18
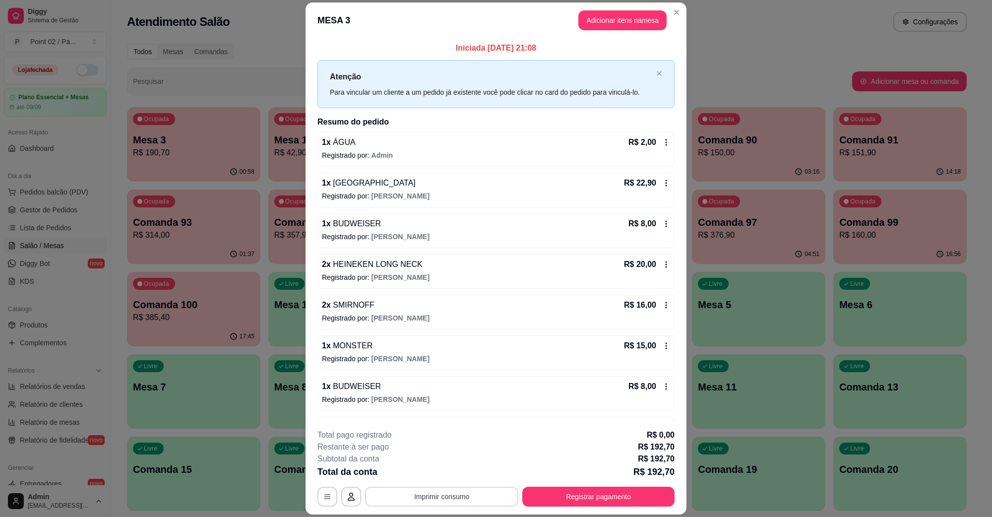
click at [414, 489] on button "Imprimir consumo" at bounding box center [441, 497] width 153 height 20
click at [455, 479] on button "IMPRESSORA" at bounding box center [440, 474] width 72 height 16
click at [587, 502] on button "Registrar pagamento" at bounding box center [599, 496] width 148 height 19
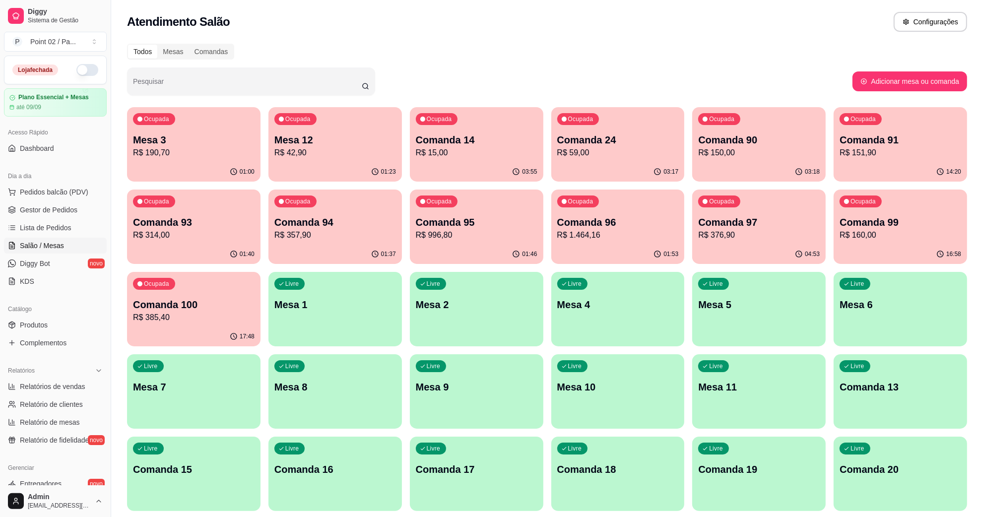
click at [160, 150] on p "R$ 190,70" at bounding box center [194, 153] width 122 height 12
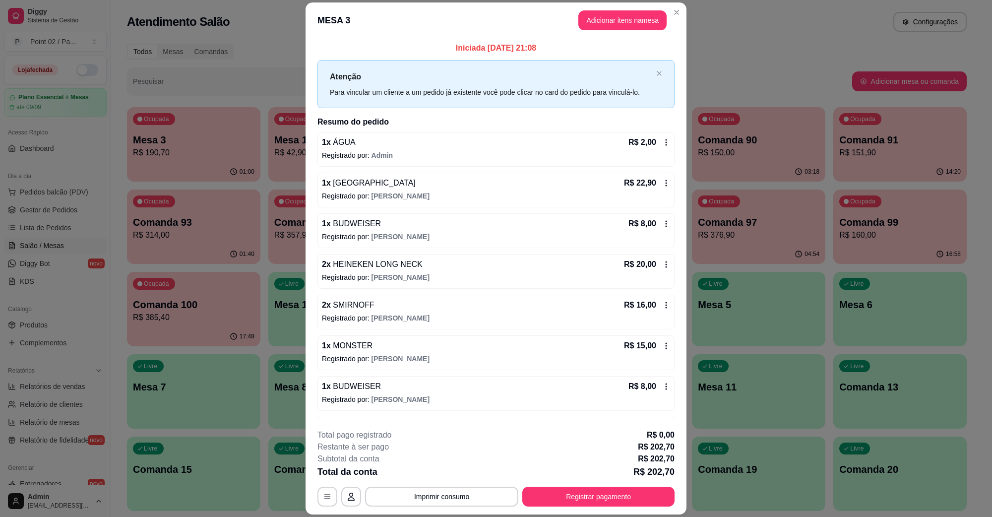
click at [595, 487] on div "**********" at bounding box center [496, 467] width 357 height 77
click at [593, 487] on button "Registrar pagamento" at bounding box center [599, 497] width 152 height 20
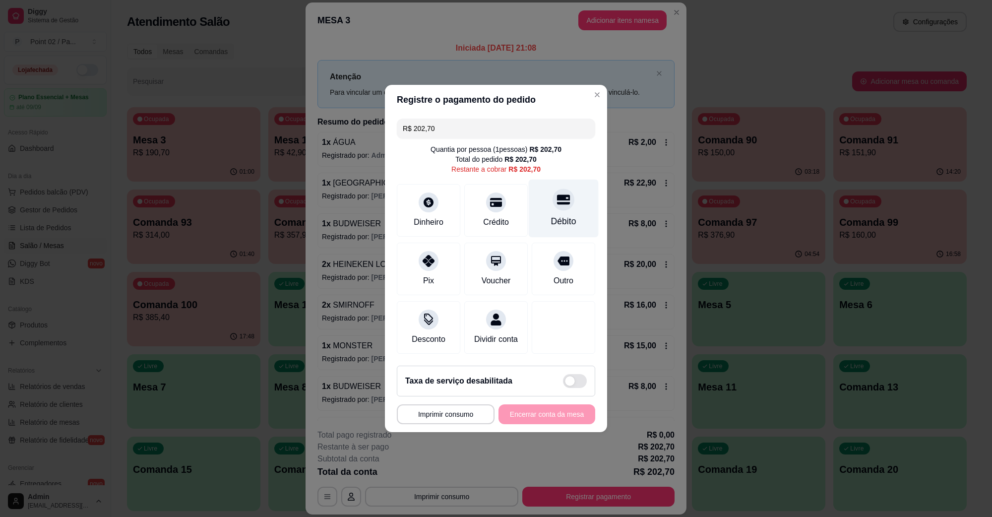
click at [553, 203] on div at bounding box center [564, 200] width 22 height 22
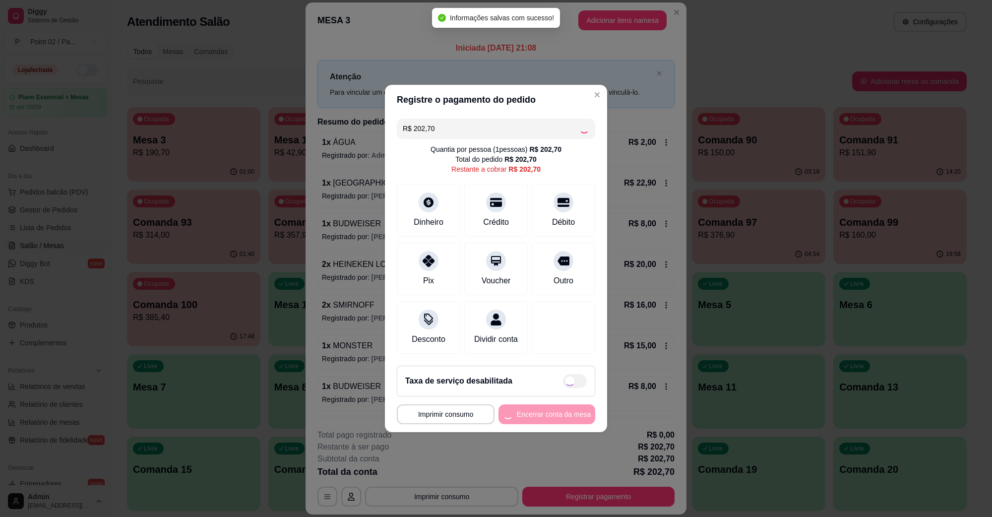
type input "R$ 0,00"
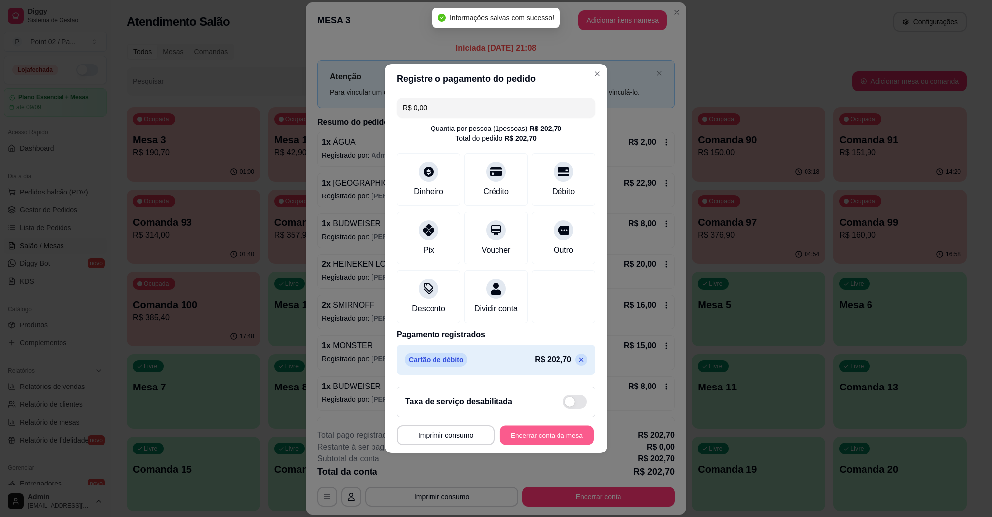
click at [547, 442] on button "Encerrar conta da mesa" at bounding box center [547, 435] width 94 height 19
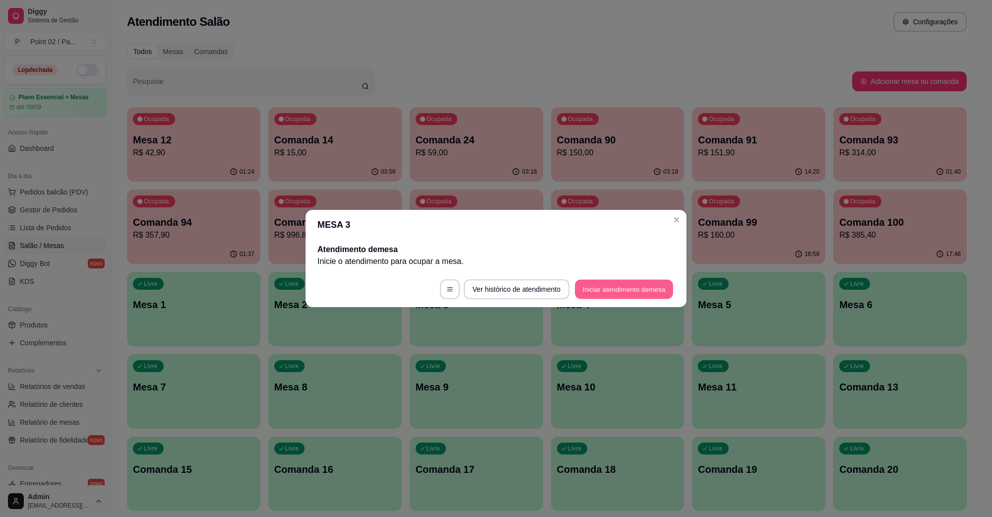
click at [613, 283] on button "Iniciar atendimento de mesa" at bounding box center [624, 289] width 98 height 19
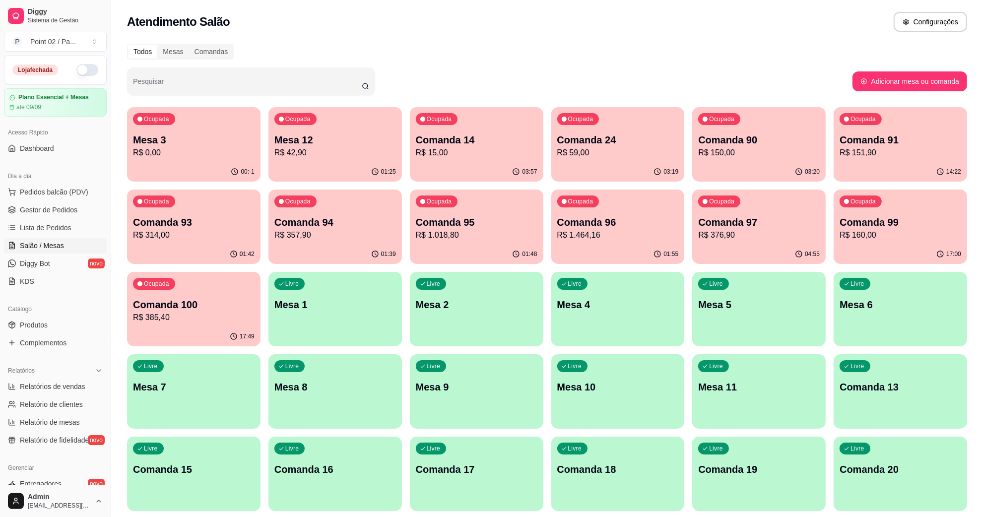
click at [202, 149] on p "R$ 0,00" at bounding box center [194, 153] width 122 height 12
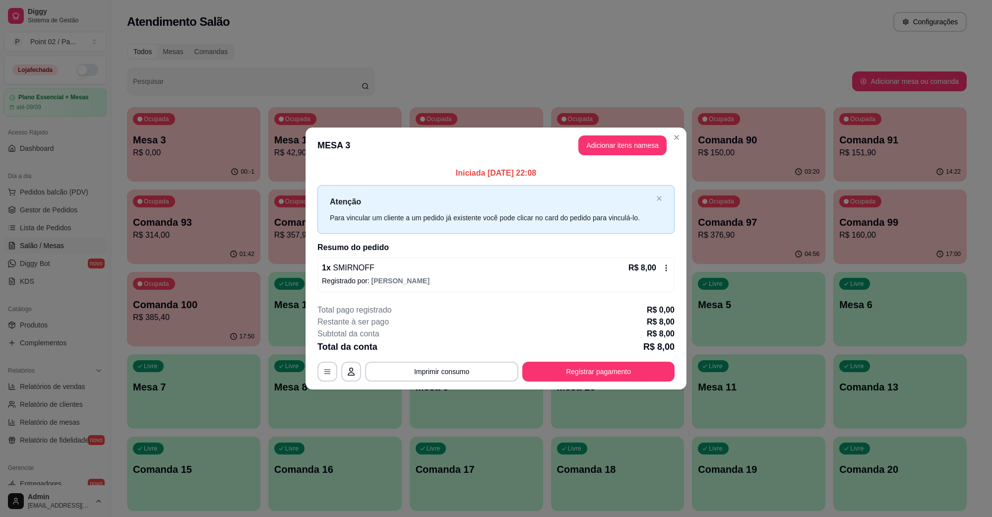
click at [450, 339] on div "Subtotal da conta R$ 8,00" at bounding box center [496, 334] width 357 height 12
click at [459, 363] on button "Imprimir consumo" at bounding box center [442, 371] width 149 height 19
click at [454, 341] on button "IMPRESSORA" at bounding box center [445, 349] width 72 height 16
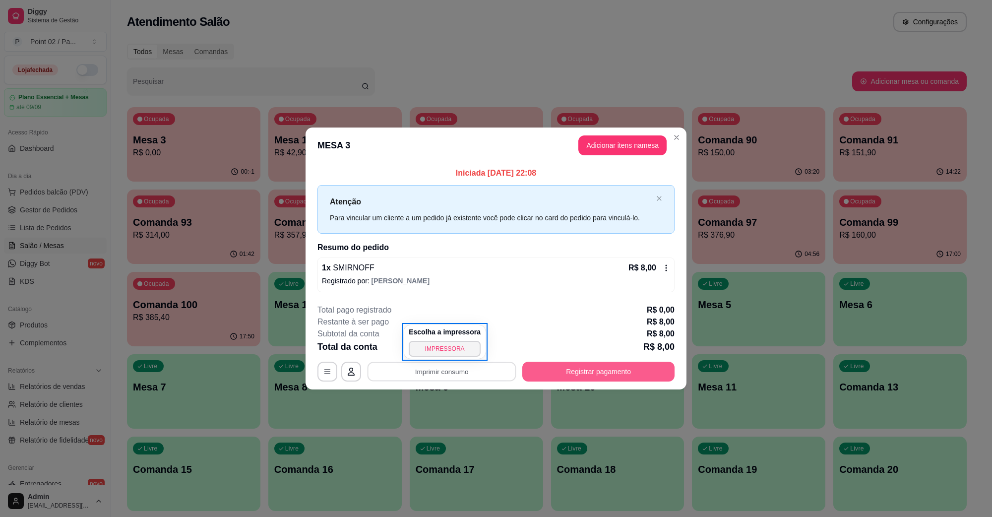
click at [558, 367] on button "Registrar pagamento" at bounding box center [599, 372] width 152 height 20
click at [559, 365] on button "Registrar pagamento" at bounding box center [599, 371] width 148 height 19
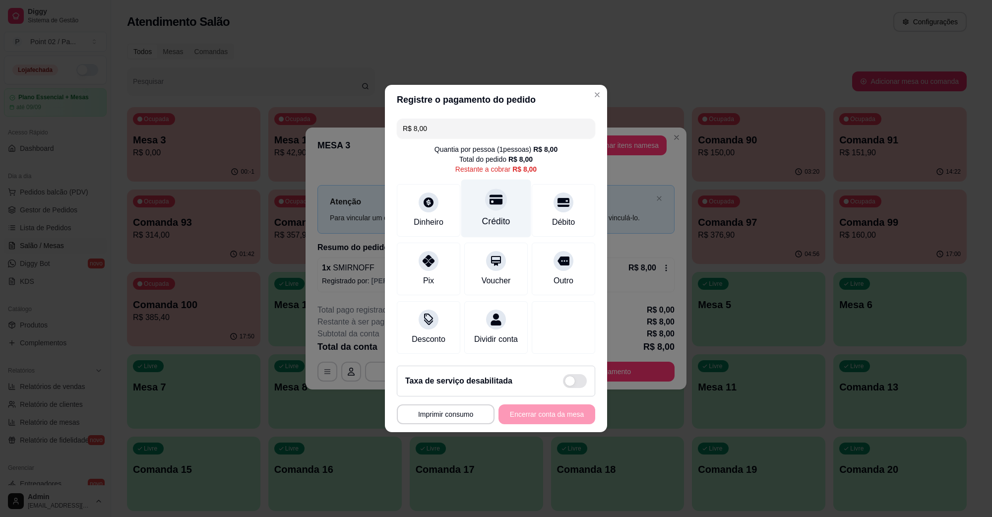
click at [494, 207] on div "Crédito" at bounding box center [496, 209] width 70 height 58
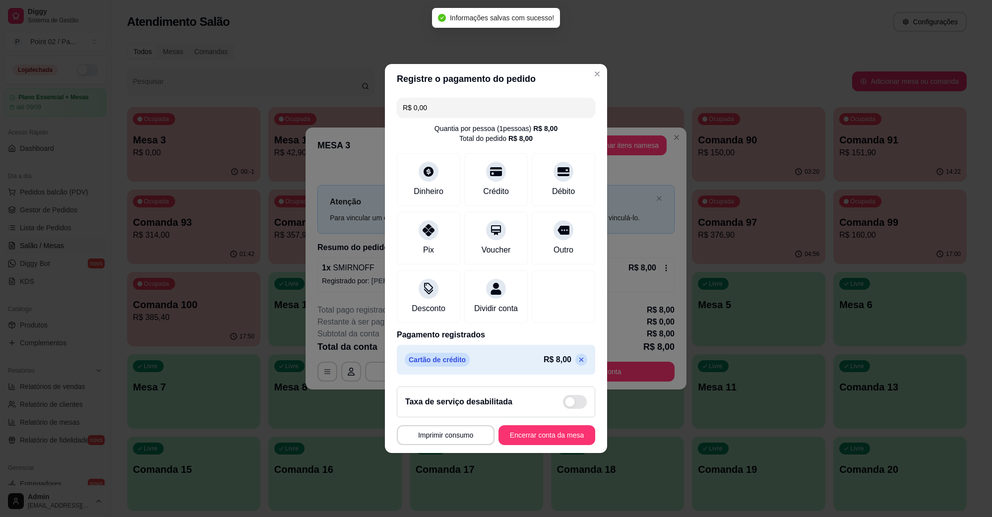
type input "R$ 0,00"
click at [531, 438] on button "Encerrar conta da mesa" at bounding box center [547, 435] width 97 height 20
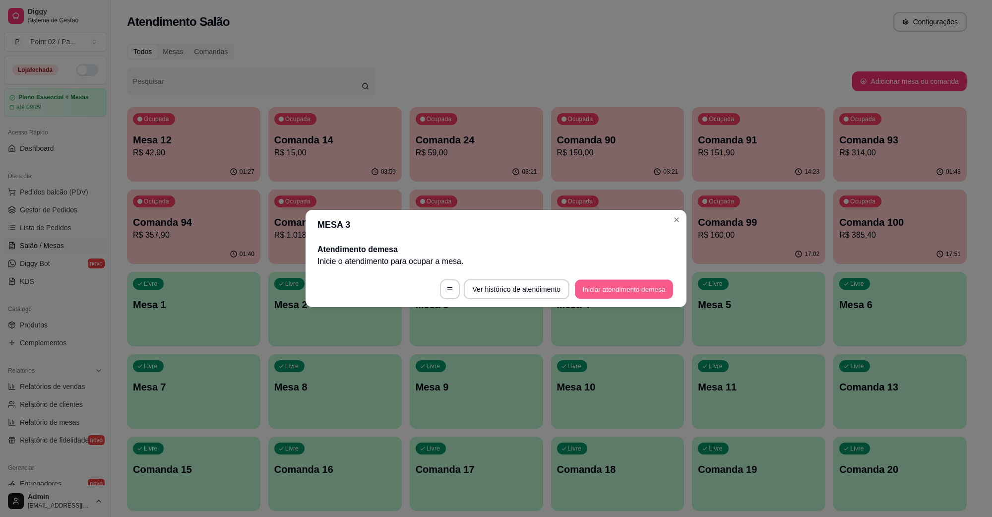
click at [644, 298] on button "Iniciar atendimento de mesa" at bounding box center [624, 289] width 98 height 19
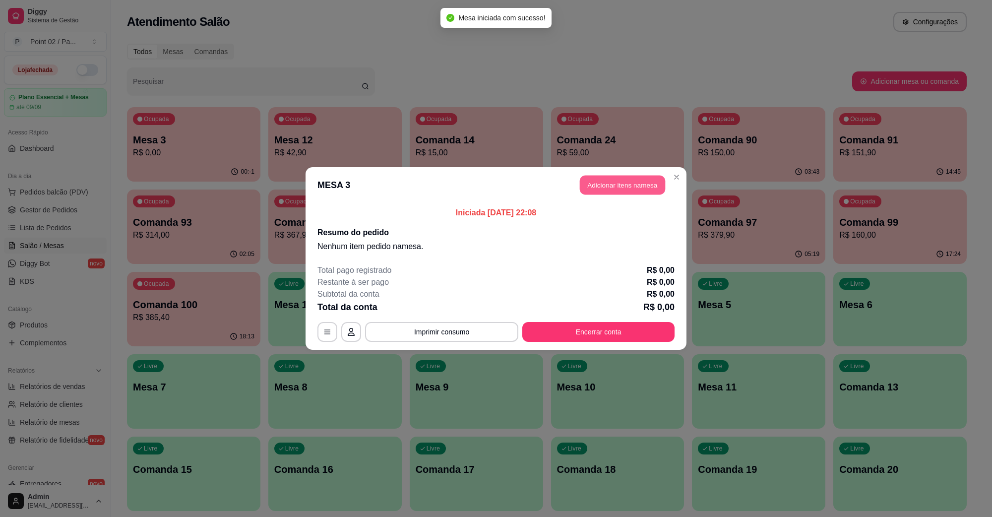
click at [636, 186] on button "Adicionar itens na mesa" at bounding box center [622, 185] width 85 height 19
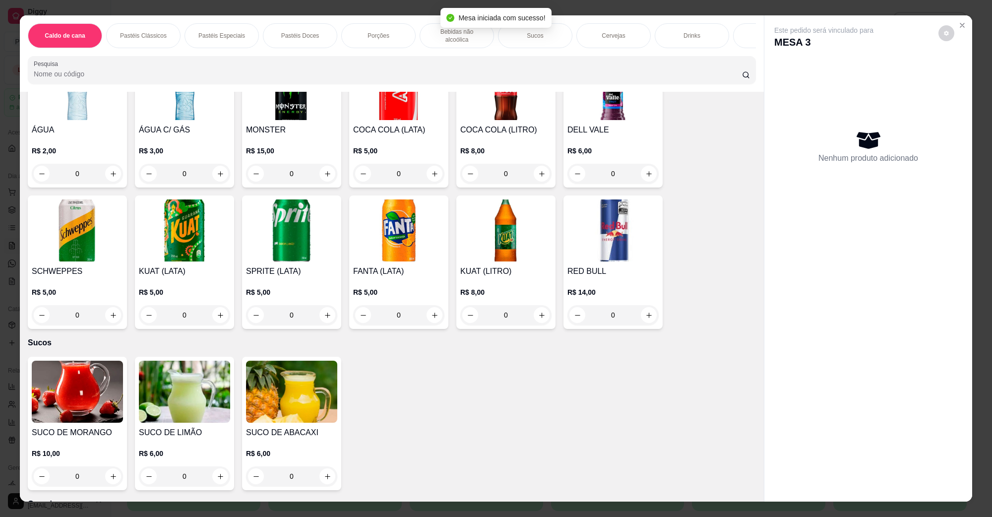
scroll to position [1303, 0]
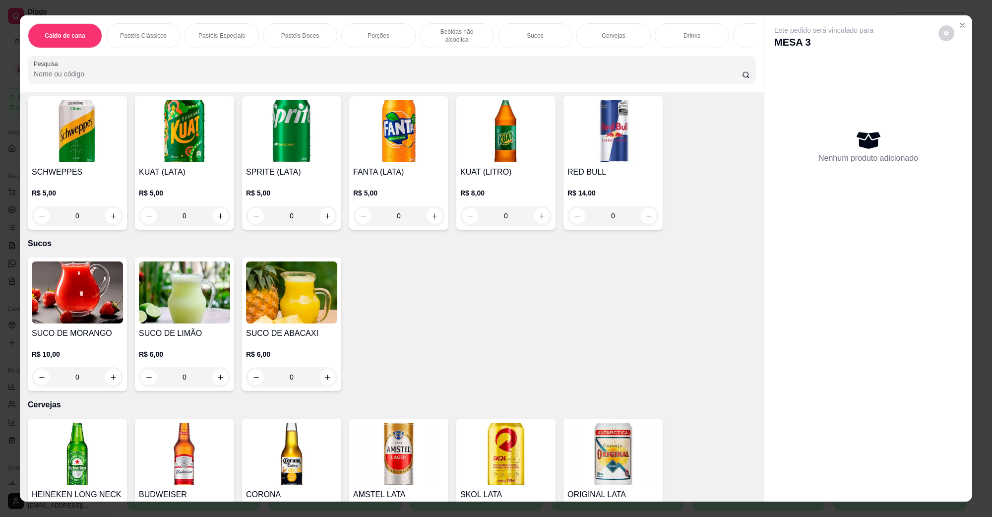
click at [510, 439] on img at bounding box center [505, 454] width 91 height 62
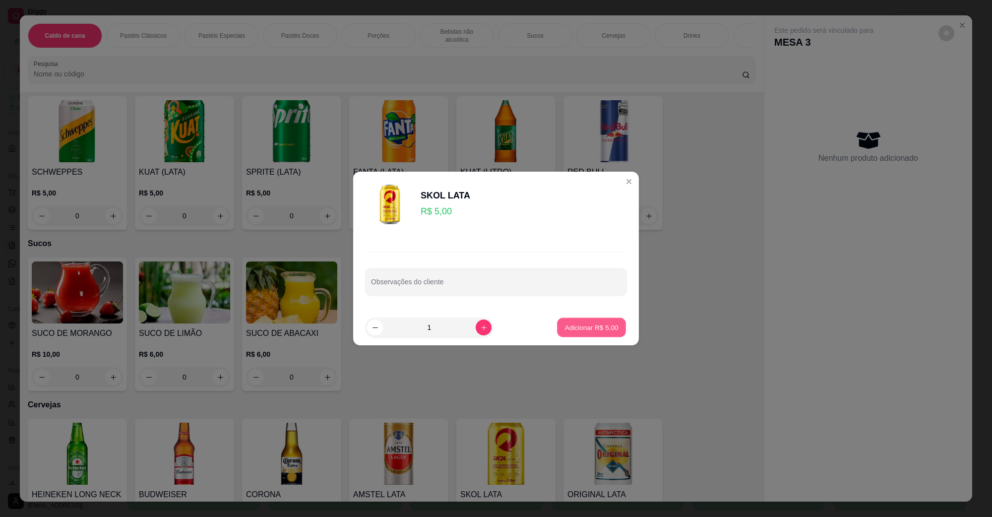
click at [599, 322] on button "Adicionar R$ 5,00" at bounding box center [591, 327] width 69 height 19
type input "1"
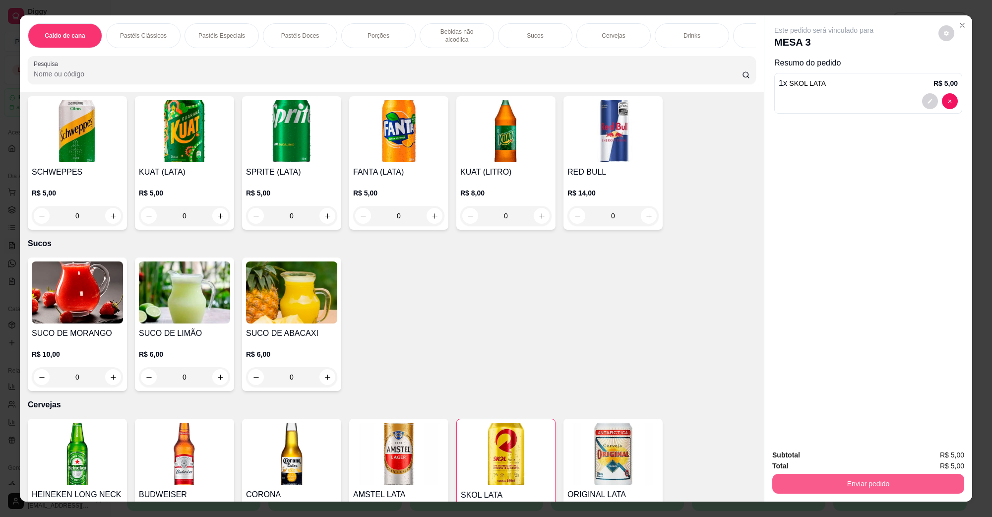
click at [802, 481] on button "Enviar pedido" at bounding box center [869, 484] width 192 height 20
click at [801, 465] on button "Não registrar e enviar pedido" at bounding box center [835, 459] width 103 height 19
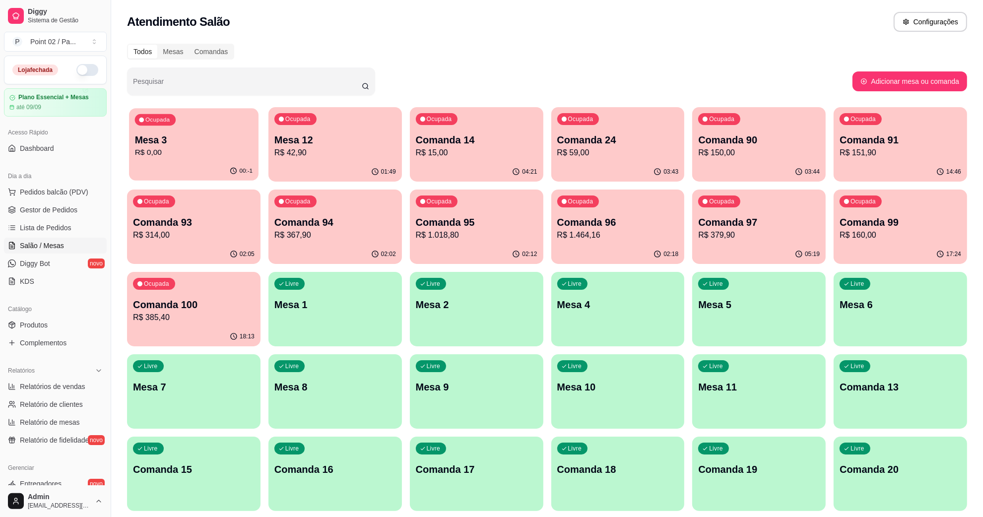
click at [172, 122] on div "Ocupada" at bounding box center [155, 119] width 41 height 11
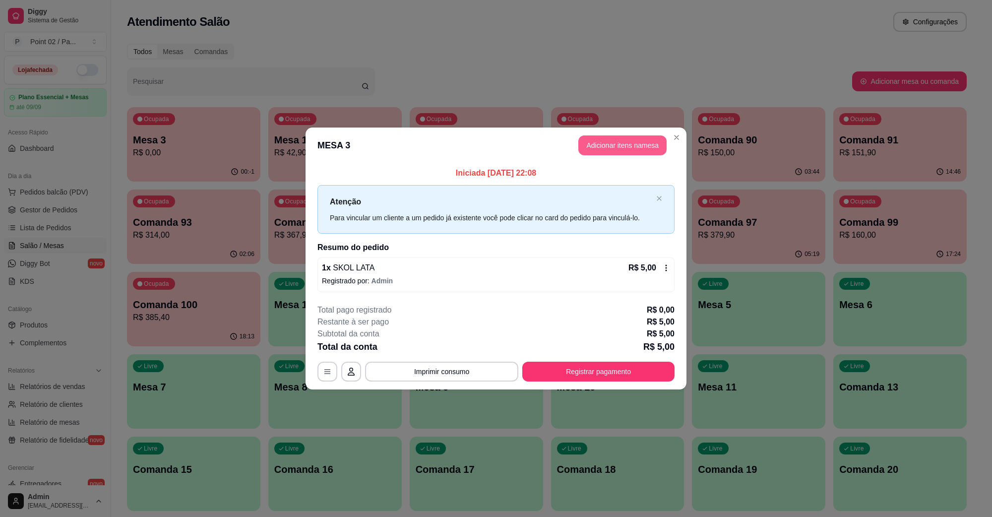
click at [636, 151] on button "Adicionar itens na mesa" at bounding box center [623, 145] width 88 height 20
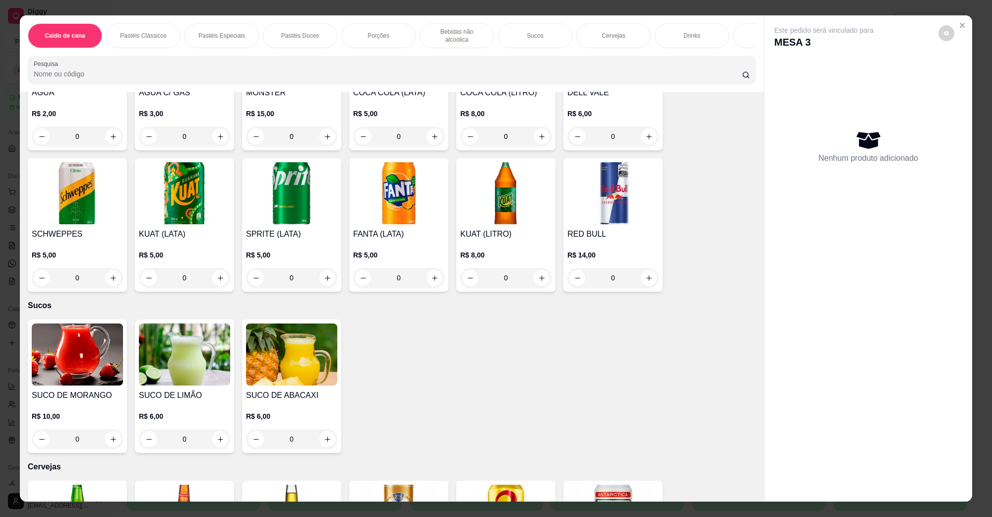
scroll to position [1551, 0]
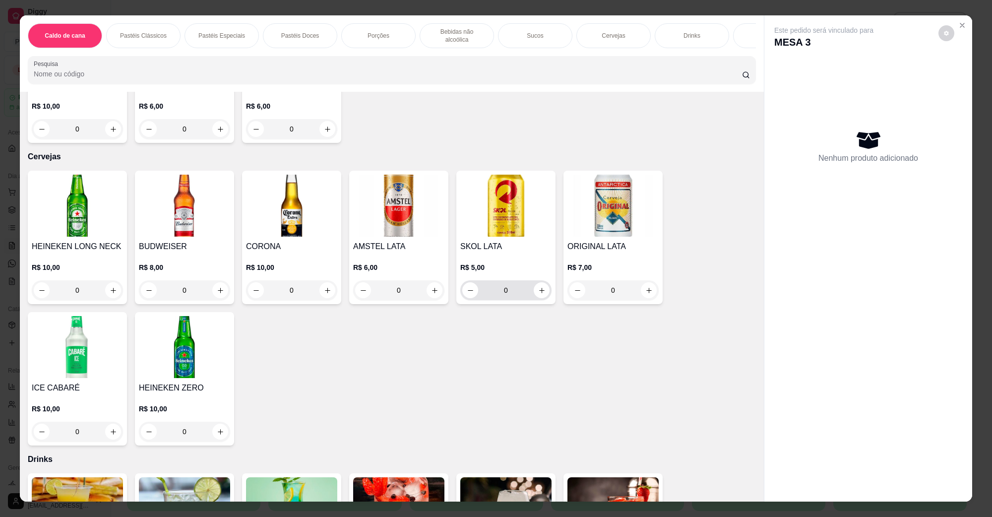
click at [535, 280] on div "0" at bounding box center [505, 290] width 87 height 20
click at [535, 282] on button "increase-product-quantity" at bounding box center [542, 290] width 16 height 16
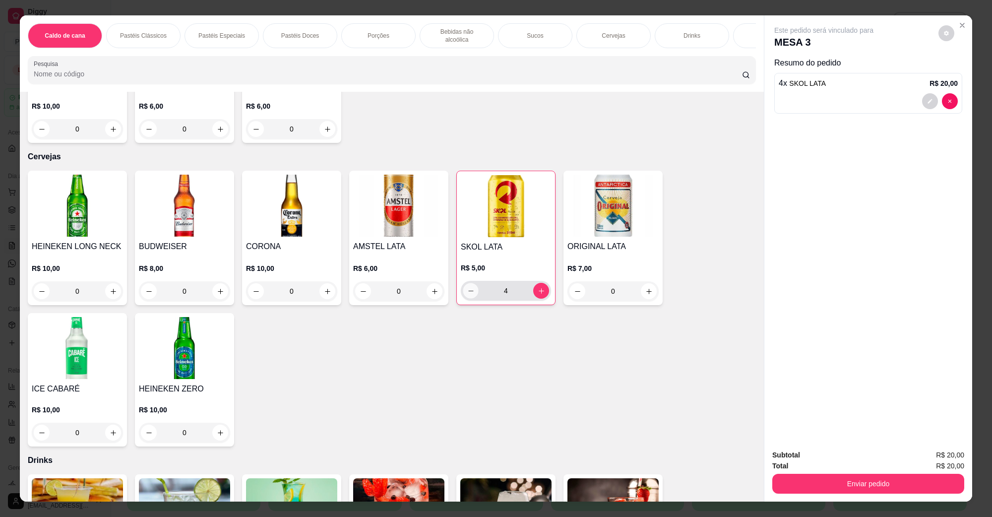
click at [470, 283] on button "decrease-product-quantity" at bounding box center [470, 290] width 15 height 15
type input "3"
click at [787, 489] on button "Enviar pedido" at bounding box center [869, 484] width 192 height 20
click at [789, 462] on button "Não registrar e enviar pedido" at bounding box center [835, 459] width 103 height 19
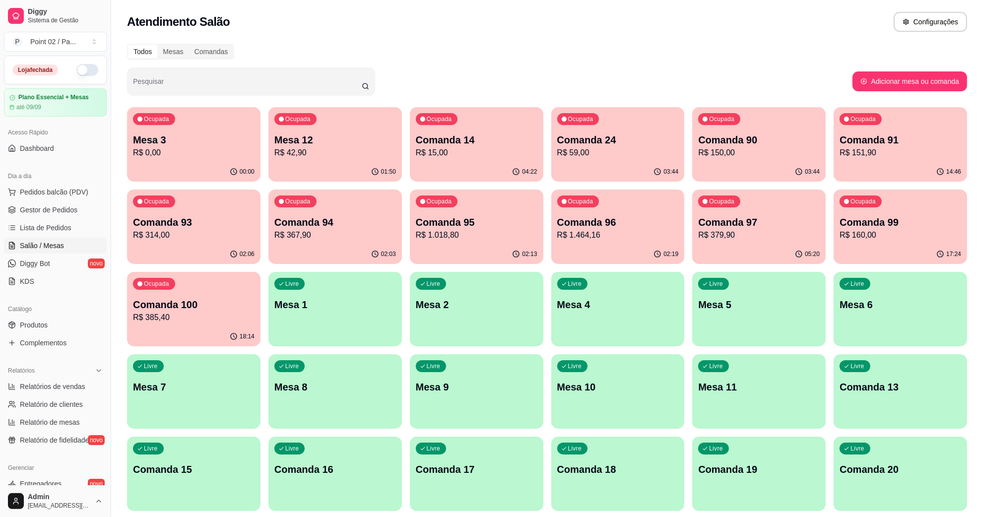
click at [185, 164] on div "00:00" at bounding box center [194, 171] width 130 height 19
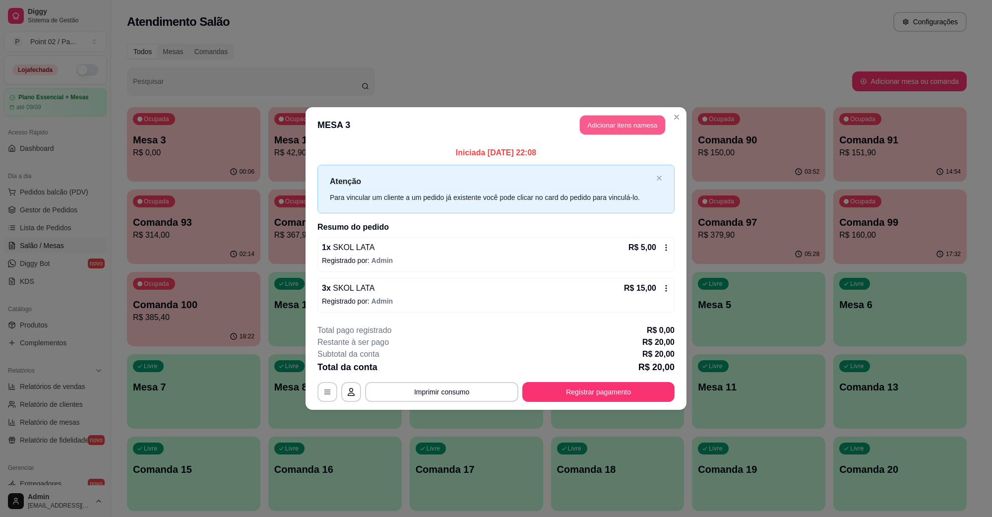
click at [631, 134] on button "Adicionar itens na mesa" at bounding box center [622, 125] width 85 height 19
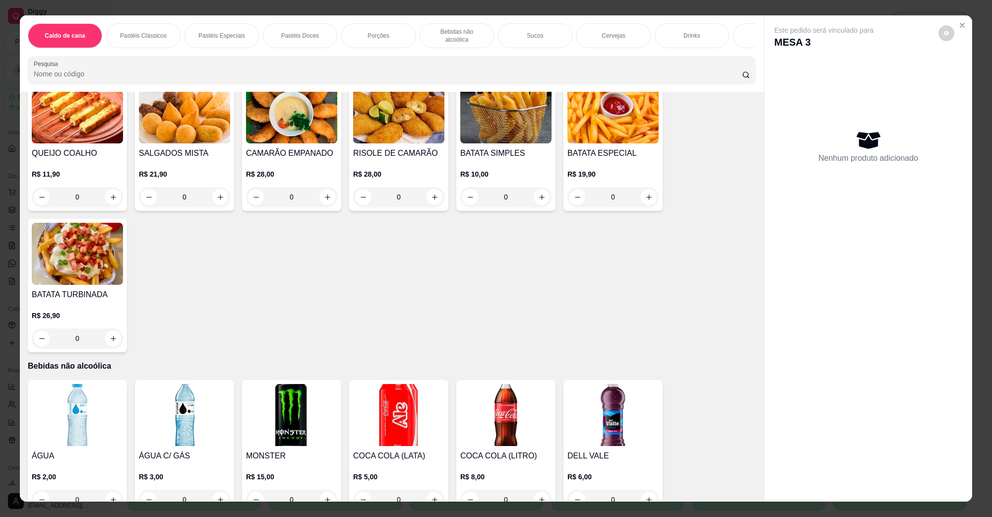
scroll to position [868, 0]
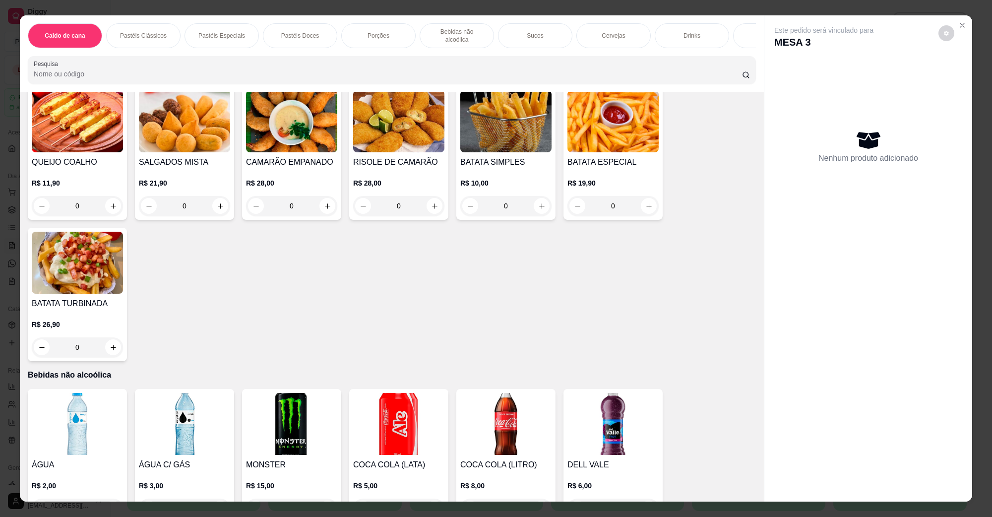
click at [54, 137] on img at bounding box center [77, 121] width 91 height 62
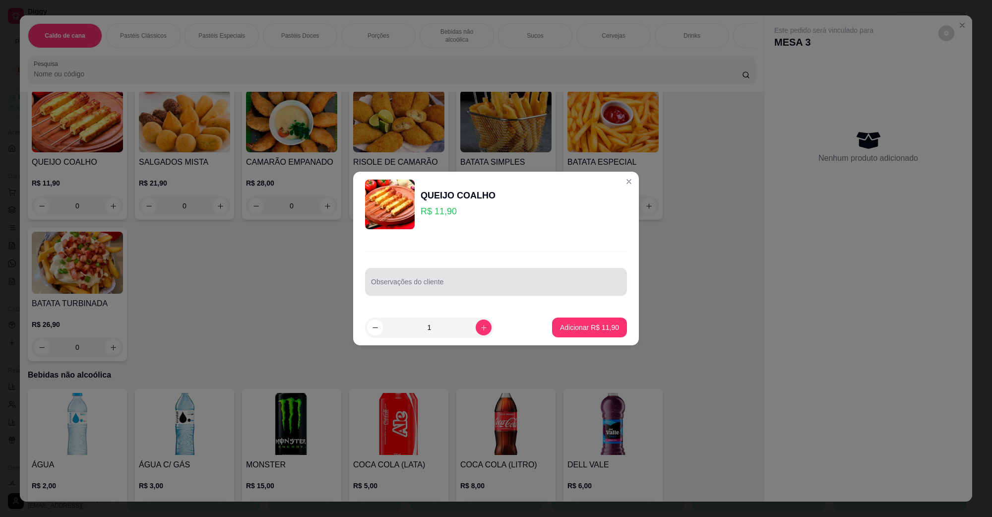
click at [370, 282] on div "Observações do cliente" at bounding box center [496, 282] width 262 height 28
type input "SEM MELAÇO"
click at [624, 328] on footer "1 Adicionar R$ 11,90" at bounding box center [496, 328] width 286 height 36
click at [617, 330] on footer "1 Adicionar R$ 11,90" at bounding box center [496, 328] width 286 height 36
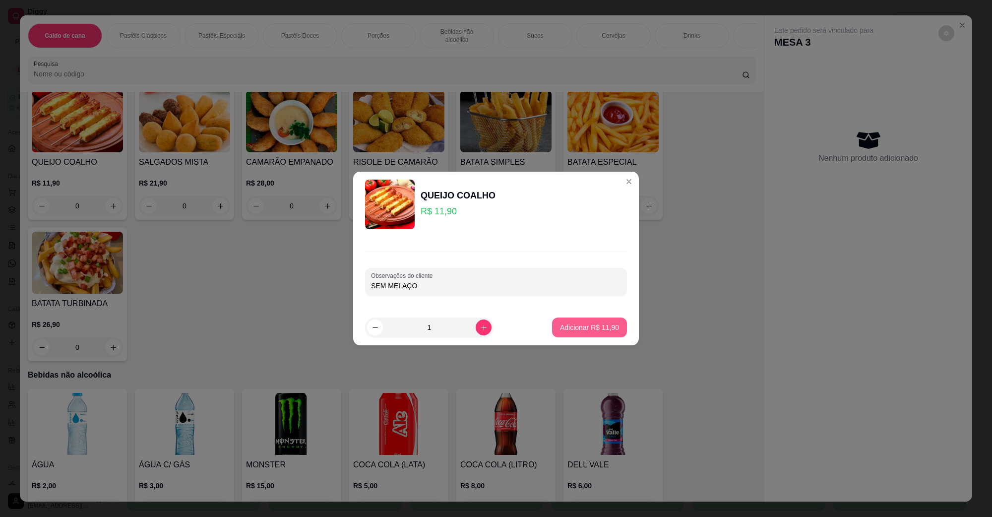
click at [609, 333] on button "Adicionar R$ 11,90" at bounding box center [589, 328] width 75 height 20
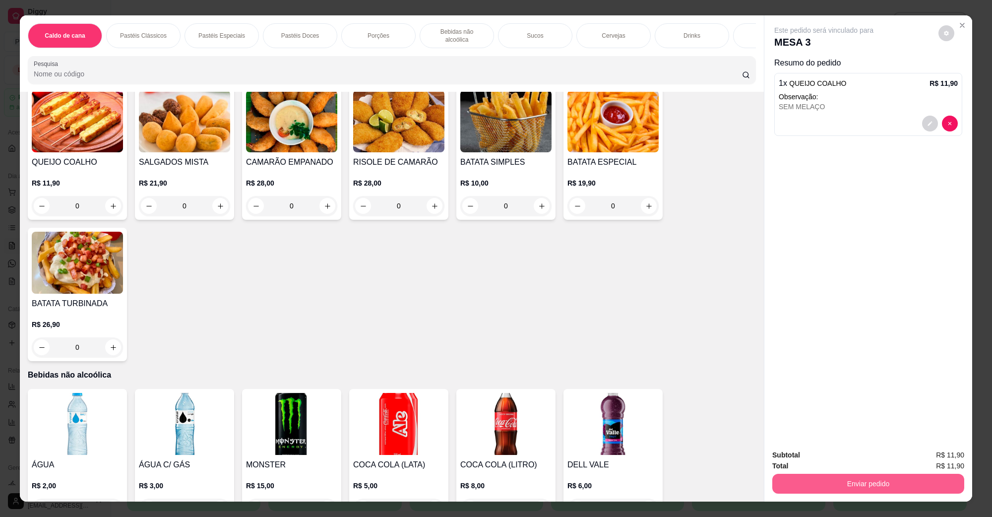
click at [807, 485] on button "Enviar pedido" at bounding box center [869, 484] width 192 height 20
click at [827, 456] on button "Não registrar e enviar pedido" at bounding box center [835, 459] width 100 height 18
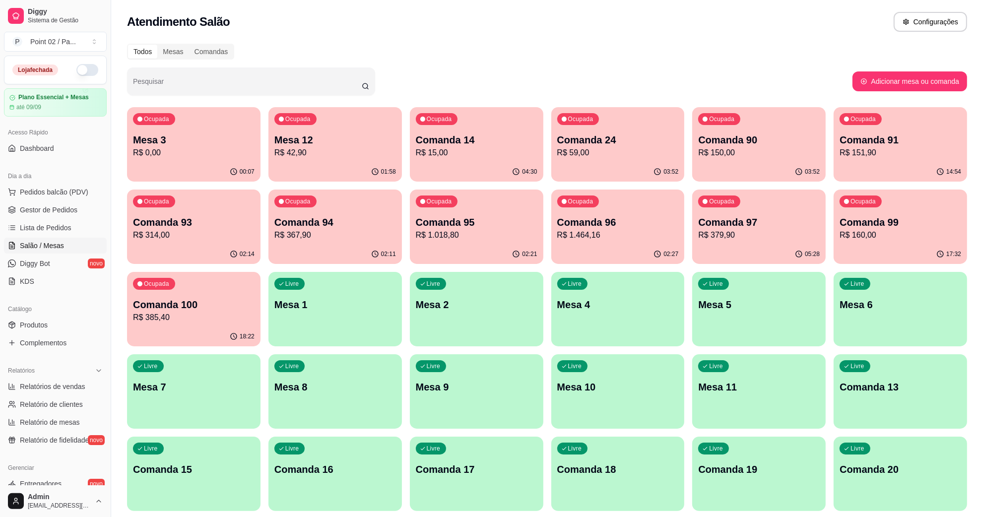
click at [63, 182] on div "Dia a dia" at bounding box center [55, 176] width 103 height 16
click at [67, 191] on span "Pedidos balcão (PDV)" at bounding box center [54, 192] width 68 height 10
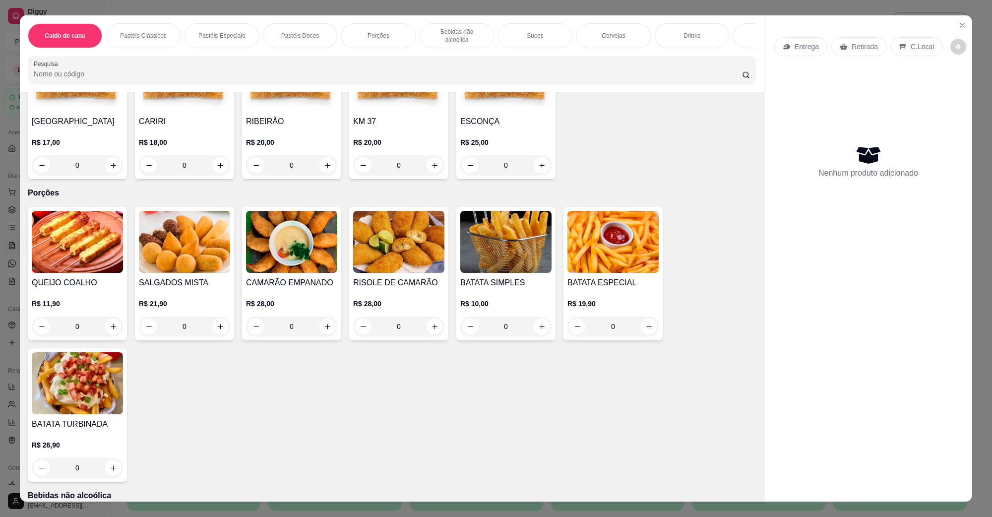
scroll to position [1116, 0]
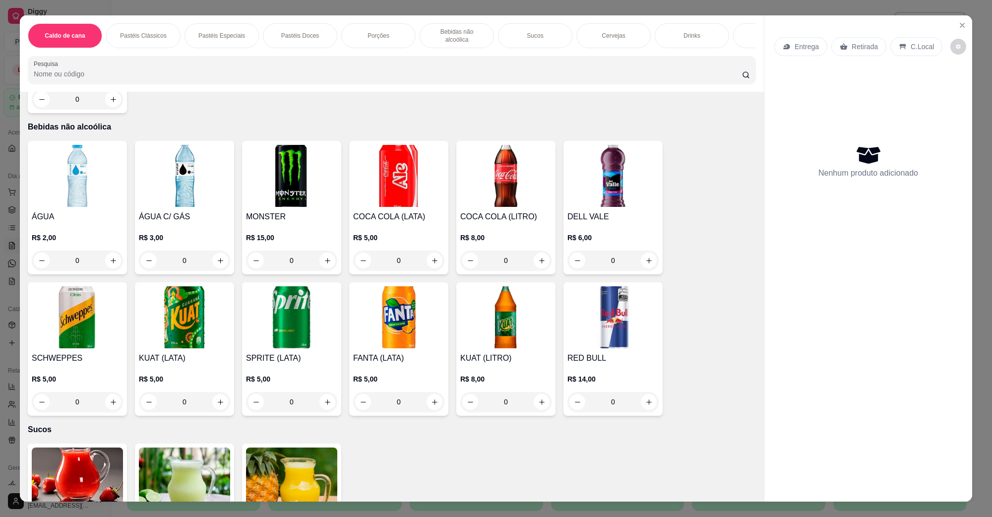
click at [190, 192] on img at bounding box center [184, 176] width 91 height 62
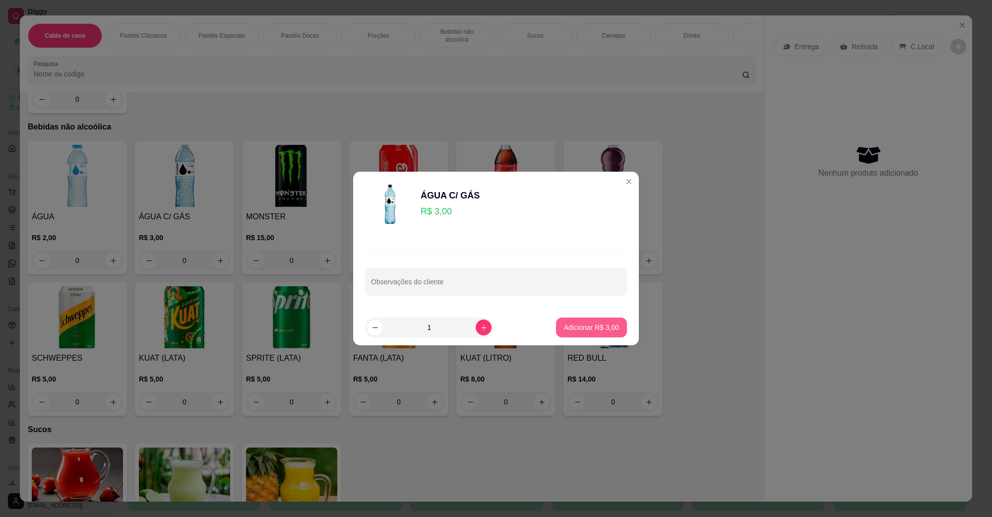
click at [581, 323] on p "Adicionar R$ 3,00" at bounding box center [591, 328] width 55 height 10
type input "1"
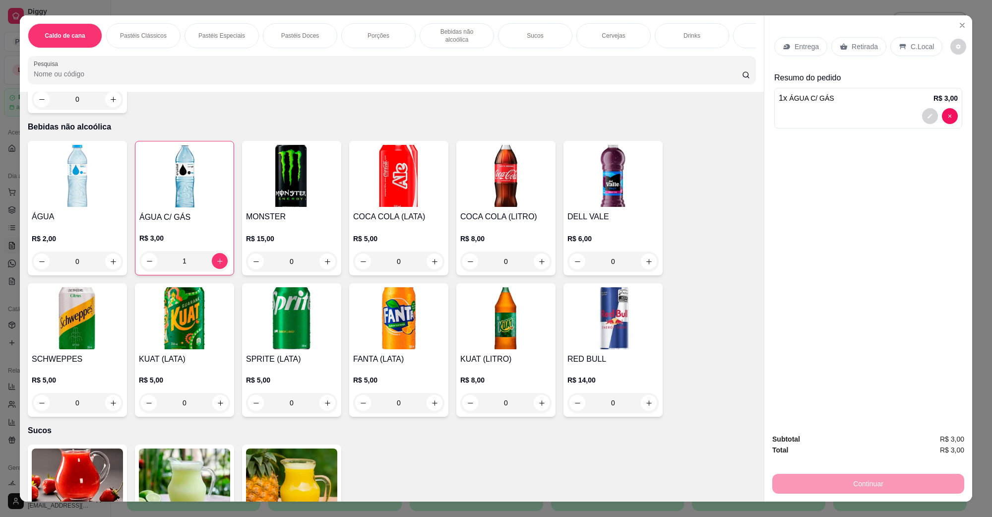
click at [921, 59] on div "Entrega Retirada C.Local" at bounding box center [869, 46] width 188 height 35
click at [911, 45] on p "C.Local" at bounding box center [922, 47] width 23 height 10
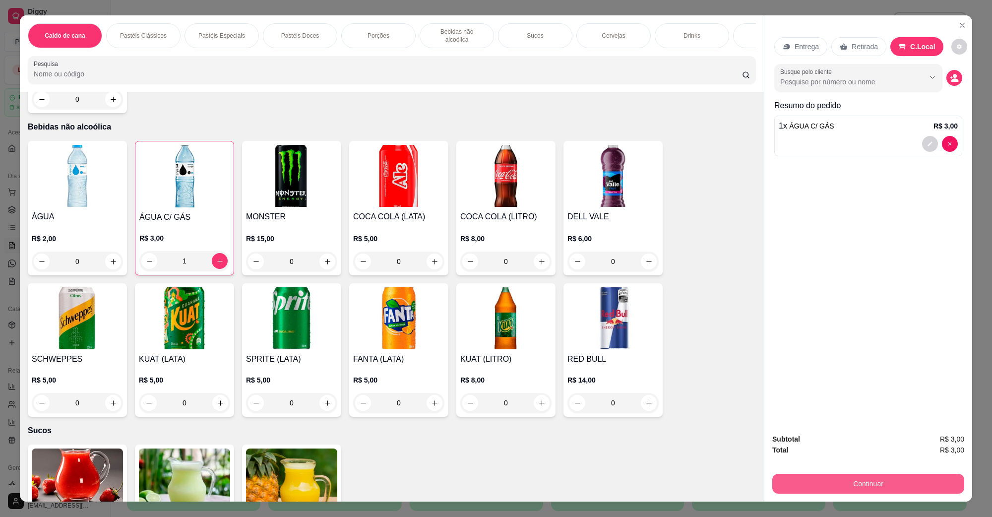
click at [842, 482] on button "Continuar" at bounding box center [869, 484] width 192 height 20
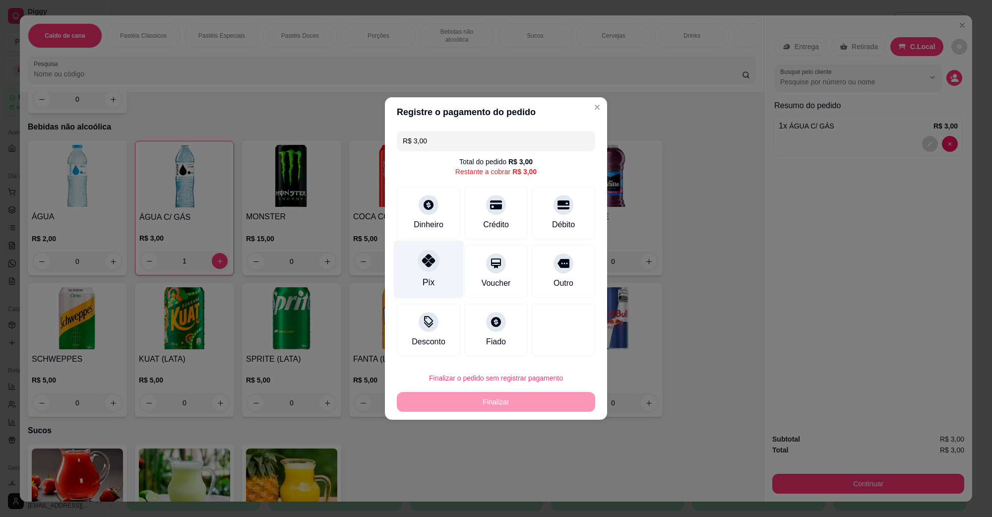
click at [420, 257] on div at bounding box center [429, 261] width 22 height 22
type input "R$ 0,00"
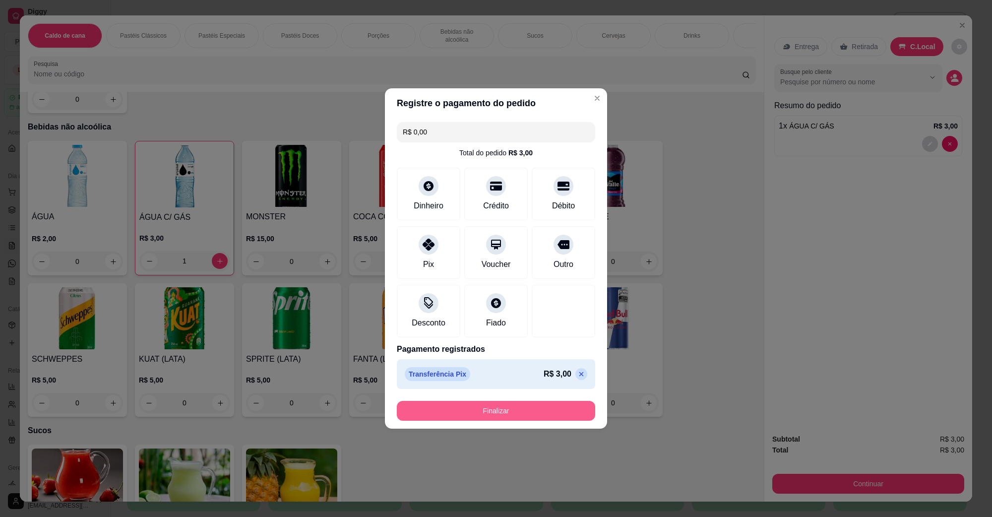
click at [523, 411] on button "Finalizar" at bounding box center [496, 411] width 198 height 20
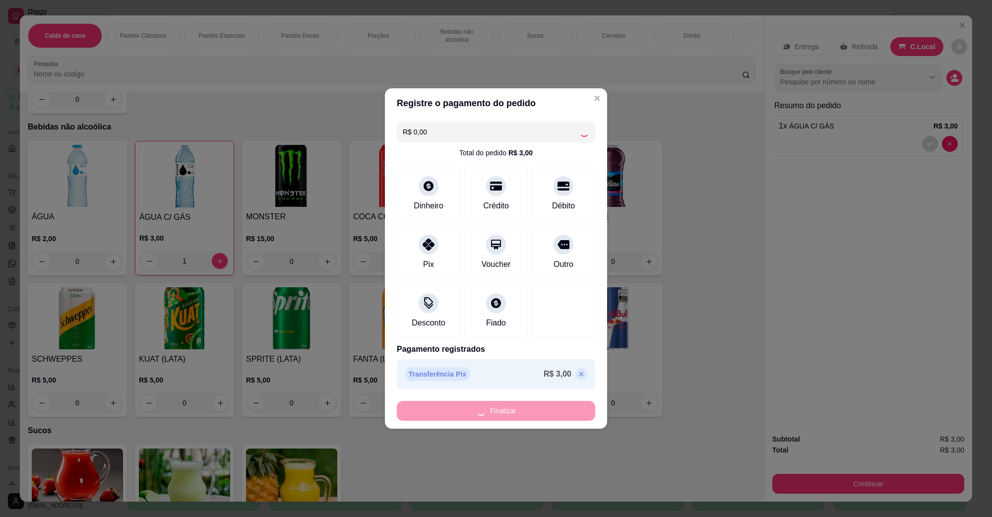
type input "0"
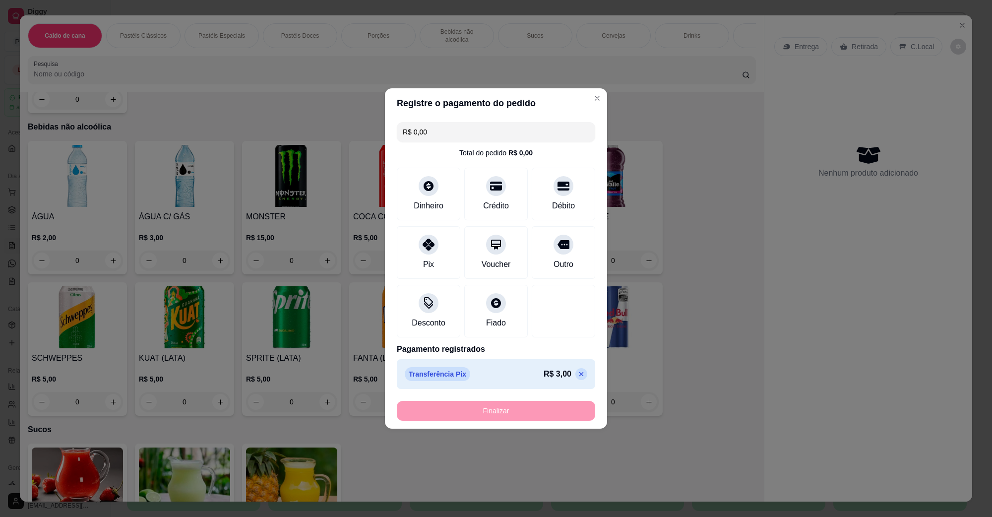
type input "-R$ 3,00"
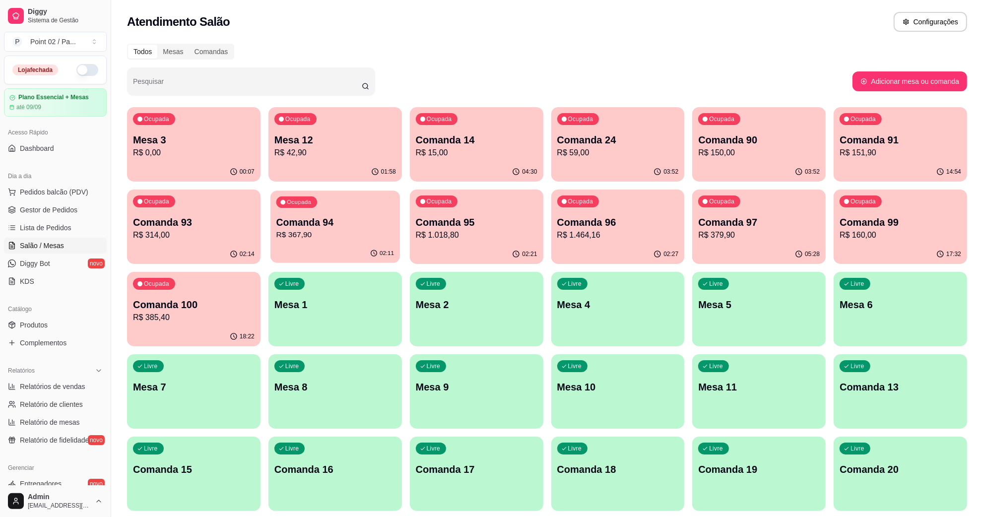
click at [343, 222] on p "Comanda 94" at bounding box center [335, 222] width 118 height 13
click at [237, 230] on p "R$ 314,00" at bounding box center [194, 234] width 118 height 11
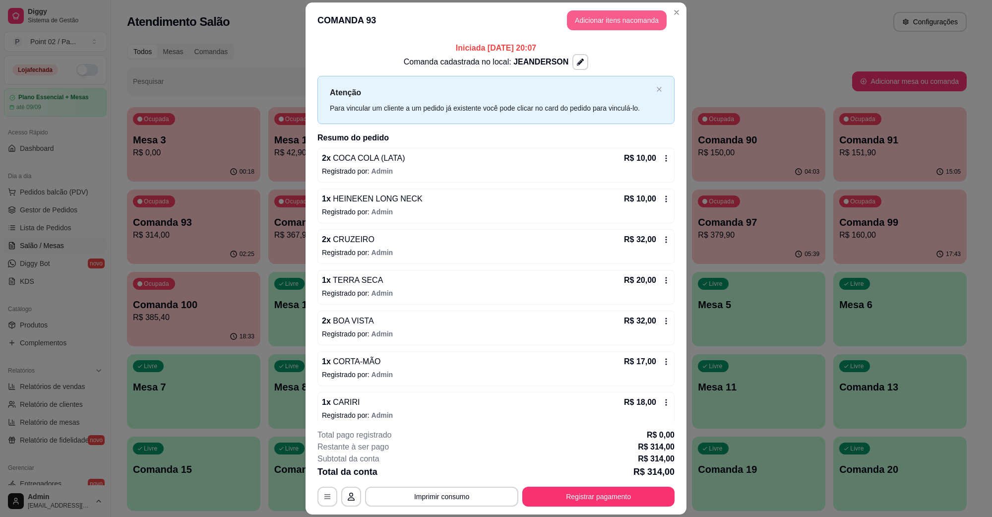
click at [646, 25] on button "Adicionar itens na comanda" at bounding box center [617, 20] width 100 height 20
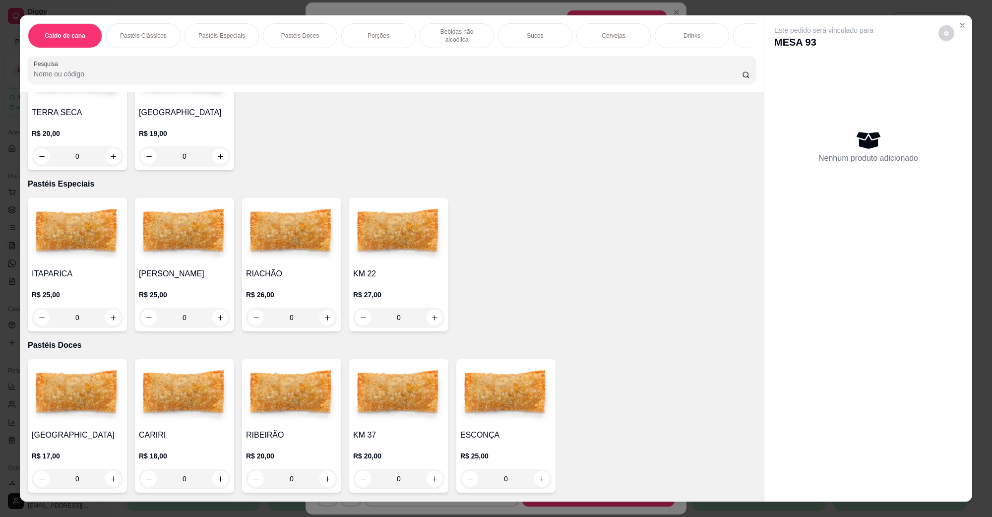
scroll to position [186, 0]
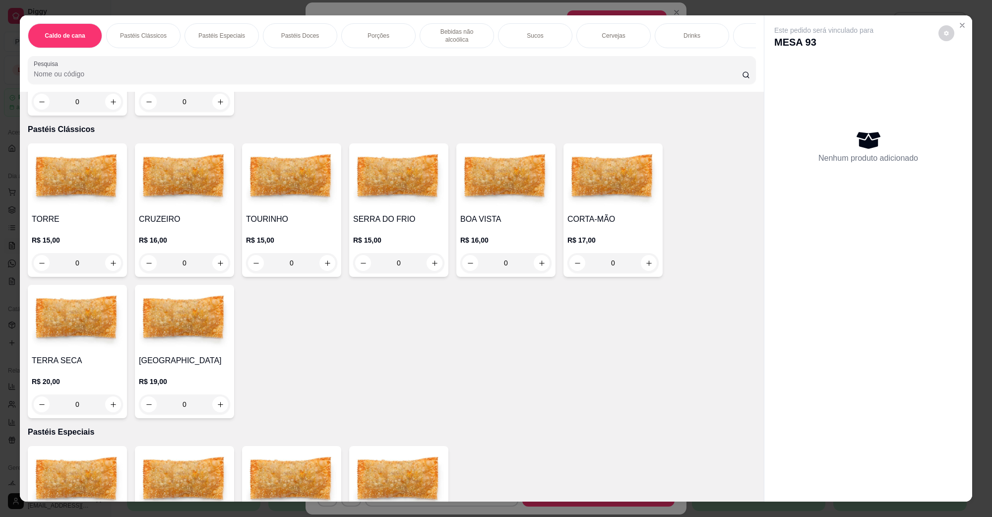
click at [468, 182] on img at bounding box center [505, 178] width 91 height 62
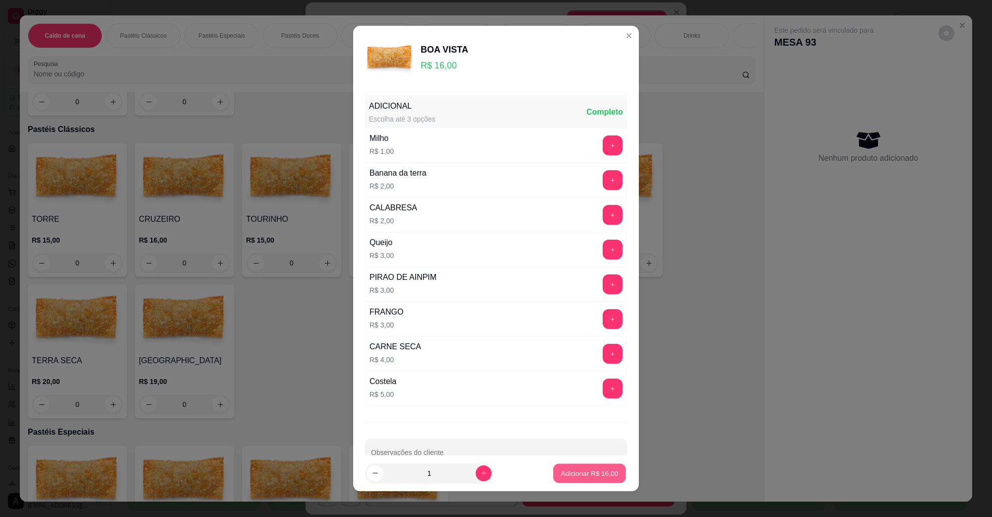
click at [561, 477] on p "Adicionar R$ 16,00" at bounding box center [590, 472] width 58 height 9
type input "1"
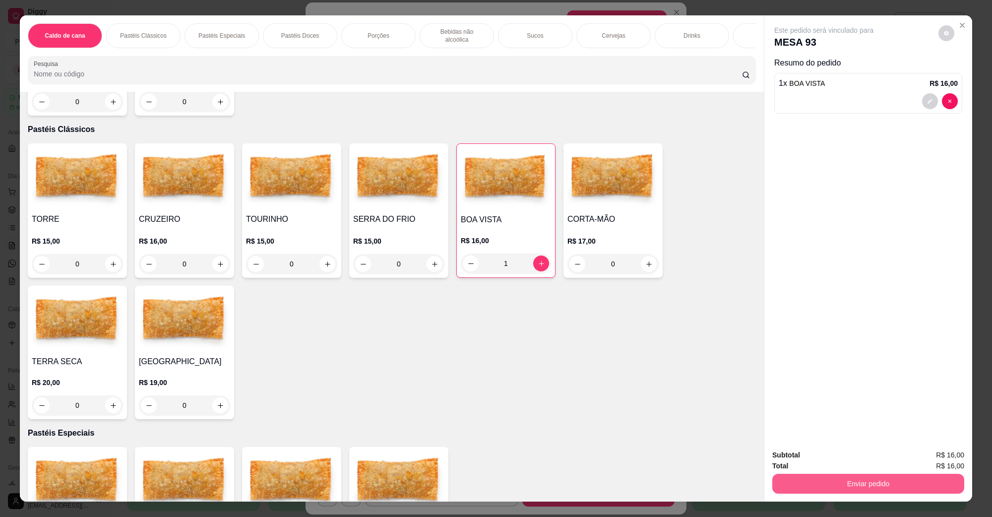
click at [924, 478] on button "Enviar pedido" at bounding box center [869, 484] width 192 height 20
click at [848, 461] on button "Não registrar e enviar pedido" at bounding box center [835, 459] width 103 height 19
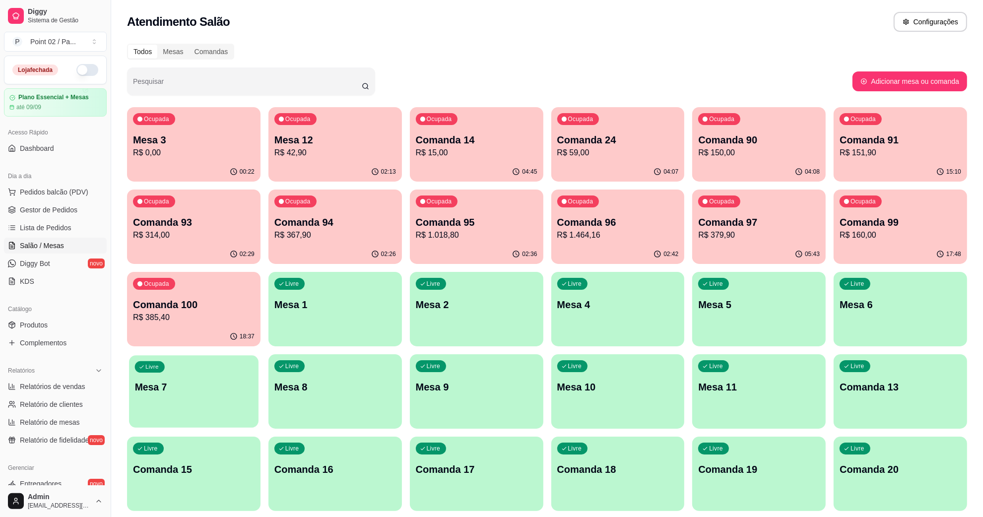
click at [172, 390] on p "Mesa 7" at bounding box center [194, 387] width 118 height 13
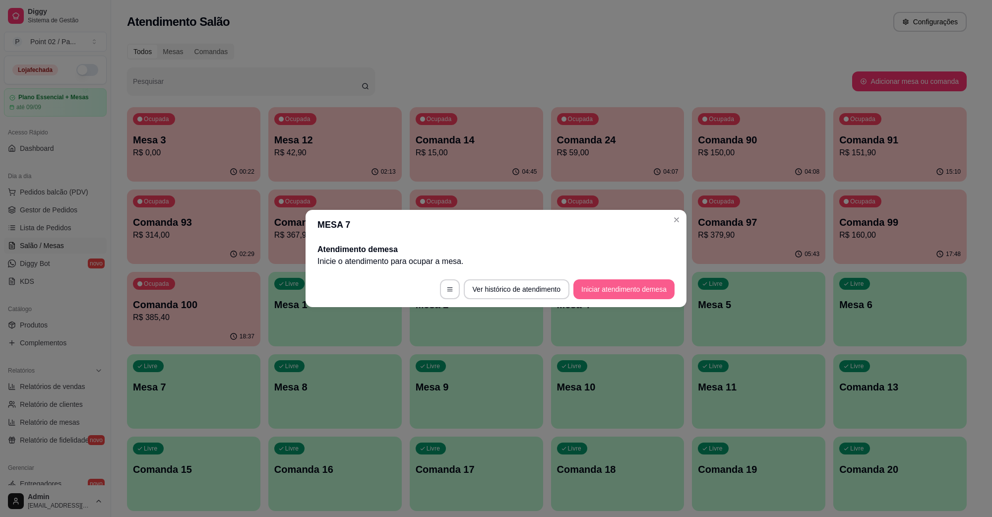
click at [631, 285] on button "Iniciar atendimento de mesa" at bounding box center [624, 289] width 101 height 20
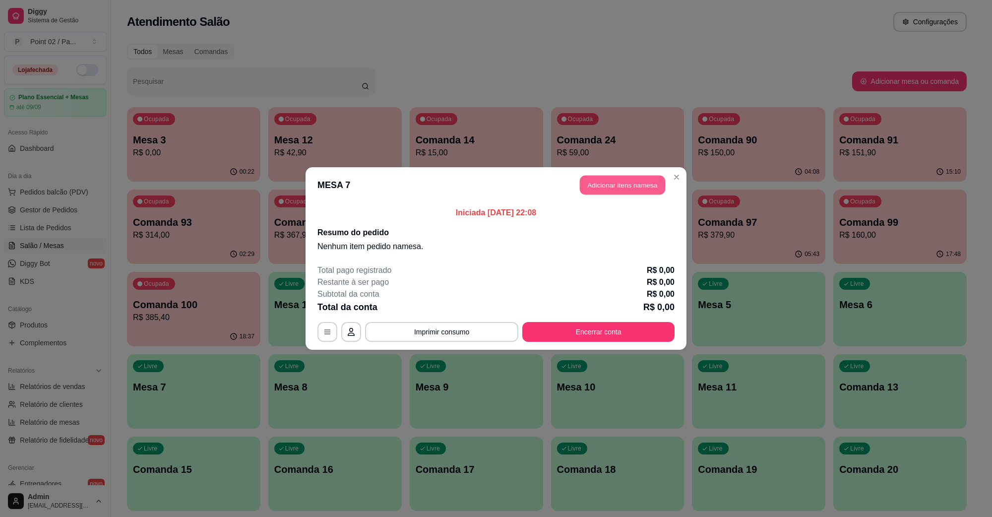
click at [608, 180] on button "Adicionar itens na mesa" at bounding box center [622, 185] width 85 height 19
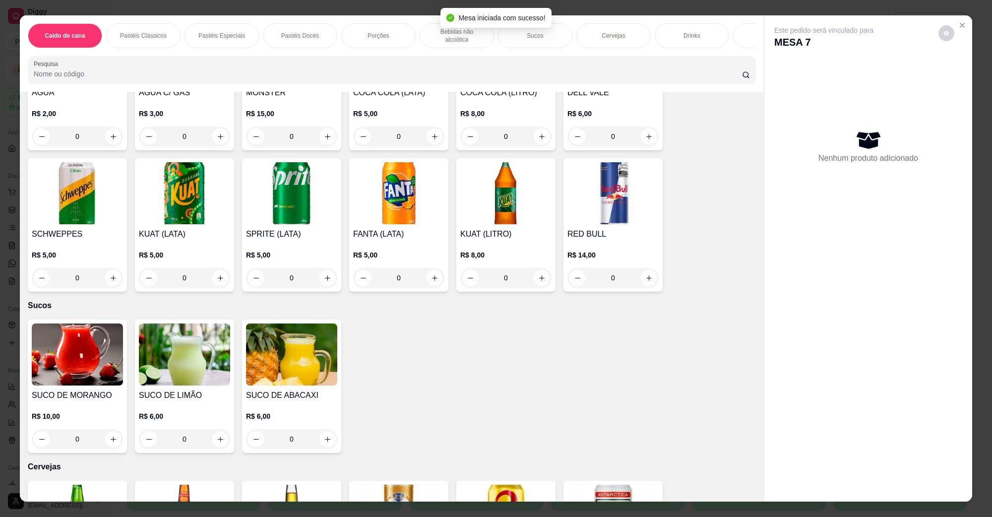
scroll to position [1489, 0]
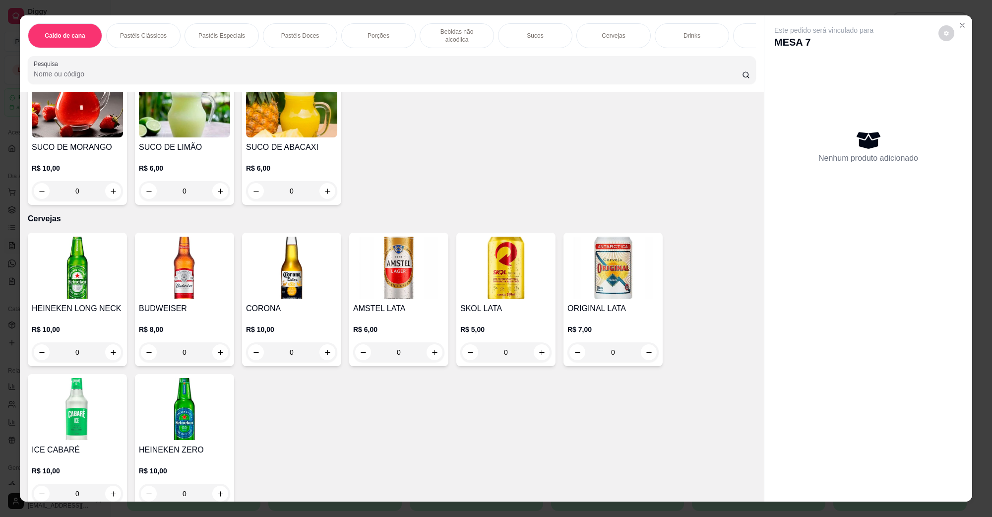
click at [497, 276] on img at bounding box center [505, 268] width 91 height 62
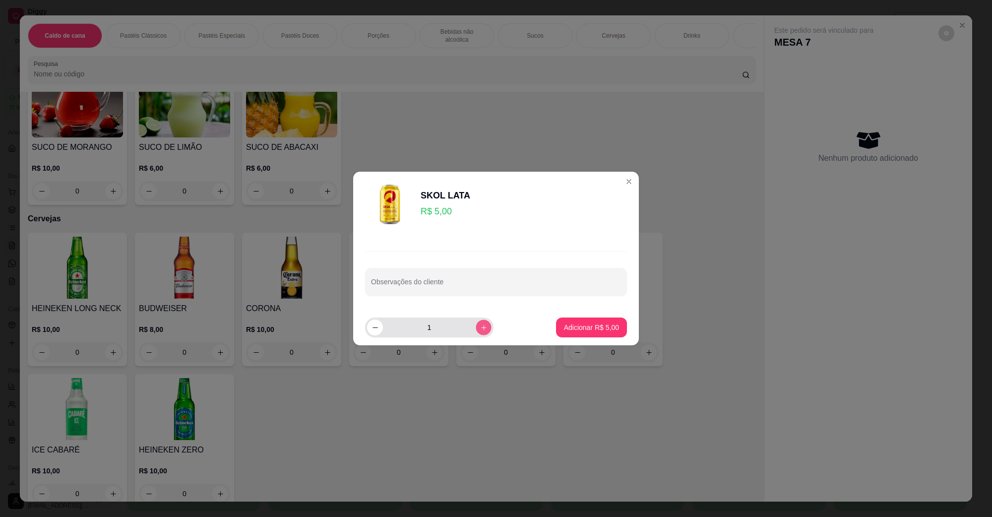
click at [480, 329] on icon "increase-product-quantity" at bounding box center [483, 327] width 7 height 7
type input "2"
click at [609, 323] on p "Adicionar R$ 10,00" at bounding box center [590, 327] width 58 height 9
type input "2"
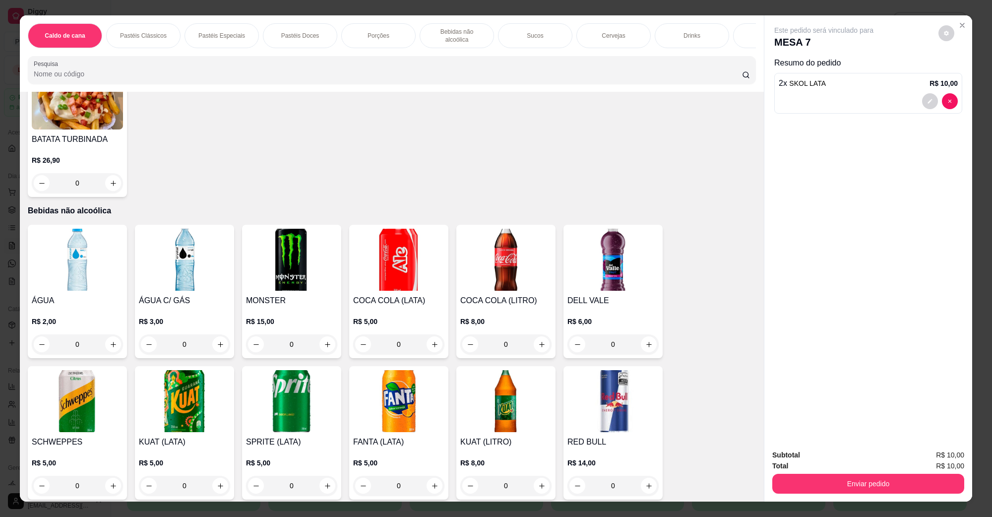
scroll to position [868, 0]
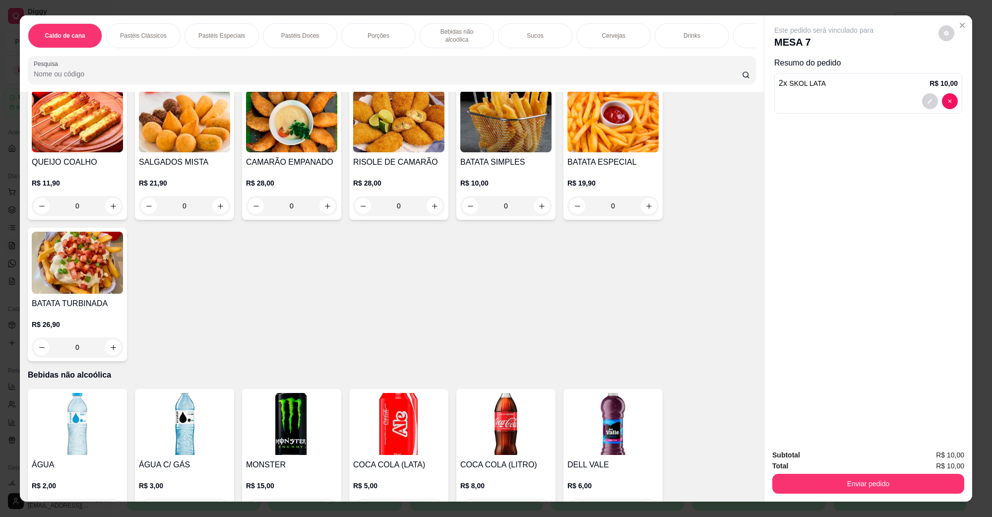
click at [78, 414] on img at bounding box center [77, 424] width 91 height 62
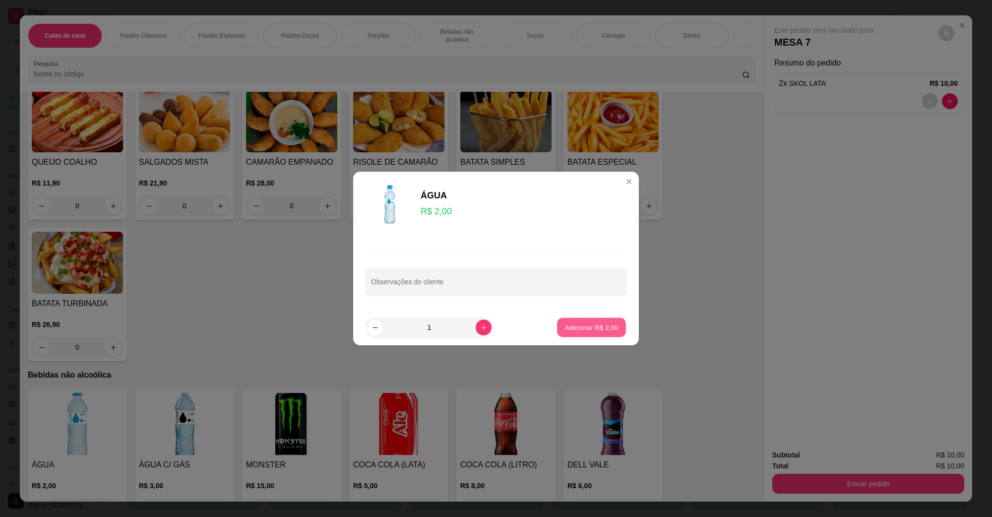
click at [607, 335] on button "Adicionar R$ 2,00" at bounding box center [591, 327] width 69 height 19
type input "1"
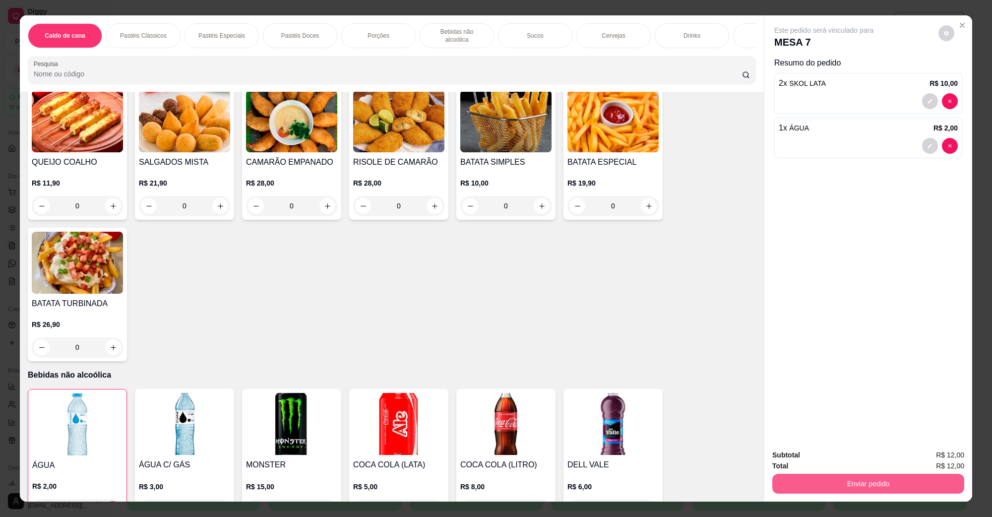
click at [831, 485] on button "Enviar pedido" at bounding box center [869, 484] width 192 height 20
click at [819, 457] on button "Não registrar e enviar pedido" at bounding box center [835, 459] width 100 height 18
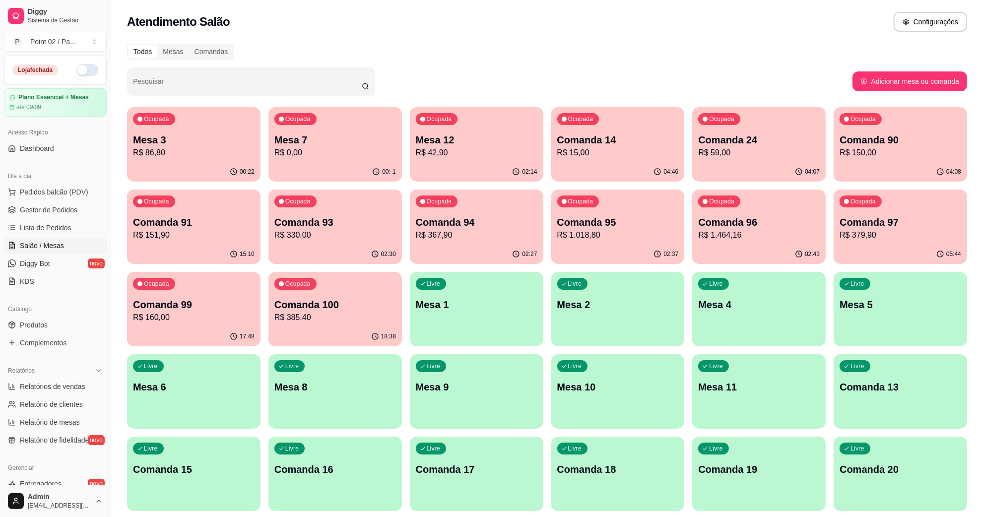
click at [332, 118] on div "Ocupada Mesa 7 R$ 0,00" at bounding box center [334, 134] width 133 height 55
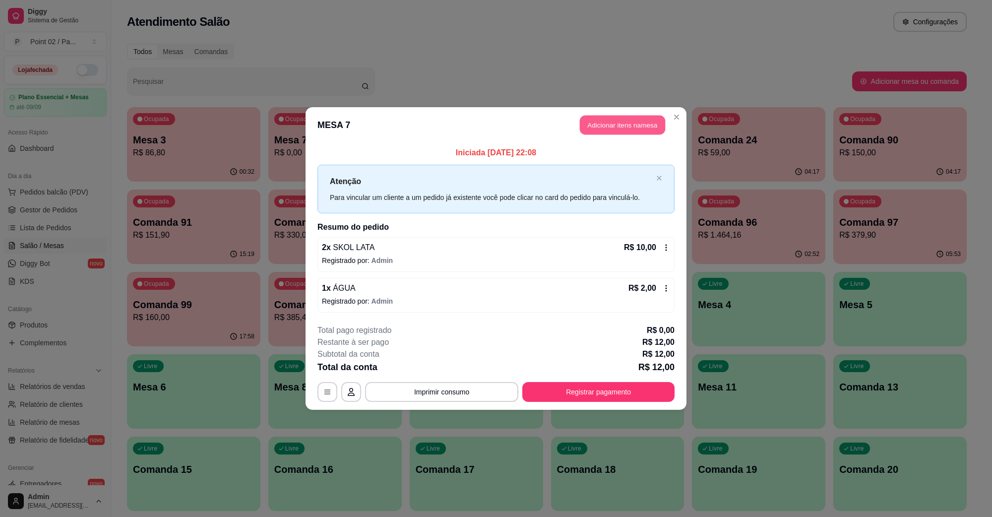
click at [609, 126] on button "Adicionar itens na mesa" at bounding box center [622, 125] width 85 height 19
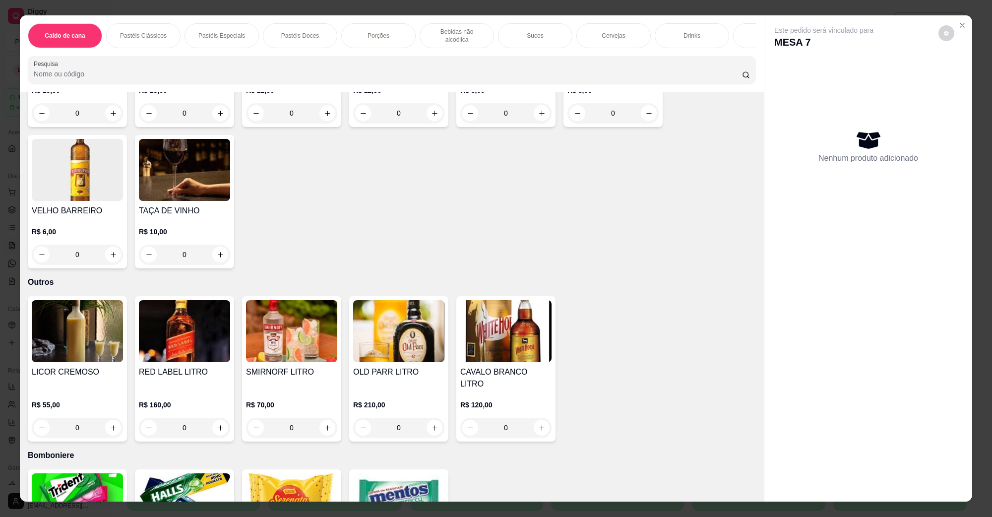
scroll to position [2444, 0]
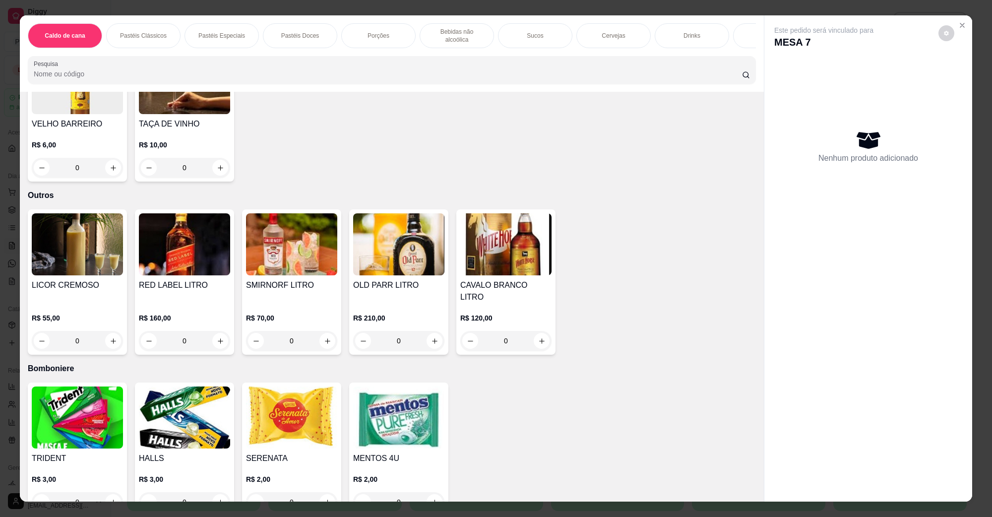
click at [383, 387] on img at bounding box center [398, 418] width 91 height 62
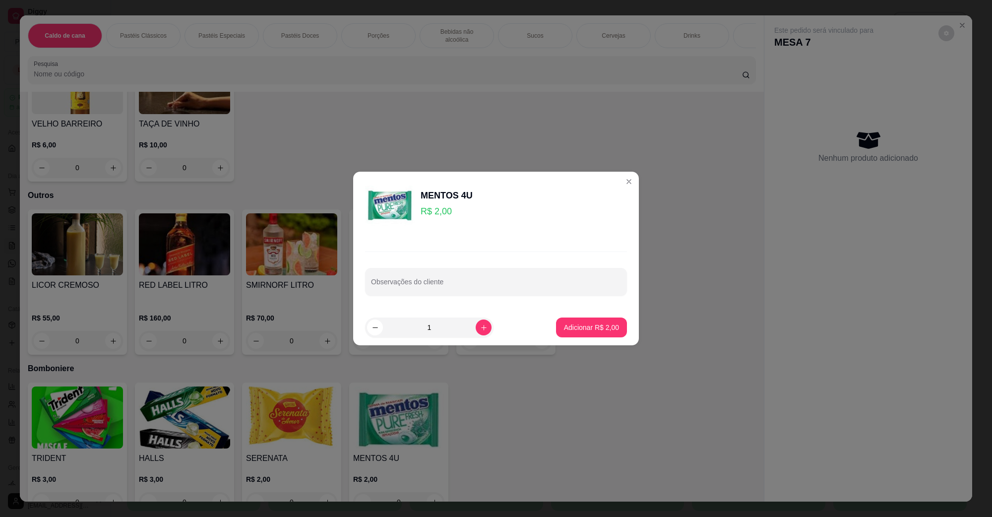
click at [568, 332] on button "Adicionar R$ 2,00" at bounding box center [591, 328] width 71 height 20
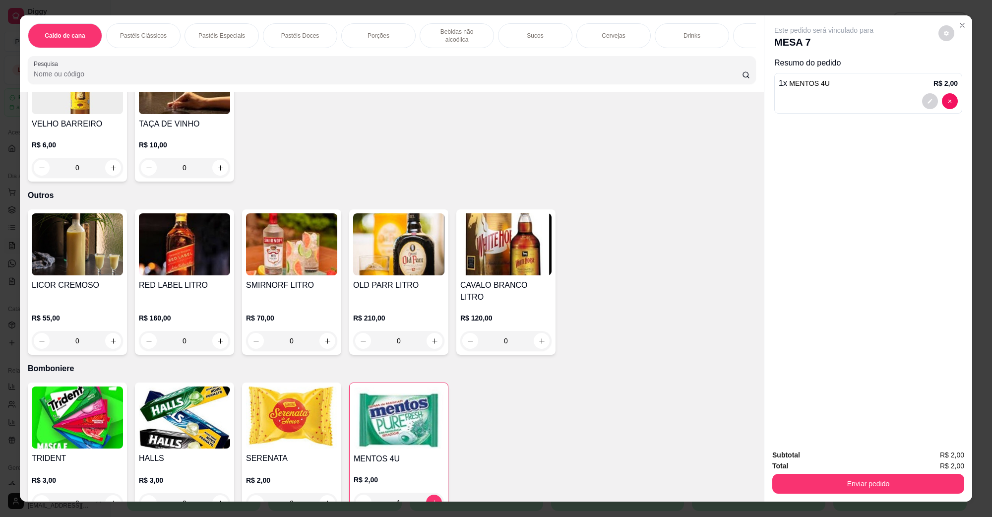
type input "1"
click at [781, 477] on button "Enviar pedido" at bounding box center [869, 484] width 192 height 20
click at [785, 456] on button "Não registrar e enviar pedido" at bounding box center [835, 459] width 103 height 19
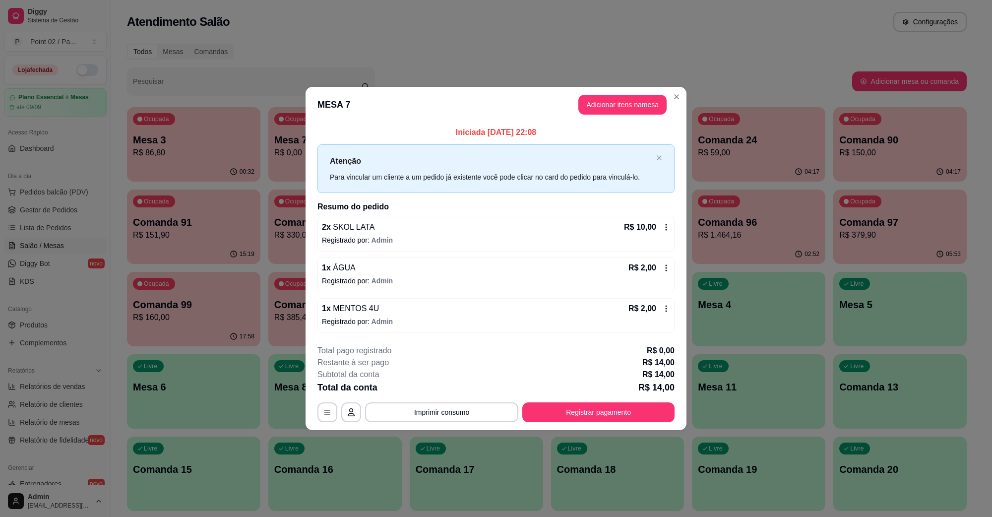
click at [375, 299] on div "1 x MENTOS 4U R$ 2,00 Registrado por: Admin" at bounding box center [496, 315] width 357 height 35
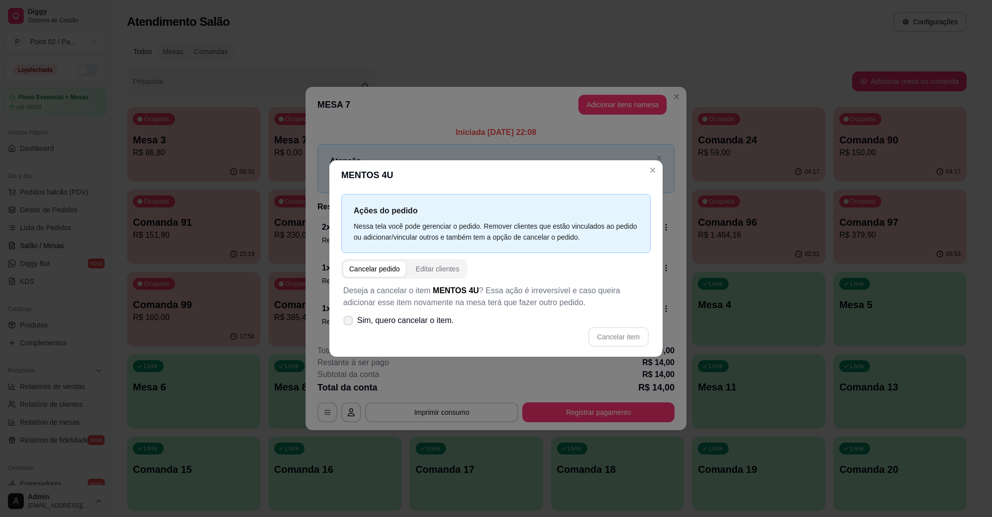
click at [393, 314] on label "Sim, quero cancelar o item." at bounding box center [398, 321] width 119 height 20
click at [349, 323] on input "Sim, quero cancelar o item." at bounding box center [346, 326] width 6 height 6
checkbox input "true"
click at [638, 345] on button "Cancelar item" at bounding box center [619, 337] width 61 height 20
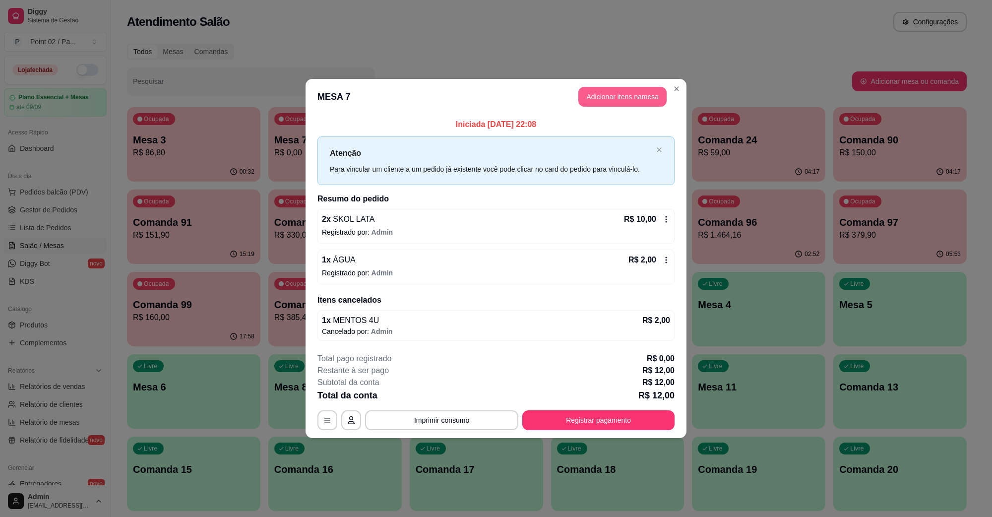
click at [629, 97] on button "Adicionar itens na mesa" at bounding box center [623, 97] width 88 height 20
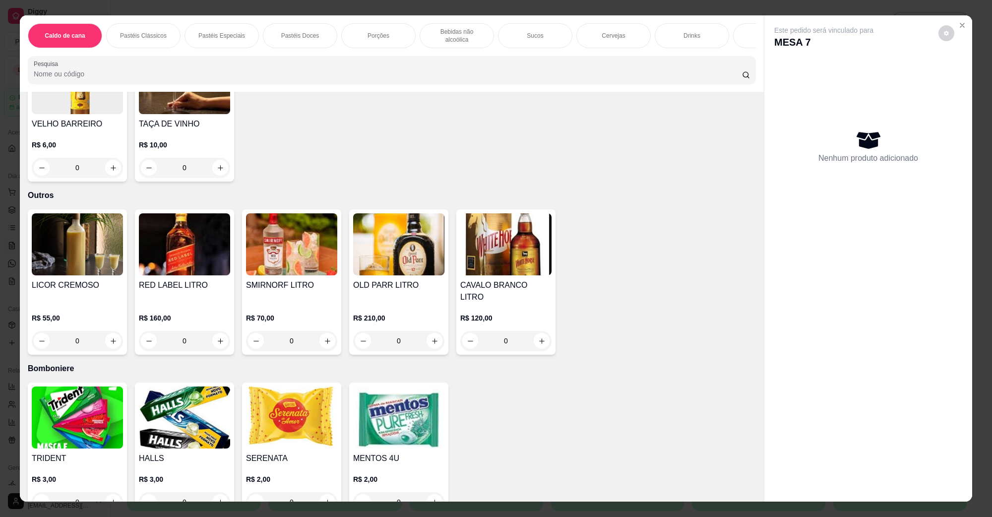
scroll to position [16, 0]
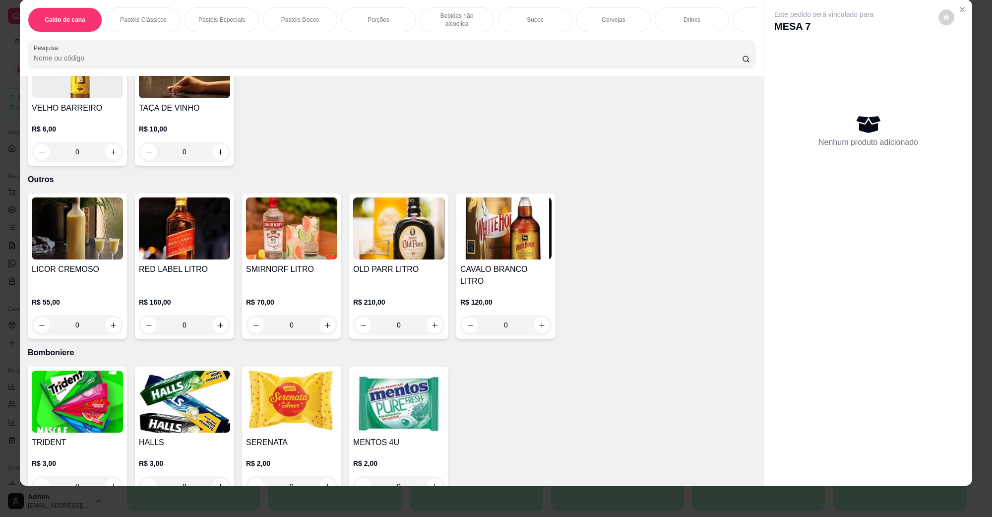
click at [69, 371] on img at bounding box center [77, 402] width 91 height 62
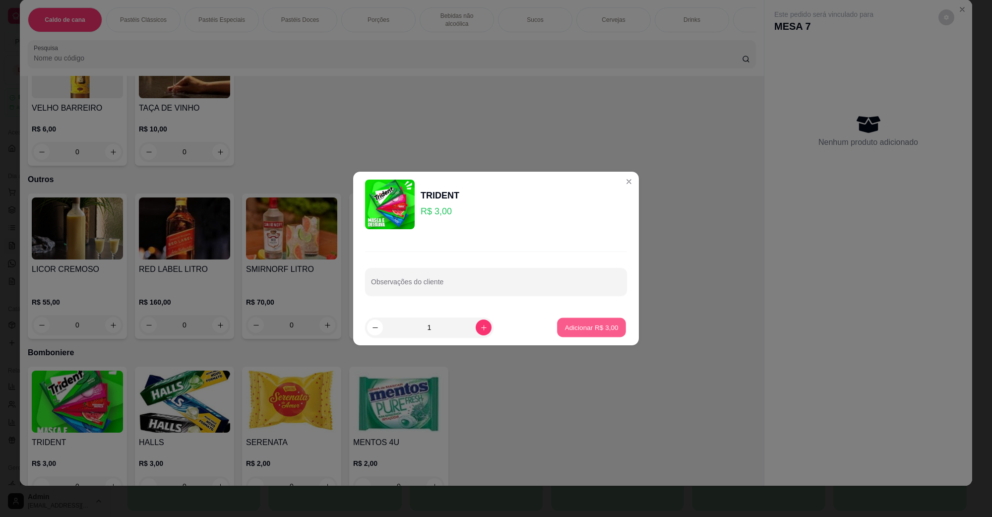
click at [582, 318] on button "Adicionar R$ 3,00" at bounding box center [591, 327] width 69 height 19
type input "1"
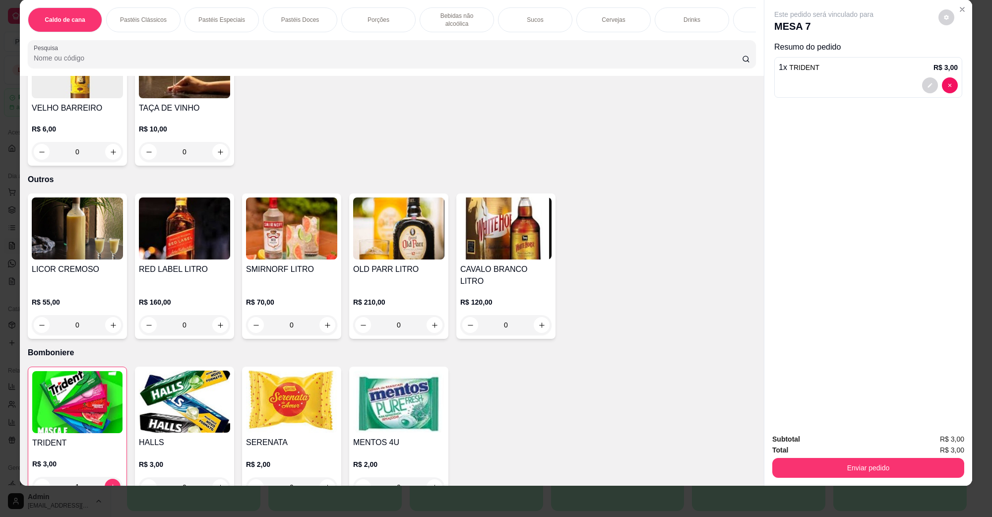
click at [820, 457] on div "Enviar pedido" at bounding box center [869, 467] width 192 height 22
click at [820, 462] on button "Enviar pedido" at bounding box center [869, 468] width 192 height 20
click at [837, 444] on button "Não registrar e enviar pedido" at bounding box center [835, 443] width 100 height 18
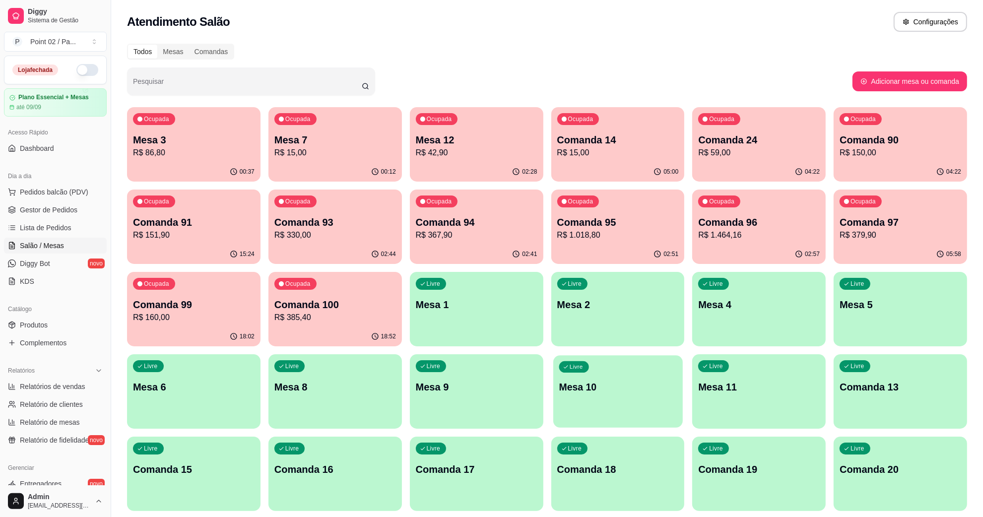
click at [561, 390] on div "Livre Mesa 10" at bounding box center [618, 385] width 130 height 61
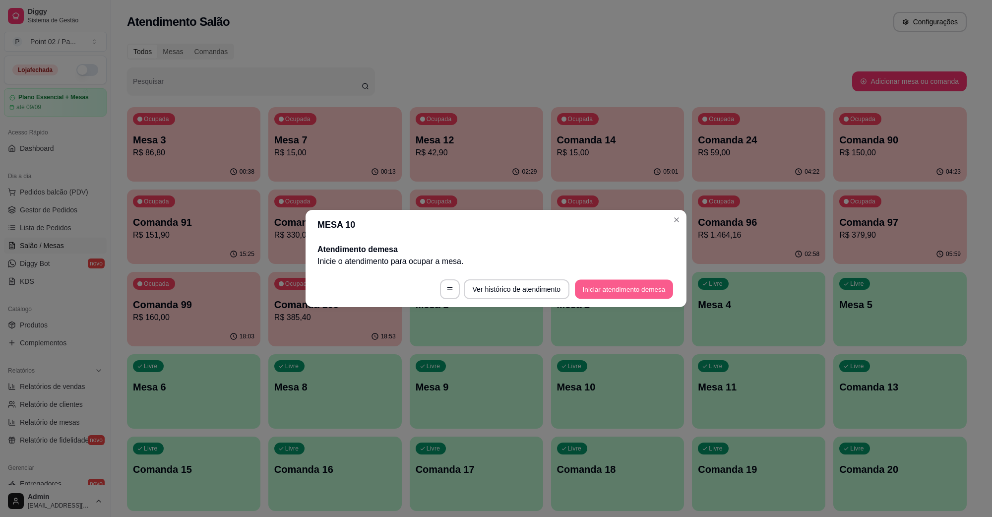
click at [621, 287] on button "Iniciar atendimento de mesa" at bounding box center [624, 289] width 98 height 19
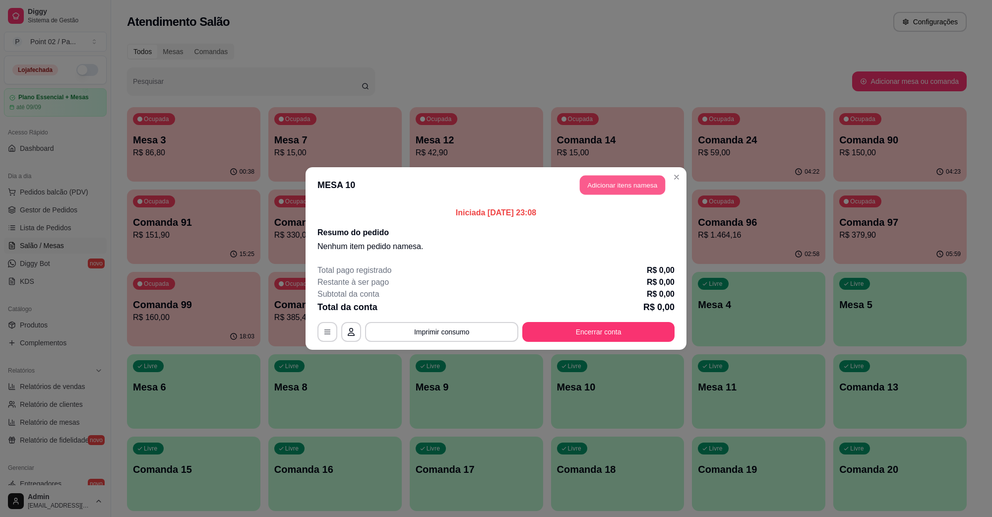
click at [603, 193] on button "Adicionar itens na mesa" at bounding box center [622, 185] width 85 height 19
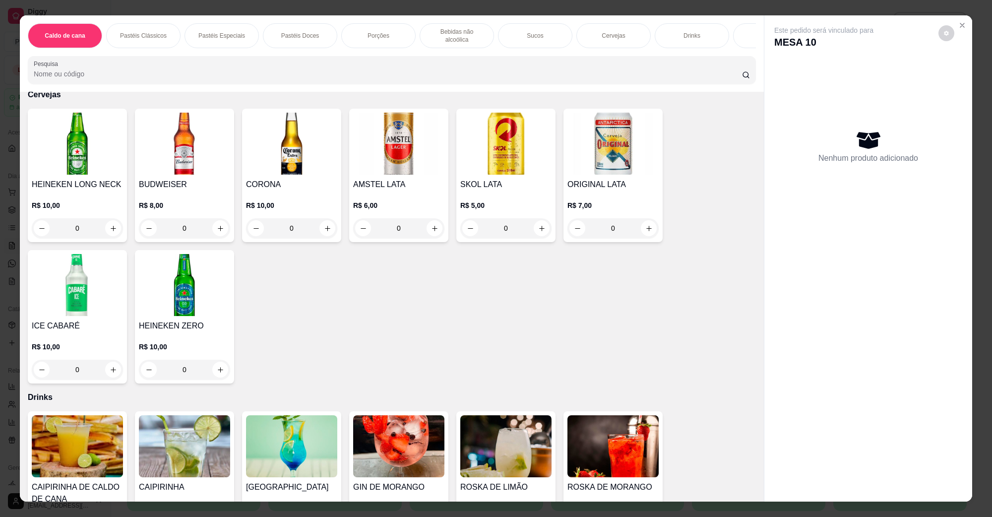
scroll to position [1923, 0]
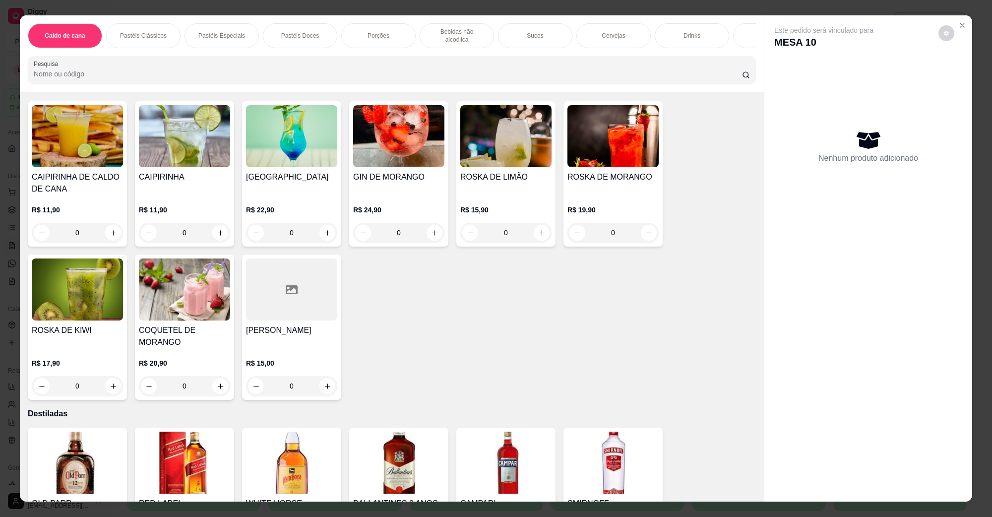
click at [610, 171] on h4 "ROSKA DE MORANGO" at bounding box center [613, 177] width 91 height 12
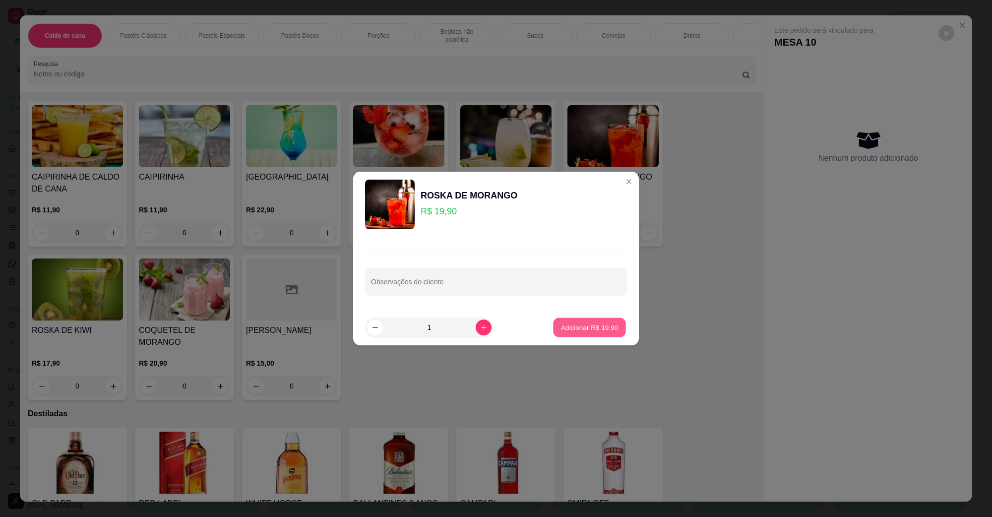
click at [595, 323] on p "Adicionar R$ 19,90" at bounding box center [590, 327] width 58 height 9
type input "1"
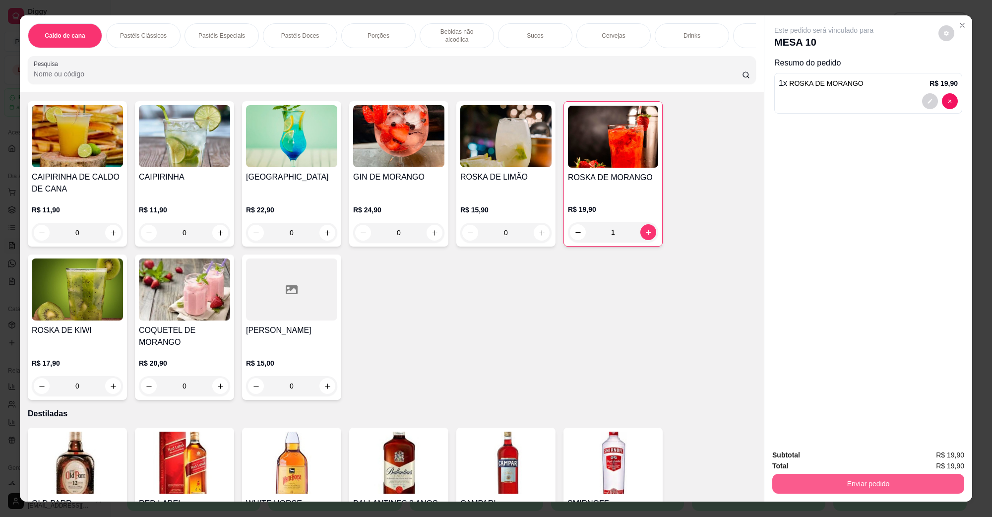
click at [924, 490] on button "Enviar pedido" at bounding box center [869, 484] width 192 height 20
click at [845, 462] on button "Não registrar e enviar pedido" at bounding box center [835, 459] width 103 height 19
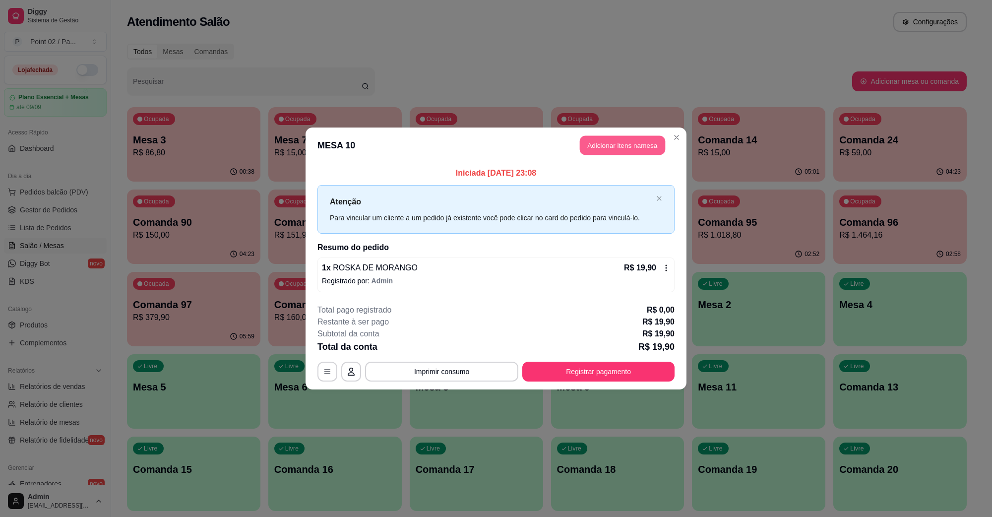
click at [647, 147] on button "Adicionar itens na mesa" at bounding box center [622, 145] width 85 height 19
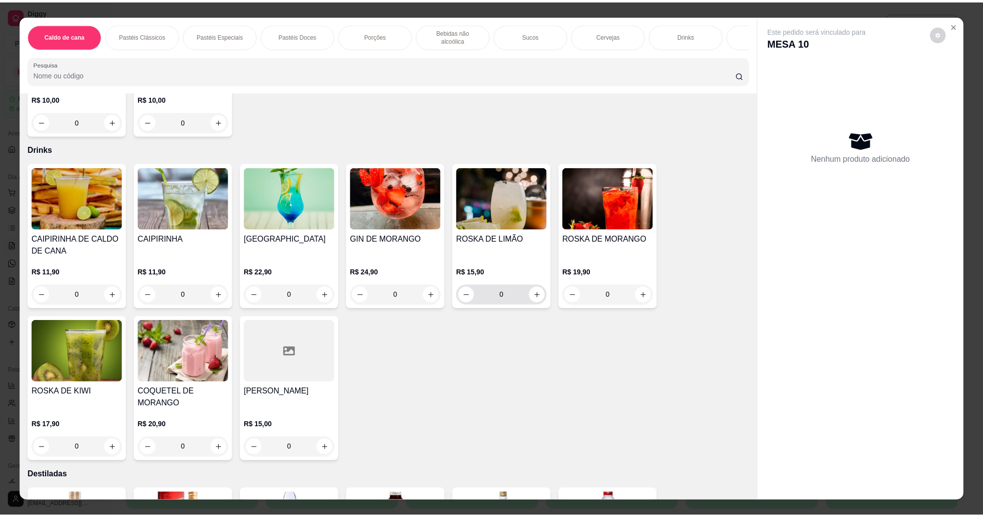
scroll to position [1427, 0]
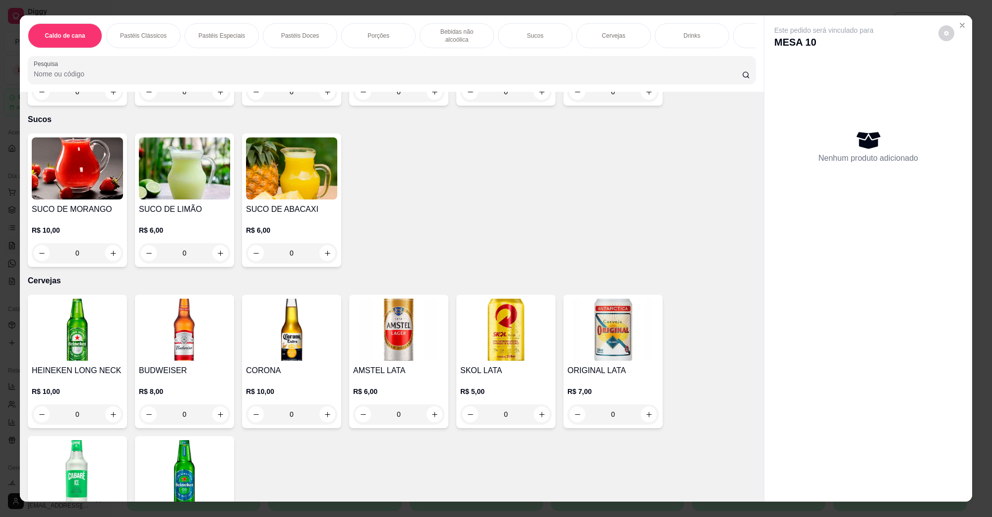
click at [53, 322] on img at bounding box center [77, 330] width 91 height 62
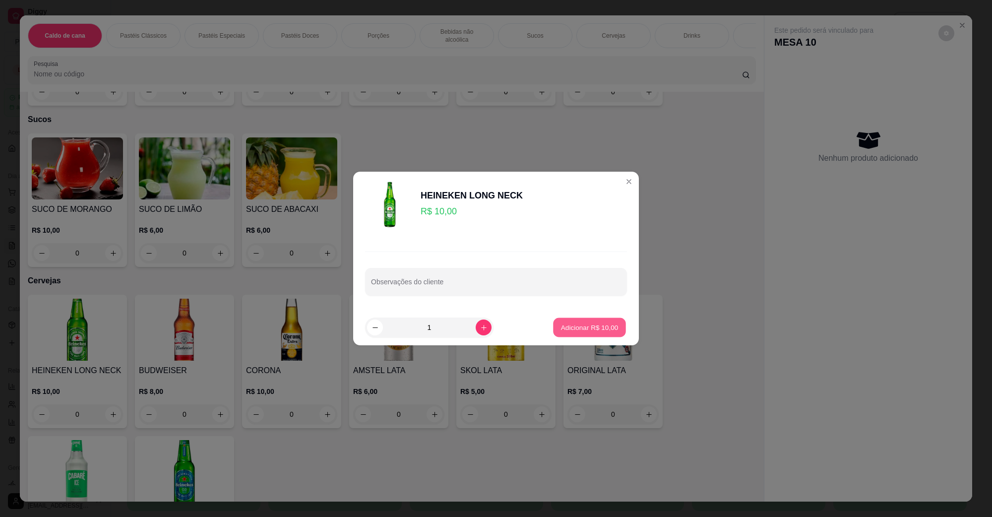
click at [612, 326] on button "Adicionar R$ 10,00" at bounding box center [589, 327] width 73 height 19
type input "1"
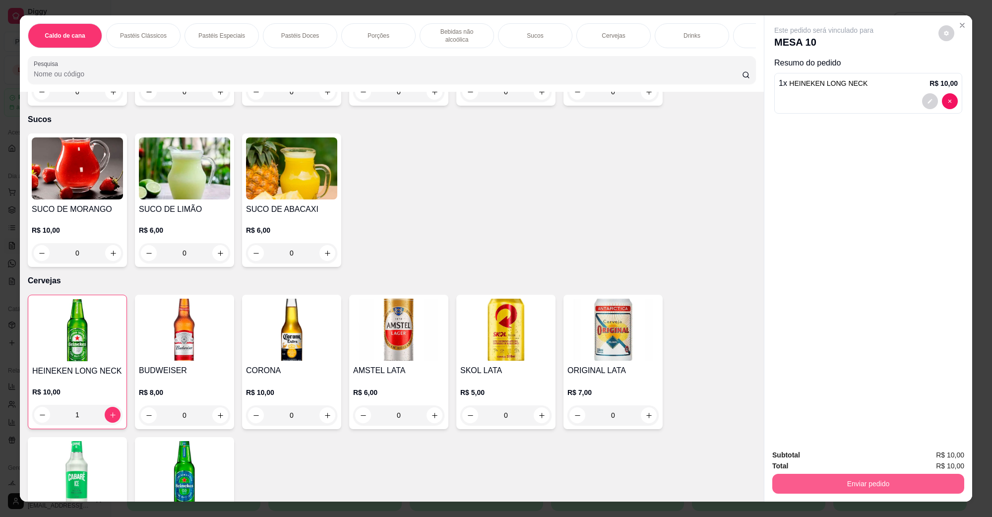
click at [805, 477] on button "Enviar pedido" at bounding box center [869, 484] width 192 height 20
click at [813, 461] on button "Não registrar e enviar pedido" at bounding box center [835, 459] width 103 height 19
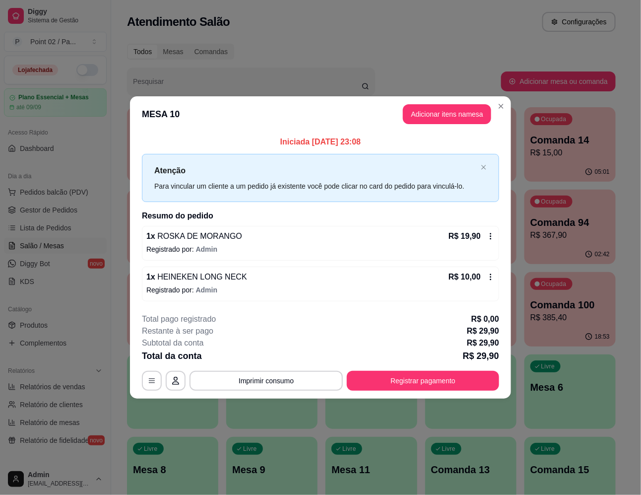
click at [215, 167] on p "Atenção" at bounding box center [315, 170] width 323 height 12
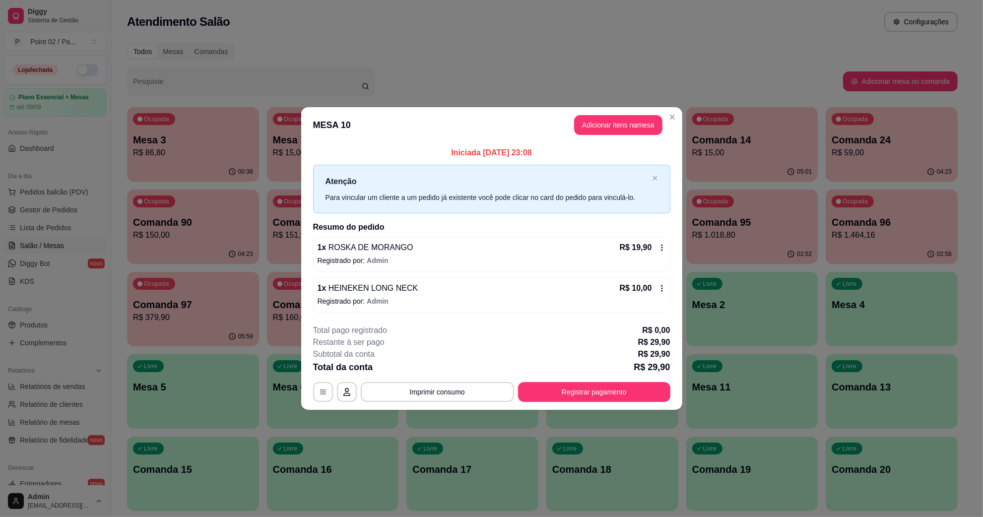
click at [226, 127] on div "Ocupada Mesa 3 R$ 86,80" at bounding box center [193, 134] width 132 height 55
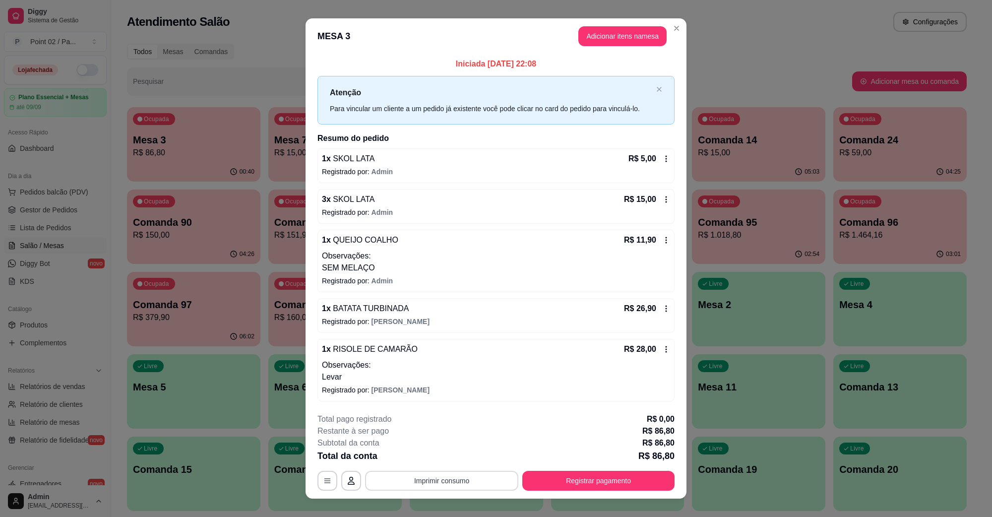
click at [455, 485] on button "Imprimir consumo" at bounding box center [441, 481] width 153 height 20
click at [465, 472] on button "Imprimir consumo" at bounding box center [442, 480] width 149 height 19
click at [460, 474] on button "Imprimir consumo" at bounding box center [441, 481] width 153 height 20
click at [452, 465] on button "IMPRESSORA" at bounding box center [439, 458] width 69 height 15
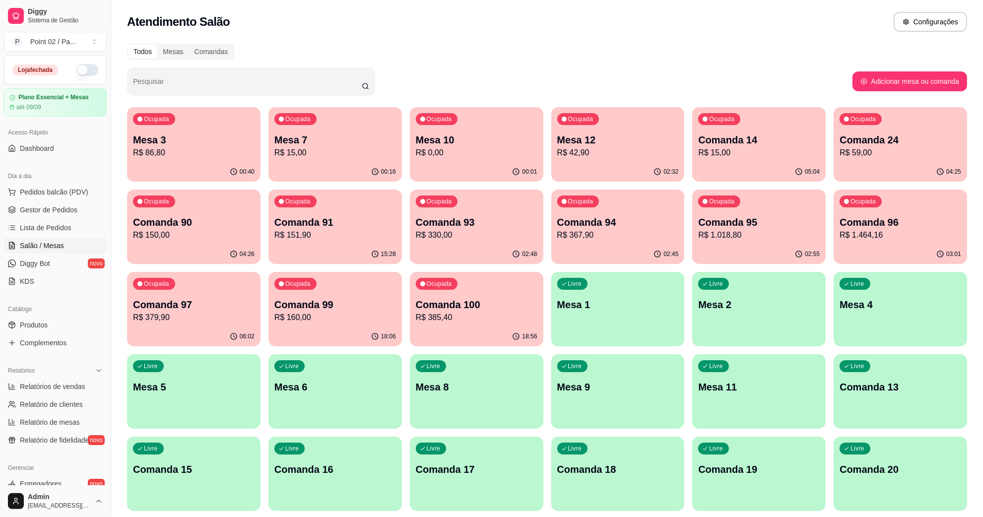
click at [573, 150] on p "R$ 42,90" at bounding box center [618, 153] width 122 height 12
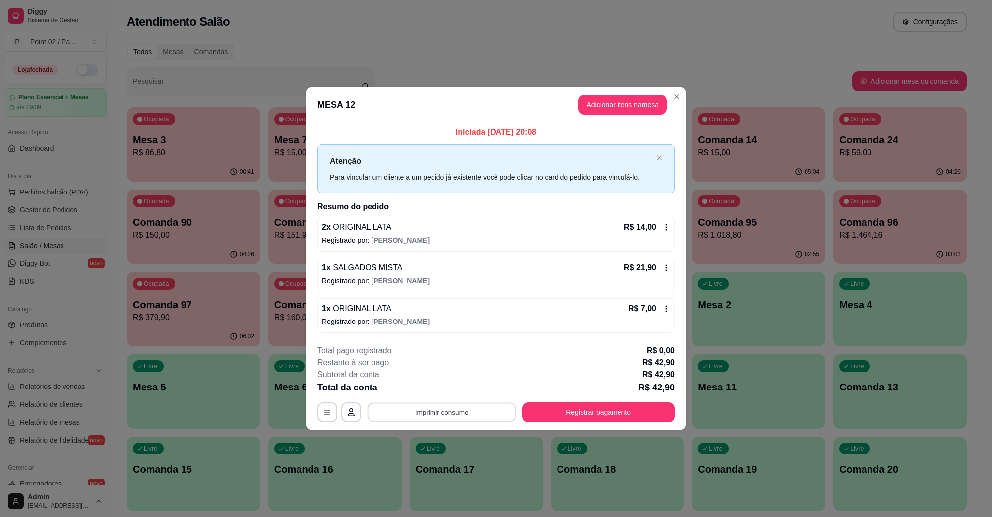
click at [441, 403] on button "Imprimir consumo" at bounding box center [442, 411] width 149 height 19
click at [458, 393] on button "IMPRESSORA" at bounding box center [444, 389] width 69 height 15
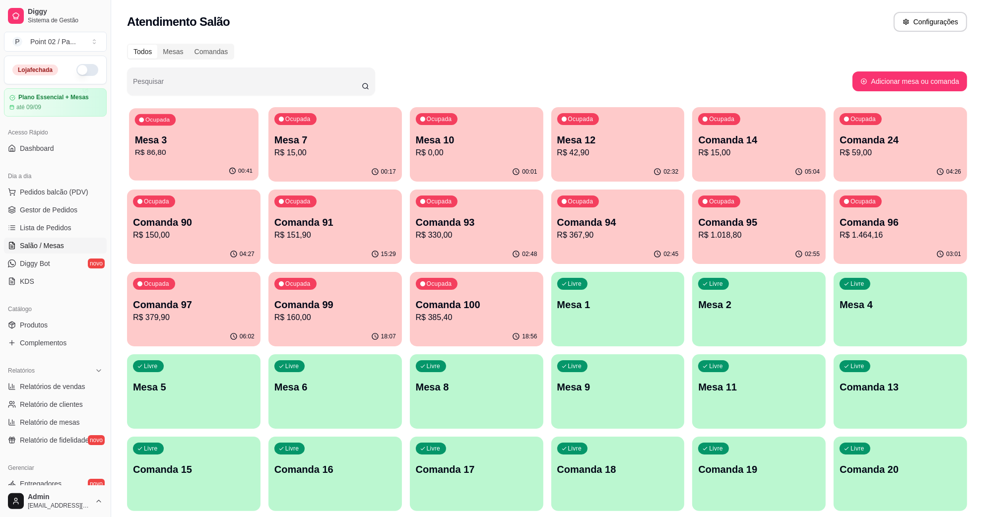
click at [176, 150] on p "R$ 86,80" at bounding box center [194, 152] width 118 height 11
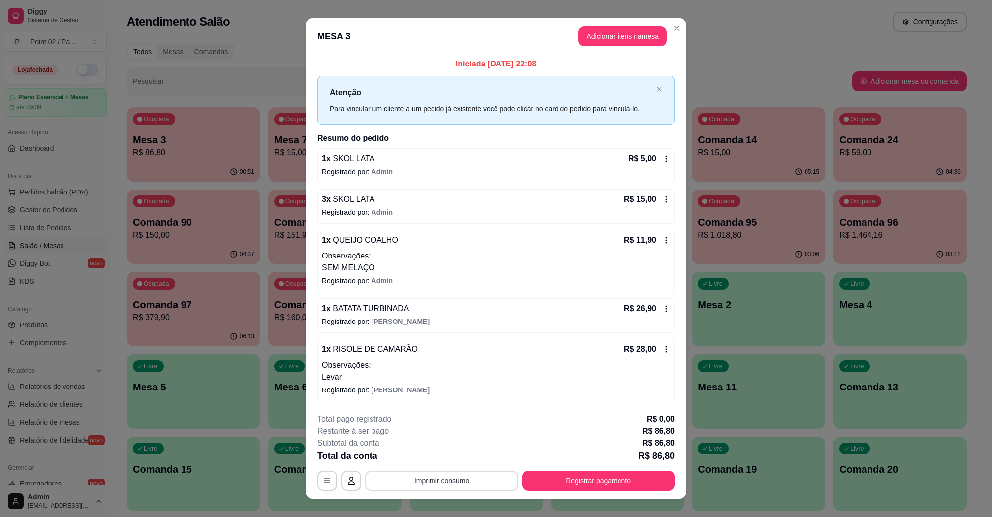
click at [410, 485] on button "Imprimir consumo" at bounding box center [441, 481] width 153 height 20
click at [435, 456] on button "IMPRESSORA" at bounding box center [440, 459] width 72 height 16
click at [619, 473] on button "Registrar pagamento" at bounding box center [599, 480] width 148 height 19
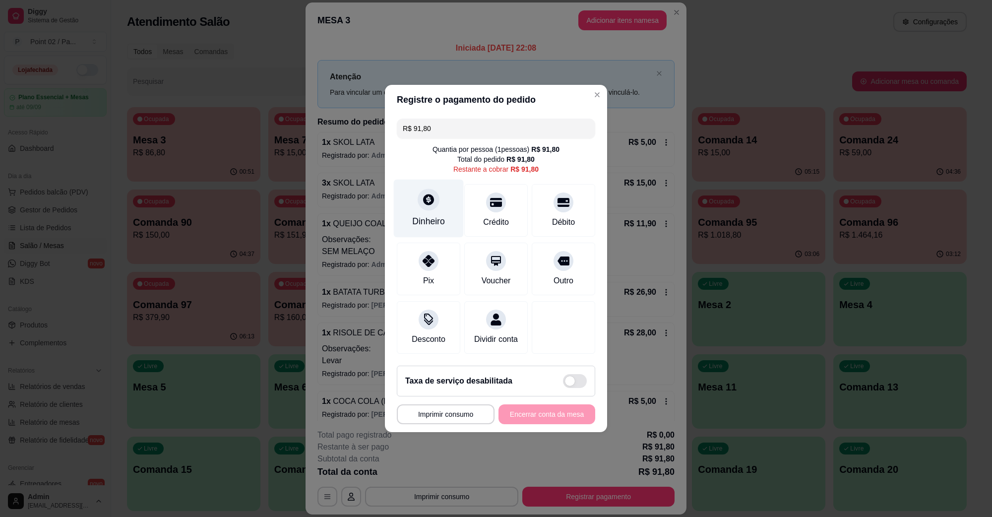
click at [422, 204] on div "Dinheiro" at bounding box center [429, 209] width 70 height 58
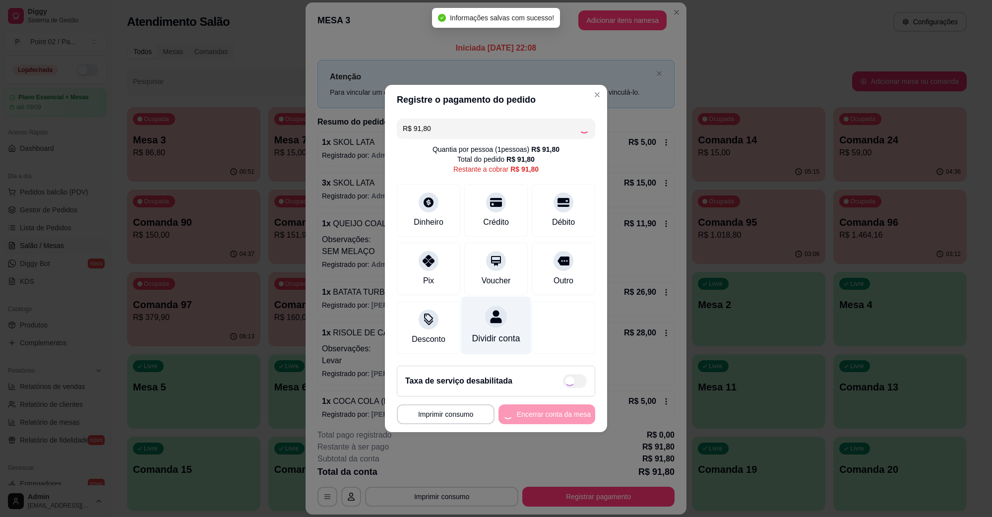
type input "R$ 0,00"
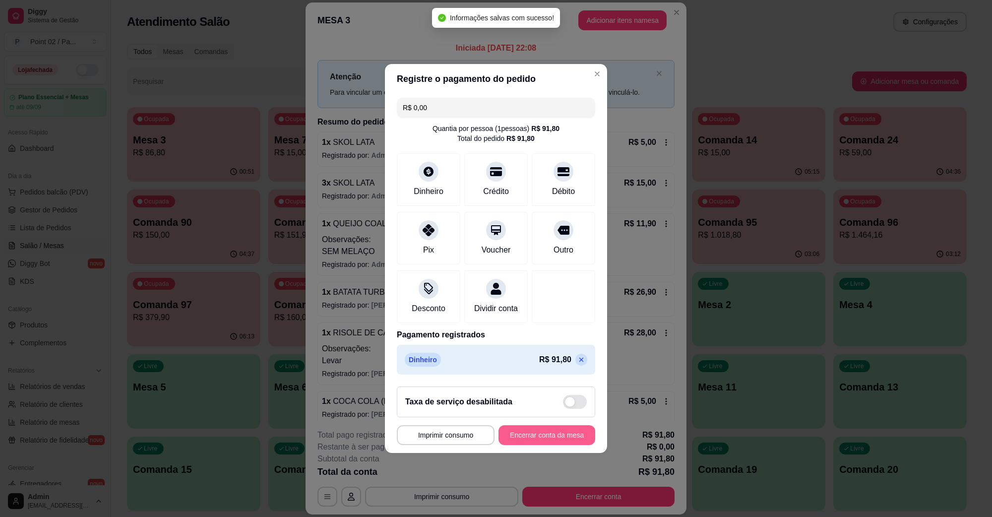
click at [539, 433] on button "Encerrar conta da mesa" at bounding box center [547, 435] width 97 height 20
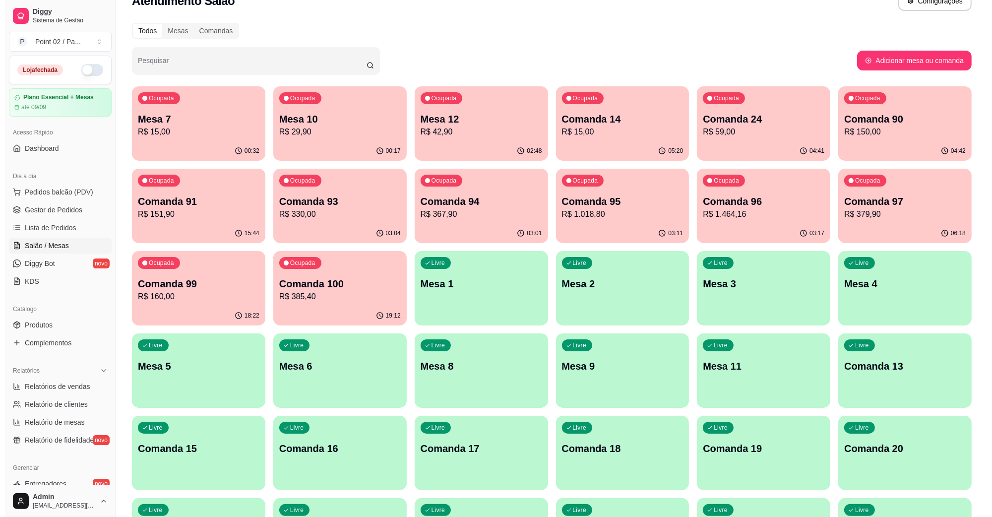
scroll to position [0, 0]
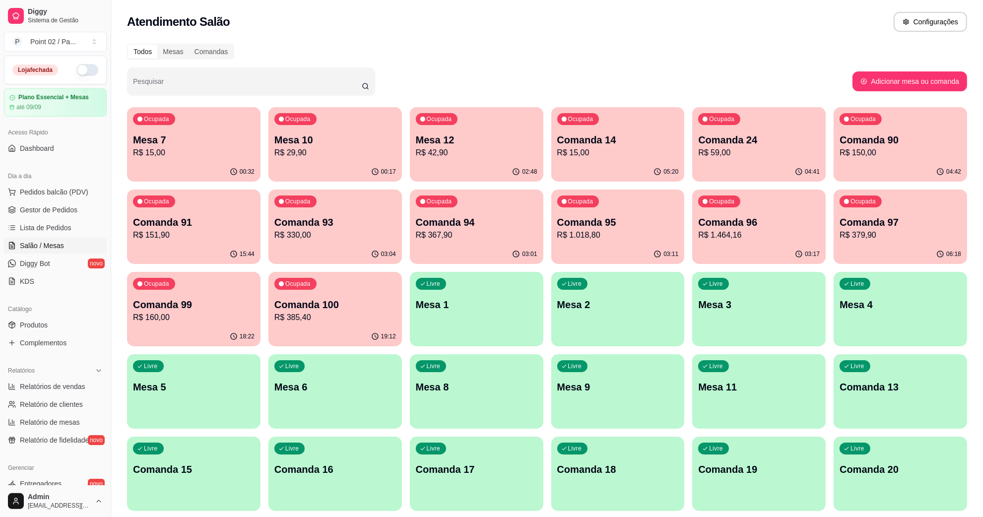
click at [252, 154] on p "R$ 15,00" at bounding box center [194, 153] width 122 height 12
click at [40, 190] on span "Pedidos balcão (PDV)" at bounding box center [54, 192] width 68 height 10
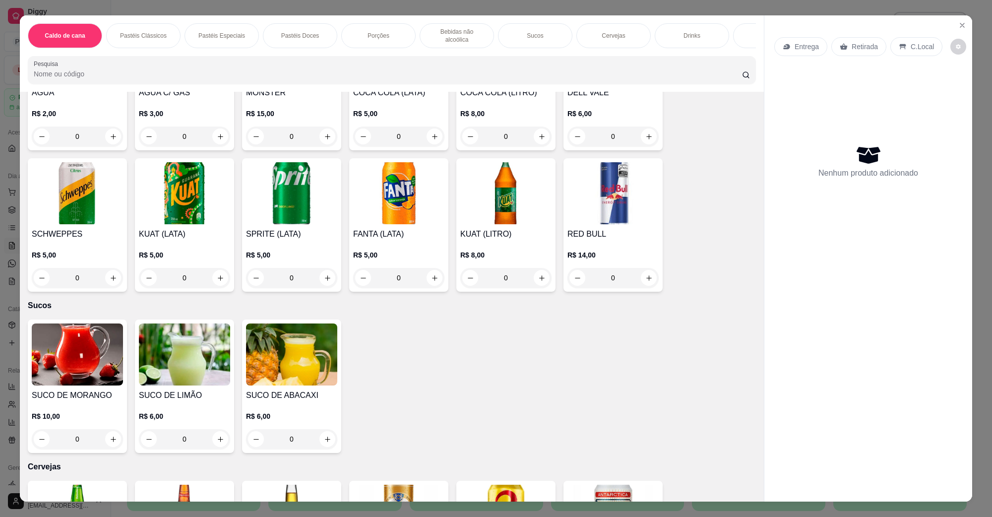
scroll to position [1613, 0]
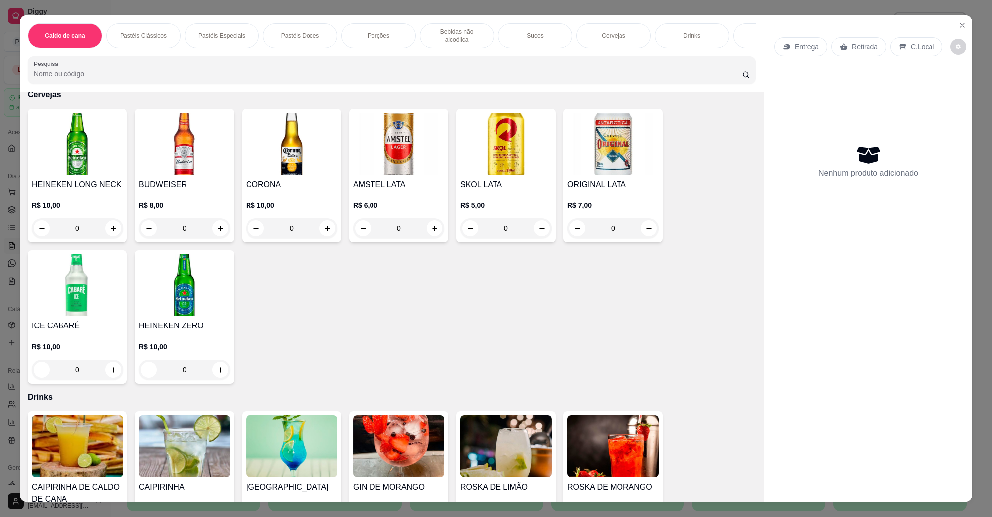
click at [558, 134] on div "HEINEKEN LONG NECK R$ 10,00 0 BUDWEISER R$ 8,00 0 CORONA R$ 10,00 0 AMSTEL LATA…" at bounding box center [392, 246] width 728 height 275
click at [582, 131] on img at bounding box center [613, 144] width 91 height 62
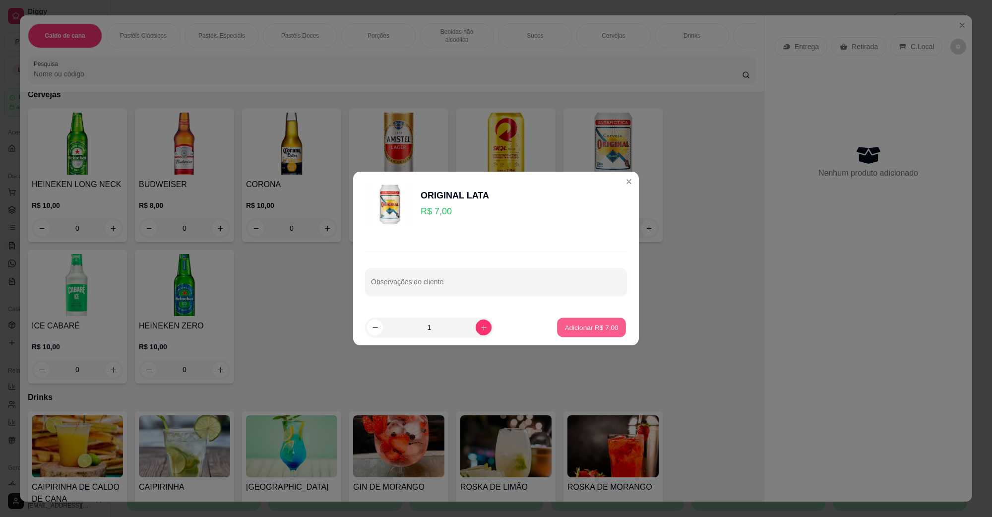
click at [584, 328] on p "Adicionar R$ 7,00" at bounding box center [592, 327] width 54 height 9
type input "1"
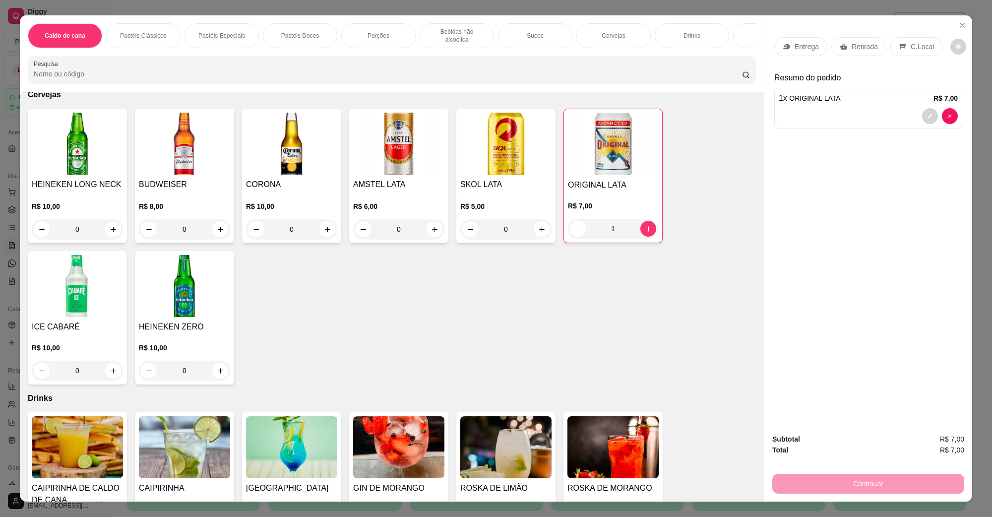
click at [906, 57] on div "Entrega Retirada C.Local" at bounding box center [869, 46] width 188 height 35
click at [900, 45] on icon at bounding box center [903, 46] width 6 height 5
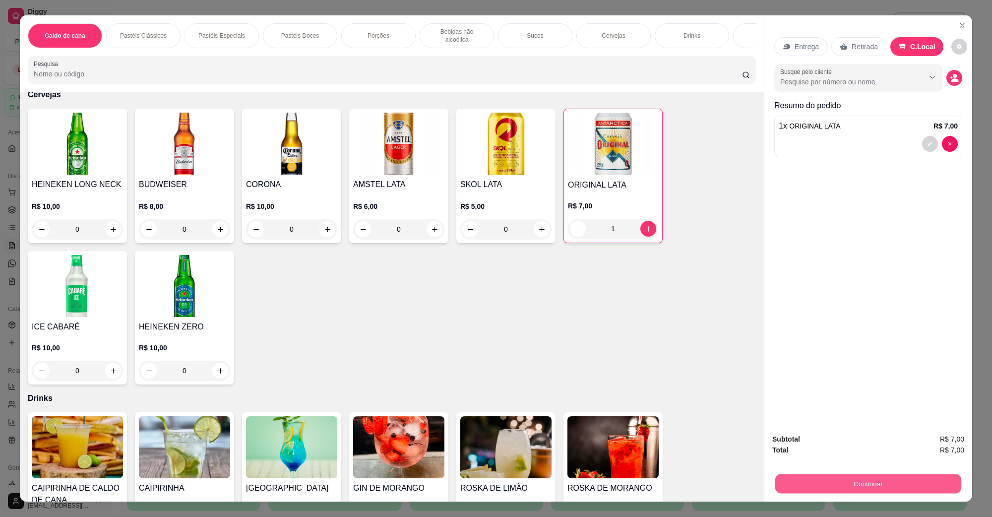
click at [852, 487] on button "Continuar" at bounding box center [869, 483] width 186 height 19
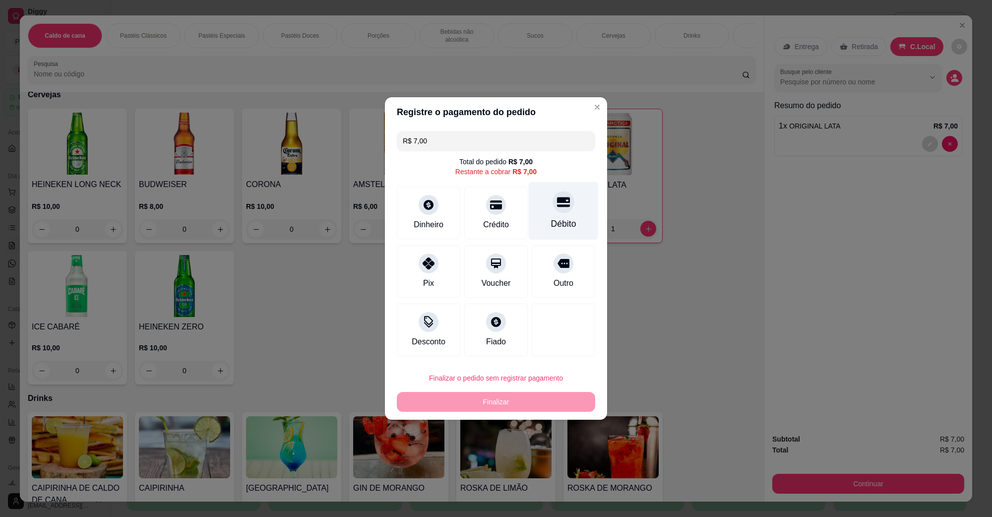
click at [565, 202] on div at bounding box center [564, 202] width 22 height 22
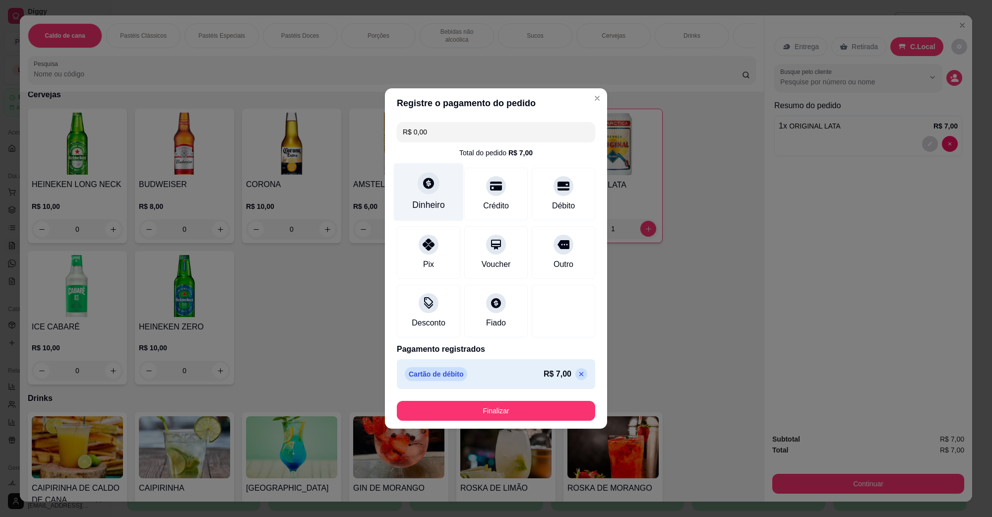
click at [420, 201] on div "Dinheiro" at bounding box center [428, 204] width 33 height 13
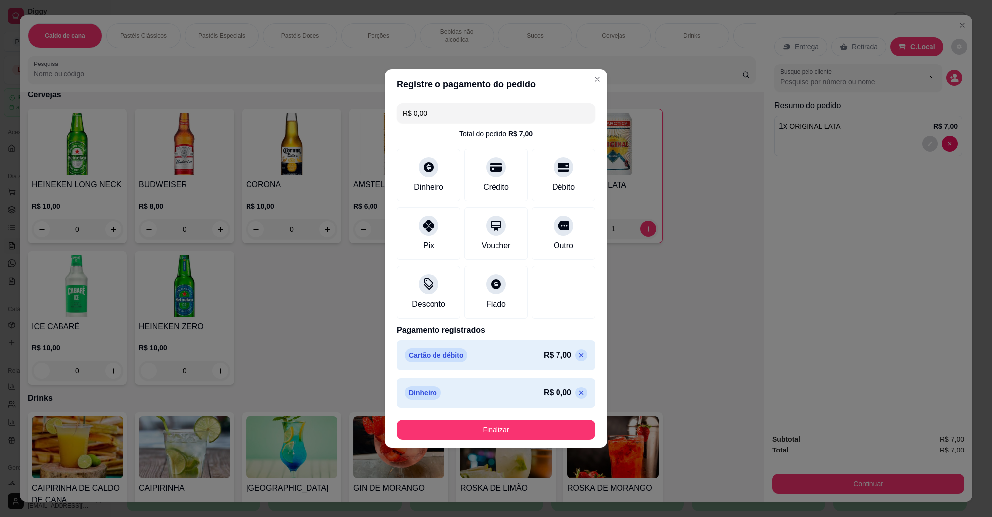
click at [578, 358] on icon at bounding box center [582, 355] width 8 height 8
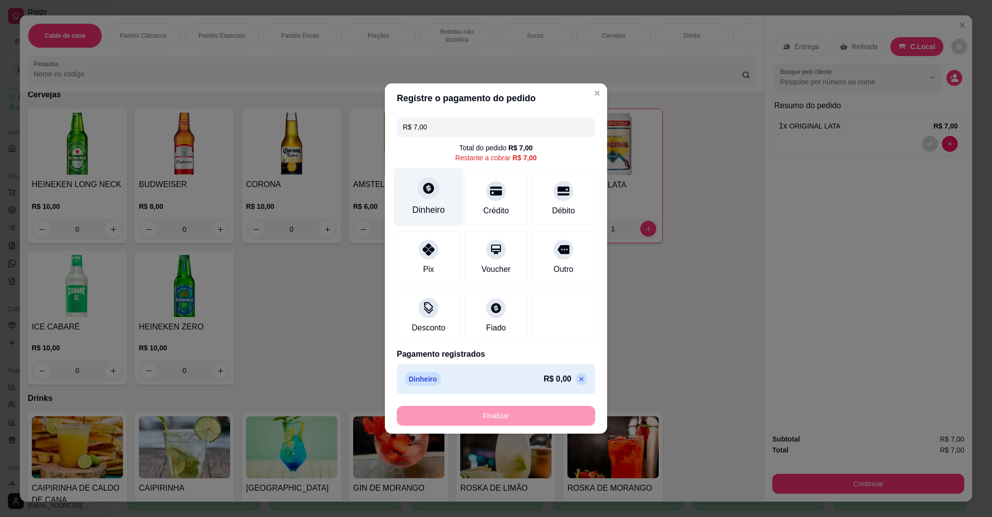
click at [430, 207] on div "Dinheiro" at bounding box center [428, 209] width 33 height 13
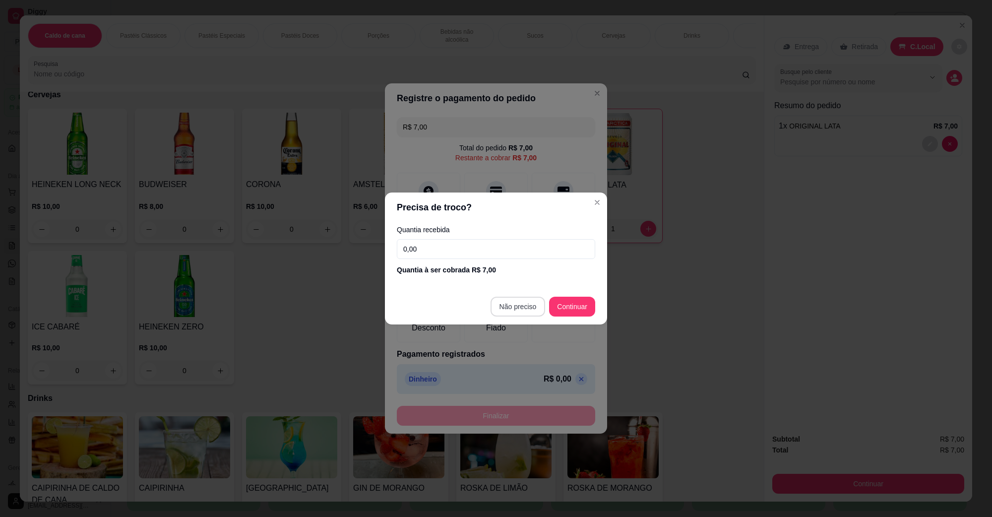
type input "R$ 0,00"
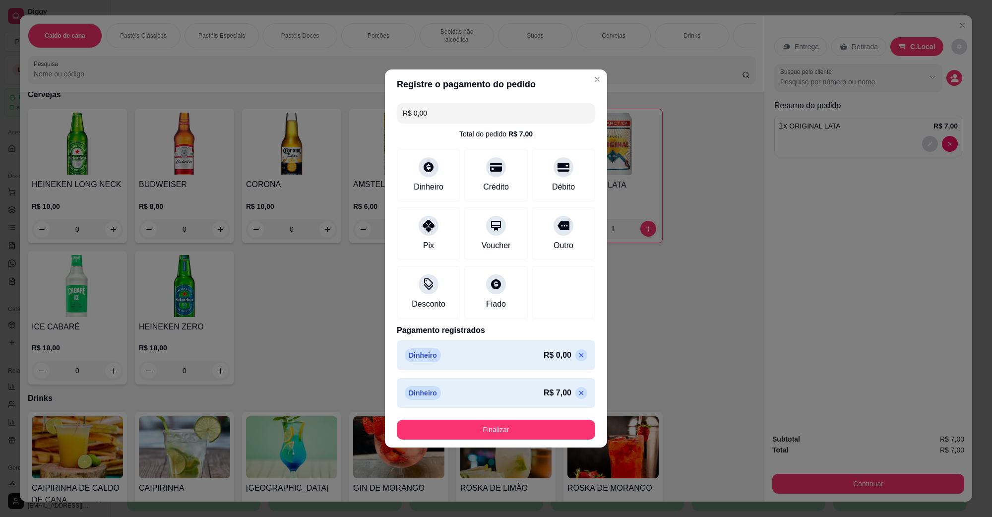
click at [504, 414] on footer "Finalizar" at bounding box center [496, 430] width 222 height 36
click at [501, 430] on button "Finalizar" at bounding box center [496, 430] width 198 height 20
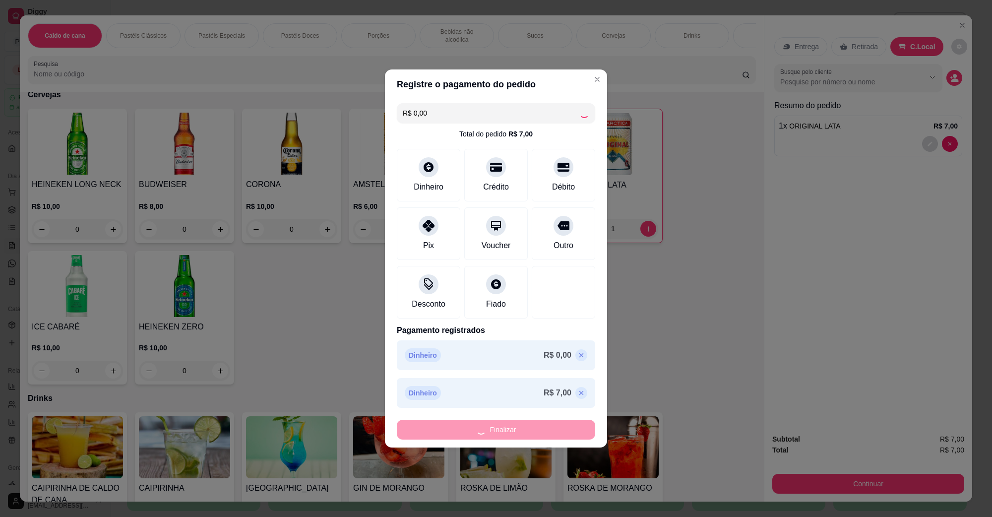
type input "0"
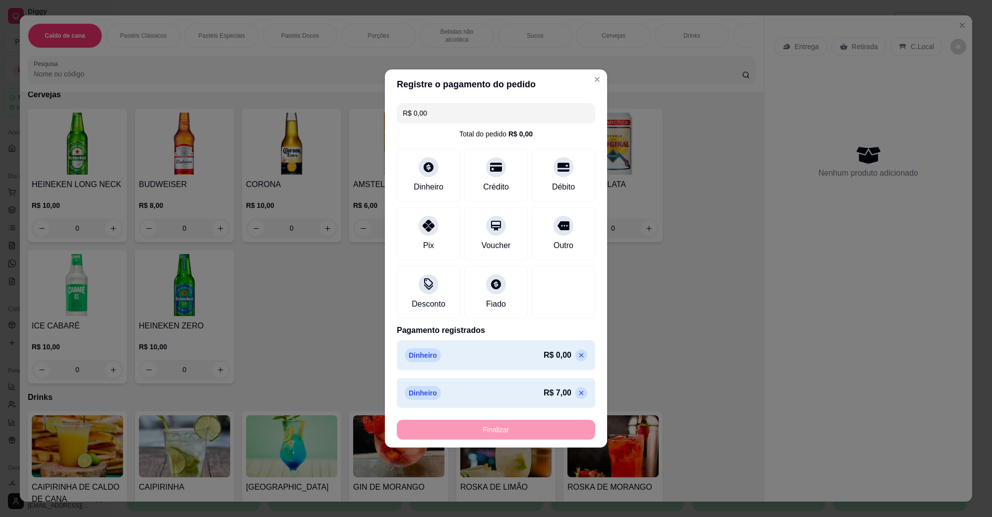
type input "-R$ 7,00"
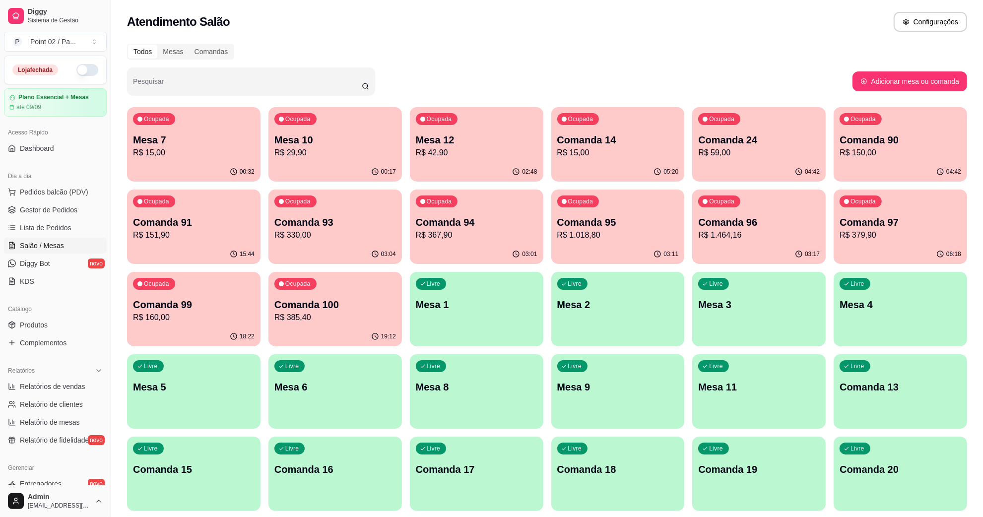
click at [279, 131] on div "Ocupada Mesa 10 R$ 29,90" at bounding box center [334, 134] width 133 height 55
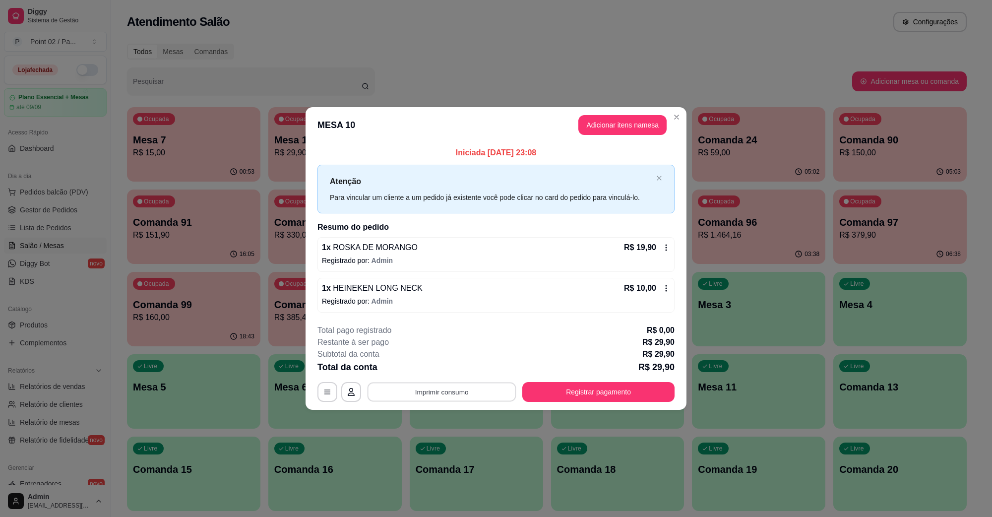
click at [449, 387] on button "Imprimir consumo" at bounding box center [442, 391] width 149 height 19
click at [447, 377] on button "IMPRESSORA" at bounding box center [445, 369] width 72 height 16
click at [628, 125] on button "Adicionar itens na mesa" at bounding box center [623, 125] width 88 height 20
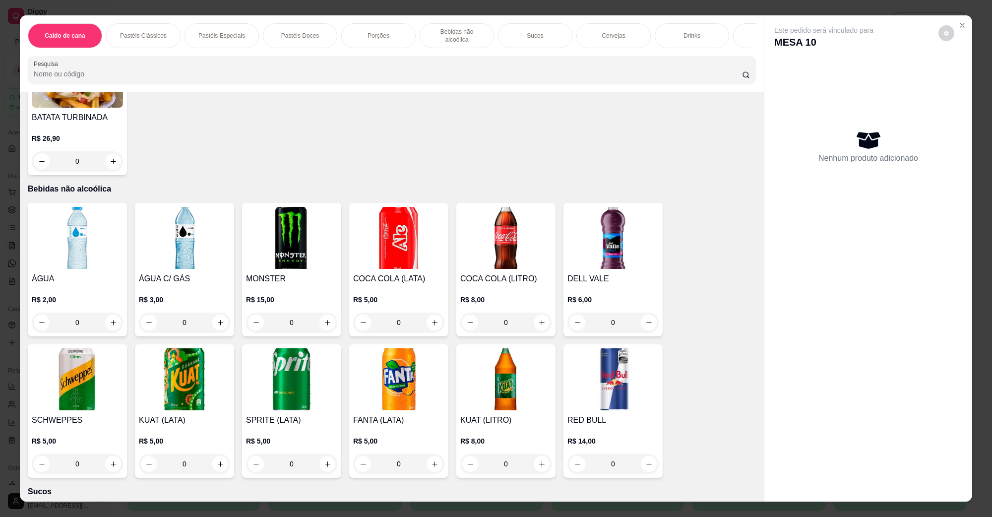
scroll to position [1365, 0]
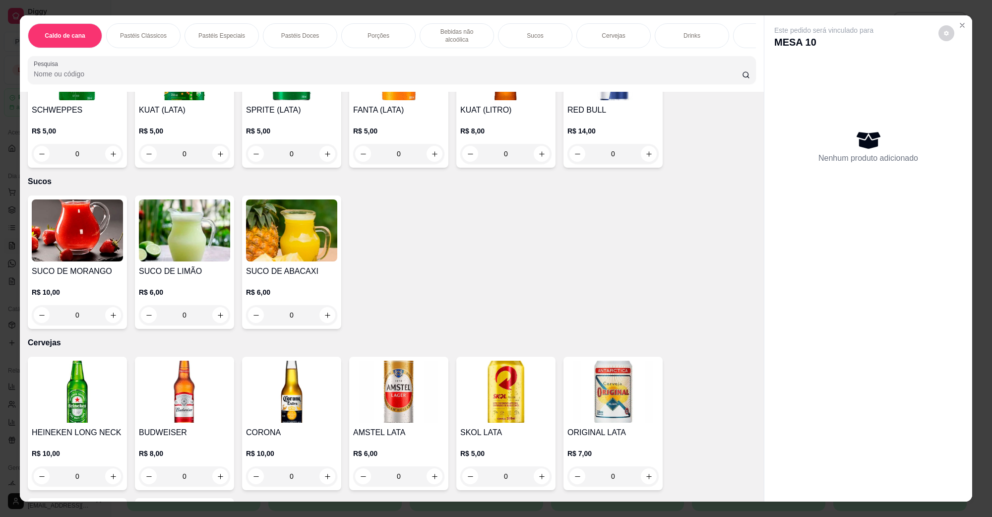
click at [611, 390] on img at bounding box center [613, 392] width 91 height 62
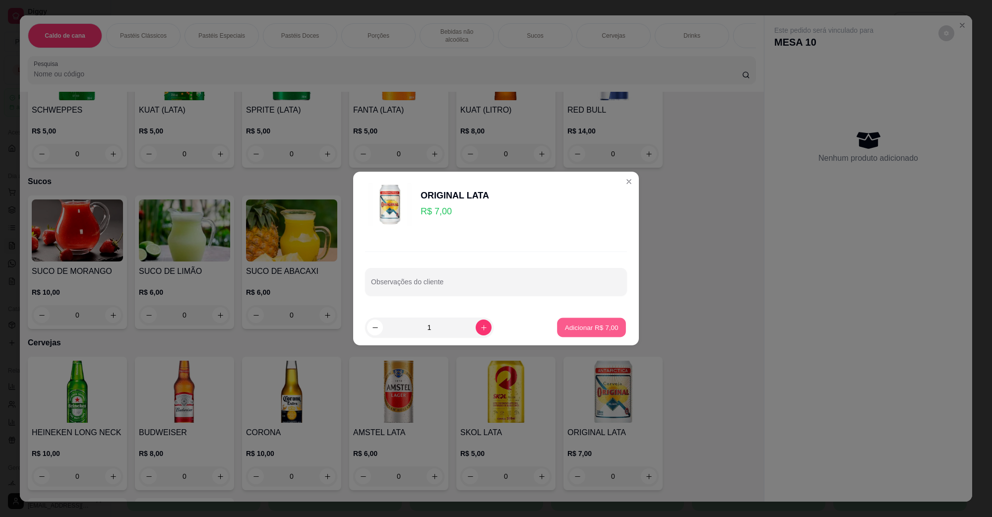
click at [584, 333] on button "Adicionar R$ 7,00" at bounding box center [591, 327] width 69 height 19
type input "1"
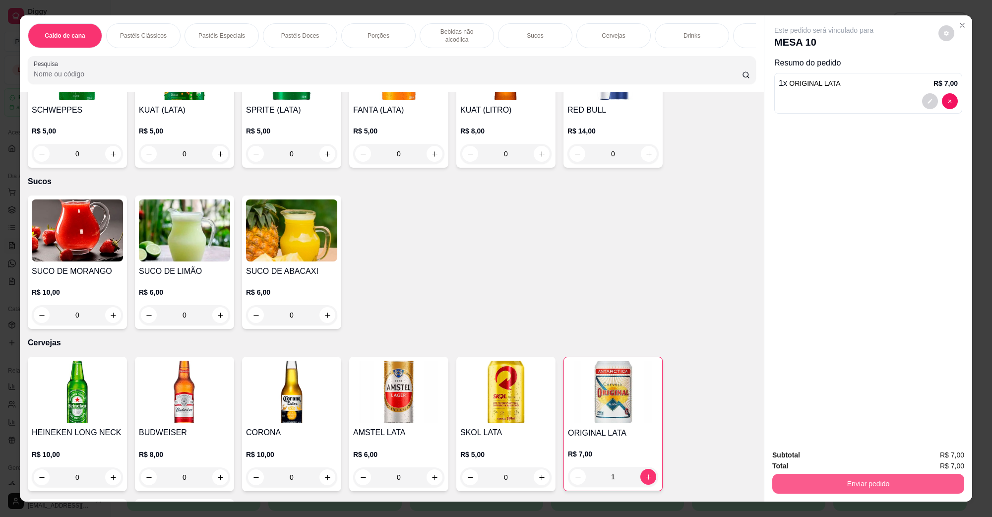
click at [864, 479] on button "Enviar pedido" at bounding box center [869, 484] width 192 height 20
click at [847, 464] on button "Não registrar e enviar pedido" at bounding box center [835, 459] width 100 height 18
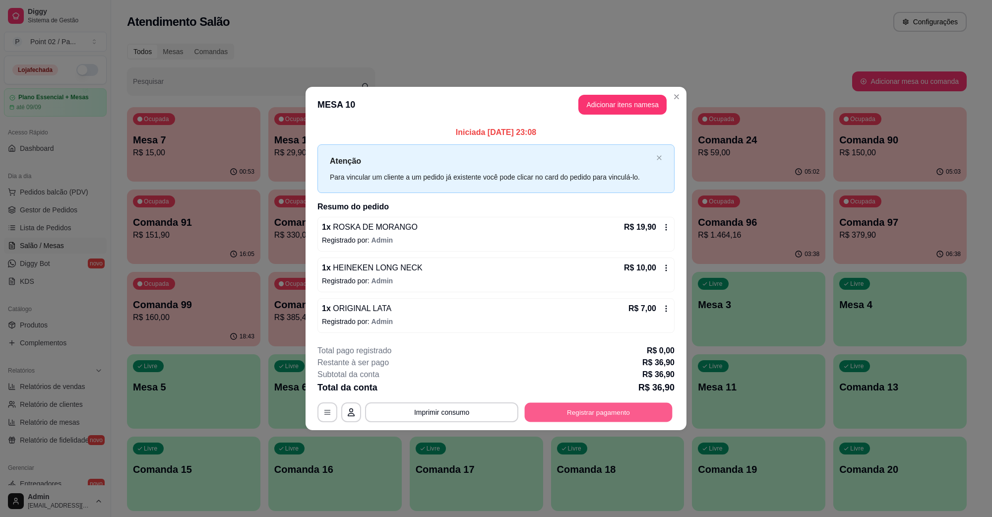
click at [582, 420] on button "Registrar pagamento" at bounding box center [599, 411] width 148 height 19
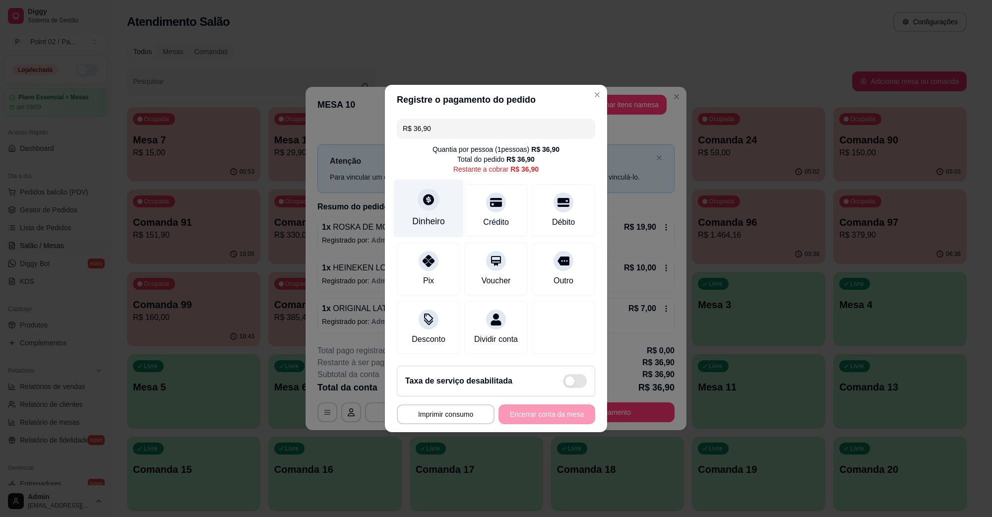
click at [426, 200] on div at bounding box center [429, 200] width 22 height 22
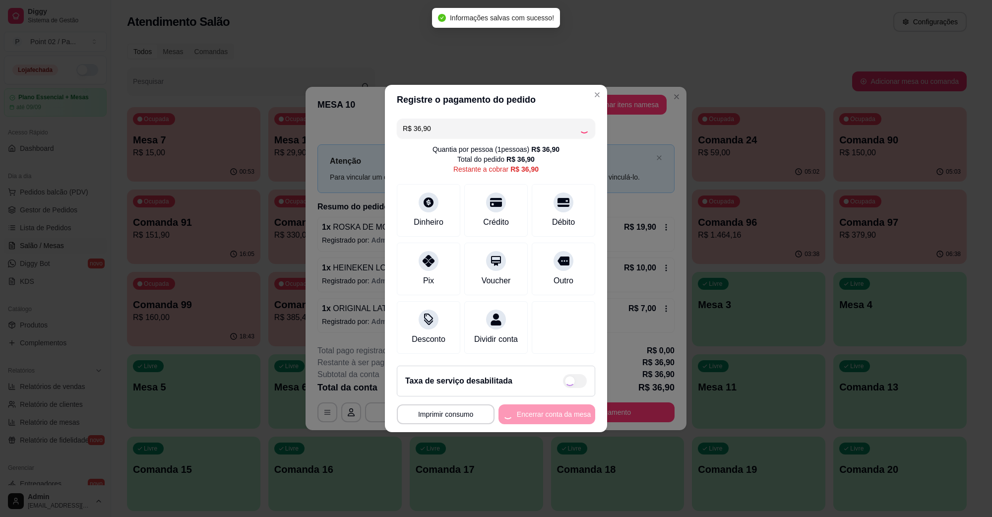
type input "R$ 0,00"
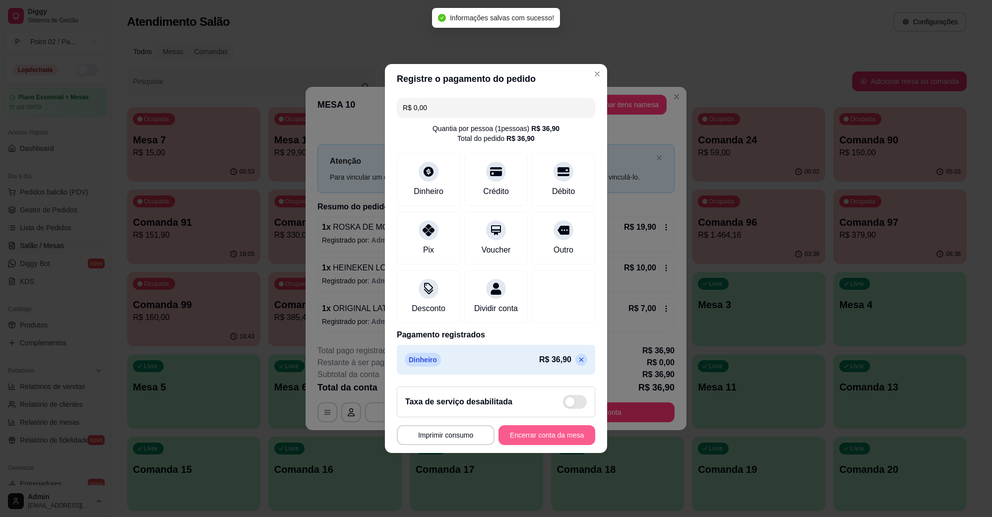
click at [564, 439] on button "Encerrar conta da mesa" at bounding box center [547, 435] width 97 height 20
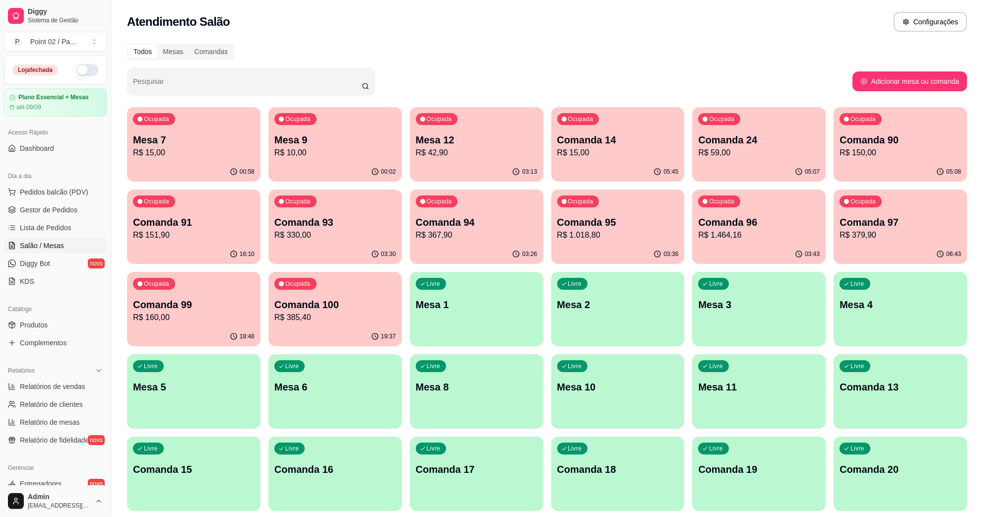
click at [194, 119] on div "Ocupada Mesa 7 R$ 15,00" at bounding box center [194, 135] width 130 height 54
click at [71, 195] on span "Pedidos balcão (PDV)" at bounding box center [54, 192] width 68 height 10
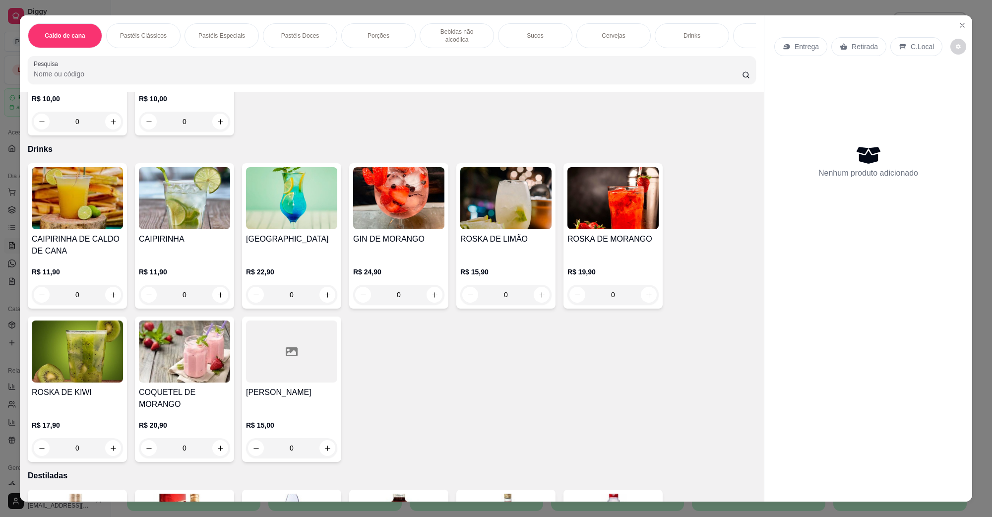
scroll to position [1489, 0]
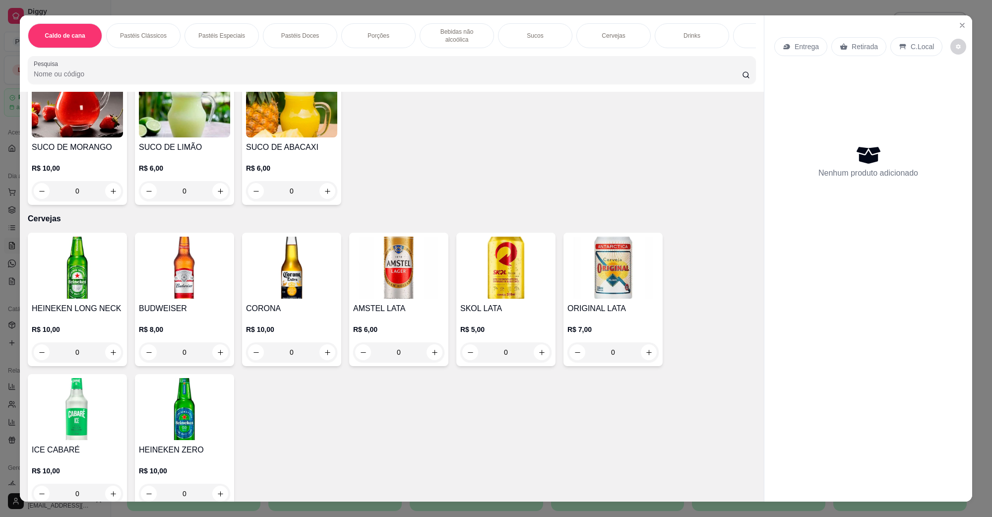
click at [84, 266] on img at bounding box center [77, 268] width 91 height 62
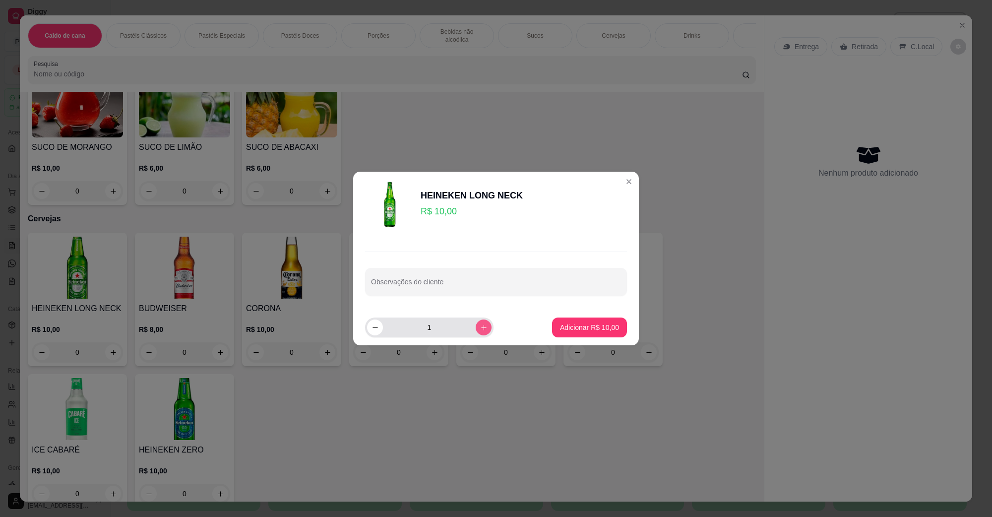
click at [480, 326] on icon "increase-product-quantity" at bounding box center [483, 327] width 7 height 7
type input "2"
click at [560, 329] on p "Adicionar R$ 20,00" at bounding box center [589, 328] width 59 height 10
type input "2"
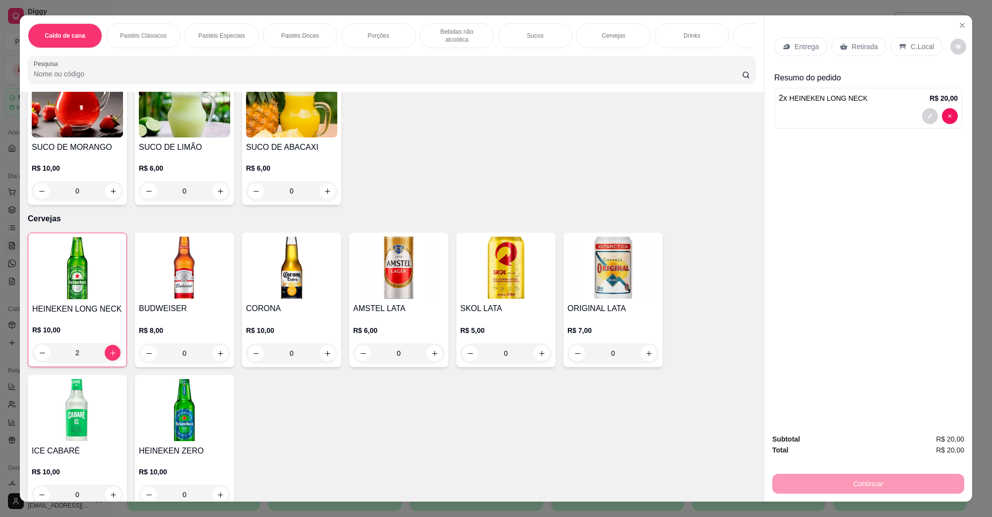
click at [917, 48] on p "C.Local" at bounding box center [922, 47] width 23 height 10
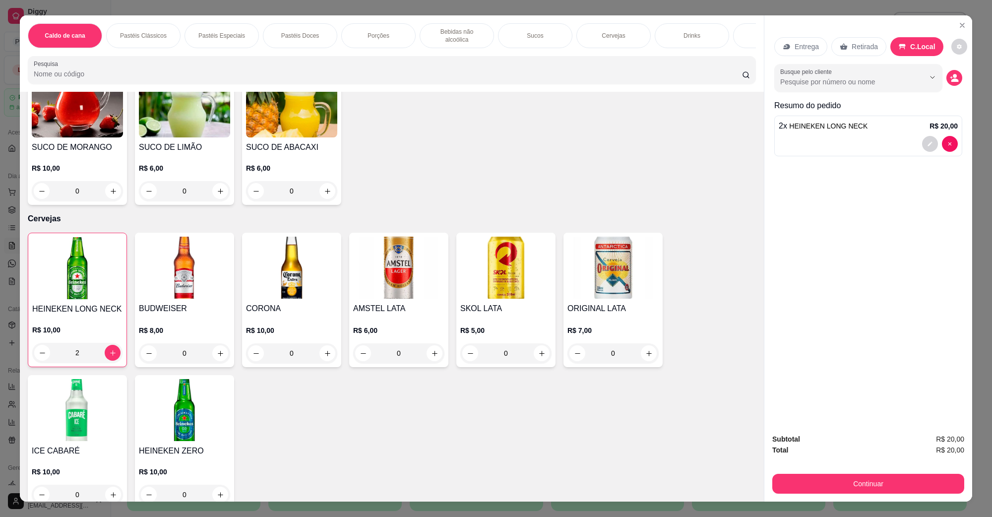
click at [837, 473] on div "Continuar" at bounding box center [869, 482] width 192 height 22
click at [834, 474] on button "Continuar" at bounding box center [869, 483] width 186 height 19
click at [823, 482] on button "Continuar" at bounding box center [869, 484] width 192 height 20
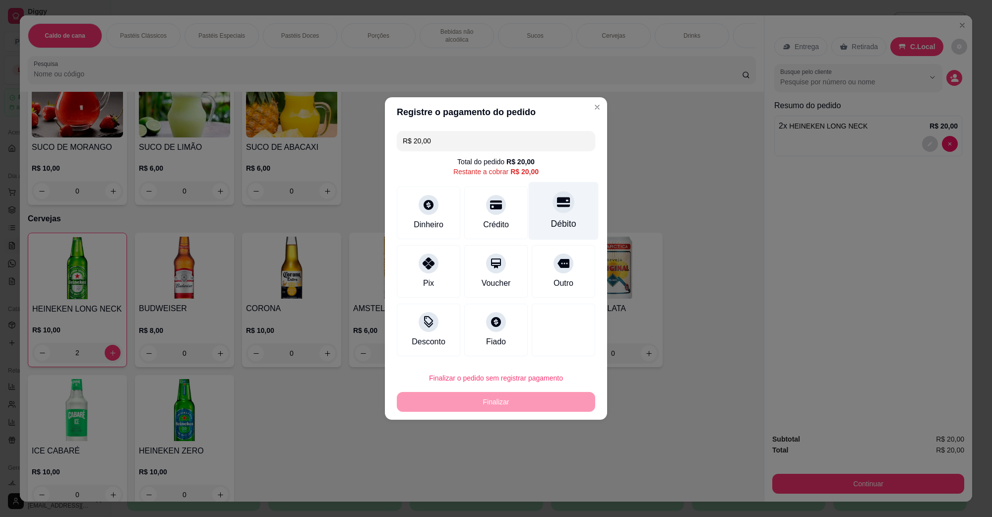
click at [554, 210] on div at bounding box center [564, 202] width 22 height 22
type input "R$ 0,00"
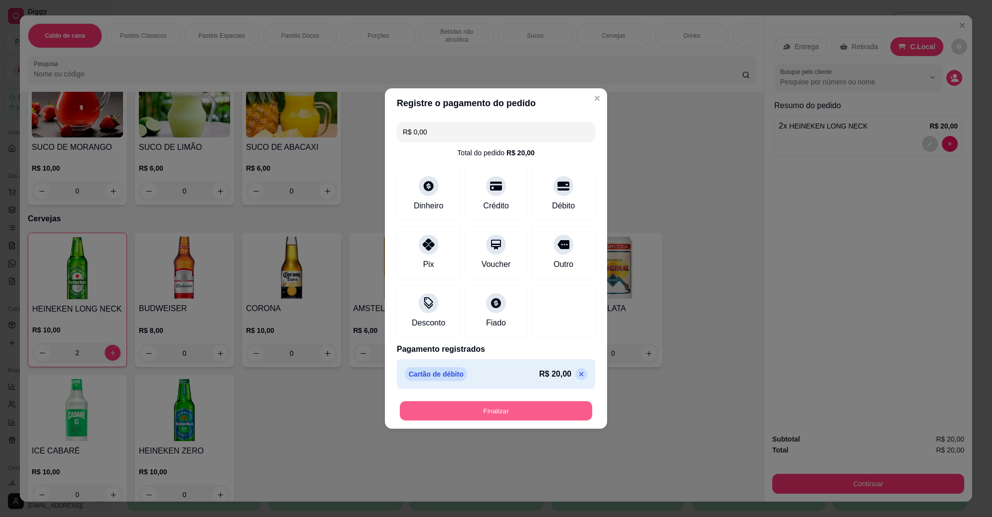
click at [487, 405] on button "Finalizar" at bounding box center [496, 410] width 193 height 19
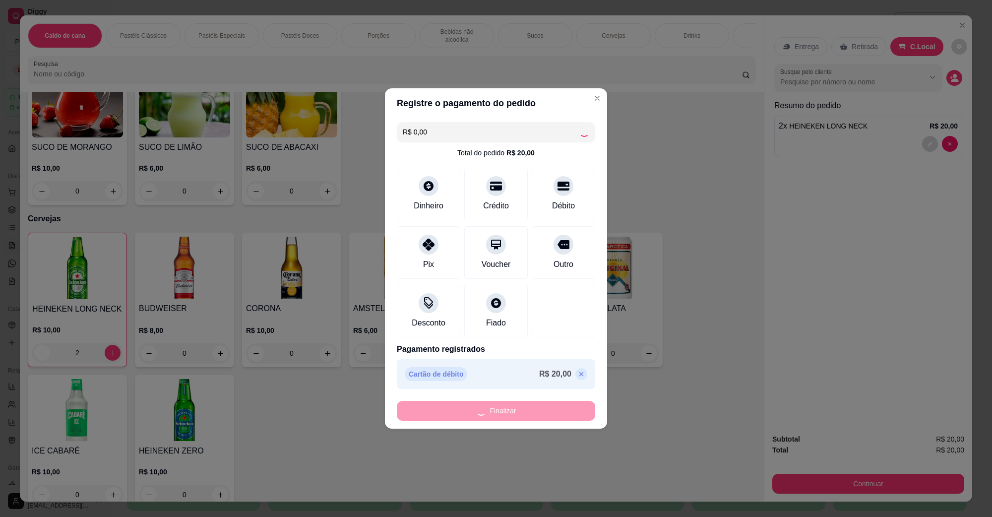
type input "0"
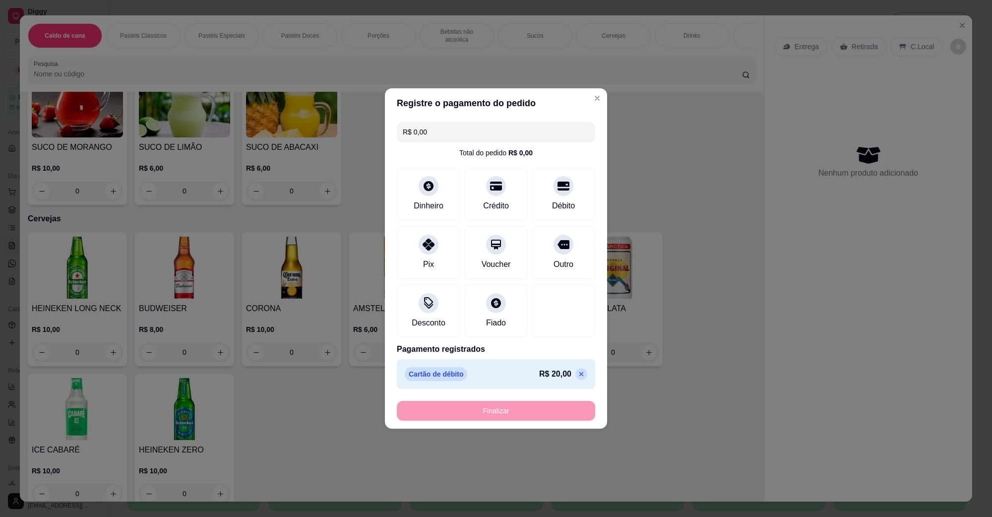
type input "-R$ 20,00"
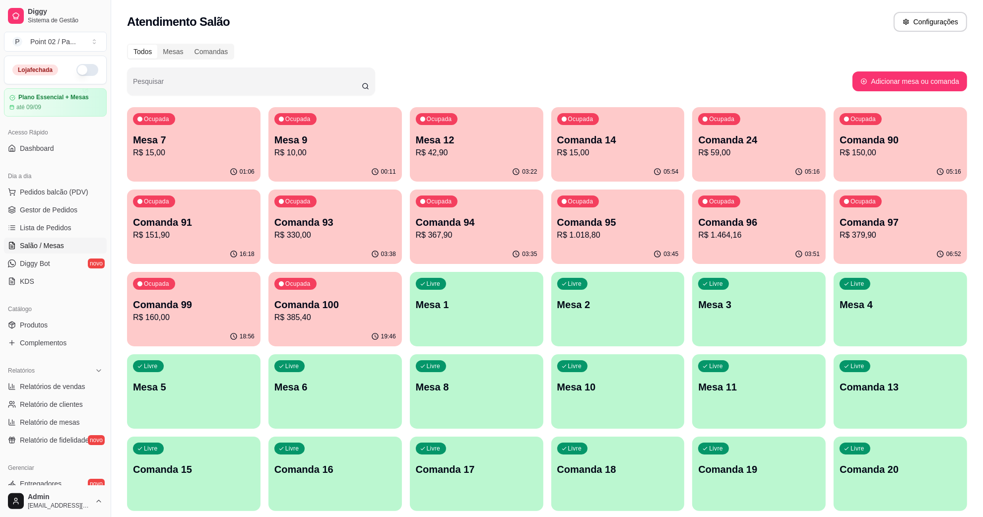
click at [364, 156] on p "R$ 10,00" at bounding box center [335, 153] width 122 height 12
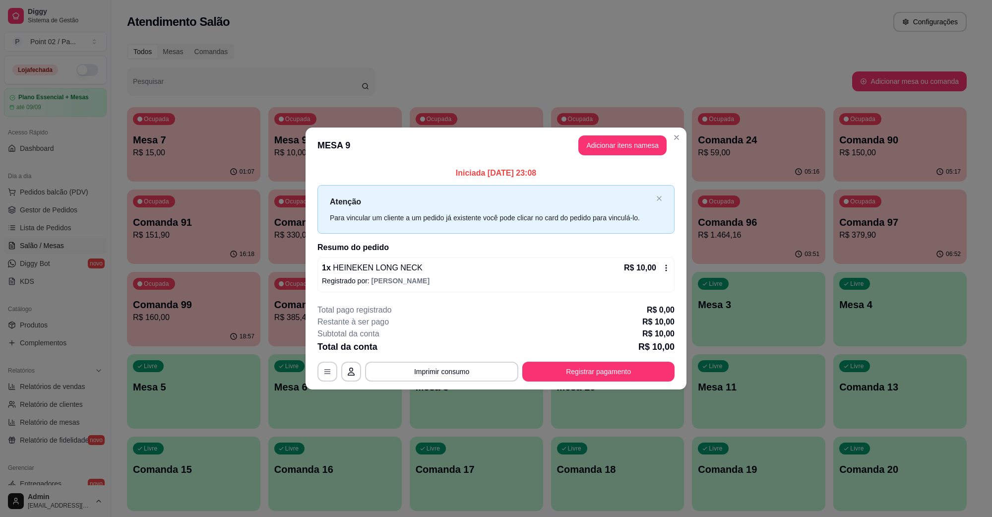
click at [430, 267] on div "1 x HEINEKEN LONG NECK R$ 10,00" at bounding box center [496, 268] width 348 height 12
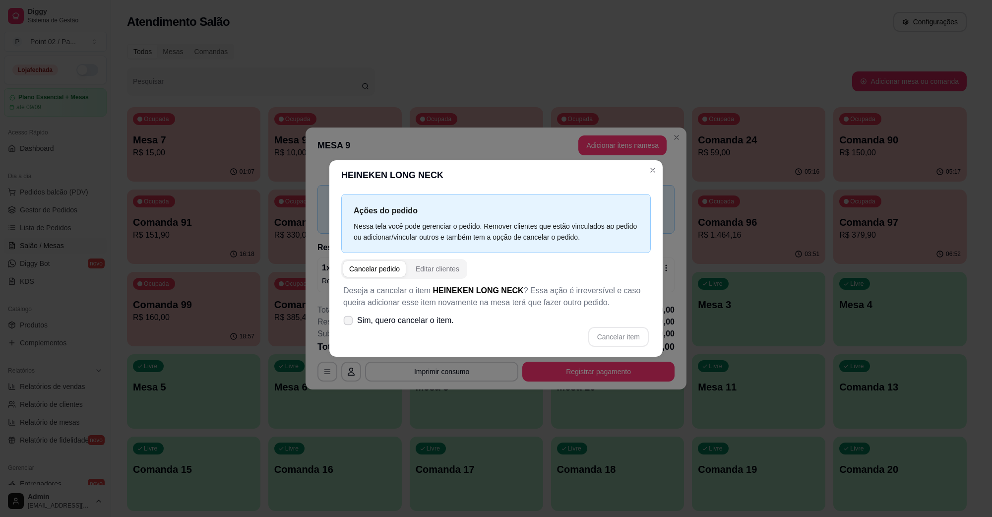
click at [415, 316] on span "Sim, quero cancelar o item." at bounding box center [405, 321] width 97 height 12
click at [349, 323] on input "Sim, quero cancelar o item." at bounding box center [346, 326] width 6 height 6
checkbox input "true"
click at [613, 342] on button "Cancelar item" at bounding box center [618, 337] width 59 height 19
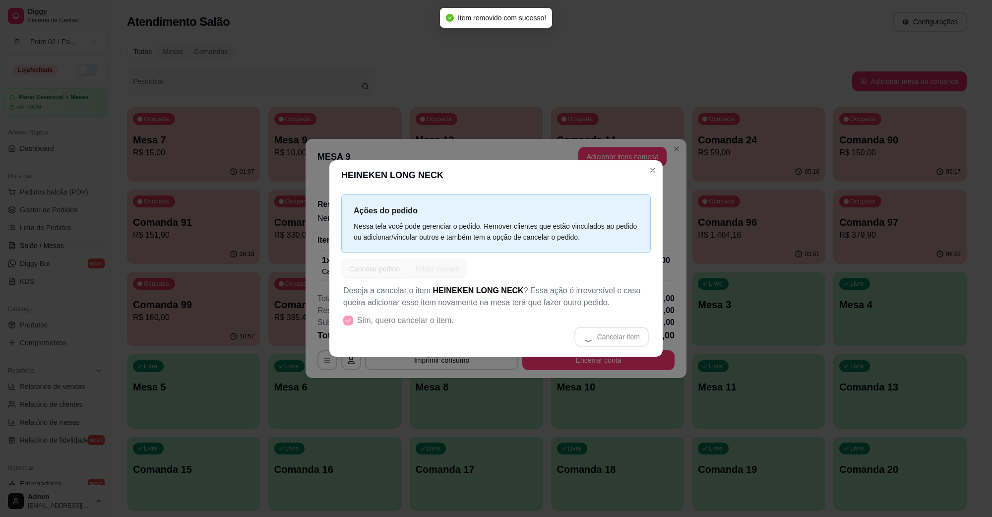
click at [616, 363] on button "Encerrar conta" at bounding box center [599, 360] width 152 height 20
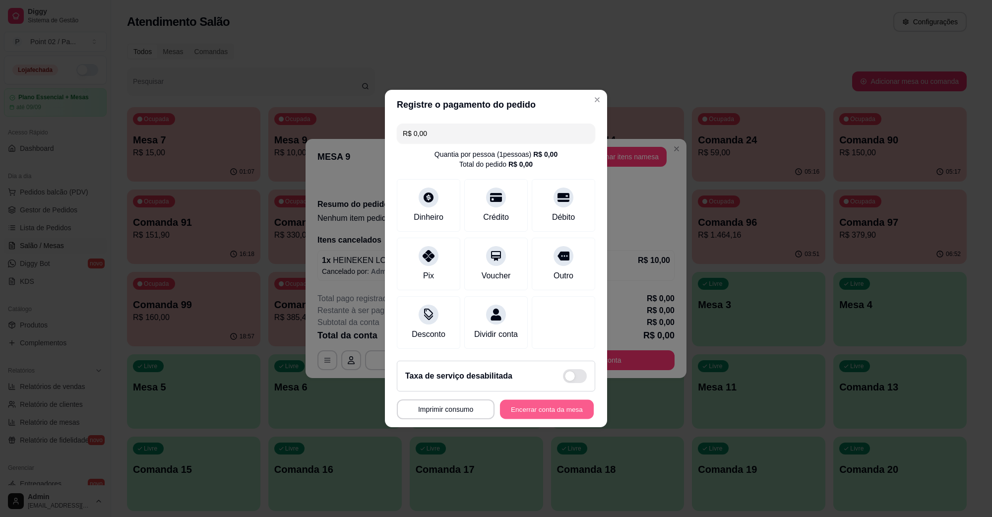
click at [531, 405] on button "Encerrar conta da mesa" at bounding box center [547, 409] width 94 height 19
click at [536, 419] on button "Encerrar conta da mesa" at bounding box center [547, 409] width 94 height 19
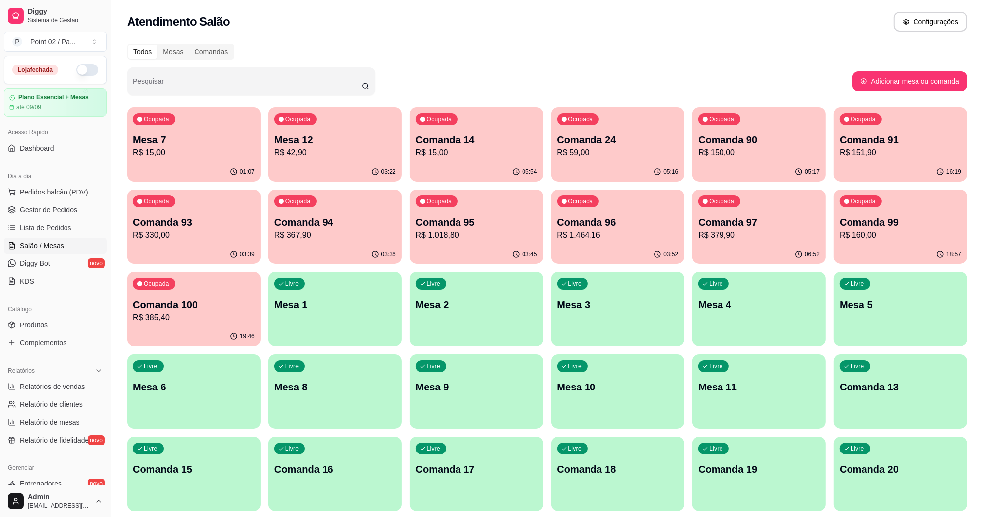
click at [173, 149] on p "R$ 15,00" at bounding box center [194, 153] width 122 height 12
click at [209, 157] on p "R$ 15,00" at bounding box center [194, 153] width 122 height 12
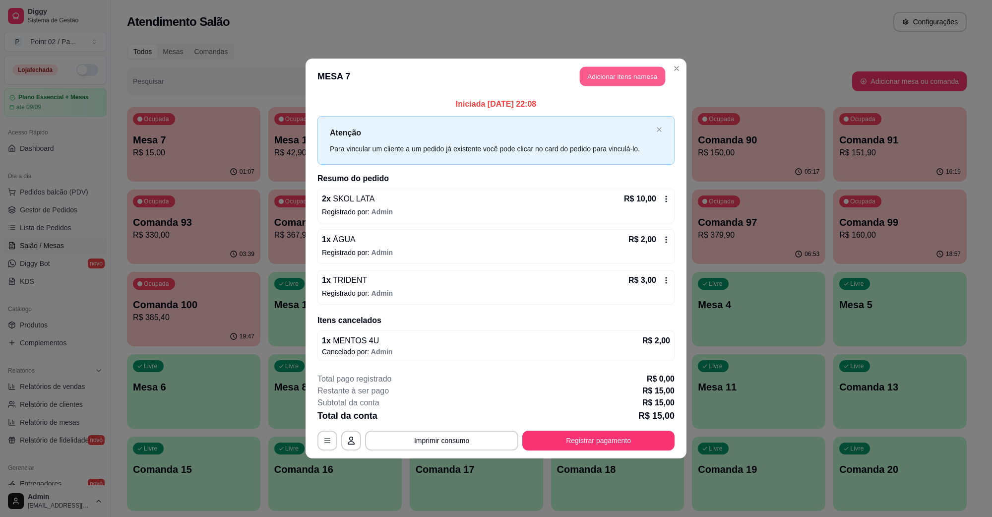
click at [653, 80] on button "Adicionar itens na mesa" at bounding box center [622, 76] width 85 height 19
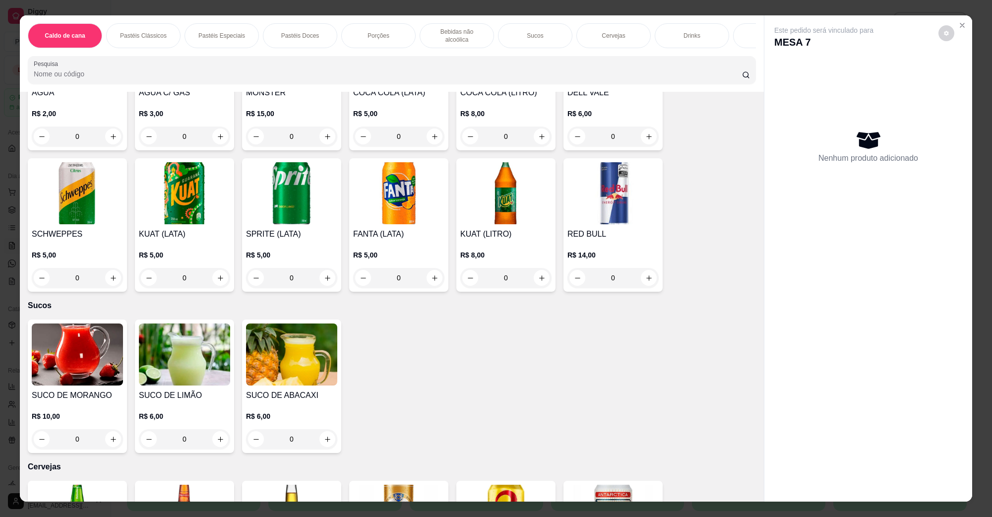
scroll to position [1675, 0]
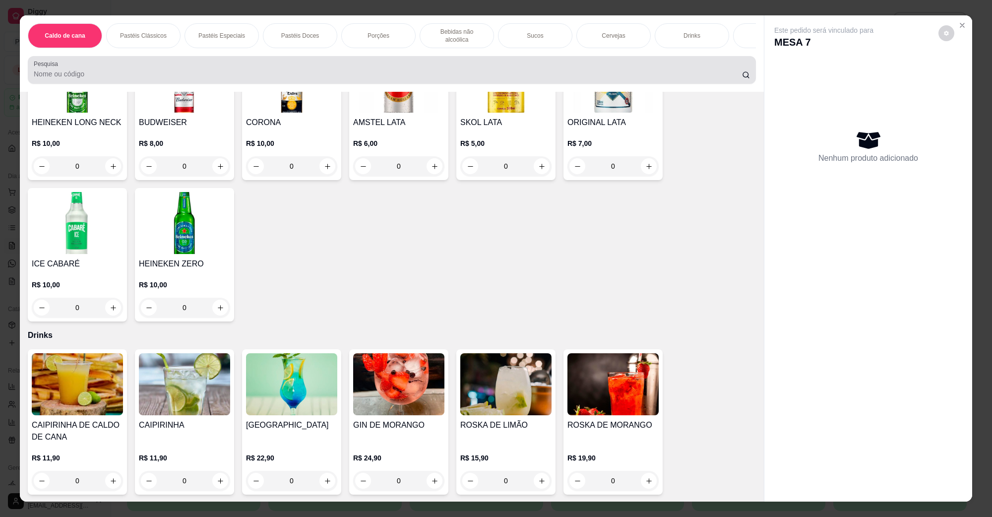
click at [514, 94] on img at bounding box center [505, 82] width 91 height 62
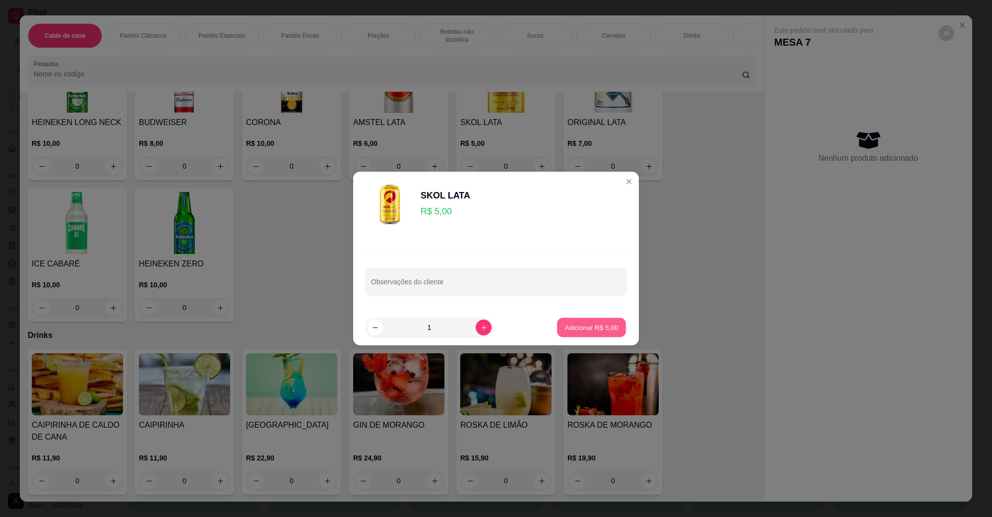
click at [581, 330] on p "Adicionar R$ 5,00" at bounding box center [592, 327] width 54 height 9
type input "1"
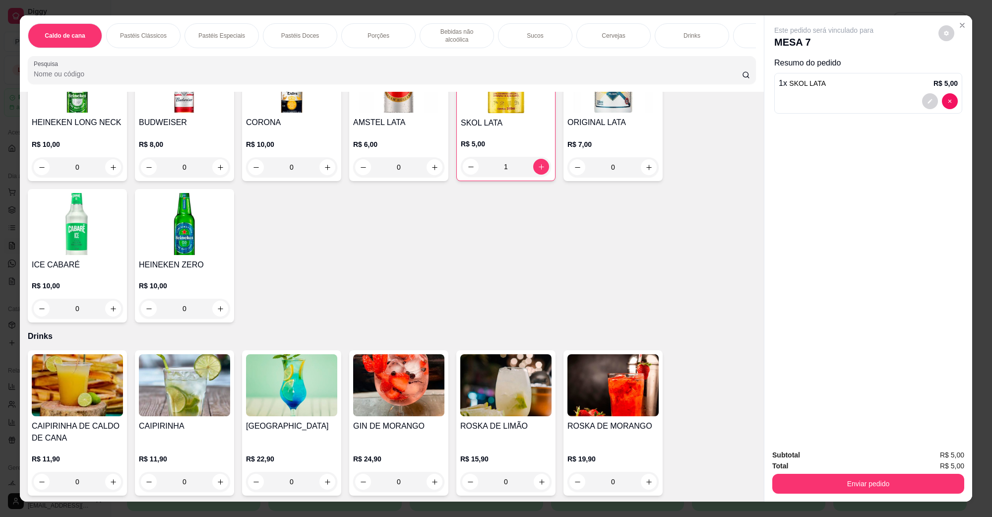
drag, startPoint x: 891, startPoint y: 506, endPoint x: 883, endPoint y: 497, distance: 12.0
click at [889, 506] on div "Caldo de cana Pastéis Clássicos Pastéis Especiais Pastéis Doces Porções Bebidas…" at bounding box center [496, 258] width 992 height 517
click at [879, 489] on button "Enviar pedido" at bounding box center [869, 484] width 192 height 20
click at [856, 474] on button "Enviar pedido" at bounding box center [869, 483] width 186 height 19
click at [849, 478] on button "Enviar pedido" at bounding box center [869, 483] width 186 height 19
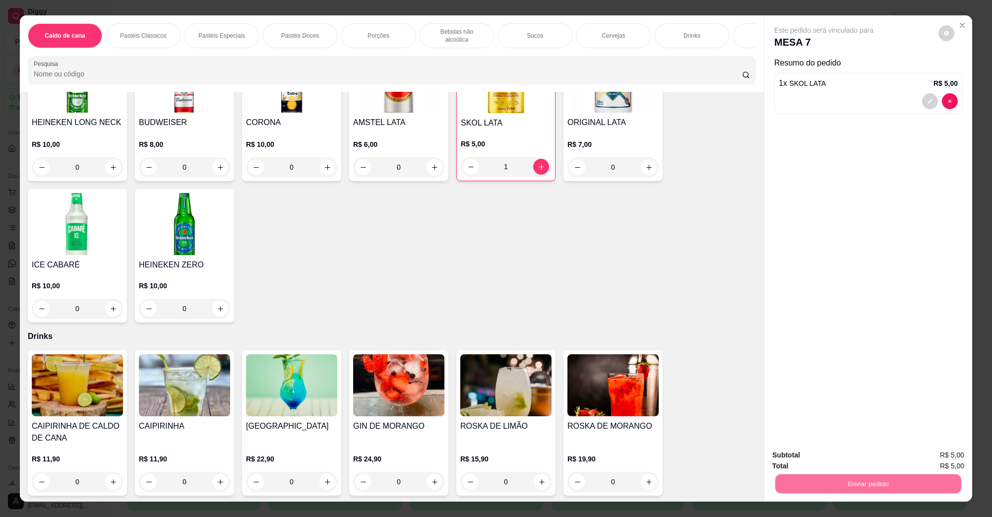
click at [844, 458] on button "Não registrar e enviar pedido" at bounding box center [835, 459] width 100 height 18
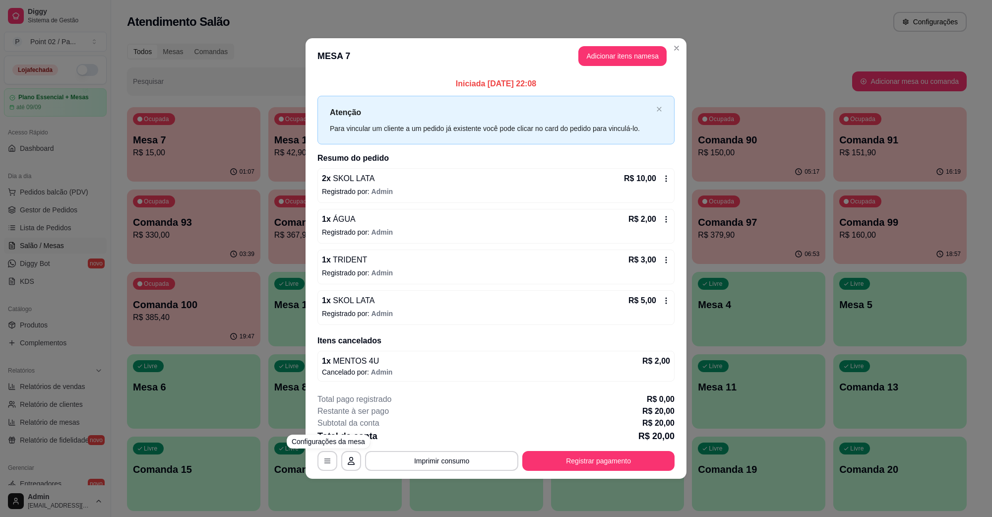
click at [464, 450] on div "**********" at bounding box center [496, 431] width 357 height 77
click at [450, 459] on button "Imprimir consumo" at bounding box center [441, 461] width 153 height 20
click at [445, 447] on div "Escolha a impressora IMPRESSORA" at bounding box center [445, 432] width 82 height 34
click at [445, 445] on button "IMPRESSORA" at bounding box center [445, 439] width 72 height 16
click at [596, 60] on button "Adicionar itens na mesa" at bounding box center [622, 56] width 85 height 19
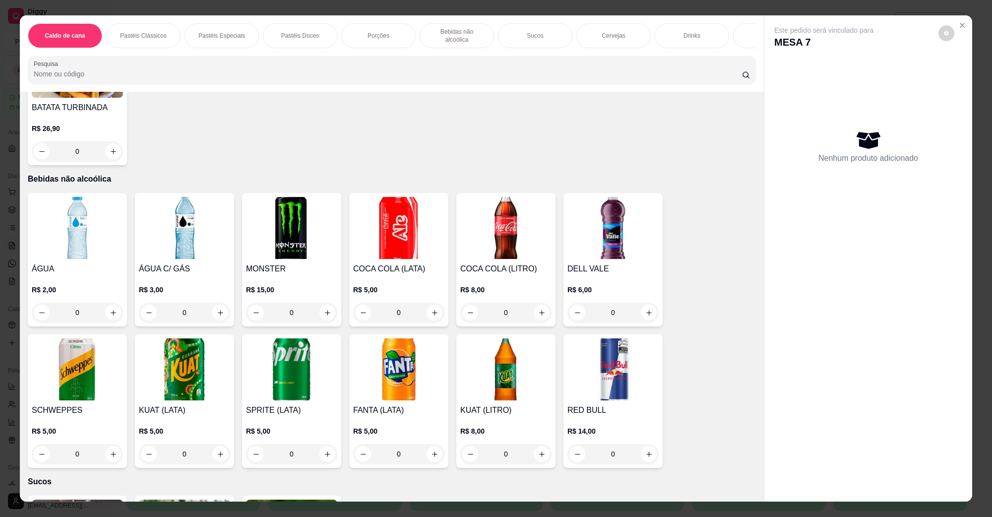
scroll to position [1116, 0]
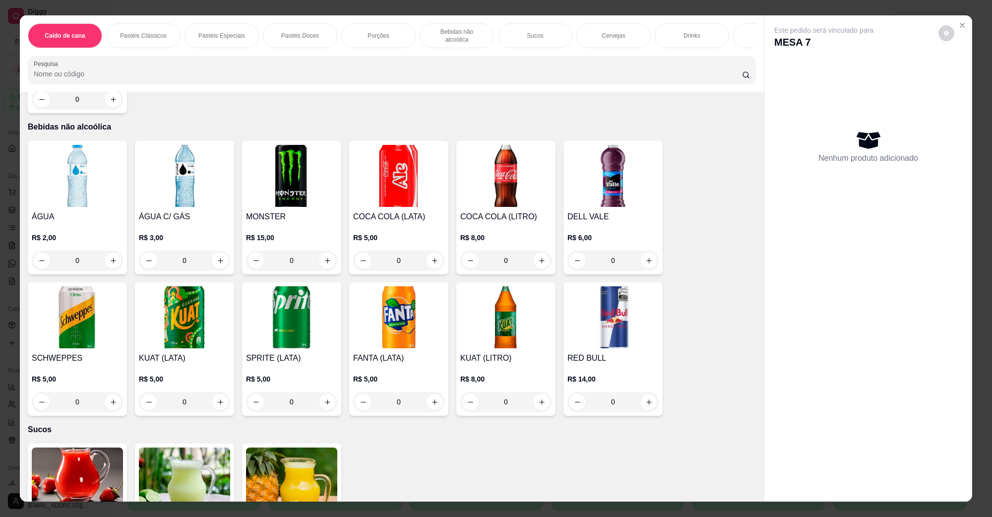
click at [96, 187] on img at bounding box center [77, 176] width 91 height 62
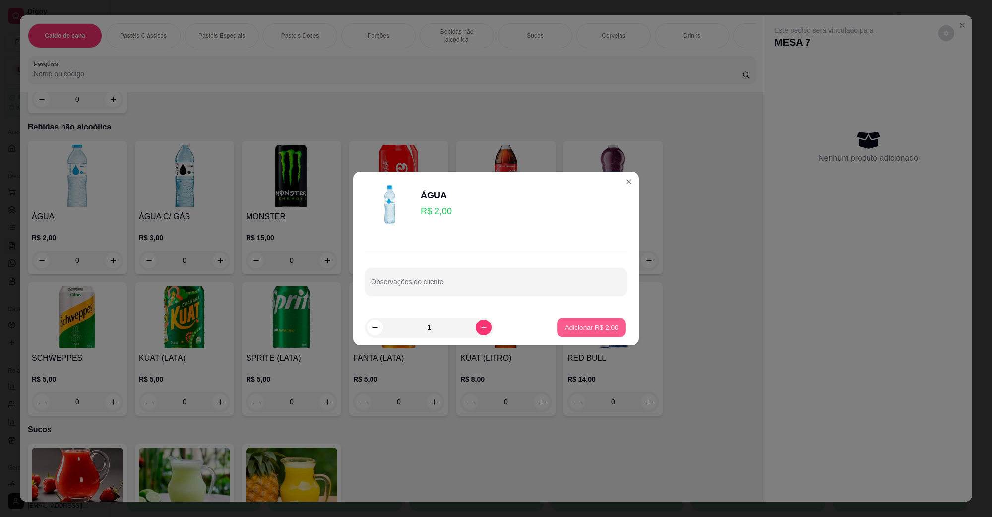
click at [585, 326] on p "Adicionar R$ 2,00" at bounding box center [592, 327] width 54 height 9
type input "1"
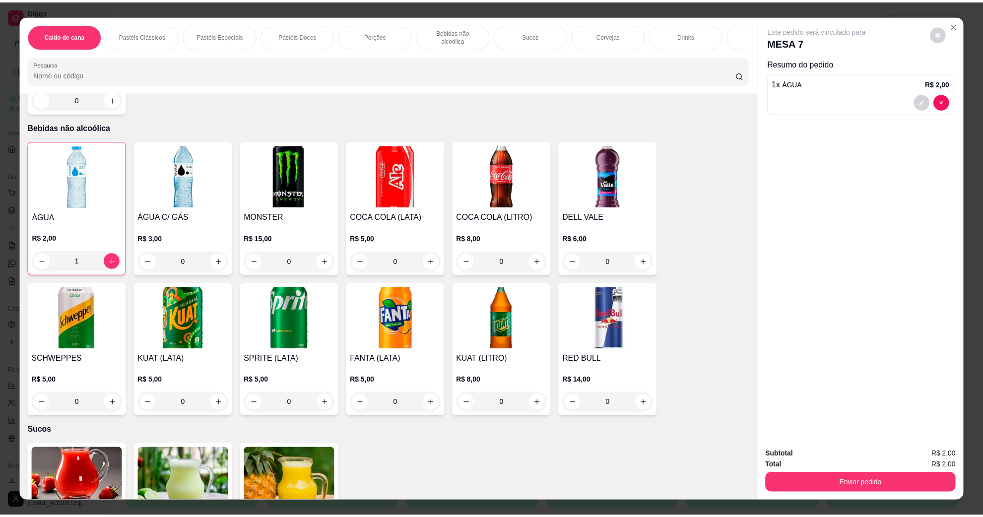
scroll to position [1489, 0]
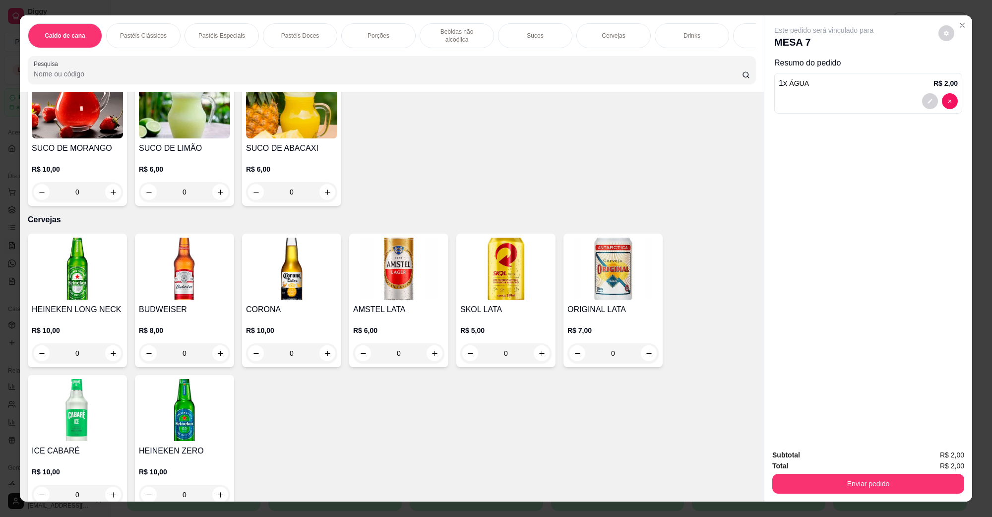
click at [498, 280] on img at bounding box center [505, 269] width 91 height 62
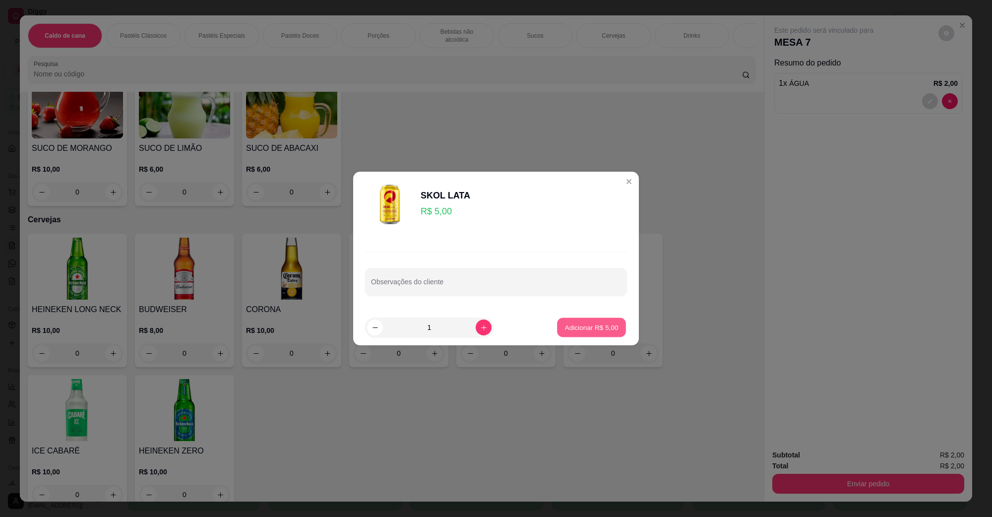
click at [590, 330] on p "Adicionar R$ 5,00" at bounding box center [592, 327] width 54 height 9
type input "1"
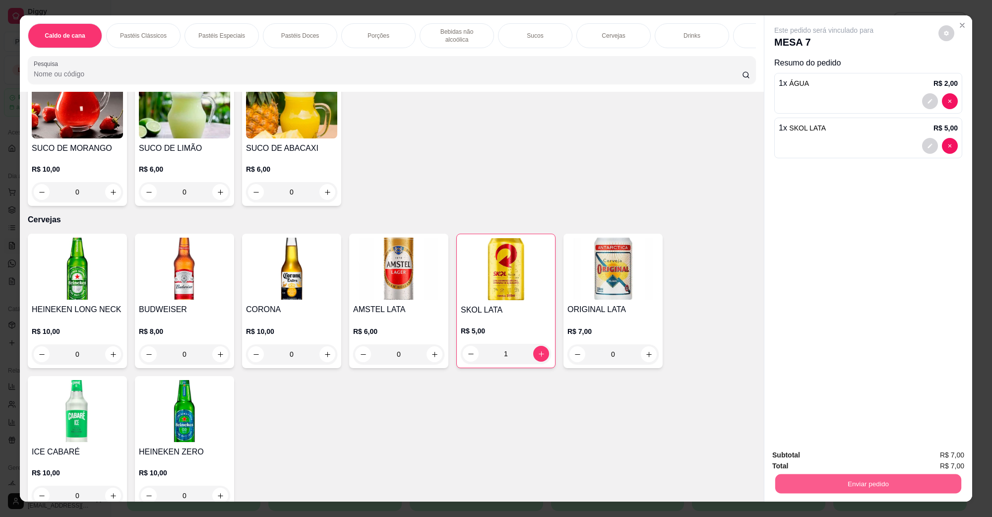
click at [856, 492] on button "Enviar pedido" at bounding box center [869, 483] width 186 height 19
click at [834, 461] on button "Não registrar e enviar pedido" at bounding box center [835, 459] width 103 height 19
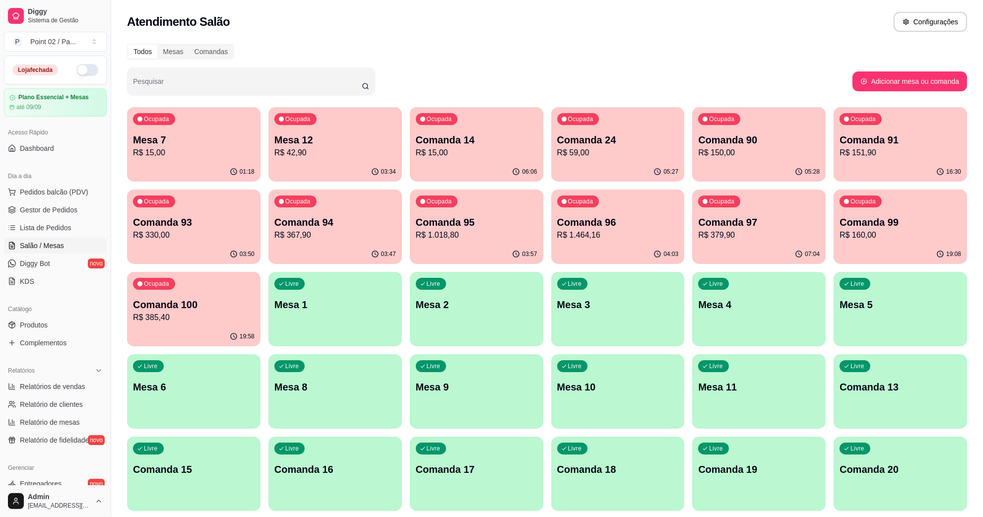
click at [320, 139] on p "Mesa 12" at bounding box center [335, 140] width 122 height 14
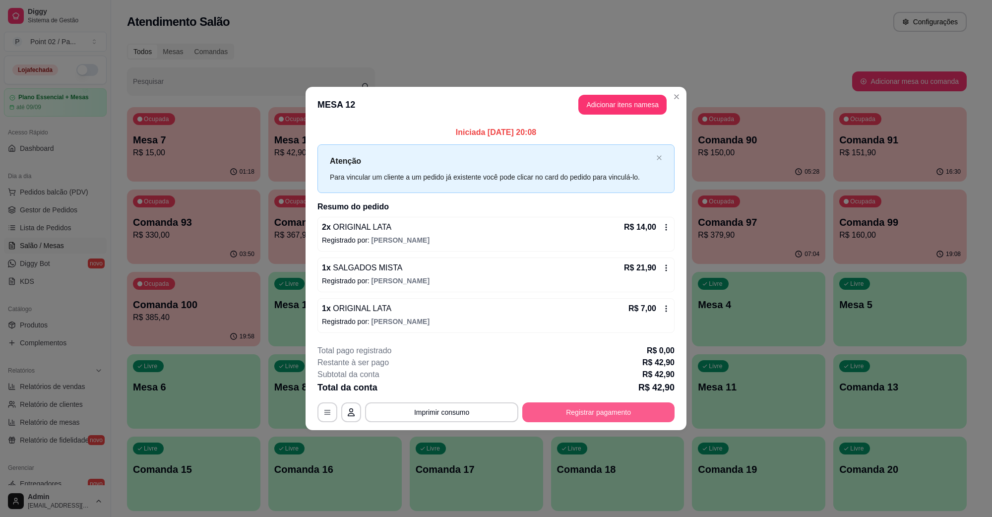
click at [599, 408] on button "Registrar pagamento" at bounding box center [599, 412] width 152 height 20
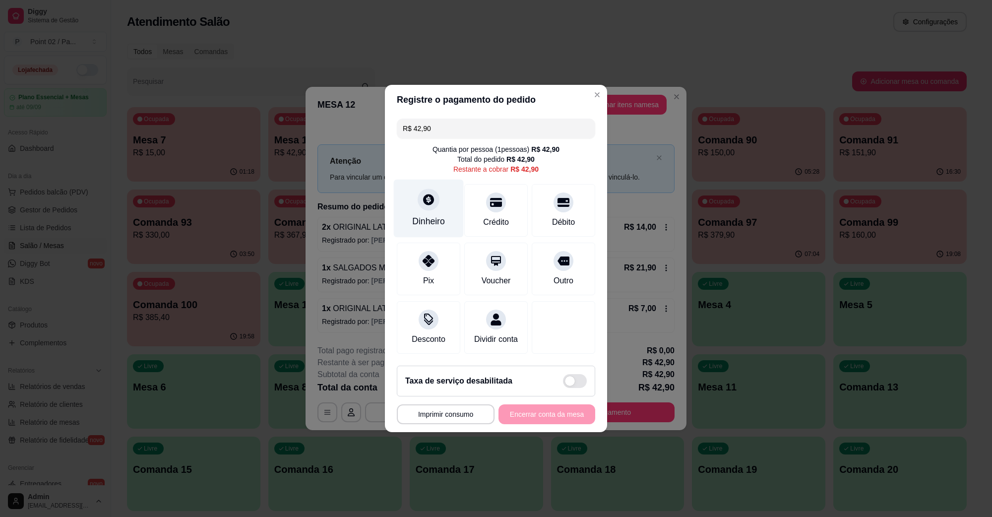
click at [431, 194] on icon at bounding box center [428, 199] width 11 height 11
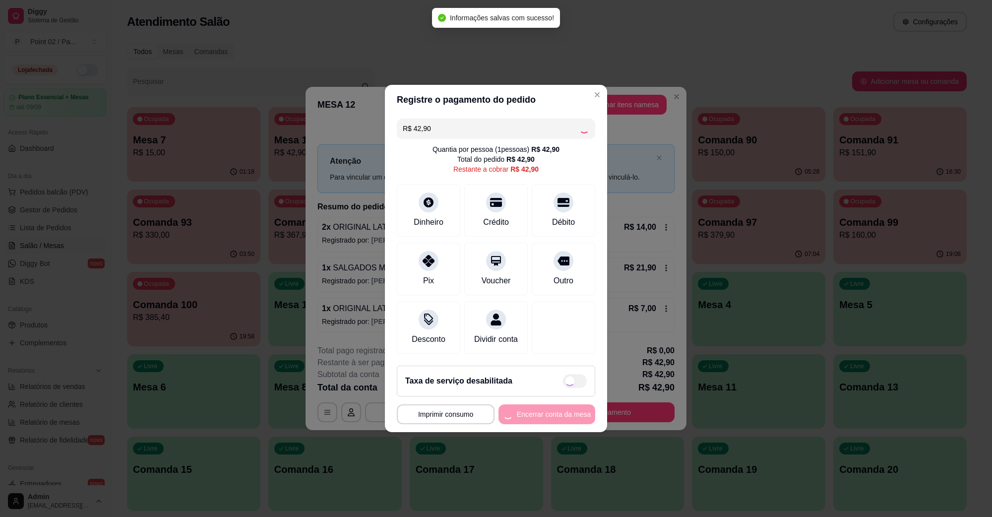
type input "R$ 0,00"
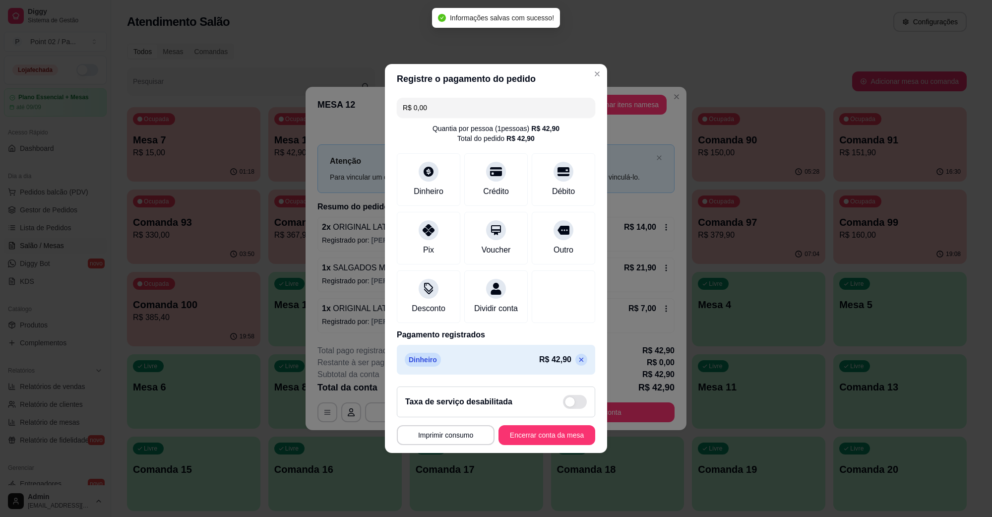
click at [548, 417] on div "Taxa de serviço desabilitada" at bounding box center [496, 402] width 198 height 31
click at [546, 434] on div "**********" at bounding box center [496, 435] width 198 height 20
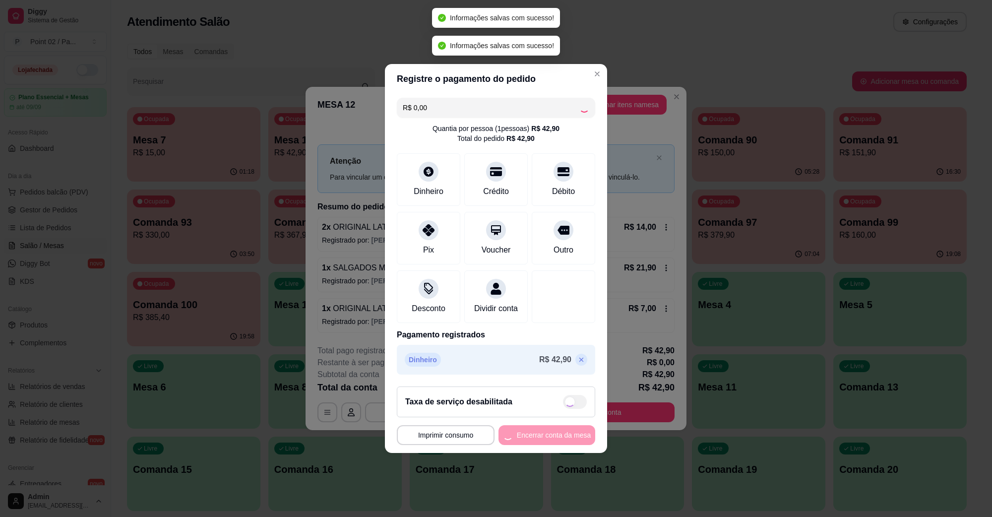
checkbox input "true"
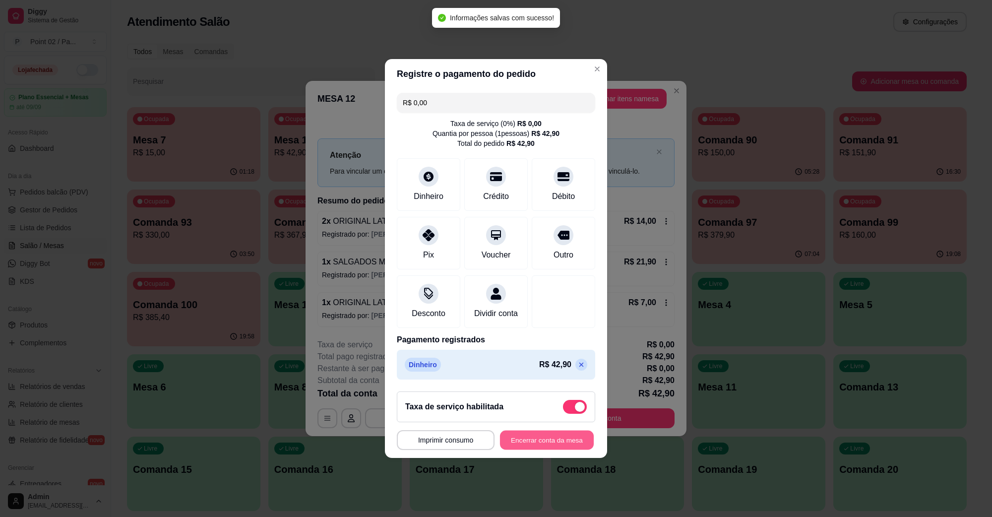
click at [552, 440] on button "Encerrar conta da mesa" at bounding box center [547, 440] width 94 height 19
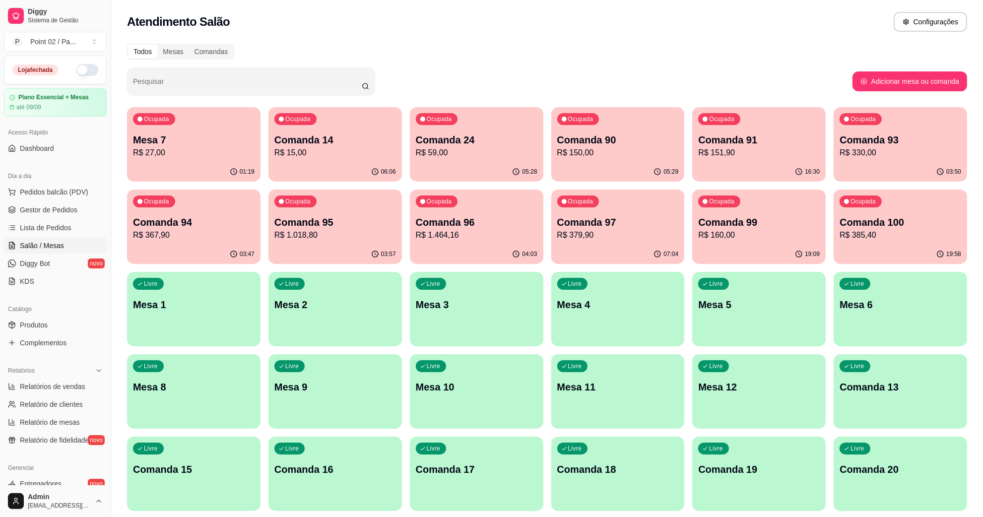
click at [205, 136] on p "Mesa 7" at bounding box center [194, 140] width 122 height 14
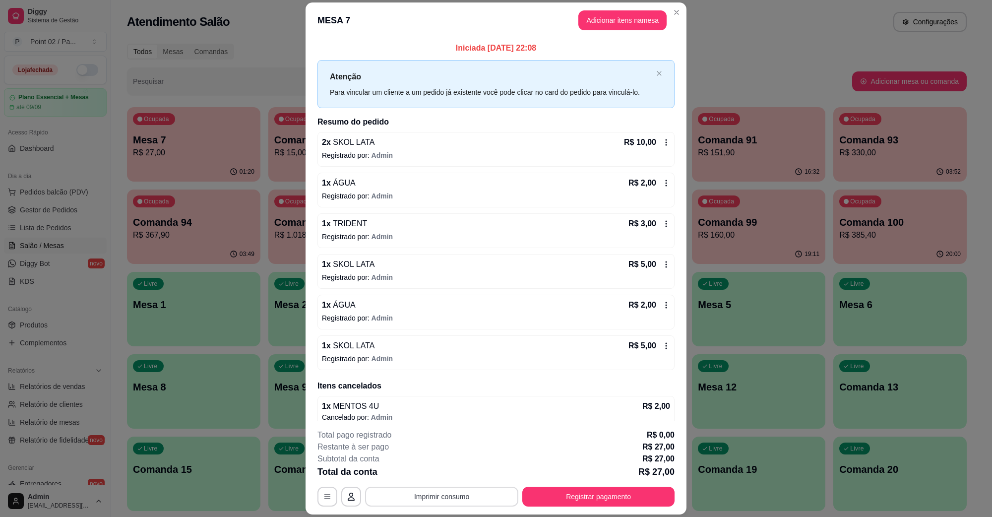
click at [415, 495] on button "Imprimir consumo" at bounding box center [441, 497] width 153 height 20
click at [427, 480] on button "IMPRESSORA" at bounding box center [440, 474] width 72 height 16
click at [560, 509] on footer "**********" at bounding box center [496, 467] width 381 height 93
click at [567, 500] on button "Registrar pagamento" at bounding box center [599, 497] width 152 height 20
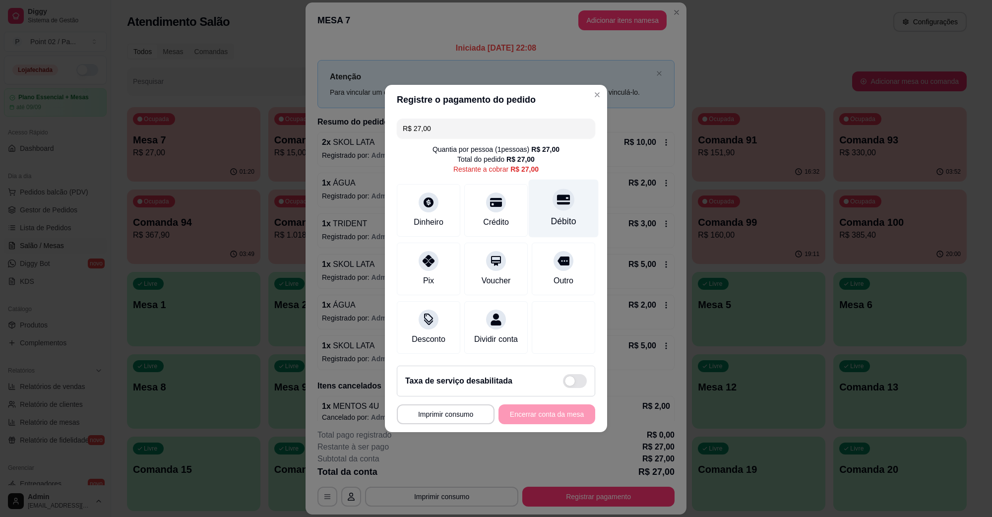
click at [574, 192] on div "Débito" at bounding box center [564, 209] width 70 height 58
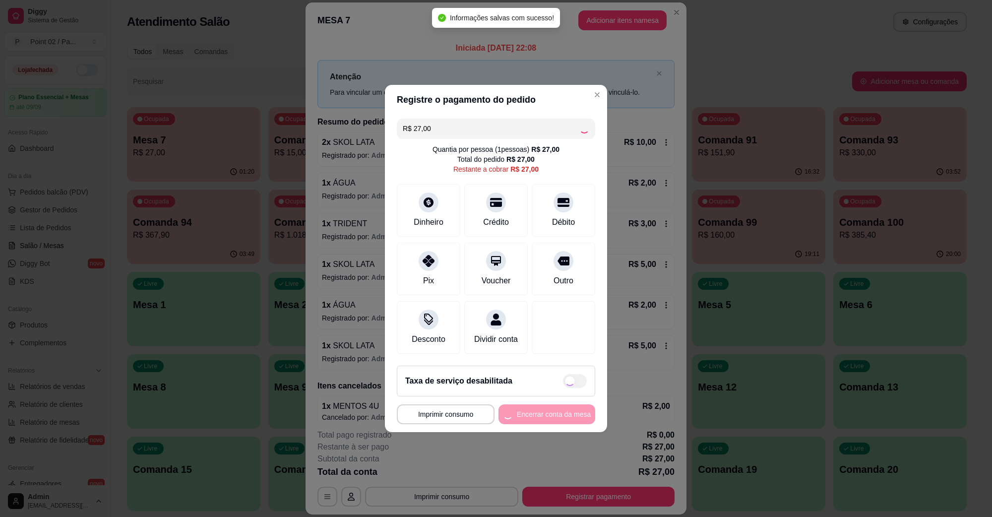
type input "R$ 0,00"
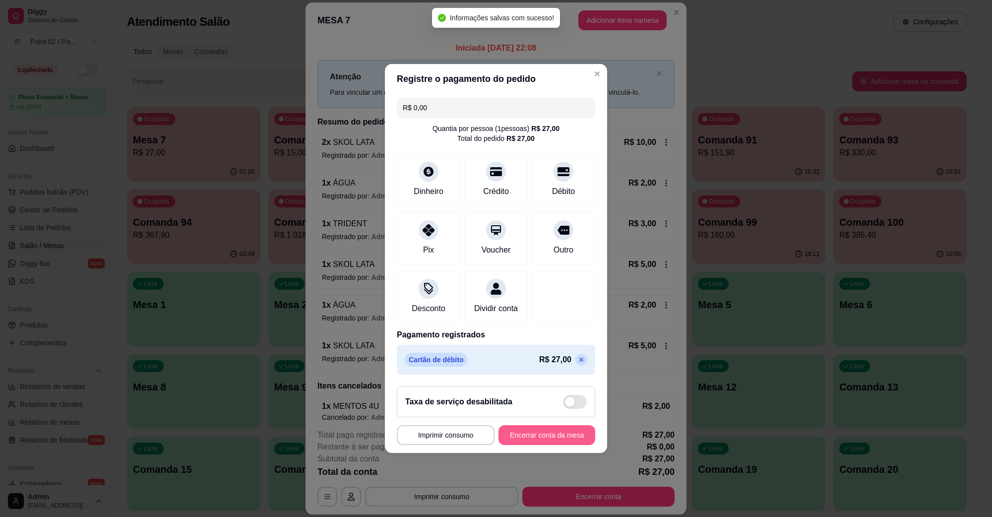
click at [544, 453] on footer "**********" at bounding box center [496, 416] width 222 height 74
click at [553, 443] on button "Encerrar conta da mesa" at bounding box center [547, 435] width 97 height 20
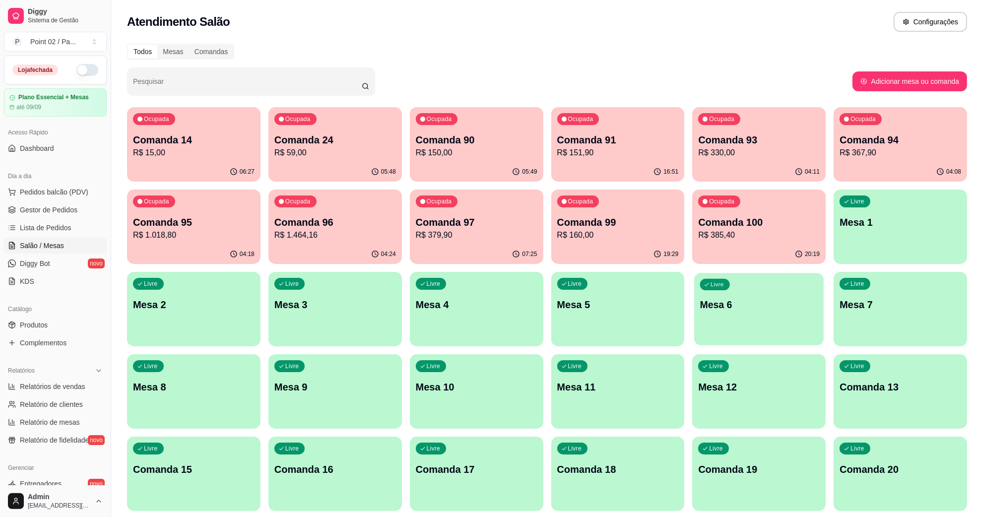
click at [694, 306] on div "Livre Mesa 6" at bounding box center [759, 303] width 130 height 61
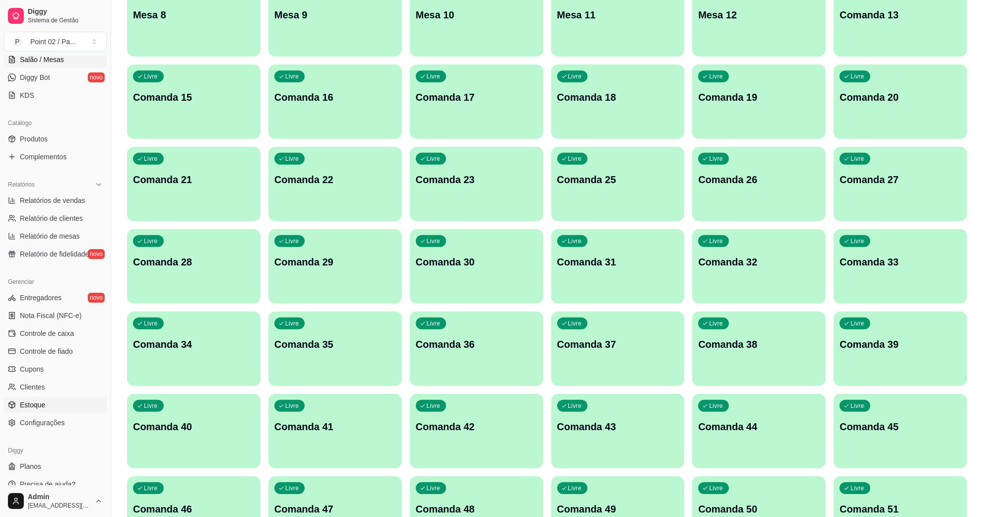
scroll to position [197, 0]
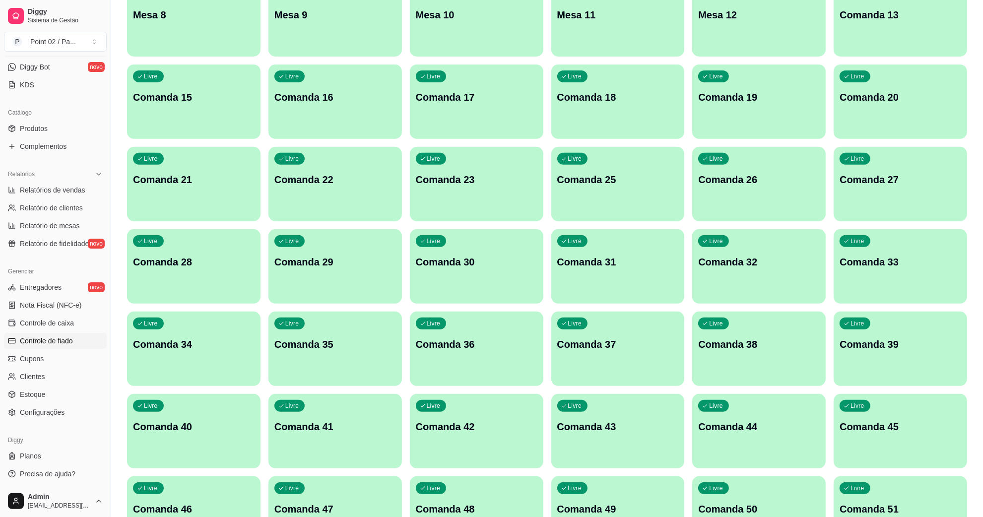
click at [85, 334] on link "Controle de fiado" at bounding box center [55, 341] width 103 height 16
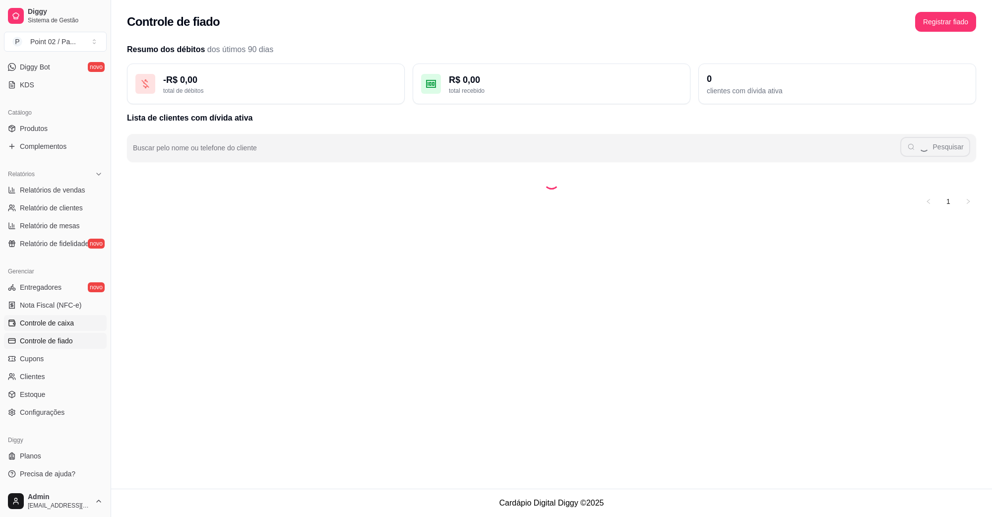
click at [89, 326] on link "Controle de caixa" at bounding box center [55, 323] width 103 height 16
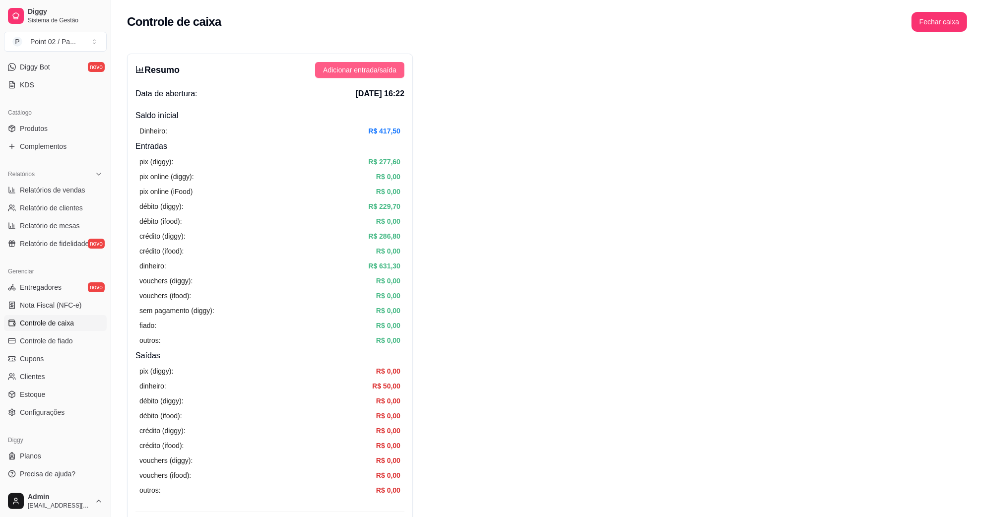
click at [395, 65] on span "Adicionar entrada/saída" at bounding box center [359, 70] width 73 height 11
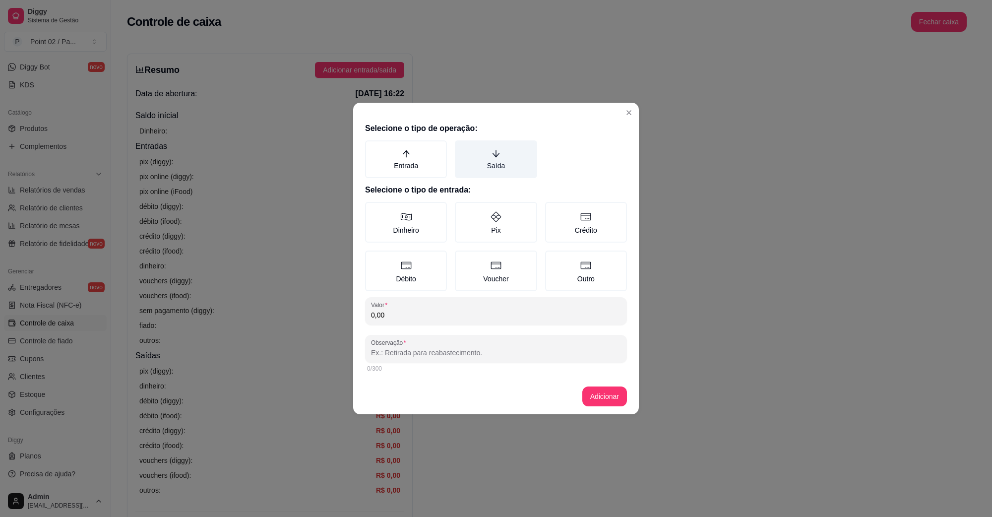
click at [477, 160] on label "Saída" at bounding box center [496, 159] width 82 height 38
click at [462, 148] on button "Saída" at bounding box center [459, 144] width 8 height 8
click at [423, 212] on label "Dinheiro" at bounding box center [406, 222] width 82 height 41
click at [373, 209] on button "Dinheiro" at bounding box center [369, 205] width 8 height 8
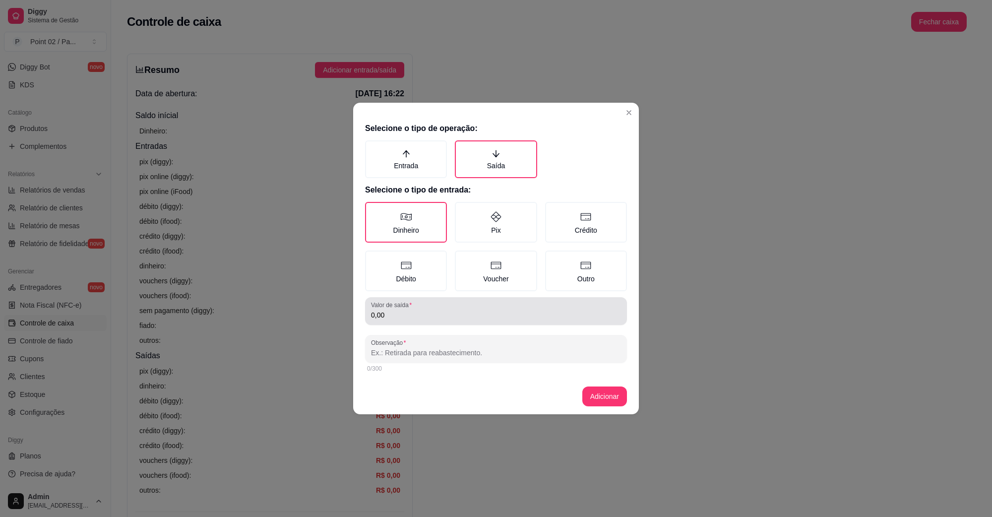
click at [445, 316] on input "0,00" at bounding box center [496, 315] width 250 height 10
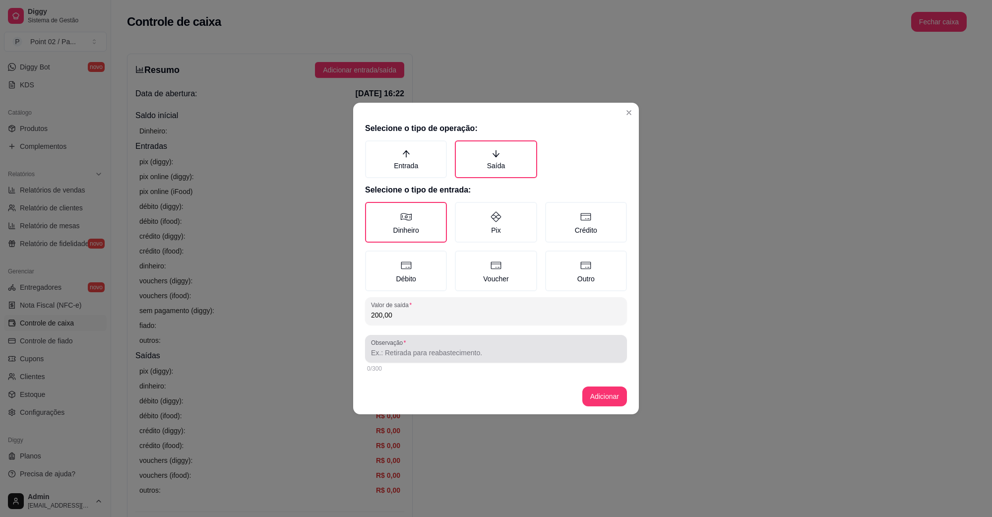
type input "200,00"
click at [425, 341] on div at bounding box center [496, 349] width 250 height 20
type input "VELE CAROL"
click at [621, 408] on footer "Adicionar" at bounding box center [496, 397] width 286 height 36
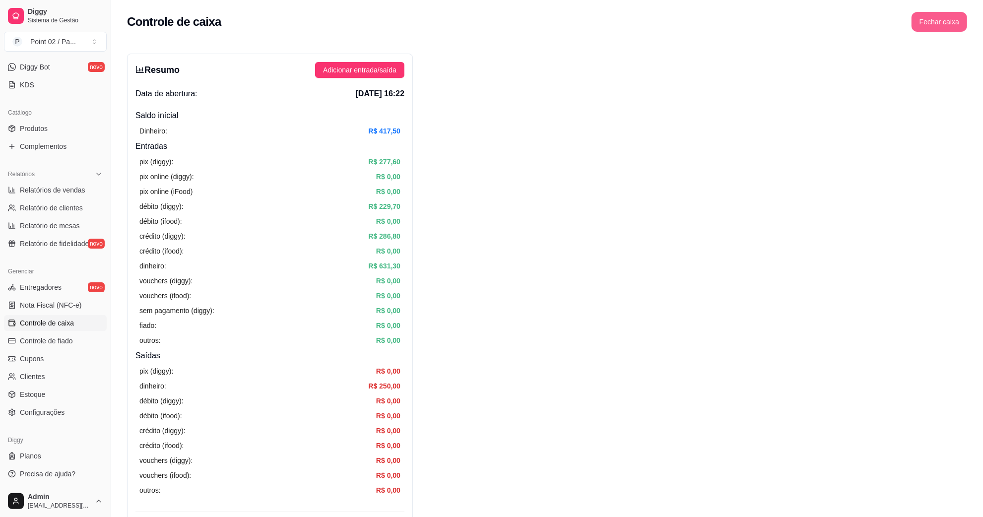
click at [949, 30] on button "Fechar caixa" at bounding box center [940, 22] width 56 height 20
click at [964, 82] on button "Sim" at bounding box center [967, 88] width 20 height 12
